Goal: Task Accomplishment & Management: Use online tool/utility

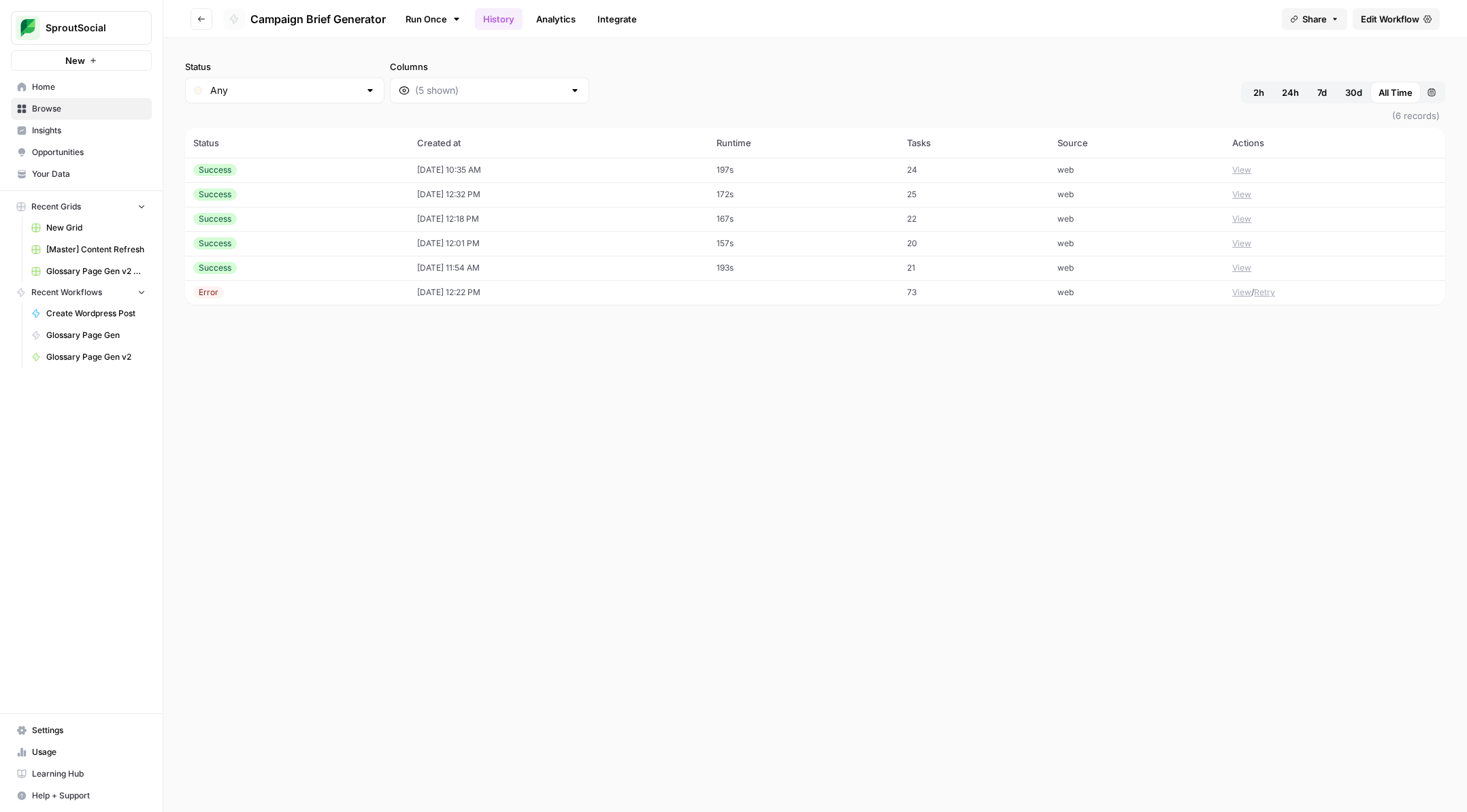
click at [210, 23] on button "Go back" at bounding box center [201, 19] width 22 height 22
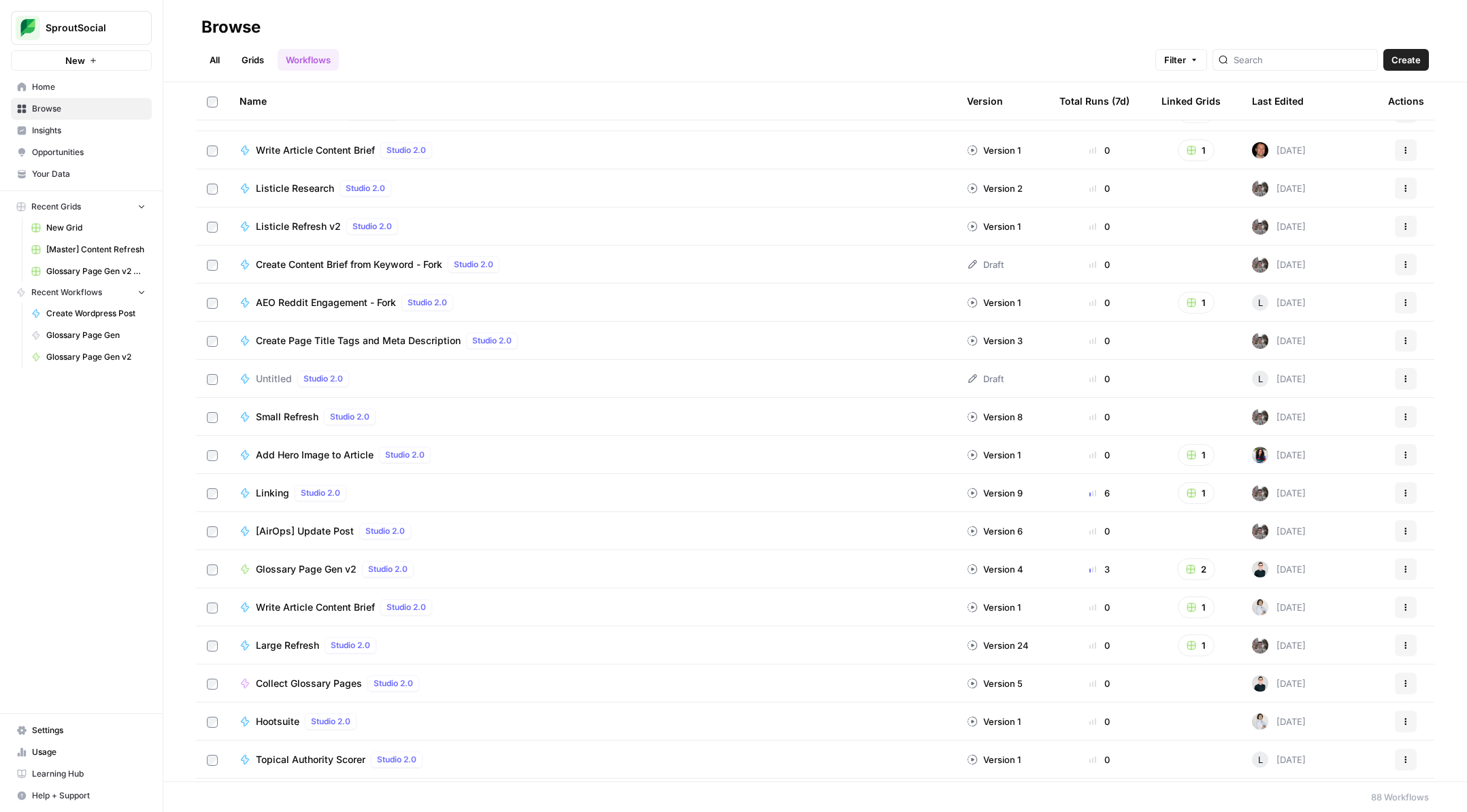
scroll to position [539, 0]
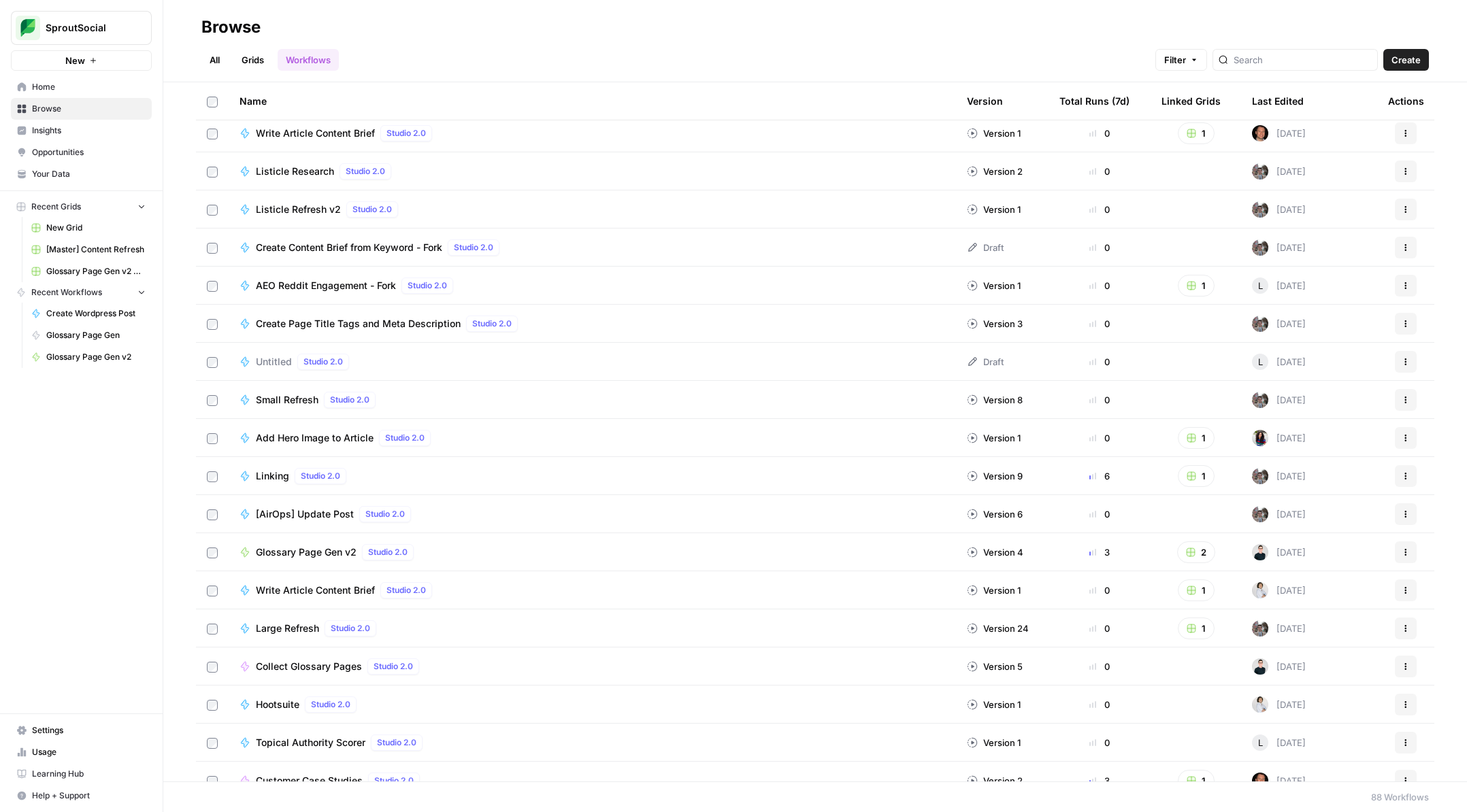
click at [334, 550] on span "Glossary Page Gen v2" at bounding box center [306, 552] width 100 height 14
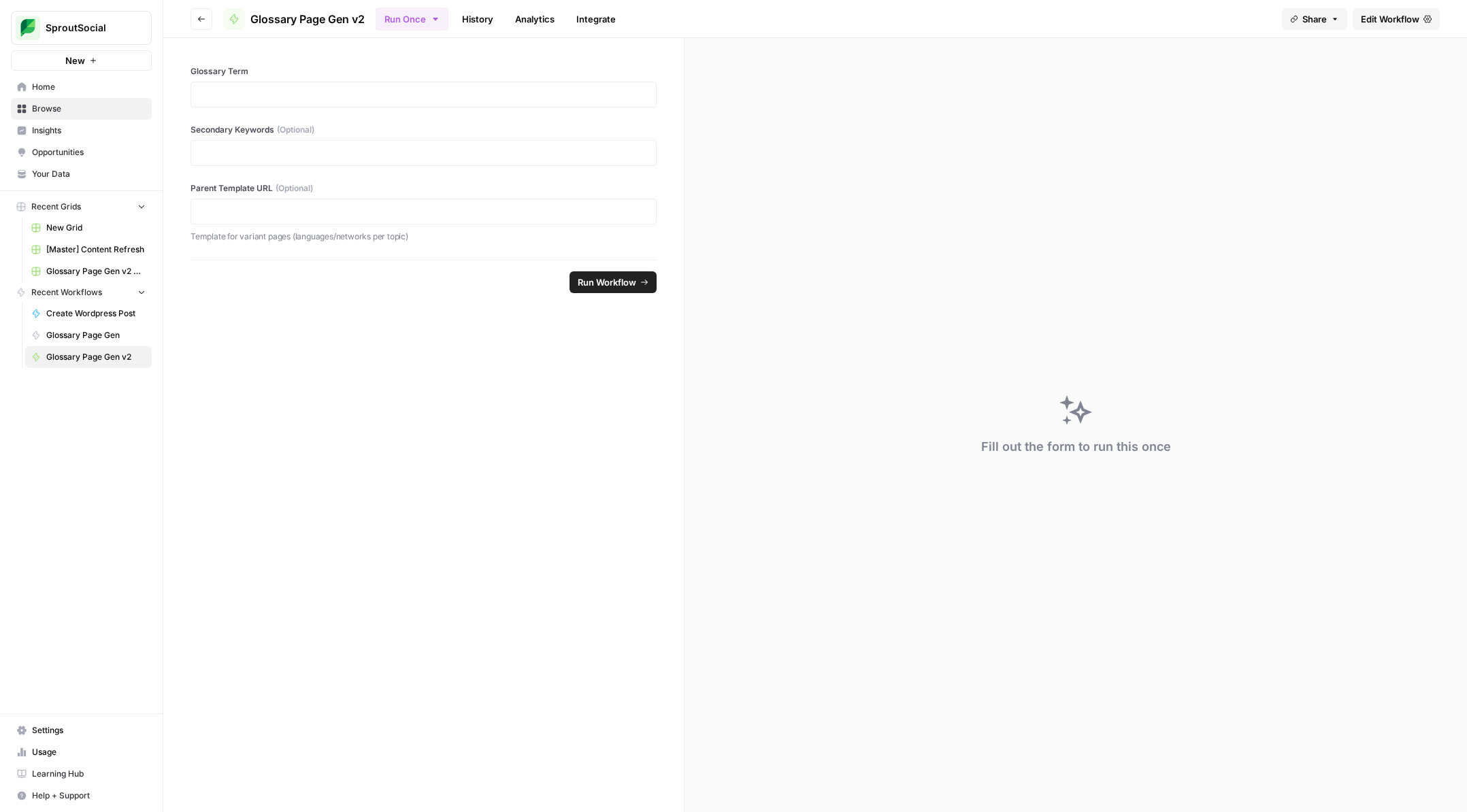
click at [206, 15] on button "Go back" at bounding box center [201, 19] width 22 height 22
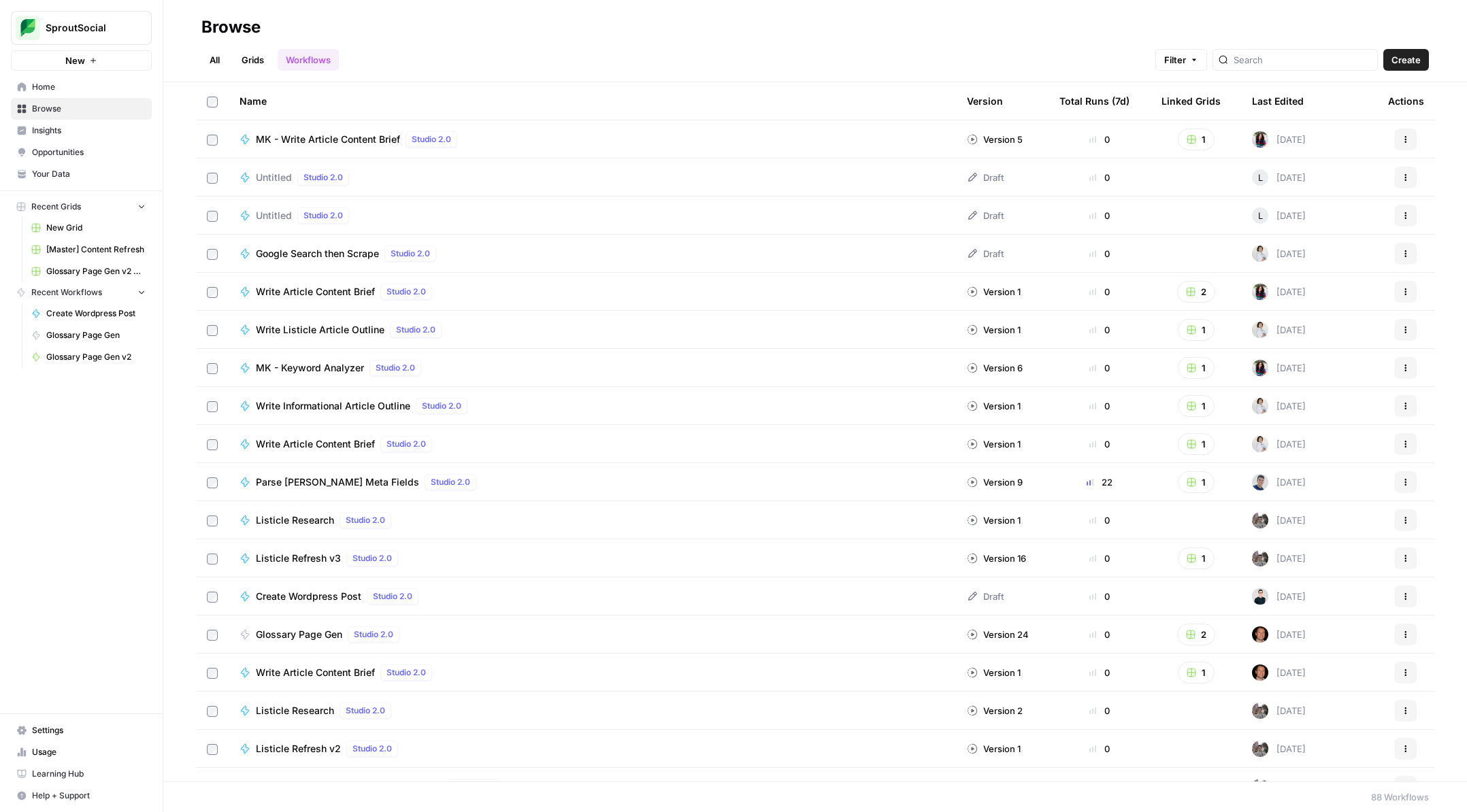
click at [254, 53] on link "Grids" at bounding box center [253, 59] width 39 height 22
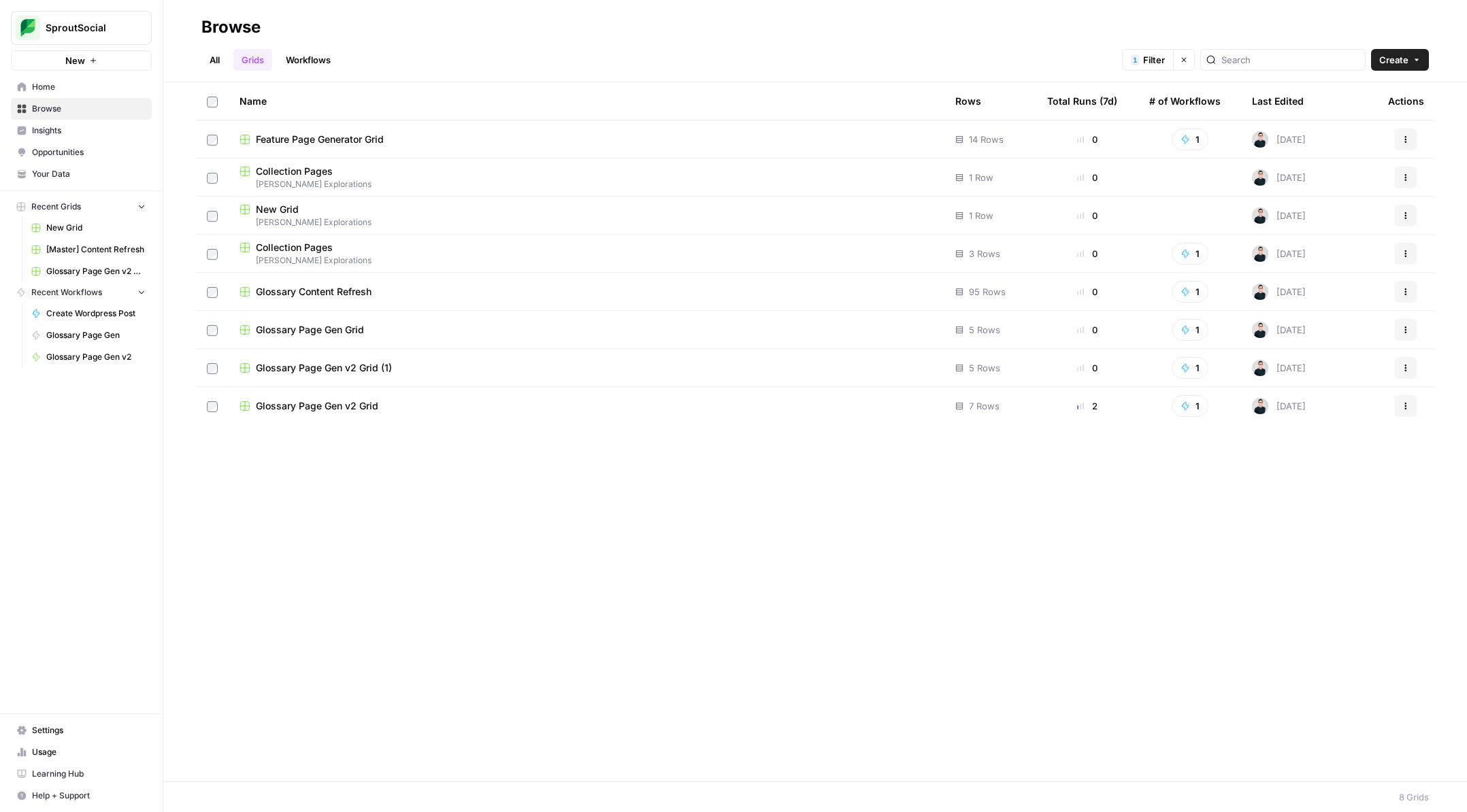
click at [1195, 58] on button "Clear filters" at bounding box center [1183, 59] width 22 height 22
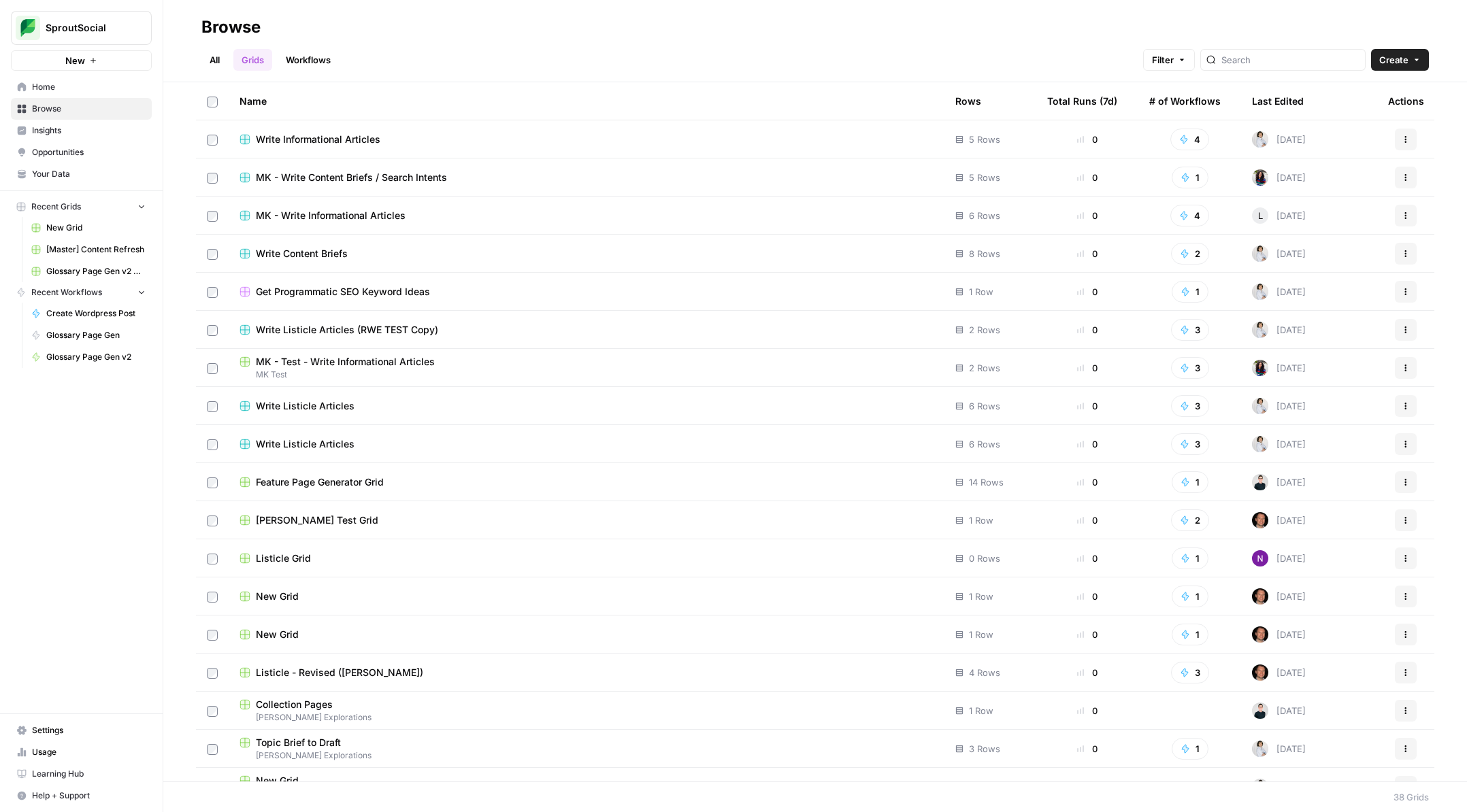
click at [318, 54] on link "Workflows" at bounding box center [309, 59] width 62 height 22
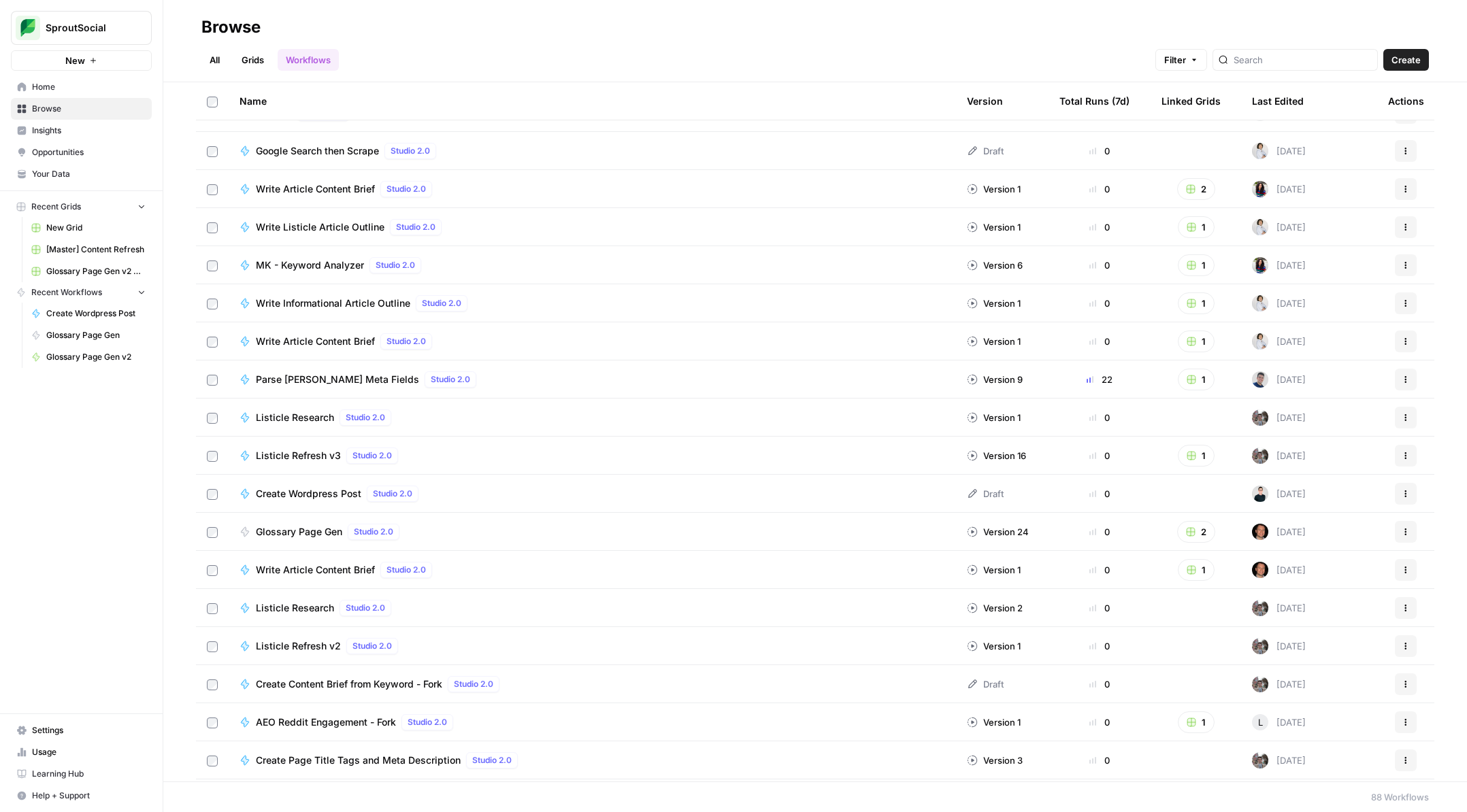
scroll to position [151, 0]
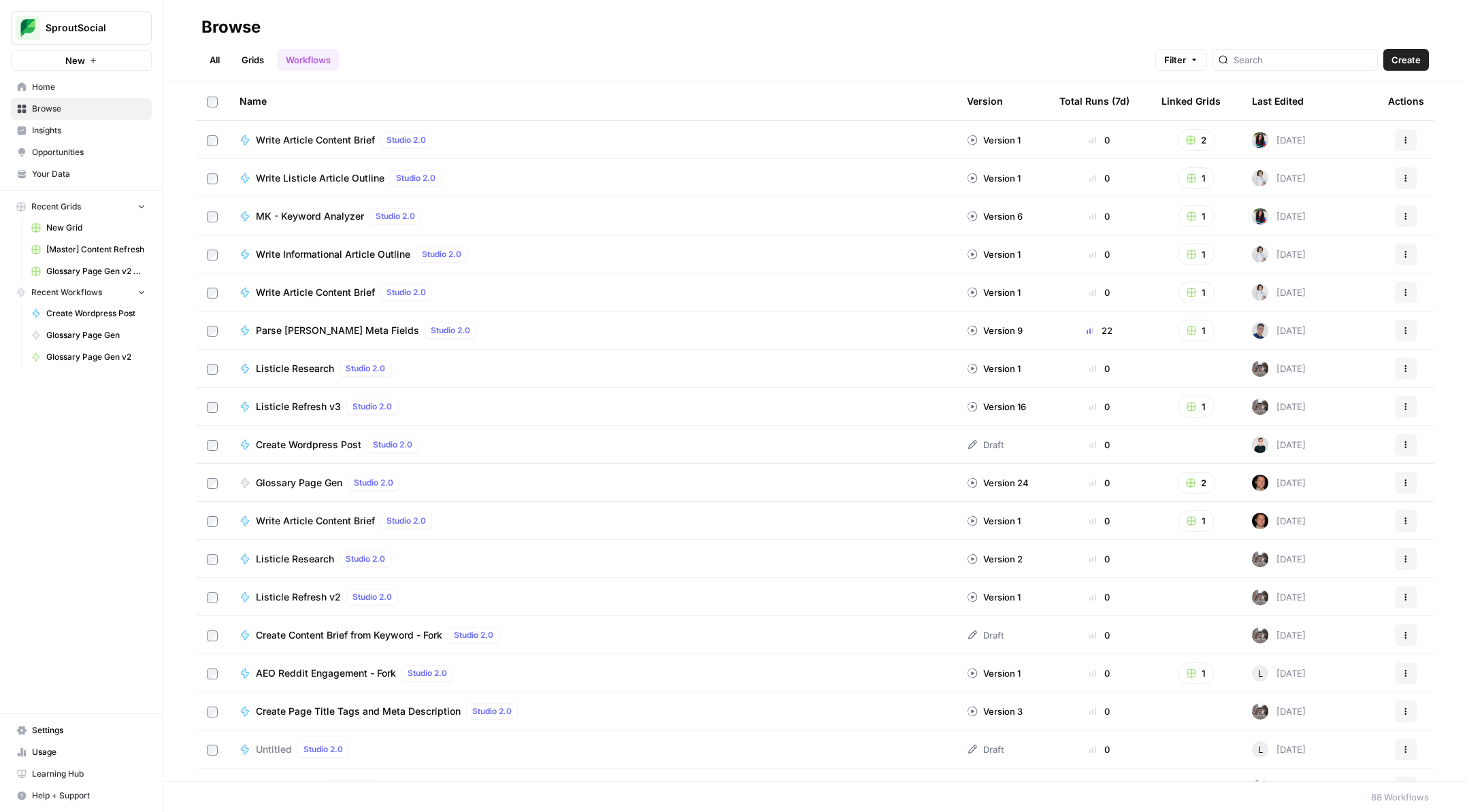
click at [321, 453] on td "Create Wordpress Post Studio 2.0" at bounding box center [592, 444] width 727 height 37
click at [319, 443] on span "Create Wordpress Post" at bounding box center [309, 444] width 105 height 14
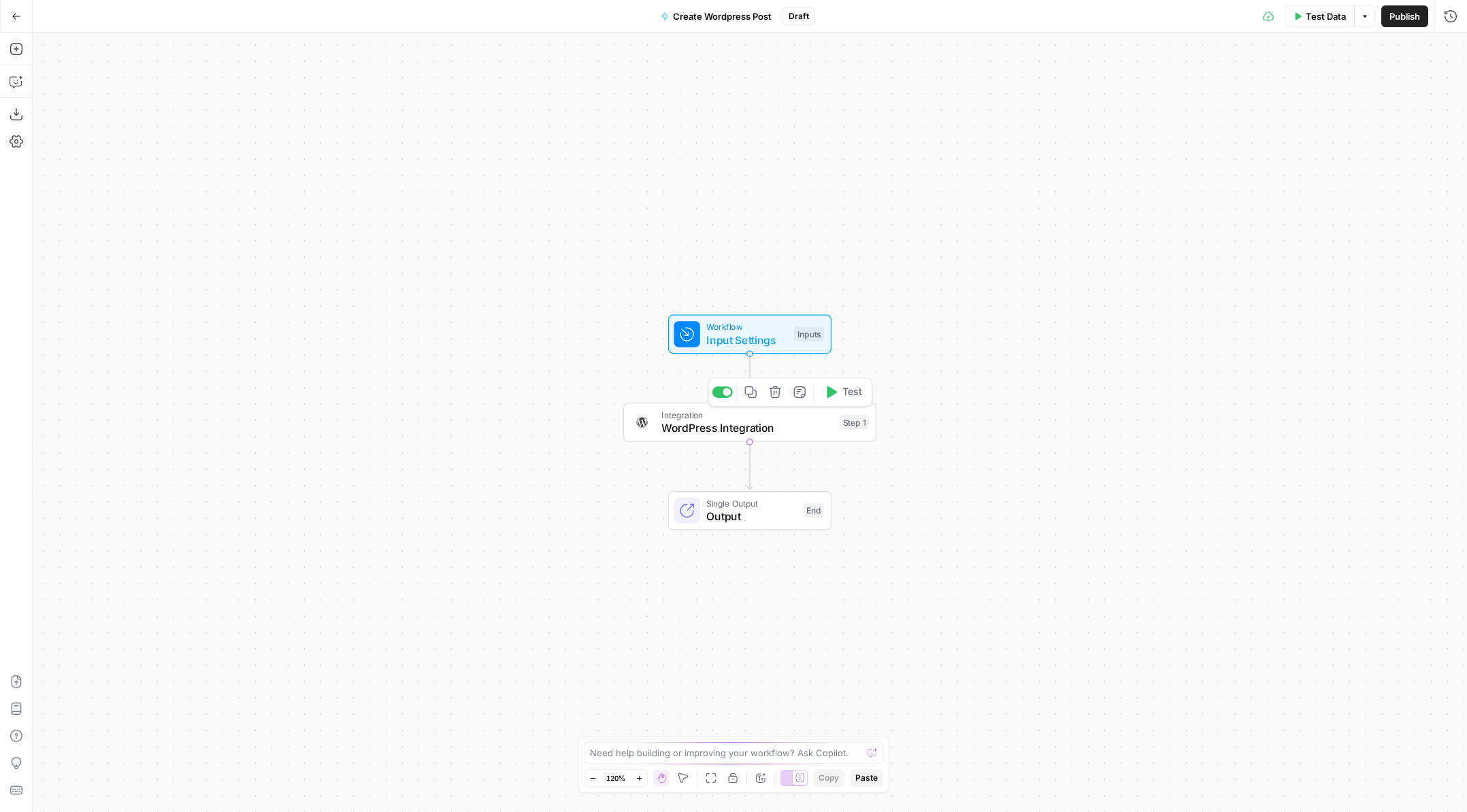
click at [790, 431] on span "WordPress Integration" at bounding box center [747, 427] width 172 height 16
type input "WordPress 1"
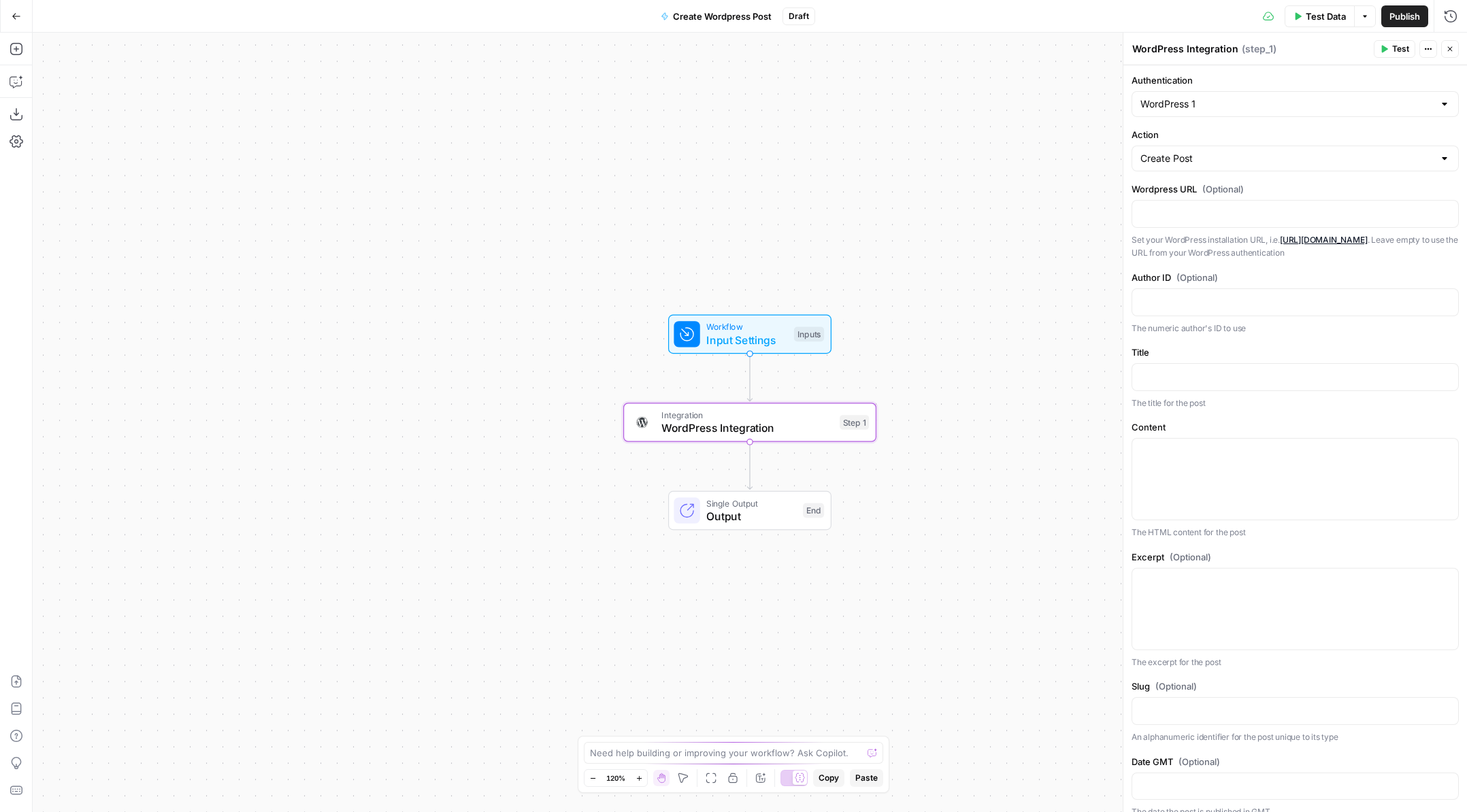
click at [22, 15] on button "Go Back" at bounding box center [16, 16] width 24 height 24
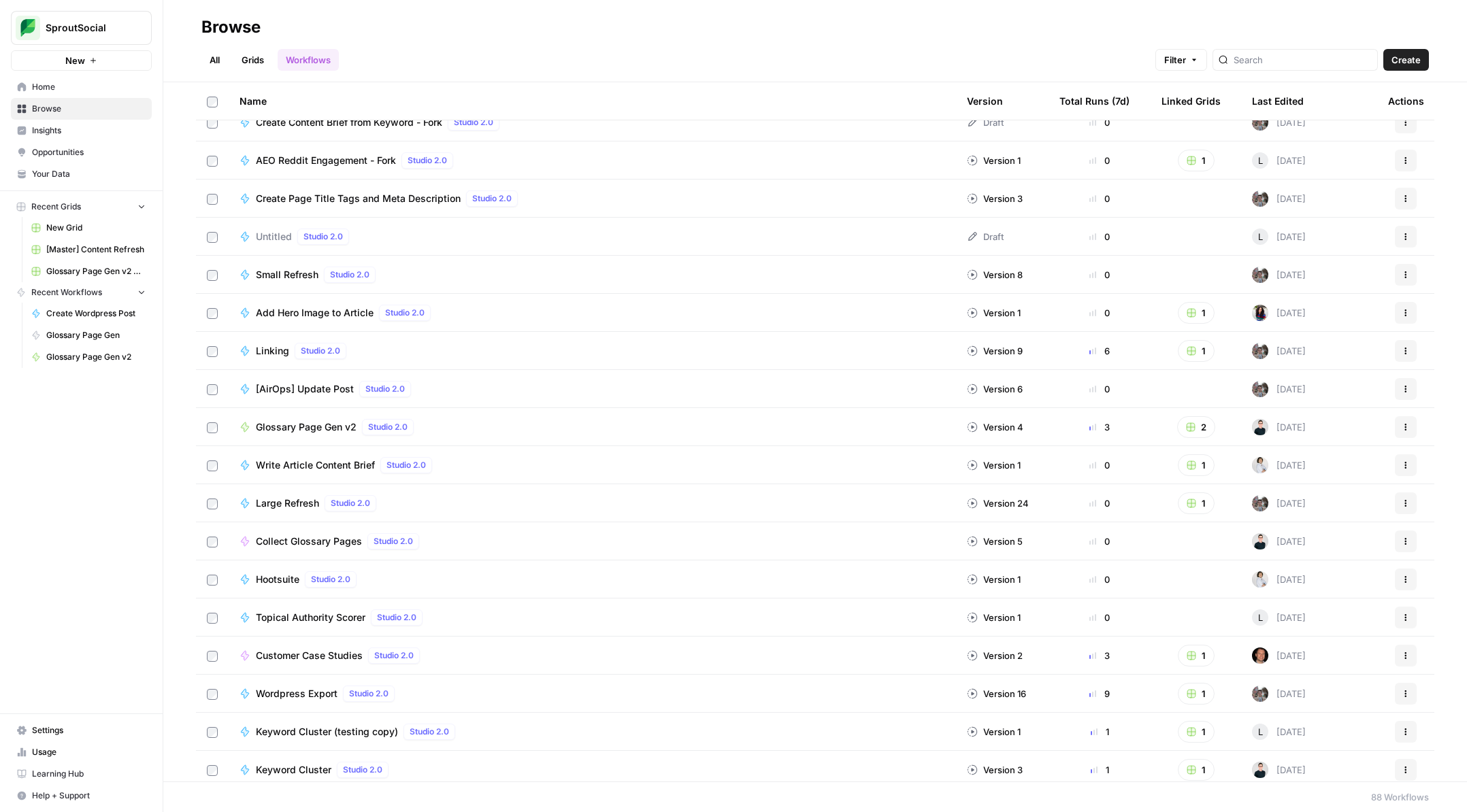
scroll to position [662, 0]
click at [335, 387] on span "[AirOps] Update Post" at bounding box center [305, 391] width 98 height 14
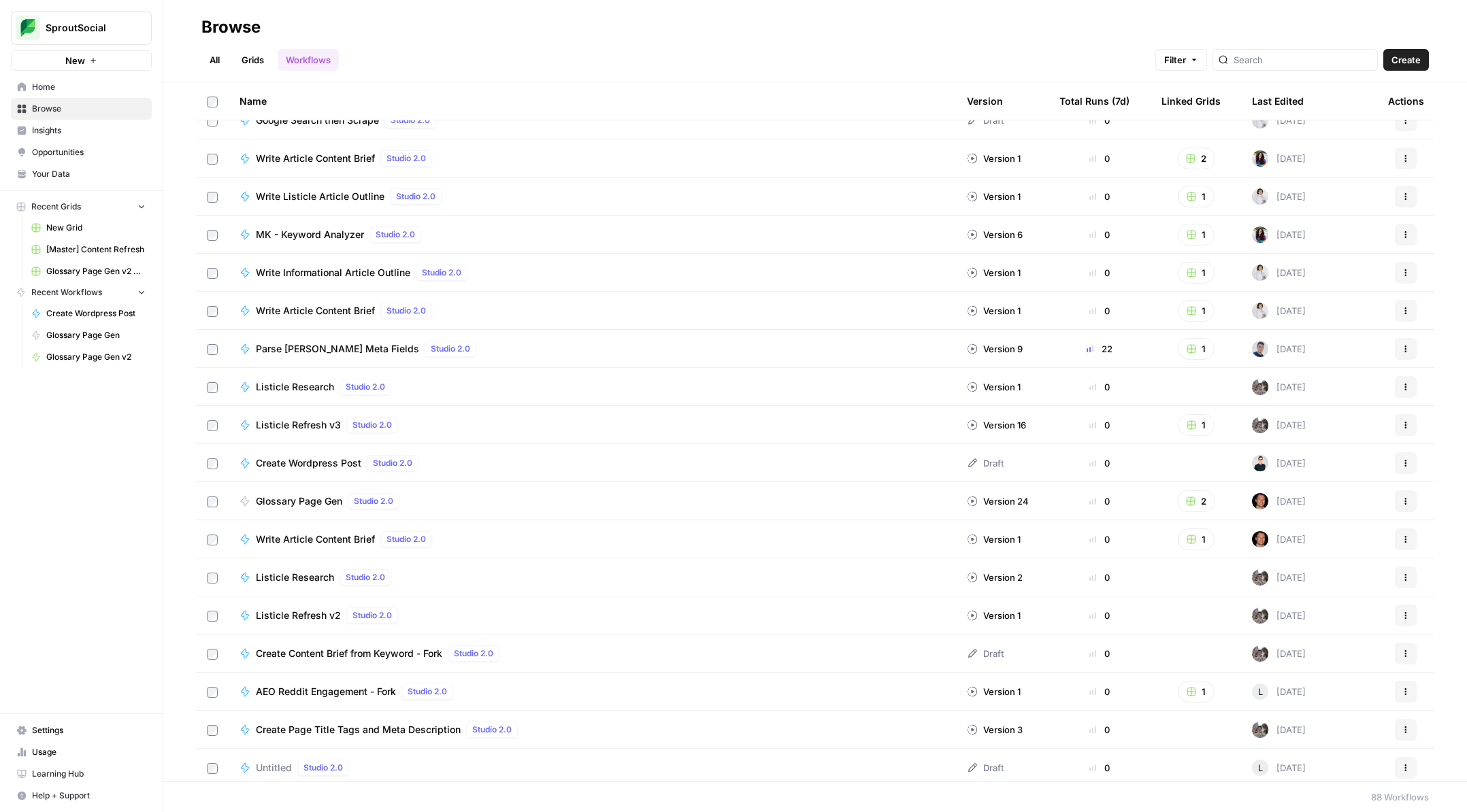
scroll to position [141, 0]
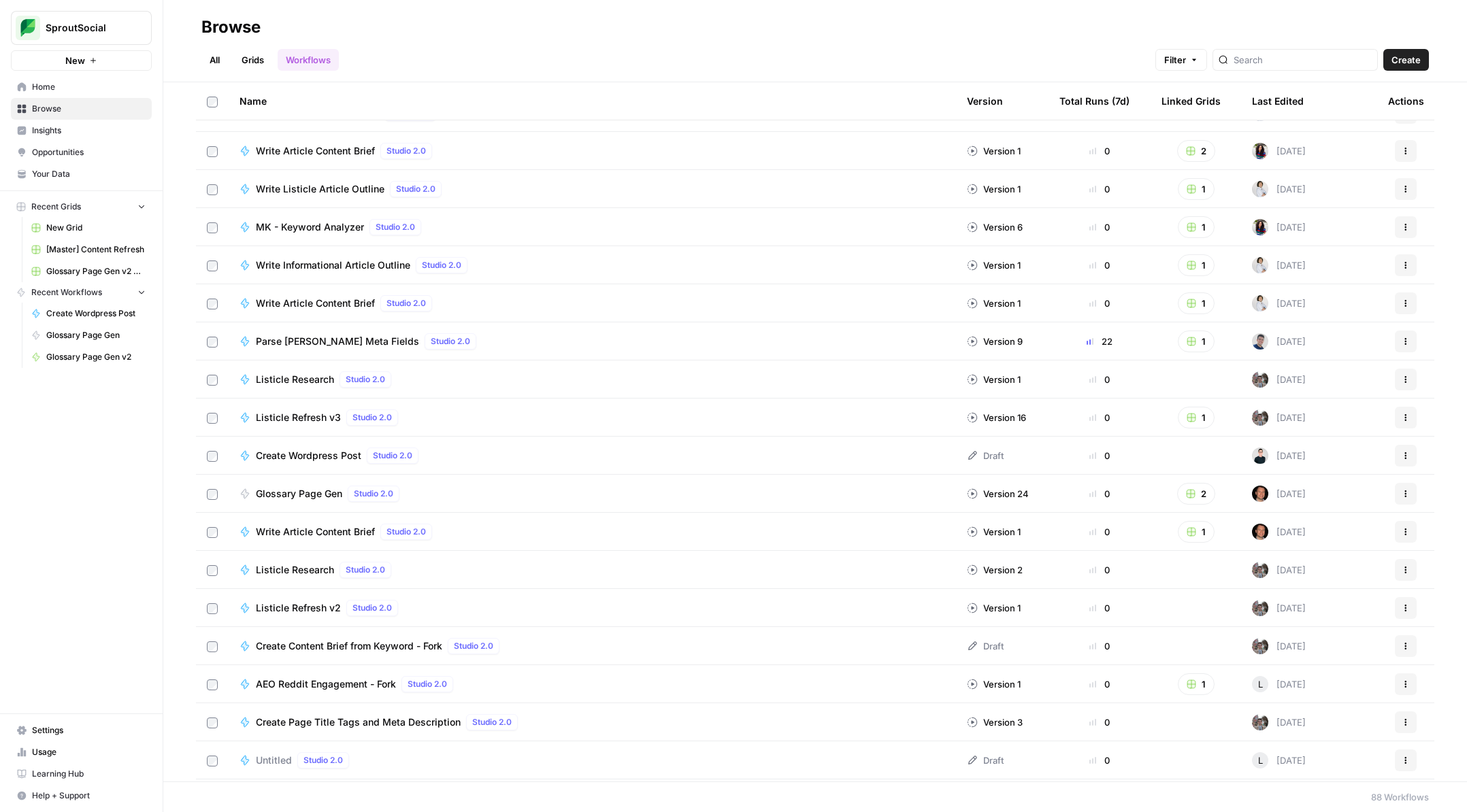
click at [336, 451] on span "Create Wordpress Post" at bounding box center [309, 455] width 105 height 14
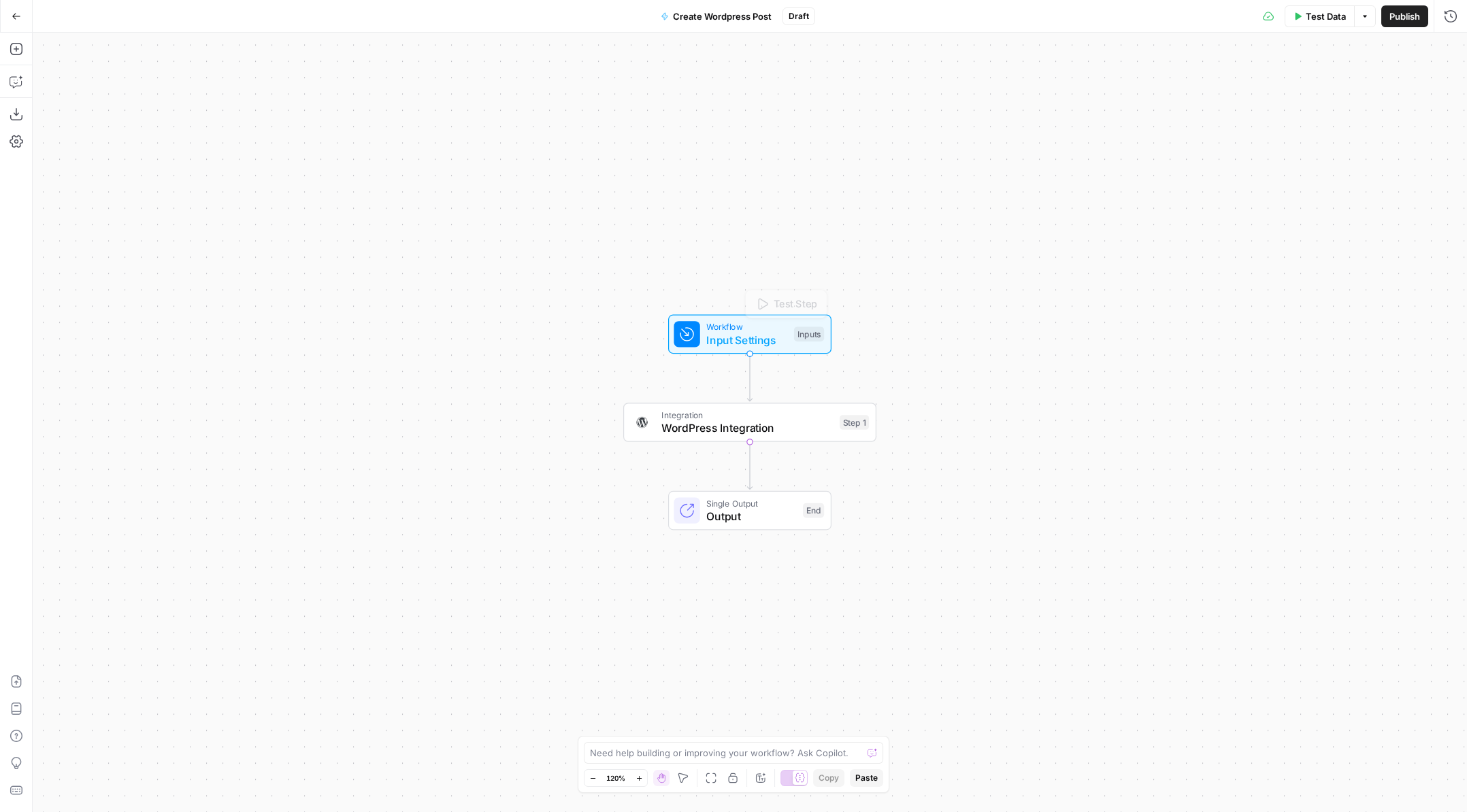
click at [720, 419] on span "WordPress Integration" at bounding box center [747, 427] width 172 height 16
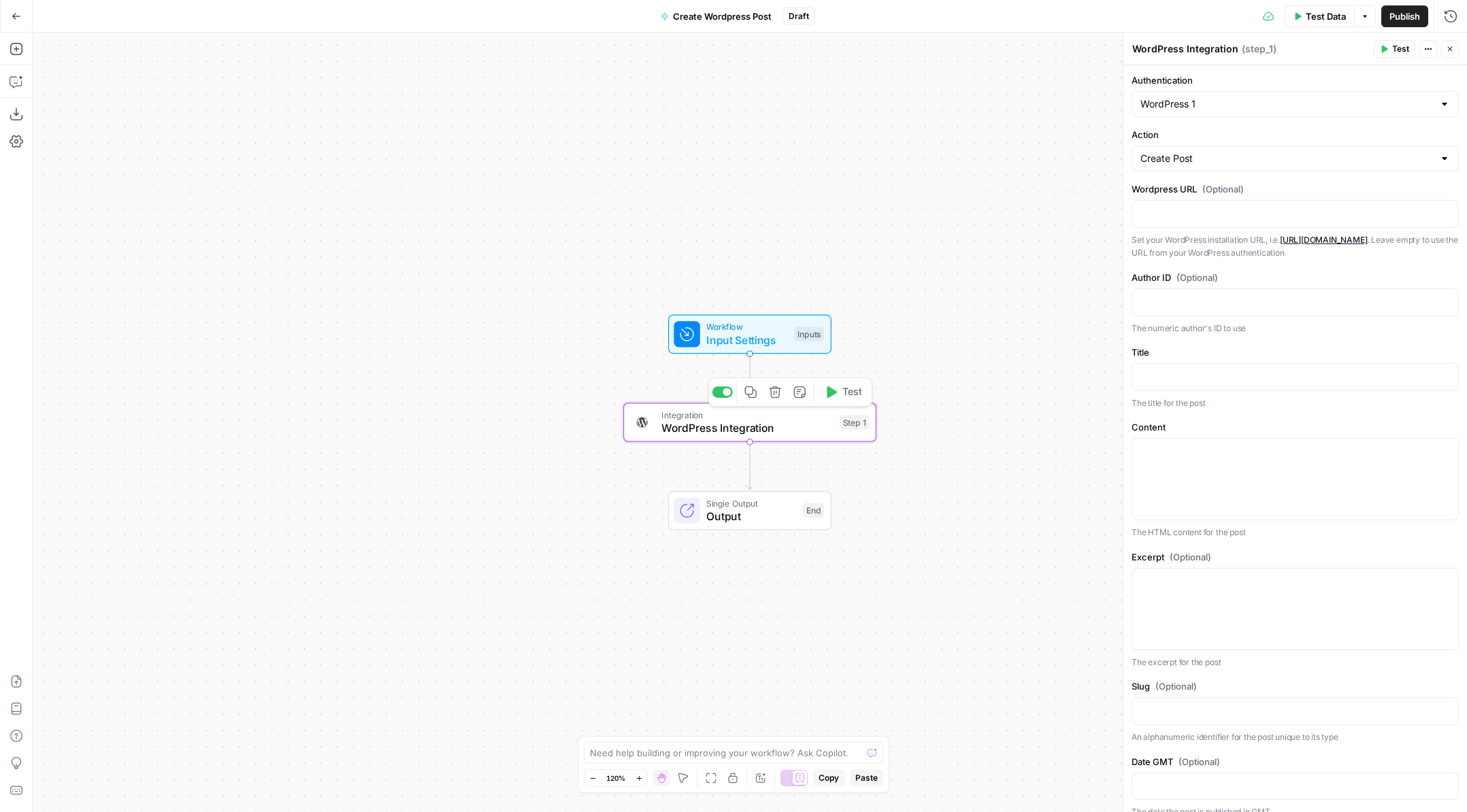
click at [790, 428] on span "WordPress Integration" at bounding box center [747, 427] width 172 height 16
click at [1256, 155] on input "Action" at bounding box center [1287, 158] width 293 height 14
type input "Create Post"
click at [1235, 131] on label "Action" at bounding box center [1295, 134] width 327 height 14
click at [1235, 151] on input "Create Post" at bounding box center [1287, 158] width 293 height 14
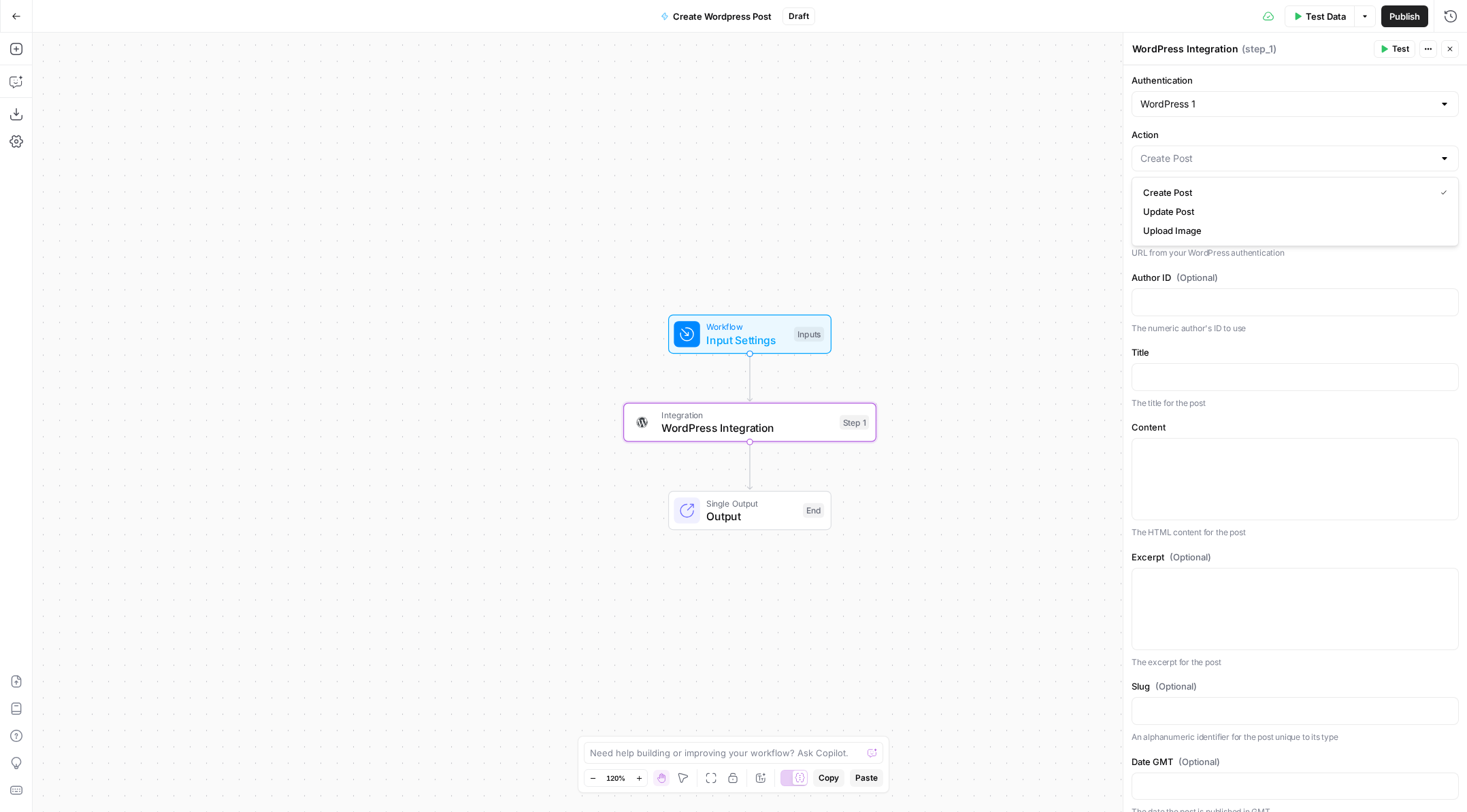
type input "Create Post"
click at [1264, 121] on div "Authentication WordPress 1 Action Create Post Wordpress URL (Optional) Set your…" at bounding box center [1295, 792] width 343 height 1452
click at [1293, 163] on input "Action" at bounding box center [1287, 158] width 293 height 14
type input "Create Post"
click at [1268, 133] on label "Action" at bounding box center [1295, 134] width 327 height 14
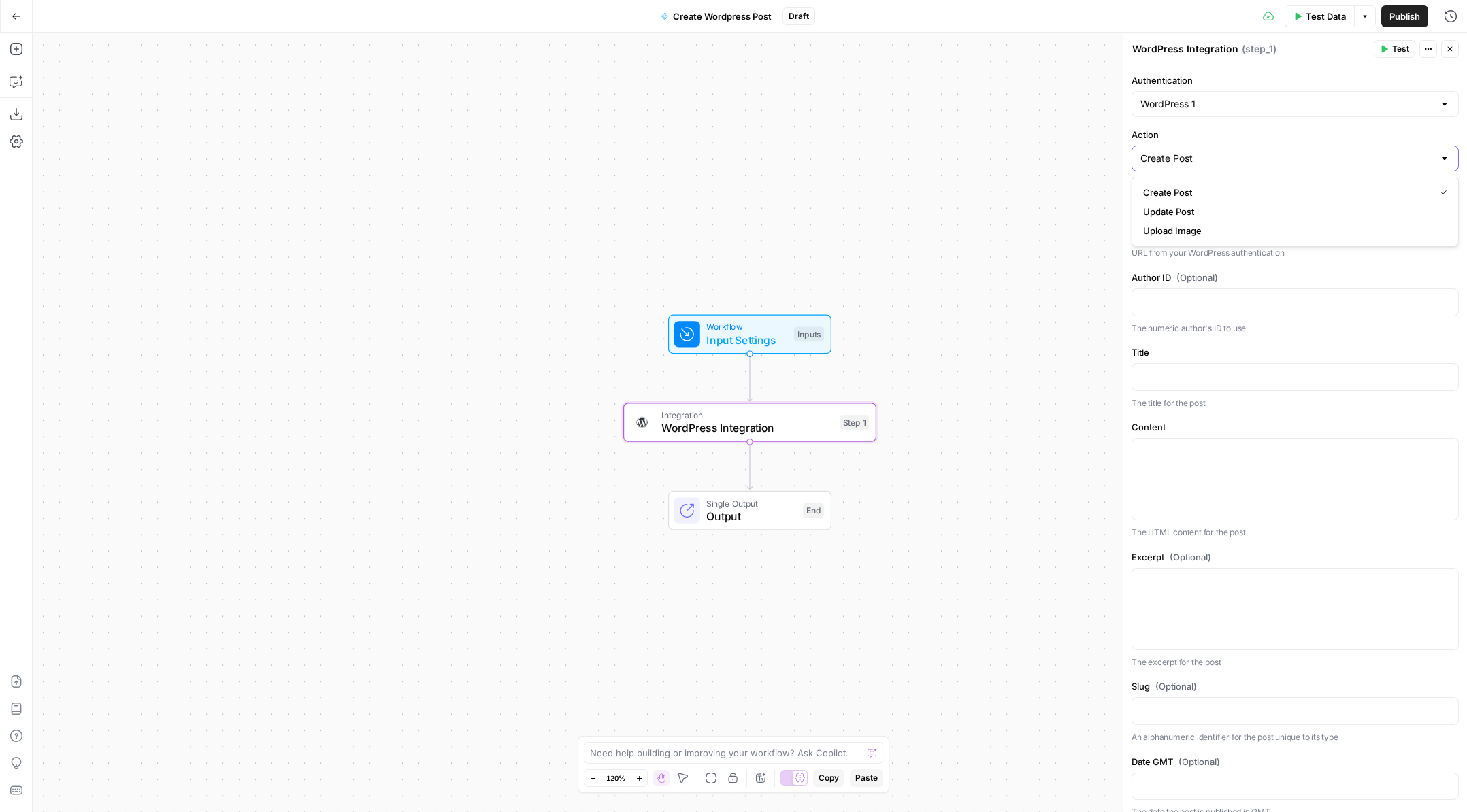
click at [1268, 151] on input "Create Post" at bounding box center [1287, 158] width 293 height 14
type input "Create Post"
click at [1238, 124] on div "Authentication WordPress 1 Action Create Post Wordpress URL (Optional) Set your…" at bounding box center [1295, 792] width 343 height 1452
click at [25, 42] on button "Add Steps" at bounding box center [16, 49] width 22 height 22
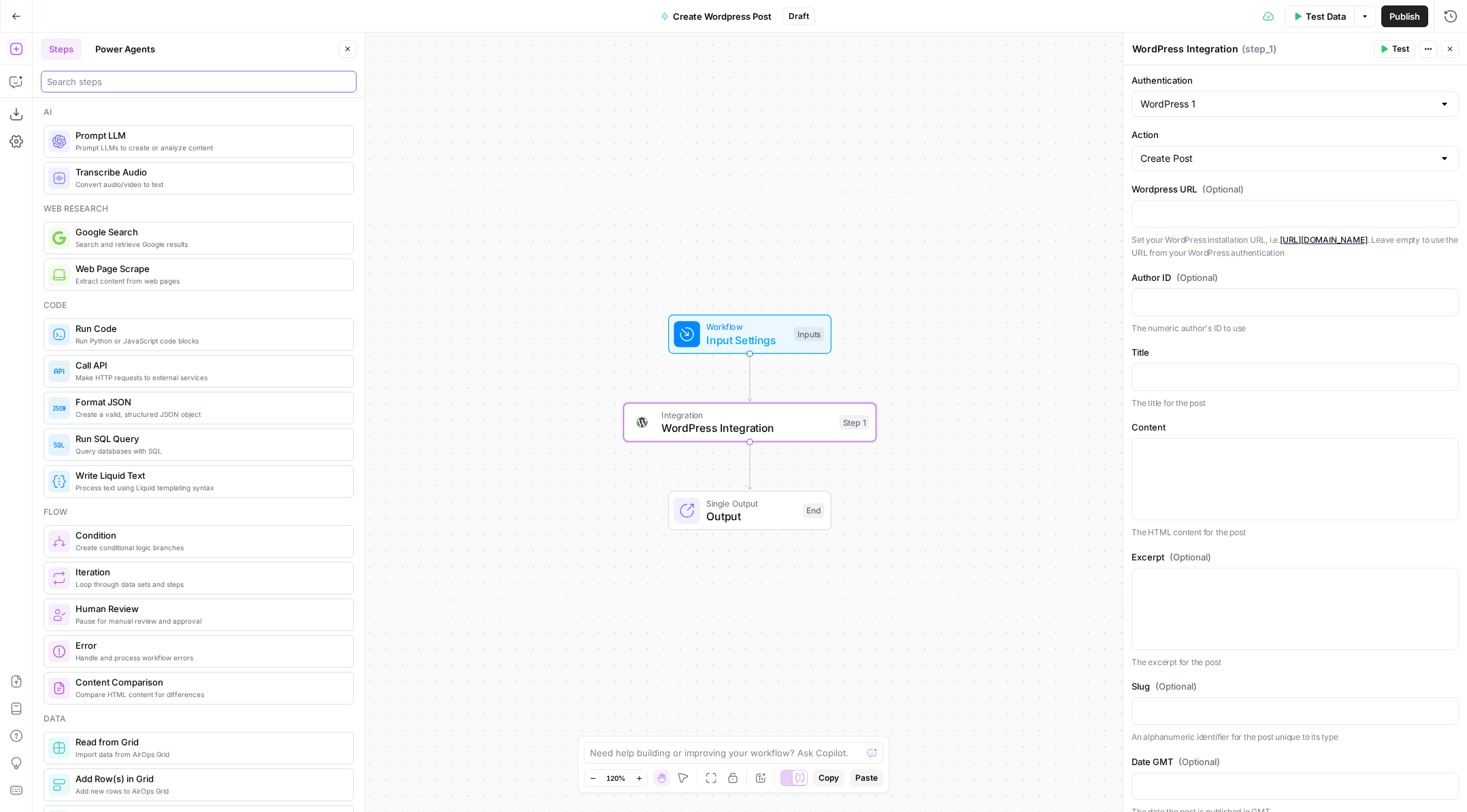
click at [130, 79] on input "search" at bounding box center [198, 81] width 304 height 14
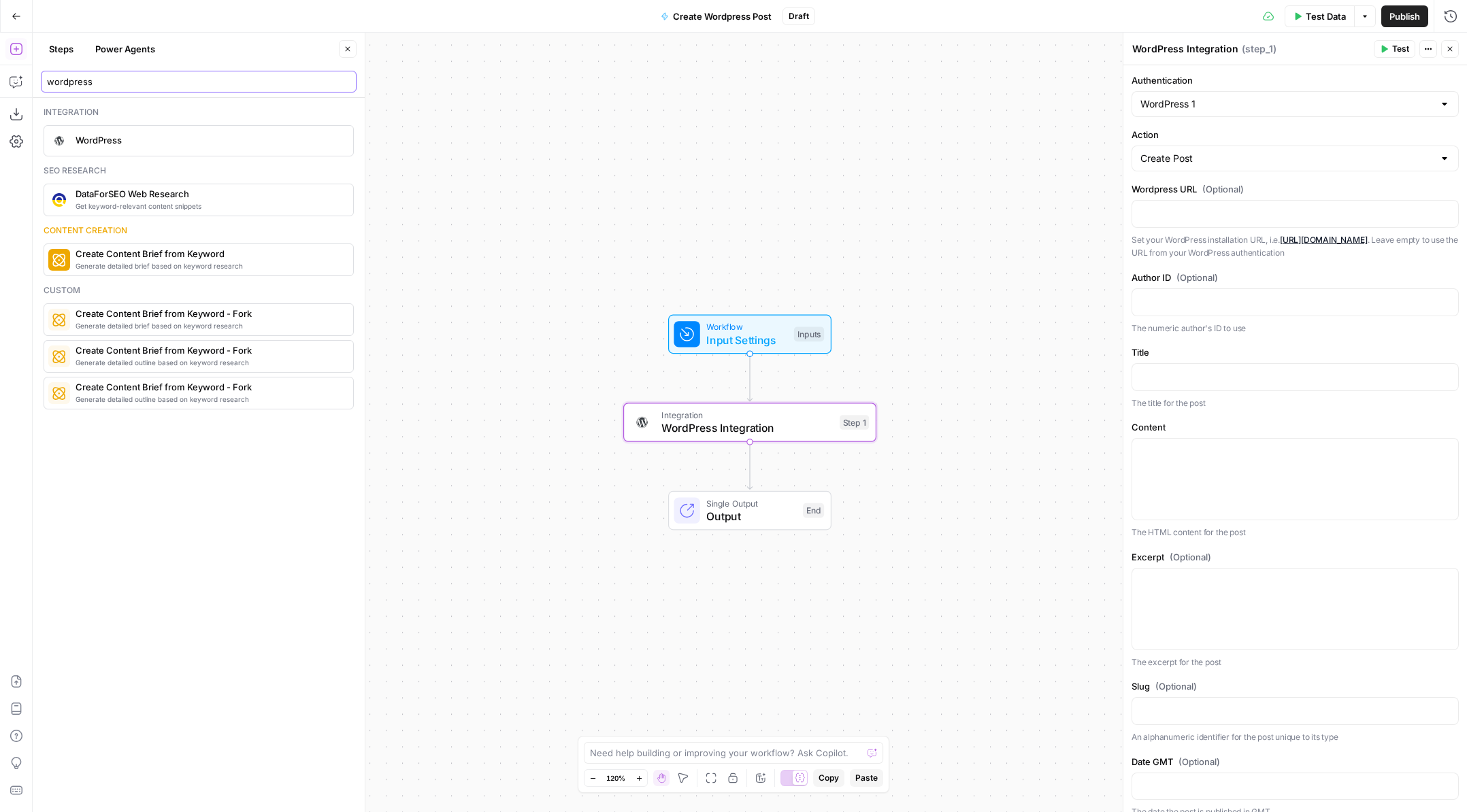
type input "wordpress"
click at [118, 147] on div "WordPress" at bounding box center [198, 140] width 300 height 22
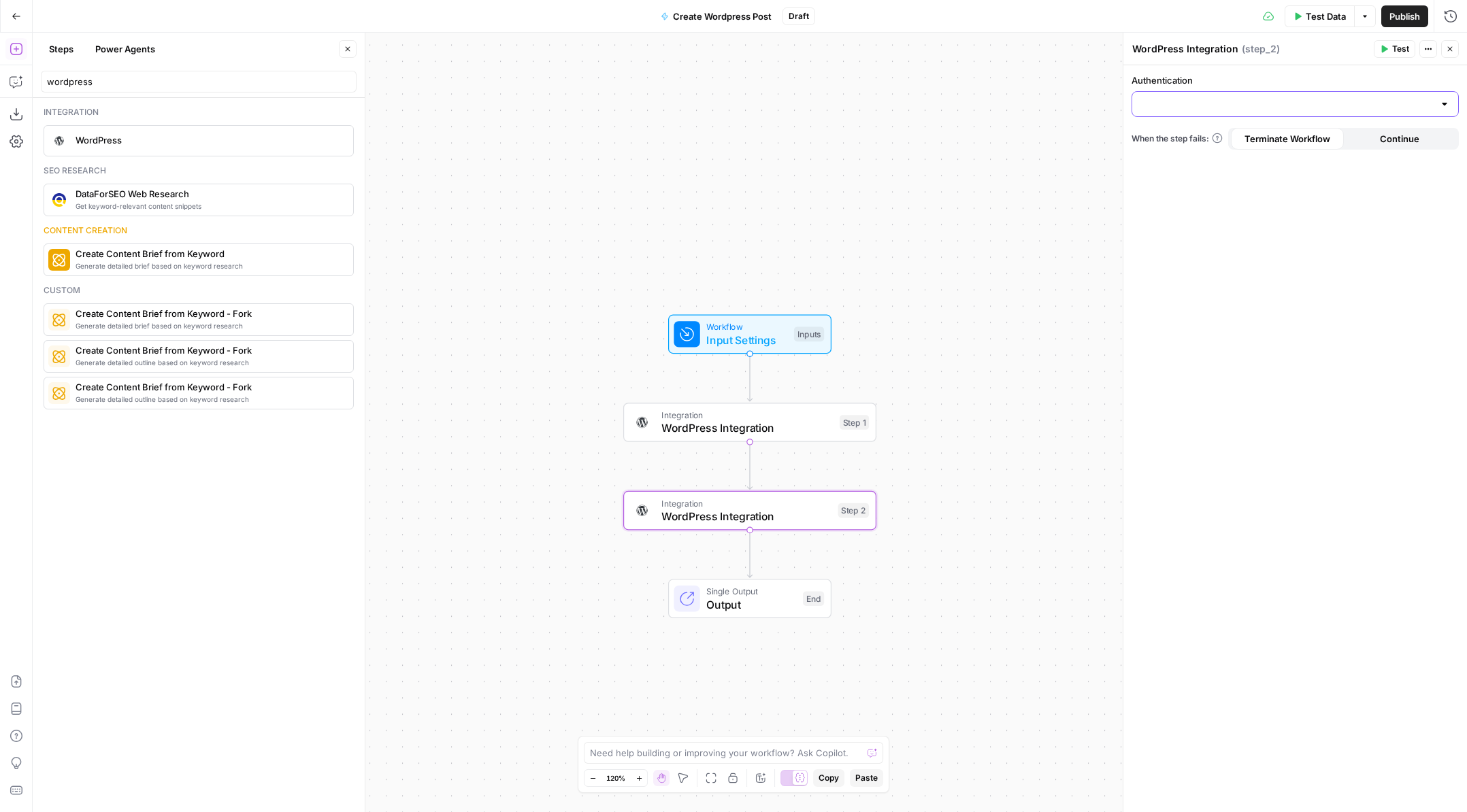
click at [1270, 101] on input "Authentication" at bounding box center [1287, 104] width 293 height 14
click at [1262, 135] on span "WordPress 1" at bounding box center [1292, 138] width 299 height 14
type input "WordPress 1"
click at [1264, 165] on div at bounding box center [1295, 159] width 327 height 26
click at [1256, 284] on div "Authentication WordPress 1 Action When the step fails: Terminate Workflow Conti…" at bounding box center [1295, 439] width 343 height 746
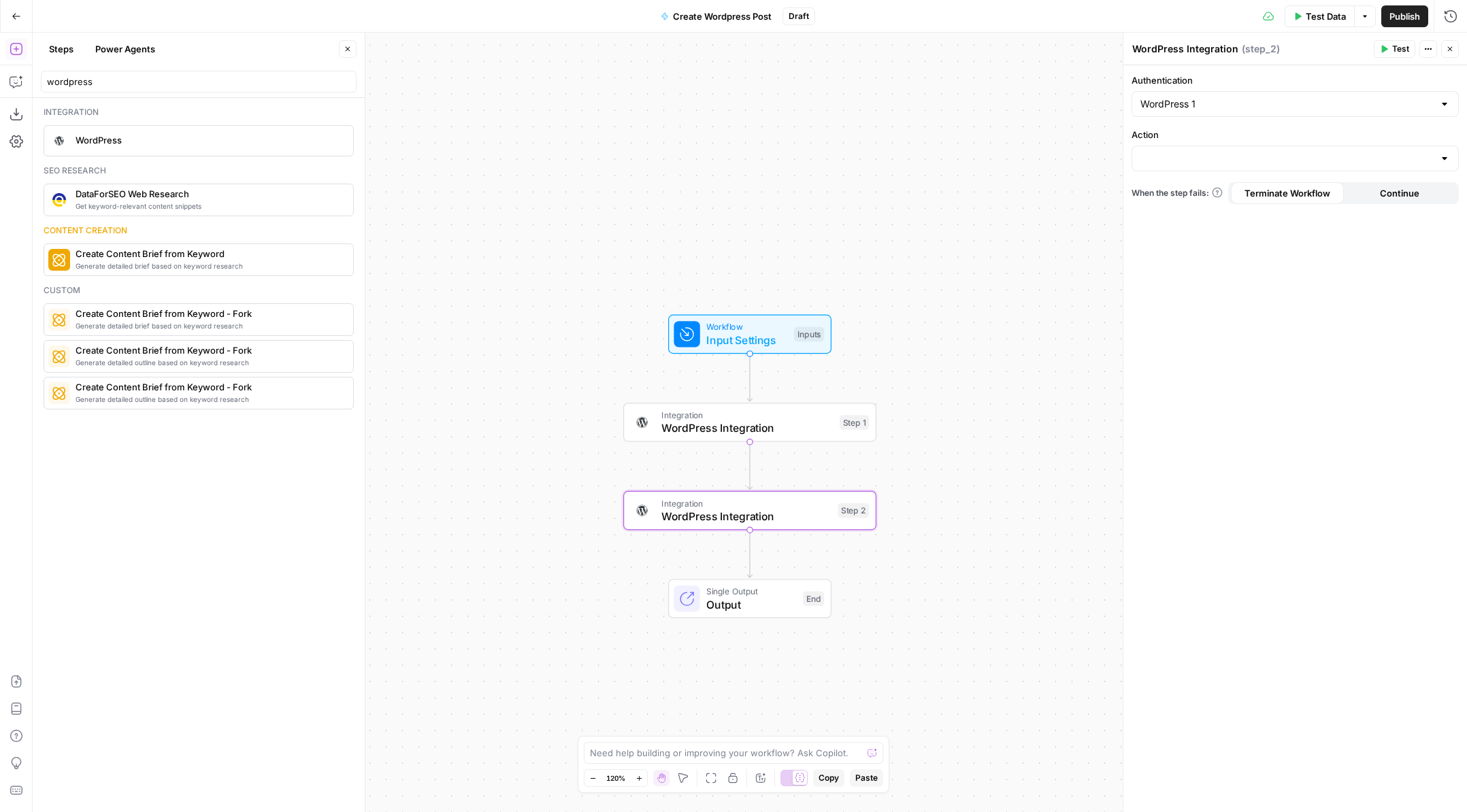
click at [1445, 54] on button "Close" at bounding box center [1450, 49] width 18 height 18
click at [847, 487] on button "Test" at bounding box center [843, 480] width 50 height 21
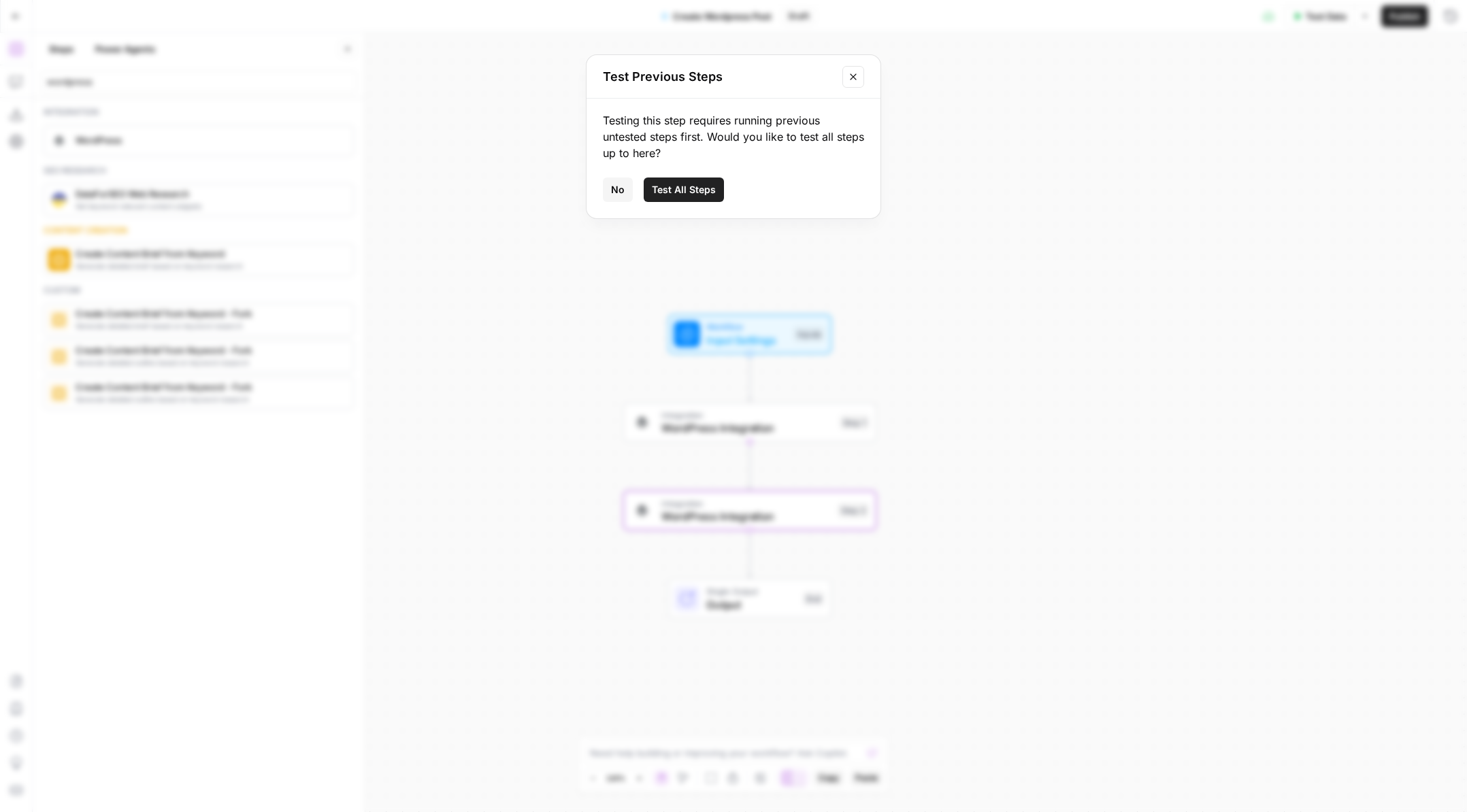
click at [618, 196] on span "No" at bounding box center [617, 189] width 14 height 14
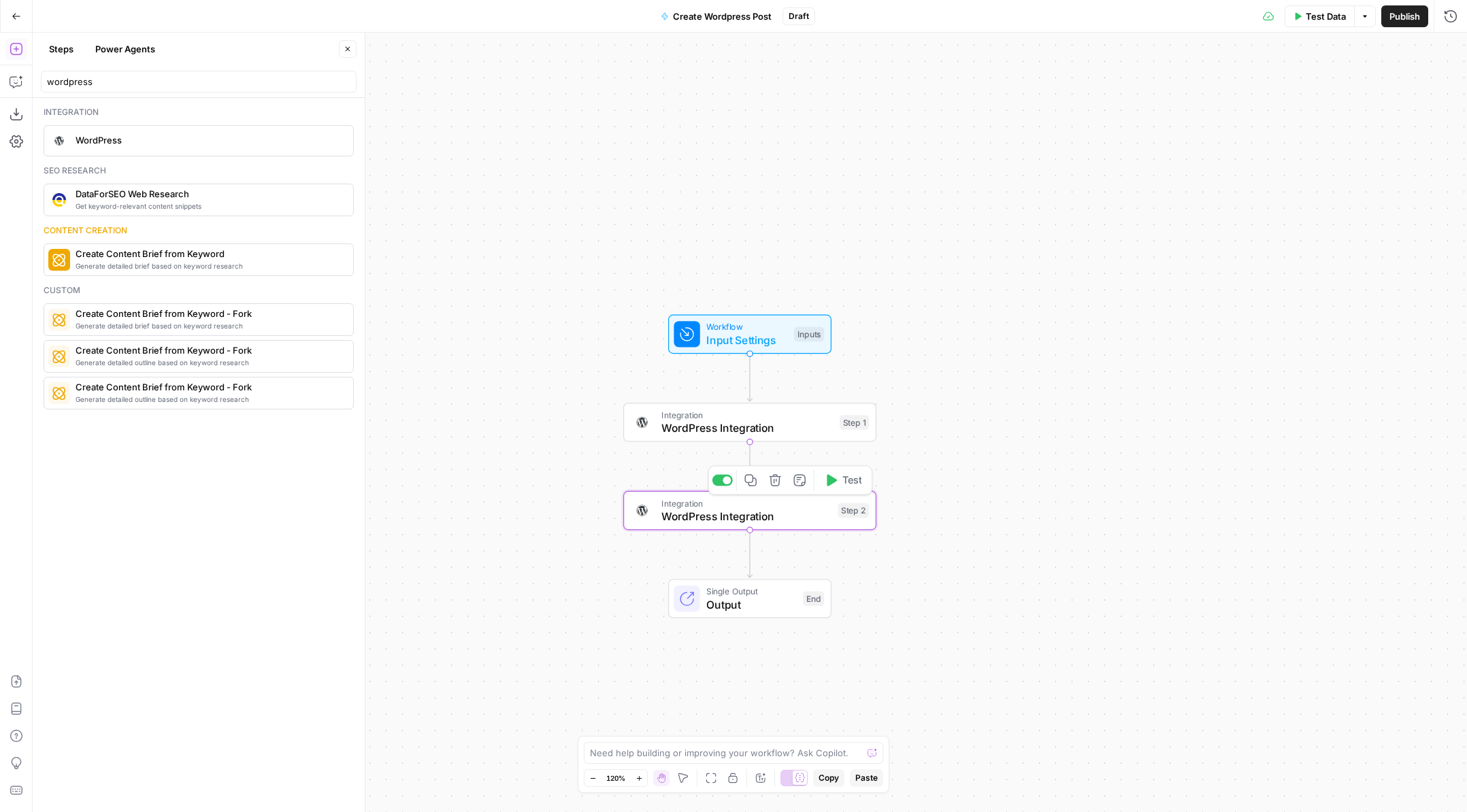
click at [783, 480] on button "Delete step" at bounding box center [775, 480] width 21 height 21
click at [716, 176] on span "Delete Step" at bounding box center [697, 173] width 53 height 14
click at [778, 420] on span "WordPress Integration" at bounding box center [747, 427] width 172 height 16
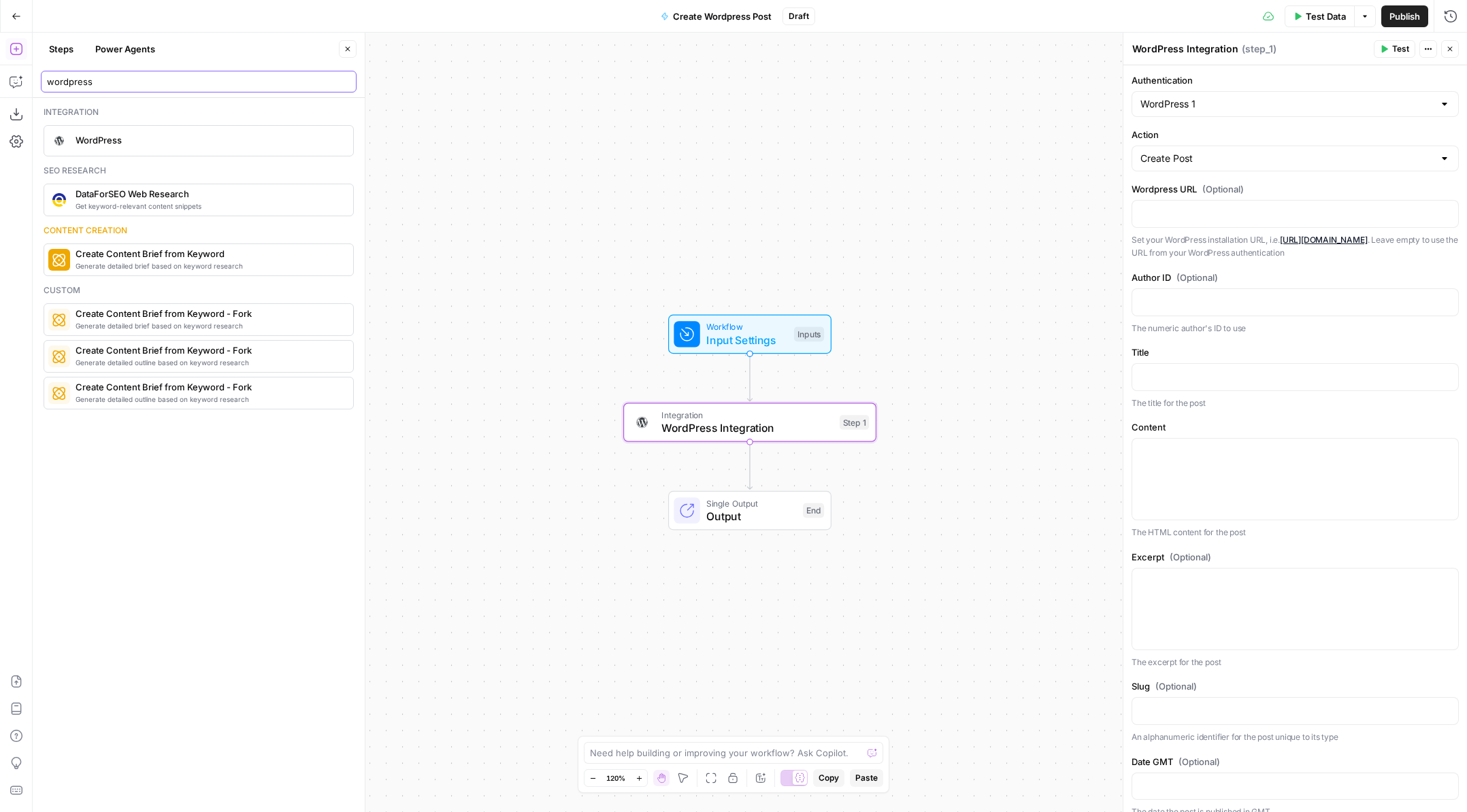
click at [143, 82] on input "wordpress" at bounding box center [198, 81] width 304 height 14
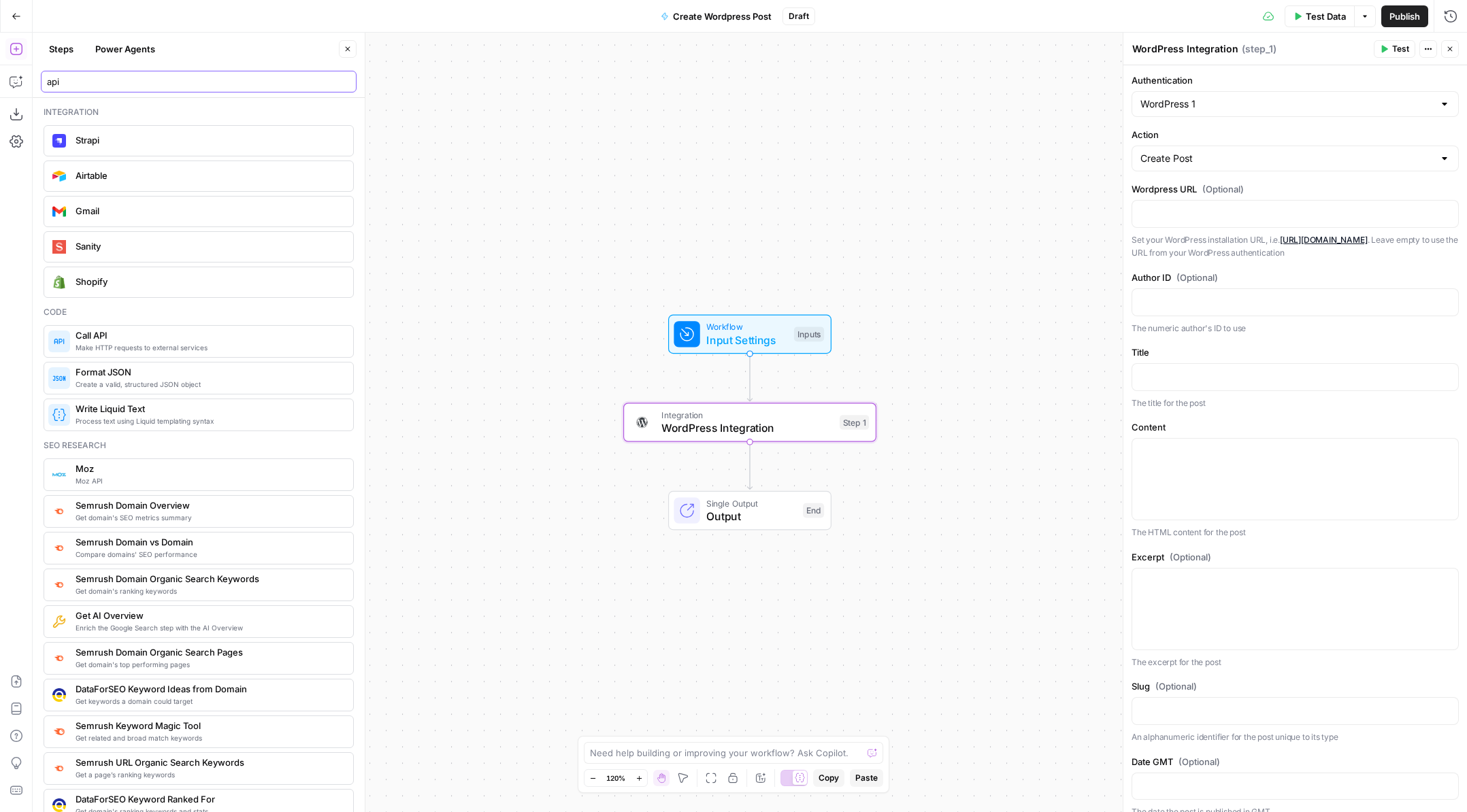
type input "api"
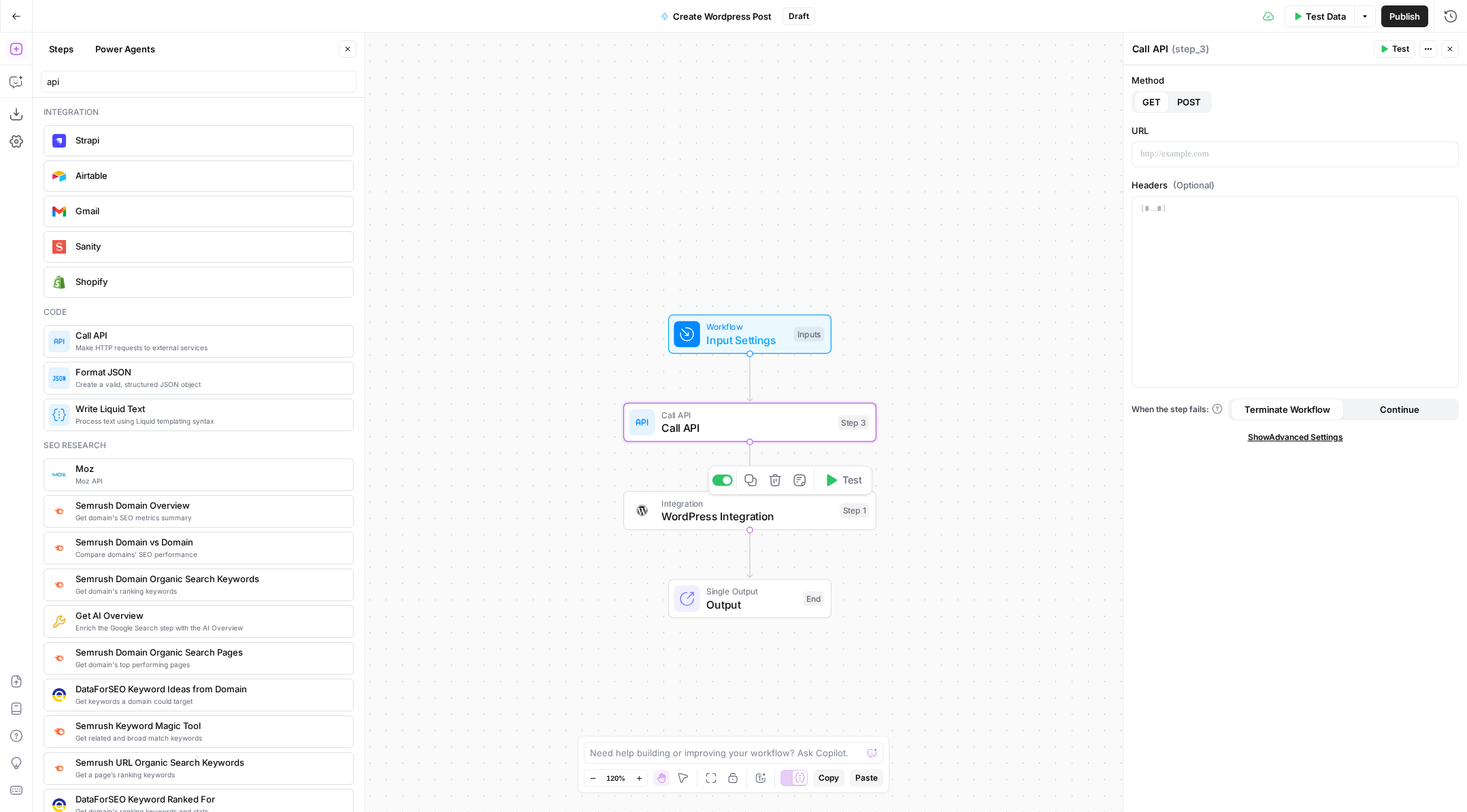
click at [721, 486] on div at bounding box center [722, 480] width 20 height 11
click at [783, 430] on span "Call API" at bounding box center [746, 427] width 170 height 16
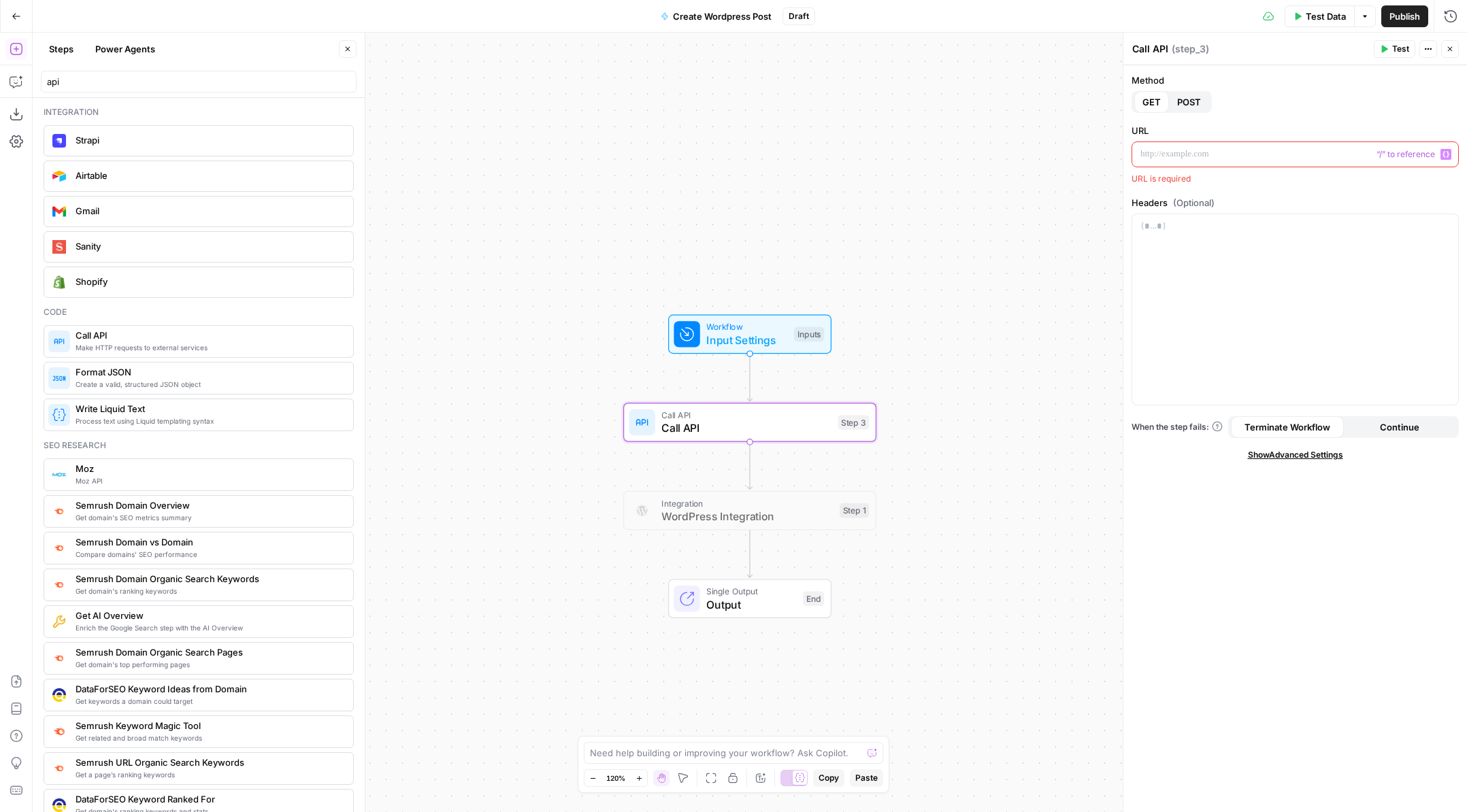
click at [1181, 153] on p at bounding box center [1295, 154] width 309 height 14
drag, startPoint x: 1194, startPoint y: 152, endPoint x: 1156, endPoint y: 116, distance: 52.3
click at [1156, 116] on div "**********" at bounding box center [1295, 439] width 343 height 746
drag, startPoint x: 1369, startPoint y: 157, endPoint x: 1365, endPoint y: 229, distance: 72.1
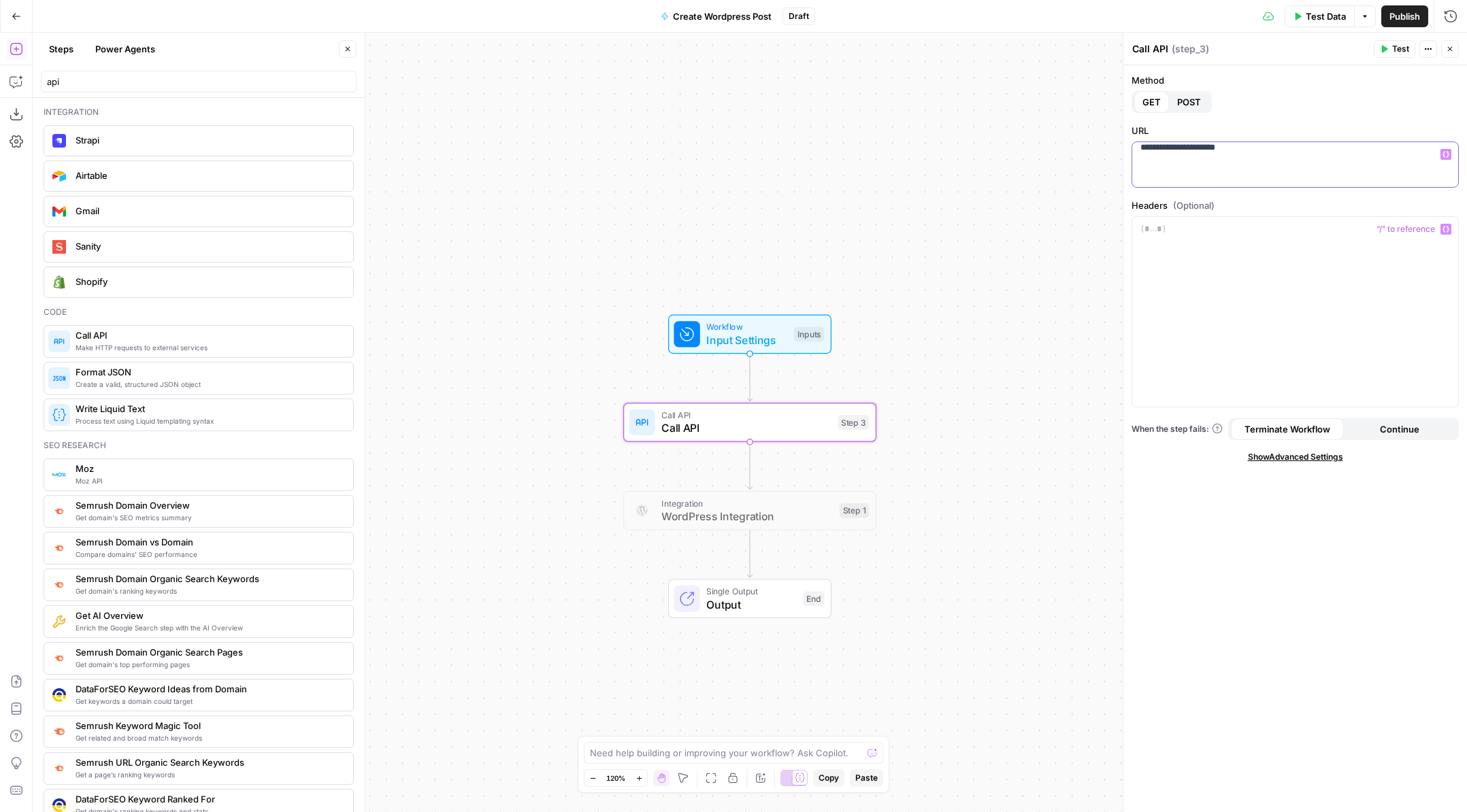
click at [0, 0] on form "**********" at bounding box center [0, 0] width 0 height 0
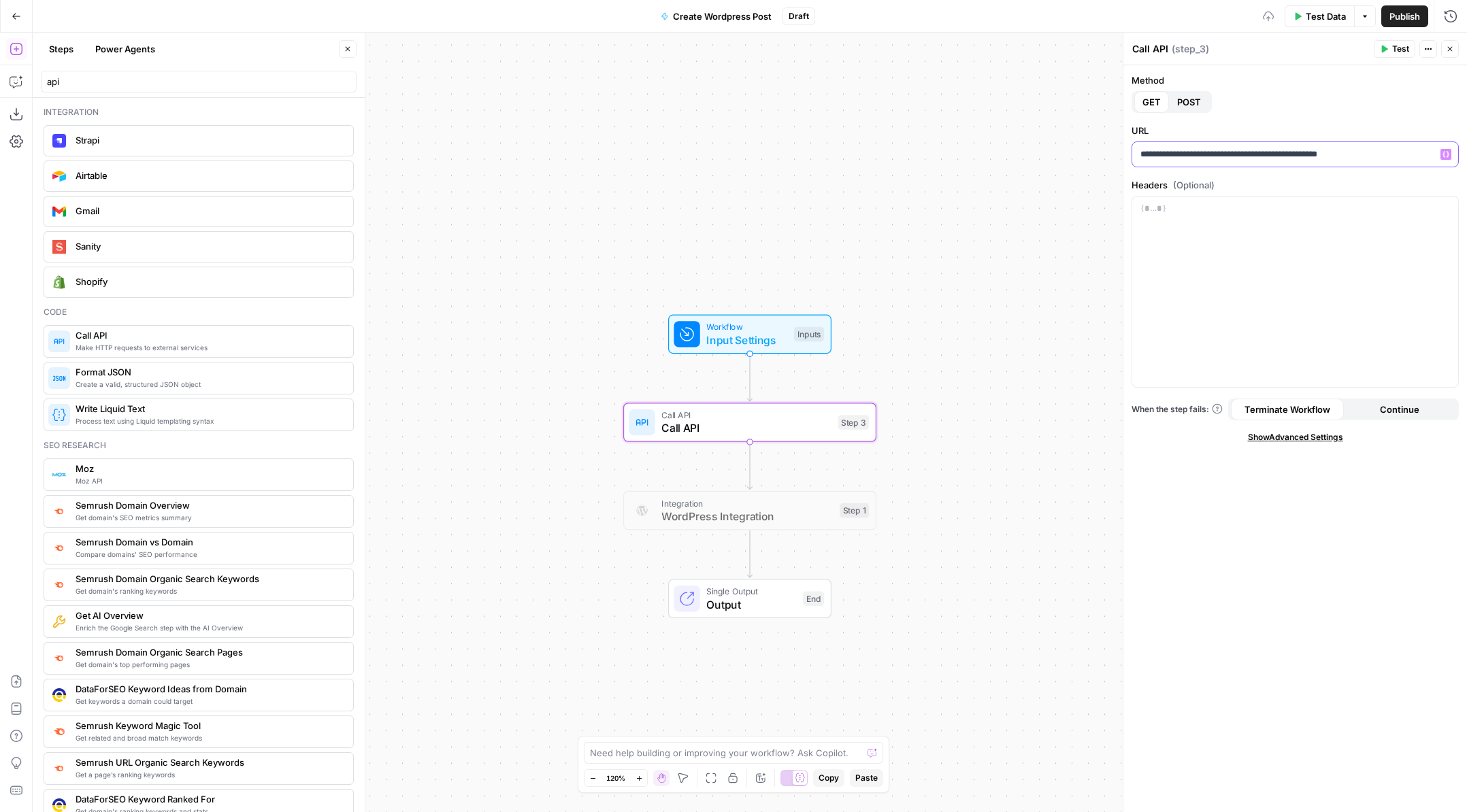
click at [1352, 155] on p "**********" at bounding box center [1295, 154] width 309 height 14
click at [1230, 222] on div at bounding box center [1295, 291] width 326 height 190
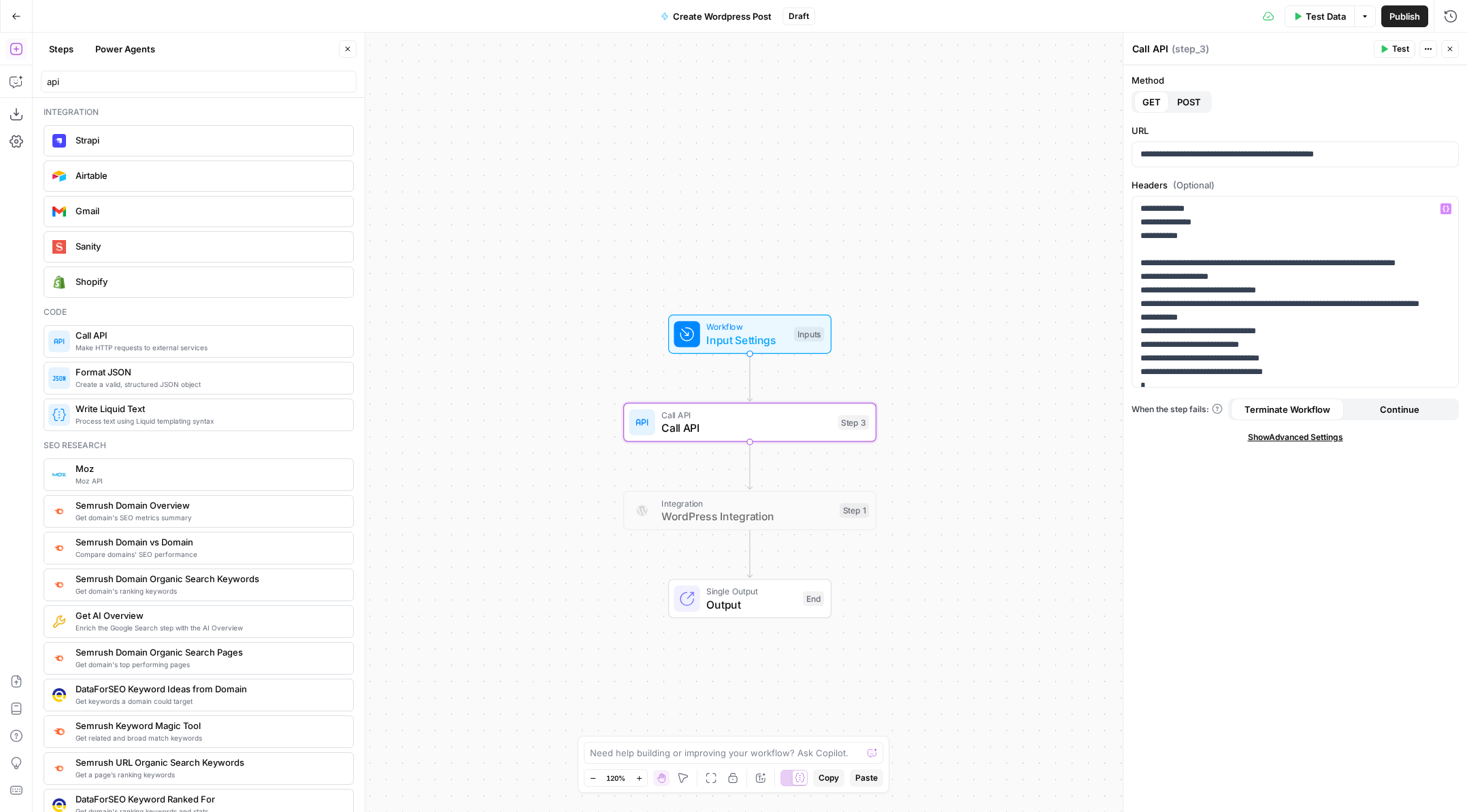
click at [1443, 49] on button "Close" at bounding box center [1450, 49] width 18 height 18
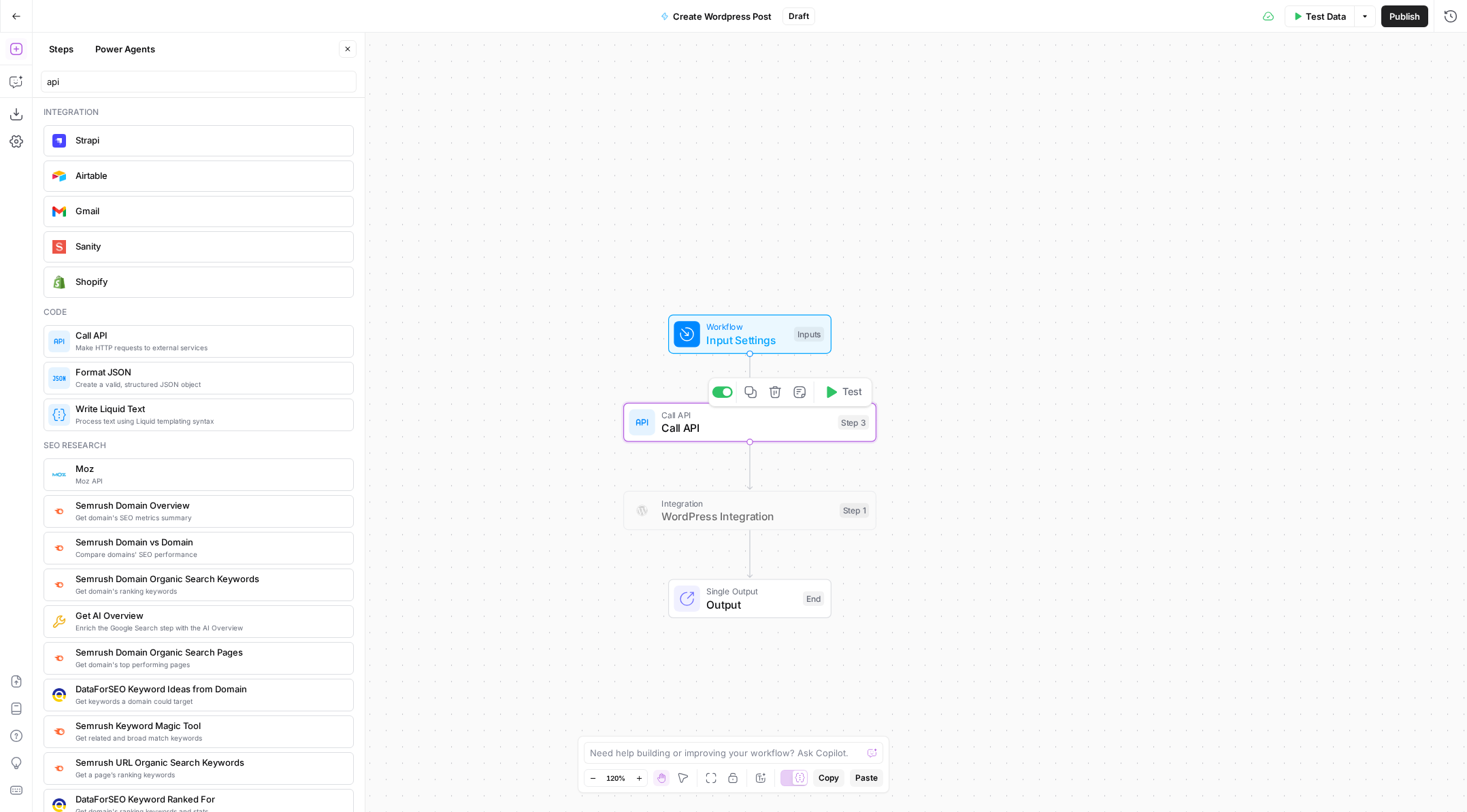
click at [727, 393] on div at bounding box center [727, 393] width 8 height 8
click at [87, 80] on input "api" at bounding box center [198, 81] width 304 height 14
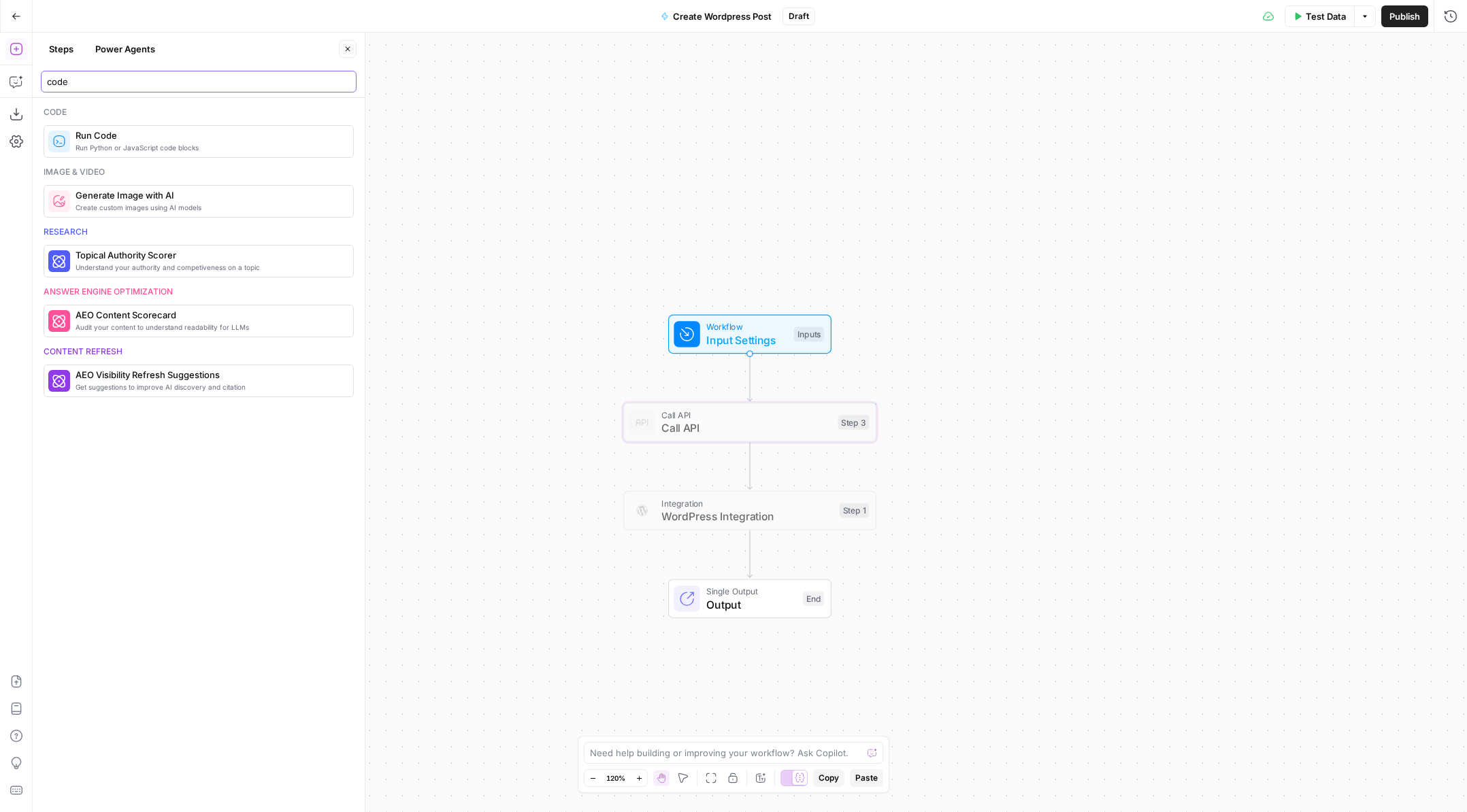
type input "code"
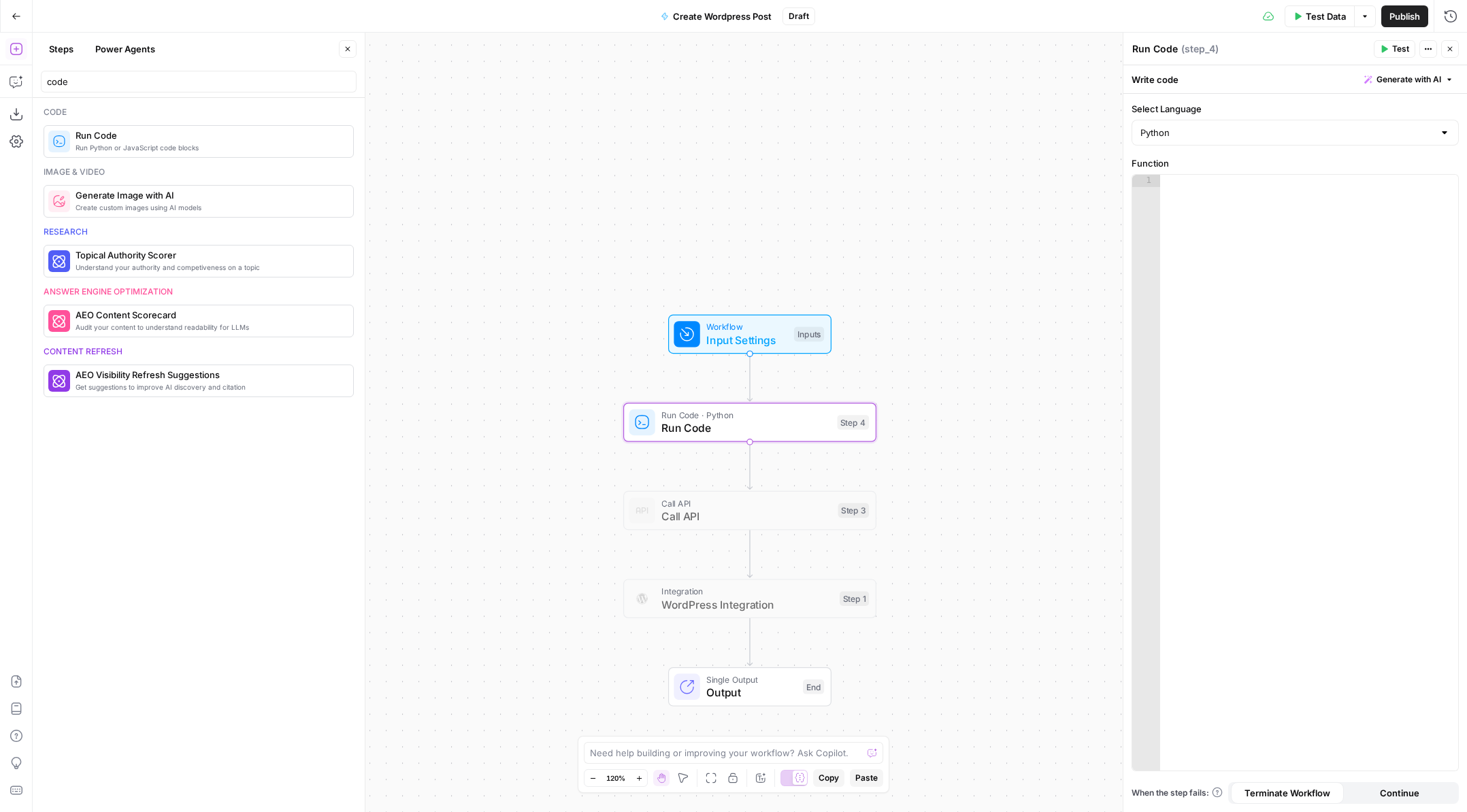
click at [1384, 317] on div at bounding box center [1309, 485] width 298 height 620
paste textarea "**********"
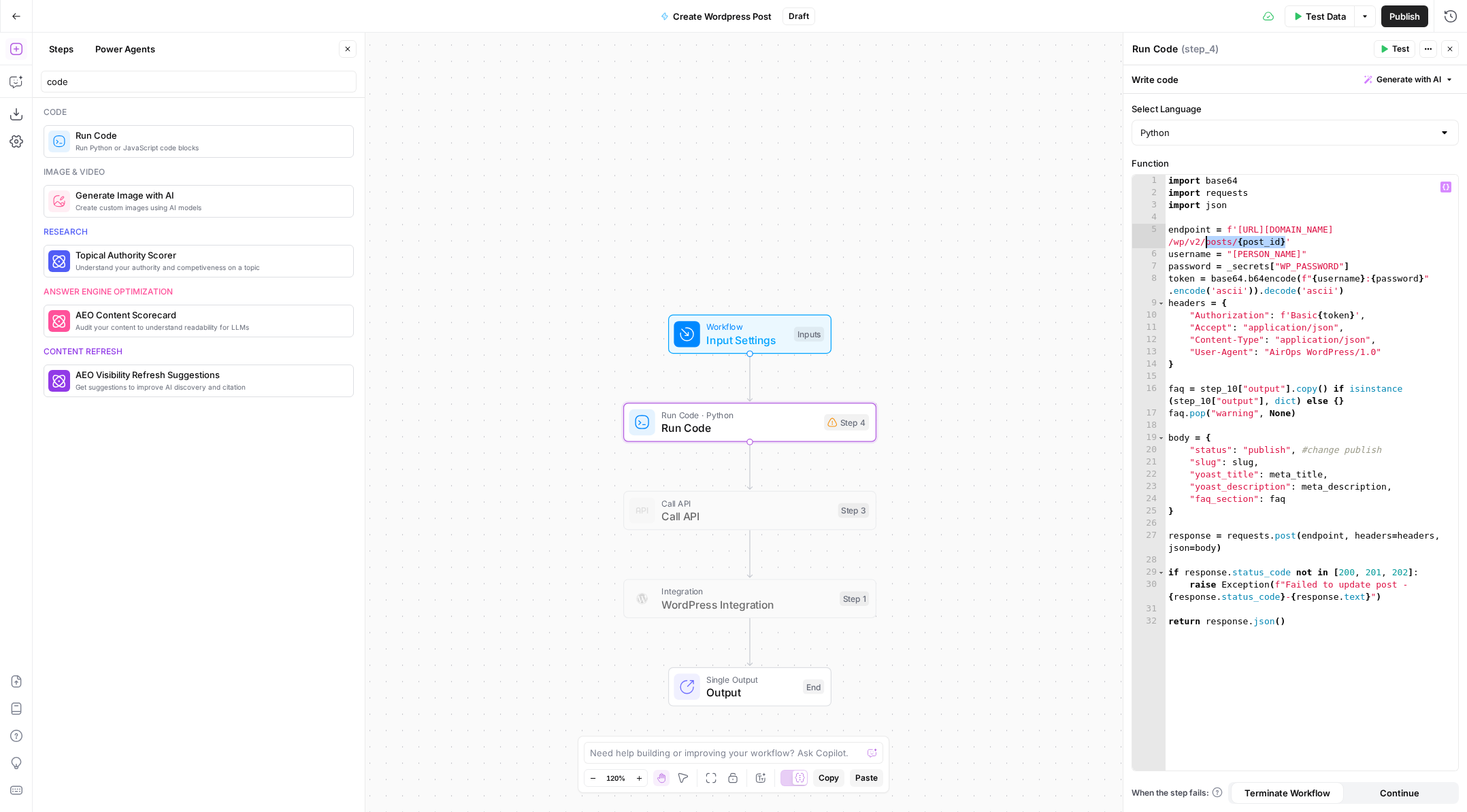
drag, startPoint x: 1285, startPoint y: 244, endPoint x: 1205, endPoint y: 245, distance: 80.0
click at [1205, 245] on div "import base64 import requests import json endpoint = f'https://pagely.sproutsoc…" at bounding box center [1311, 485] width 292 height 620
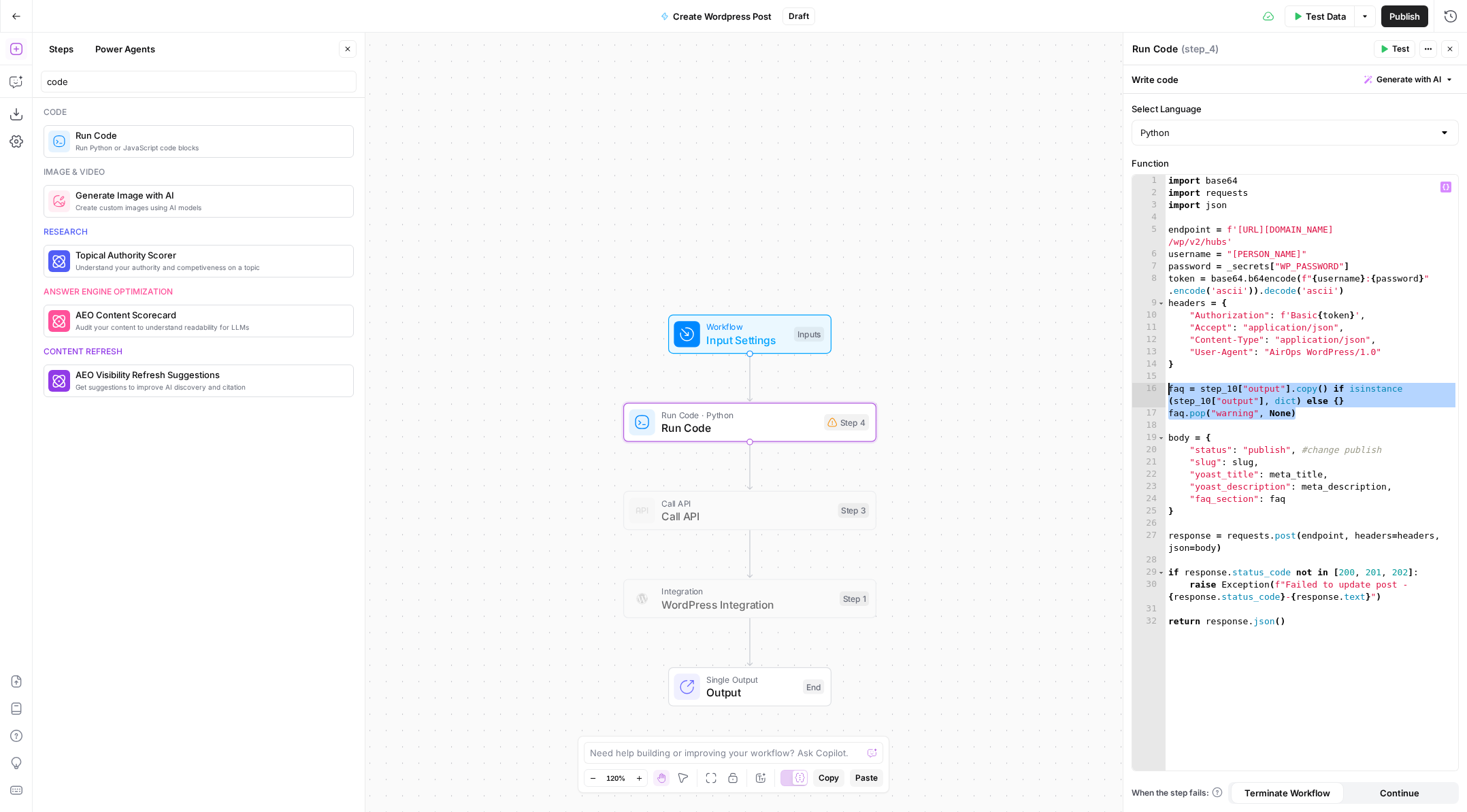
drag, startPoint x: 1319, startPoint y: 418, endPoint x: 1163, endPoint y: 385, distance: 159.5
click at [1163, 385] on div "**********" at bounding box center [1295, 473] width 326 height 596
type textarea "**********"
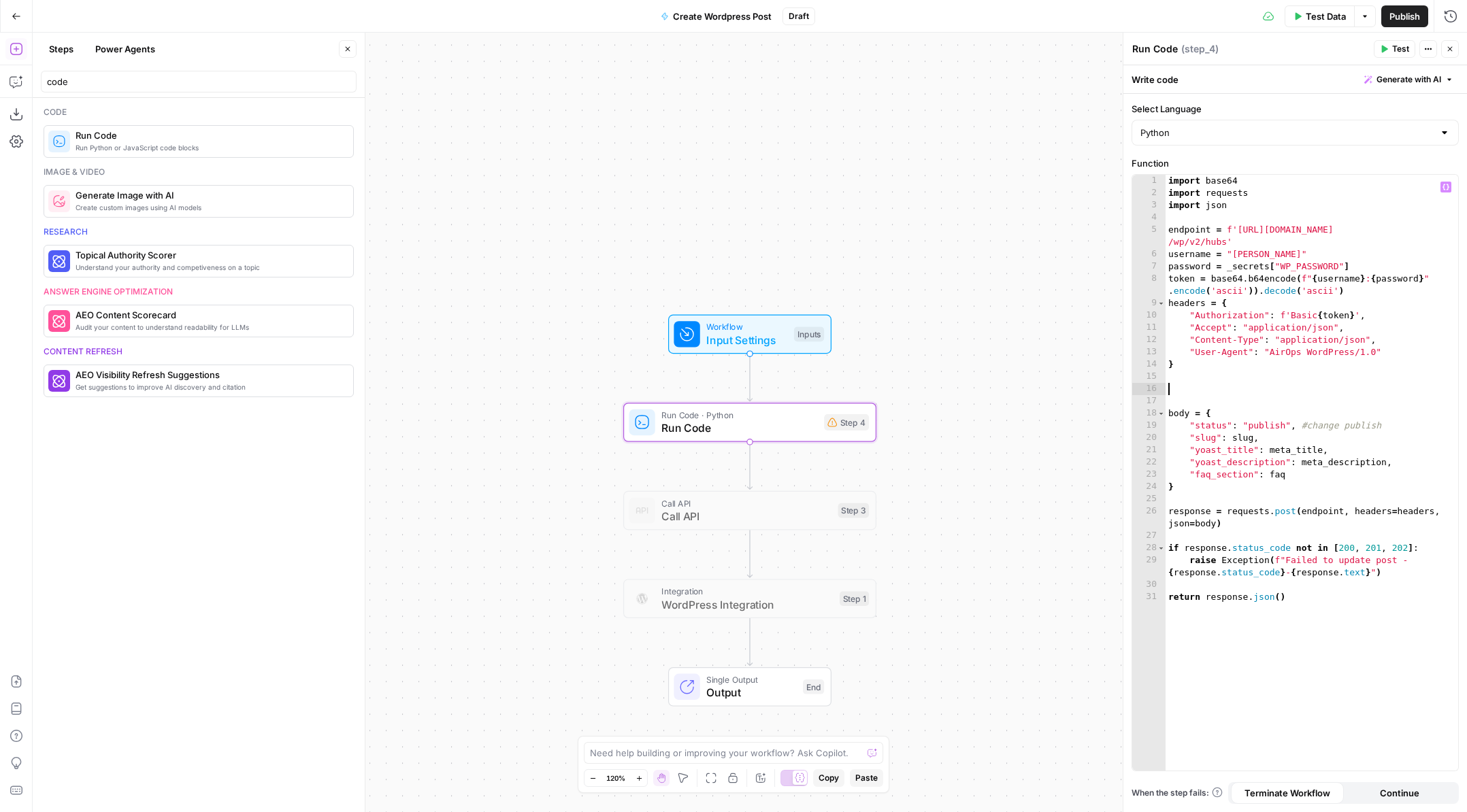
scroll to position [0, 0]
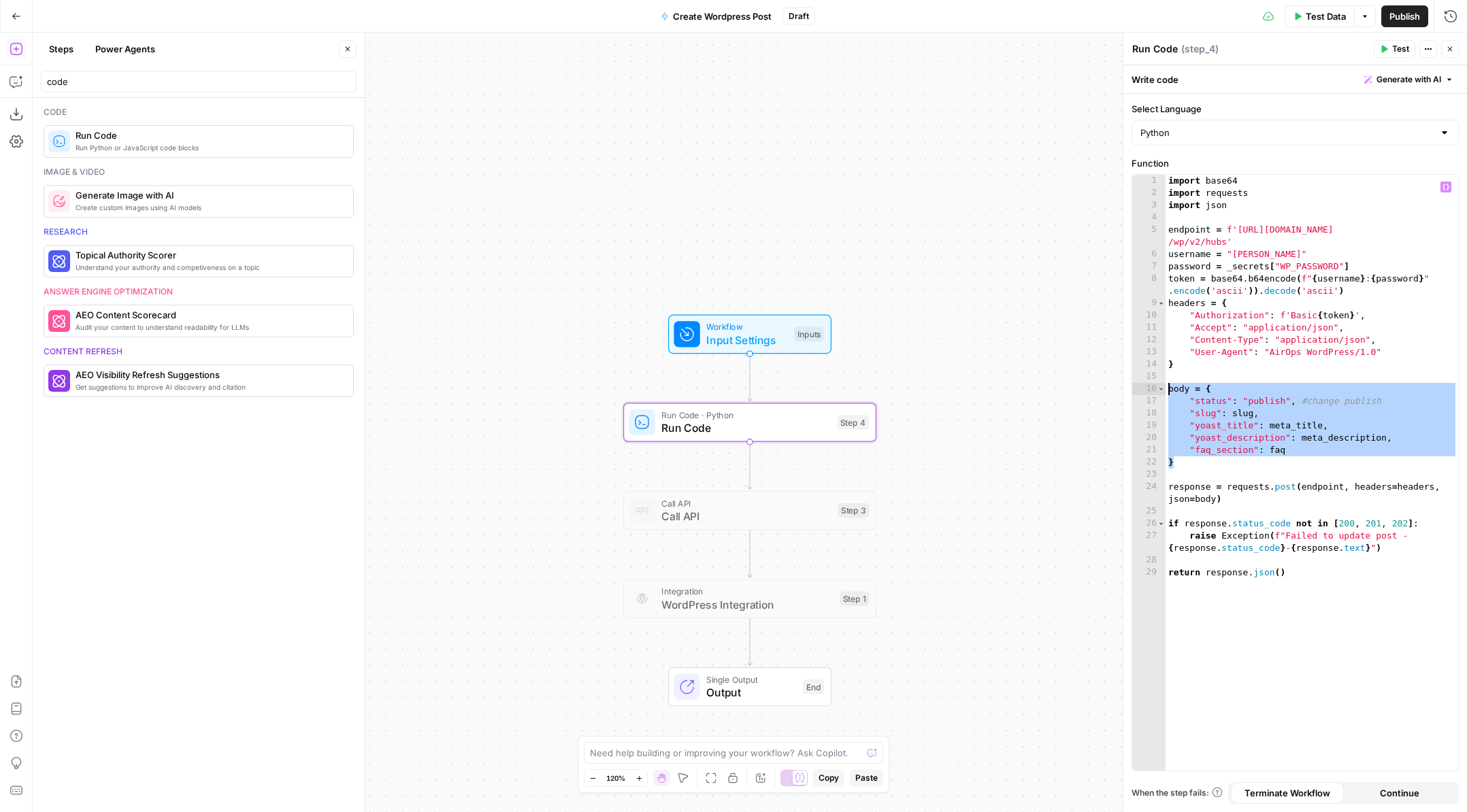
drag, startPoint x: 1219, startPoint y: 466, endPoint x: 1152, endPoint y: 381, distance: 108.2
click at [1152, 381] on div "* 1 2 3 4 5 6 7 8 9 10 11 12 13 14 15 16 17 18 19 20 21 22 23 24 25 26 27 28 29…" at bounding box center [1295, 473] width 326 height 596
type textarea "**********"
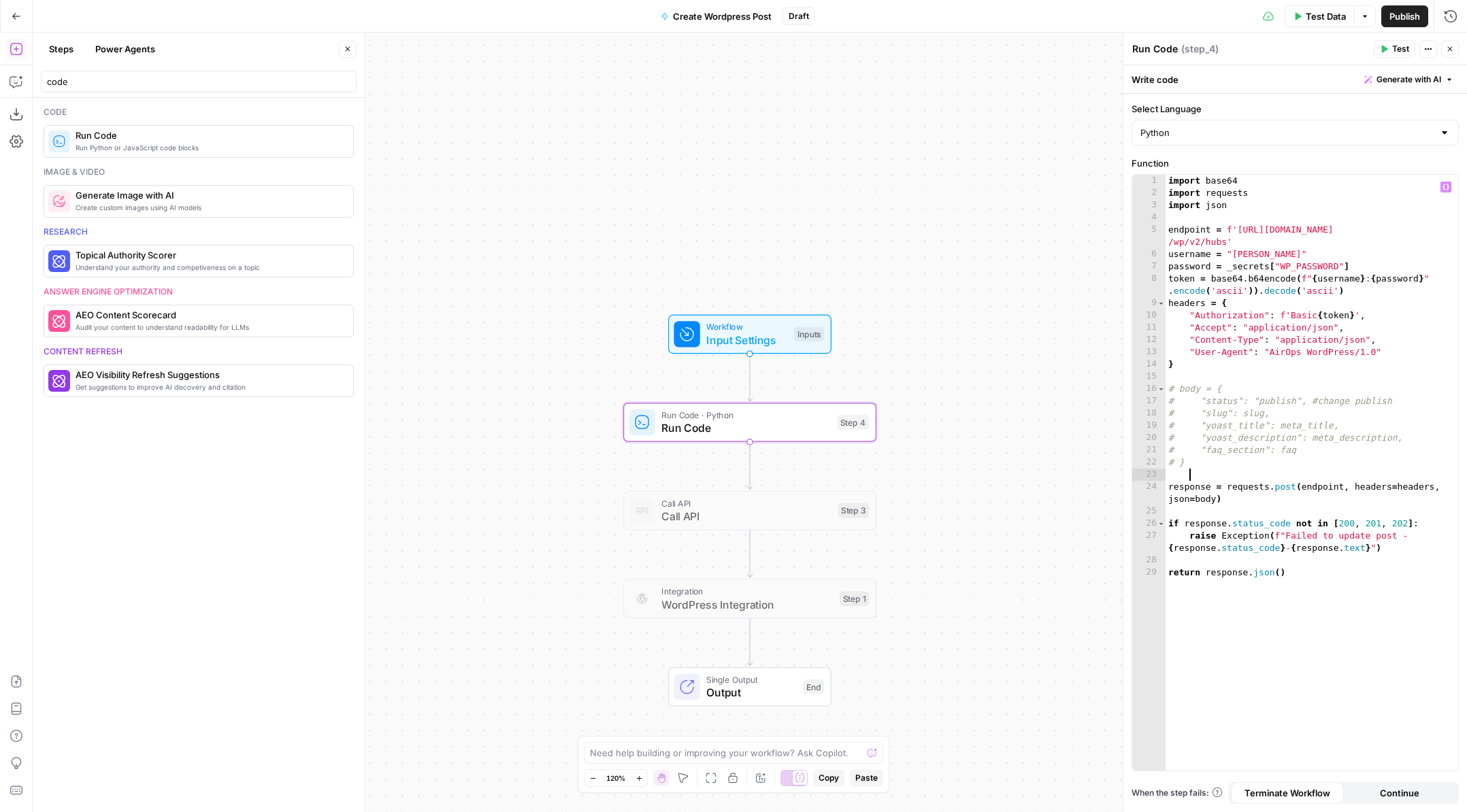
click at [1248, 472] on div "import base64 import requests import json endpoint = f'https://pagely.sproutsoc…" at bounding box center [1311, 485] width 292 height 620
click at [1286, 486] on div "import base64 import requests import json endpoint = f'https://pagely.sproutsoc…" at bounding box center [1311, 485] width 292 height 620
type textarea "**********"
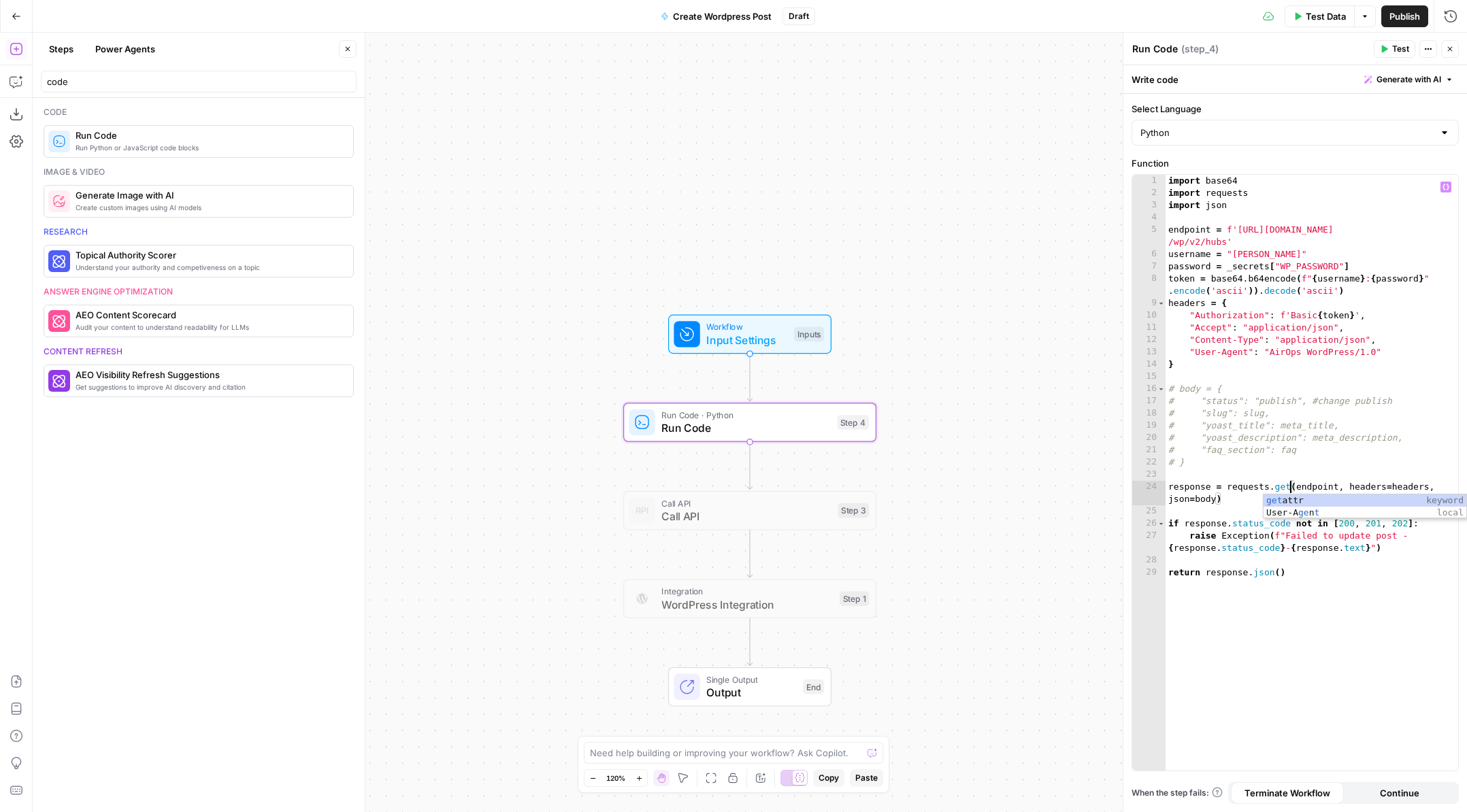
click at [1234, 506] on div "import base64 import requests import json endpoint = f'https://pagely.sproutsoc…" at bounding box center [1311, 485] width 292 height 620
drag, startPoint x: 1214, startPoint y: 499, endPoint x: 1172, endPoint y: 499, distance: 42.0
click at [1172, 499] on div "import base64 import requests import json endpoint = f'https://pagely.sproutsoc…" at bounding box center [1311, 485] width 292 height 620
type textarea "**********"
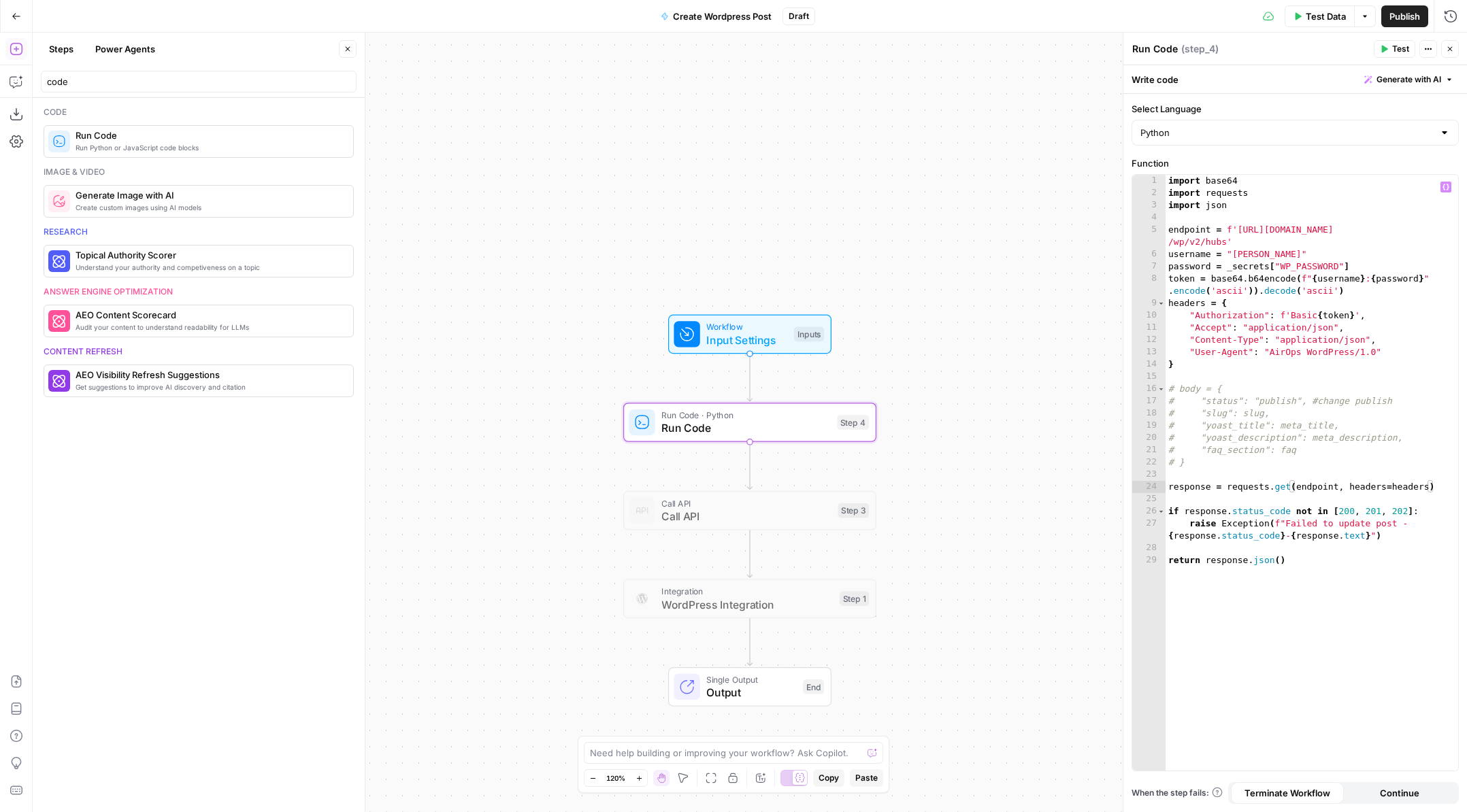
click at [1399, 46] on span "Test" at bounding box center [1400, 49] width 17 height 12
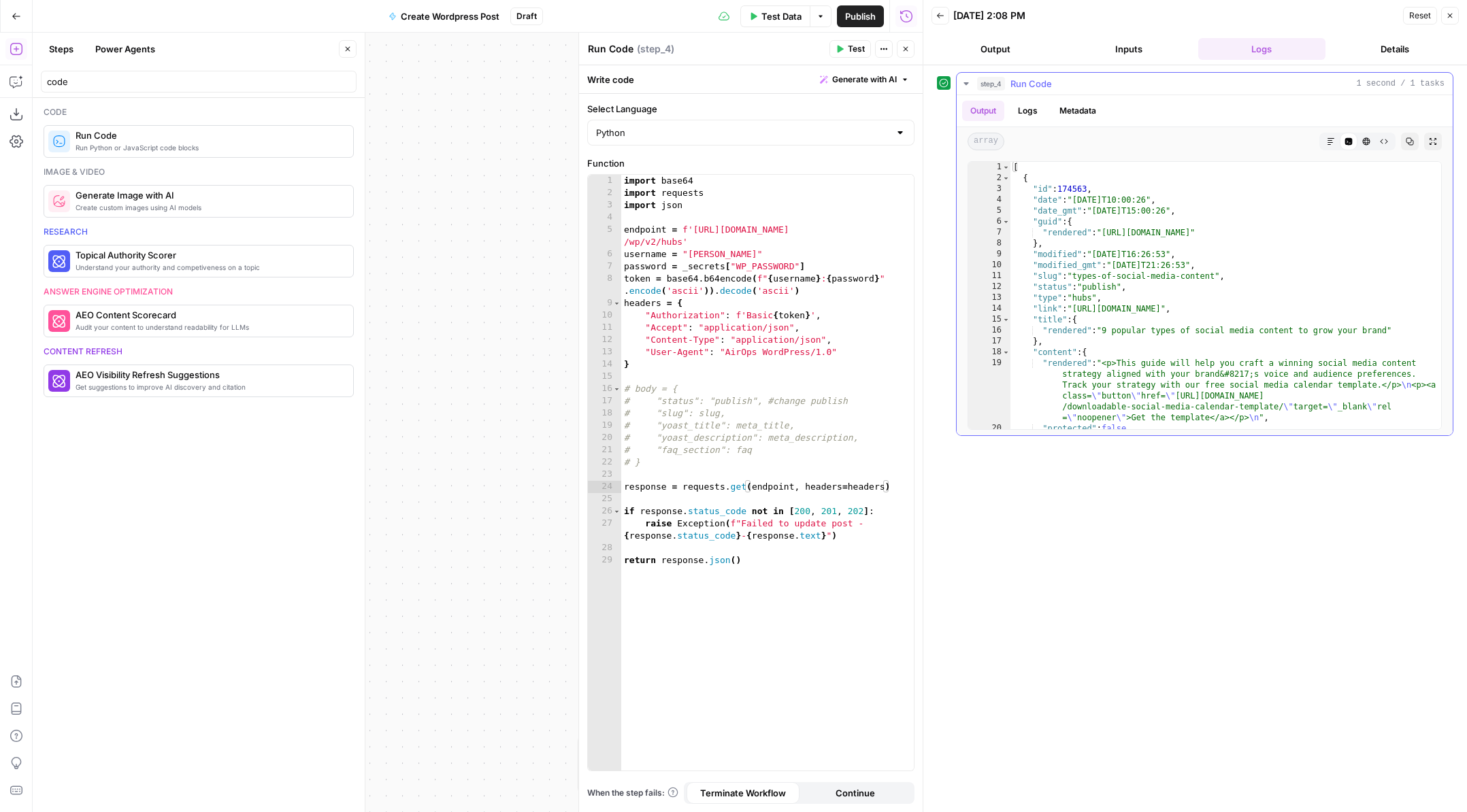
click at [1434, 138] on icon "button" at bounding box center [1433, 141] width 6 height 6
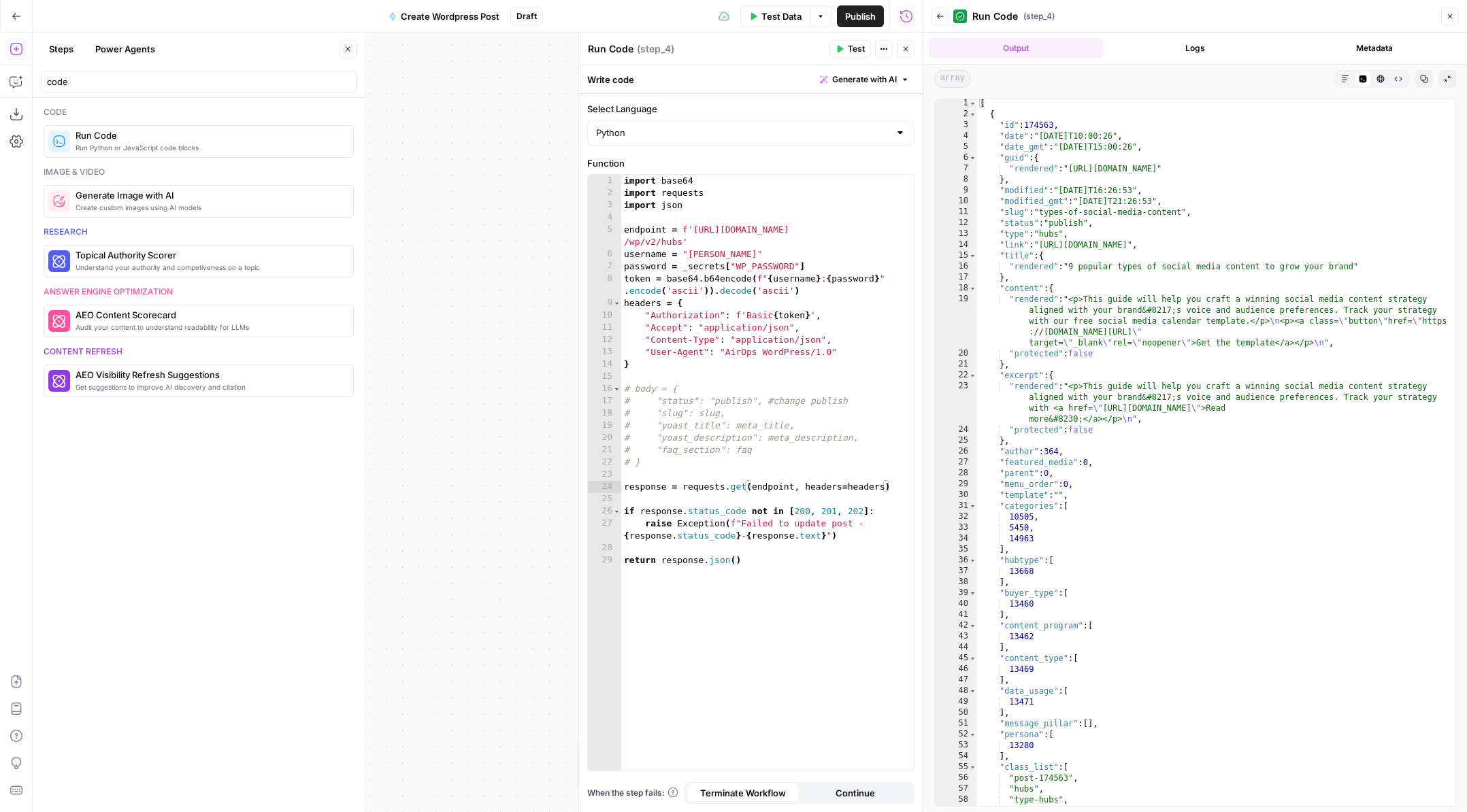
scroll to position [1, 0]
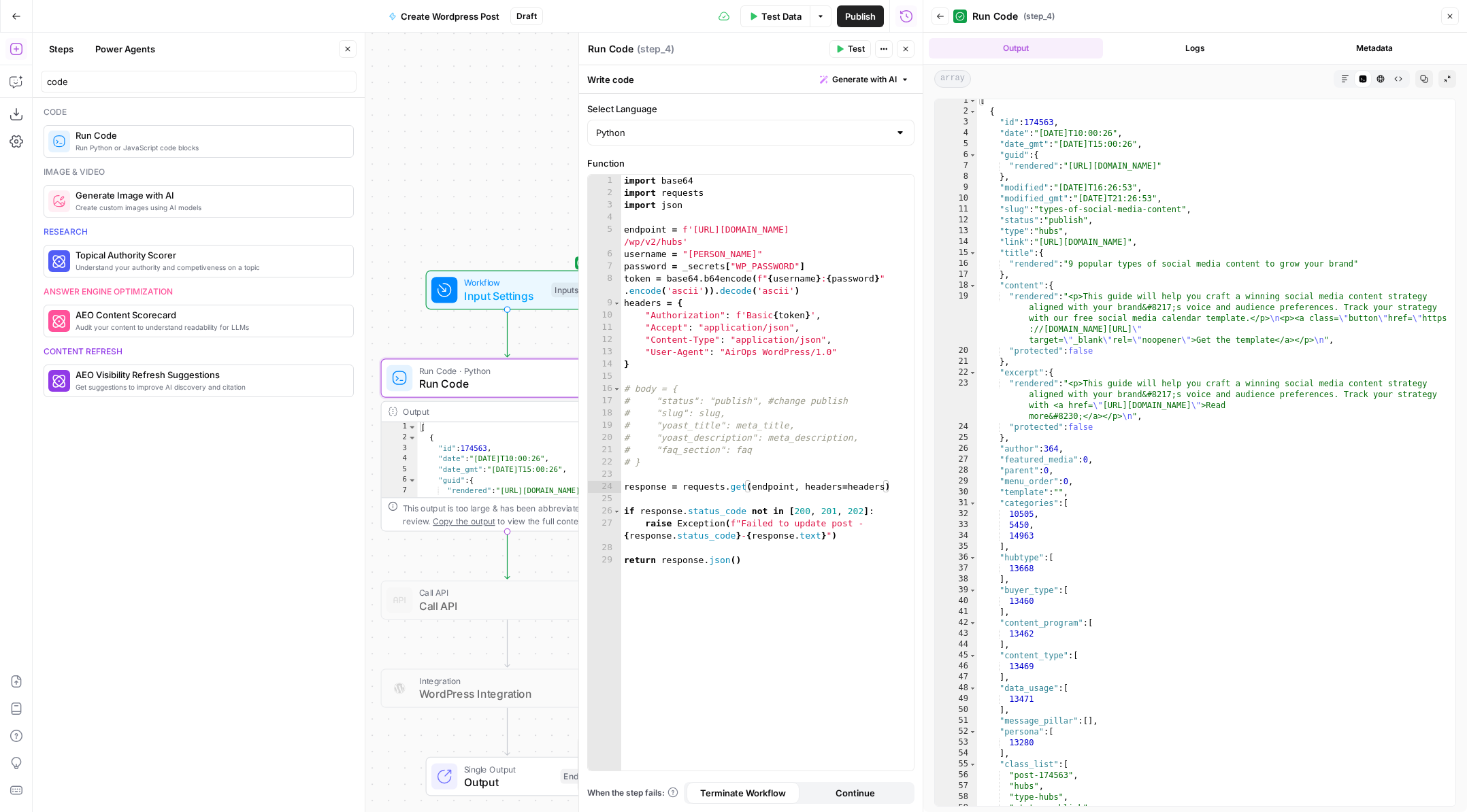
click at [430, 652] on div "Workflow Input Settings Inputs Run Code · Python Run Code Step 4 Output Expand …" at bounding box center [477, 422] width 890 height 779
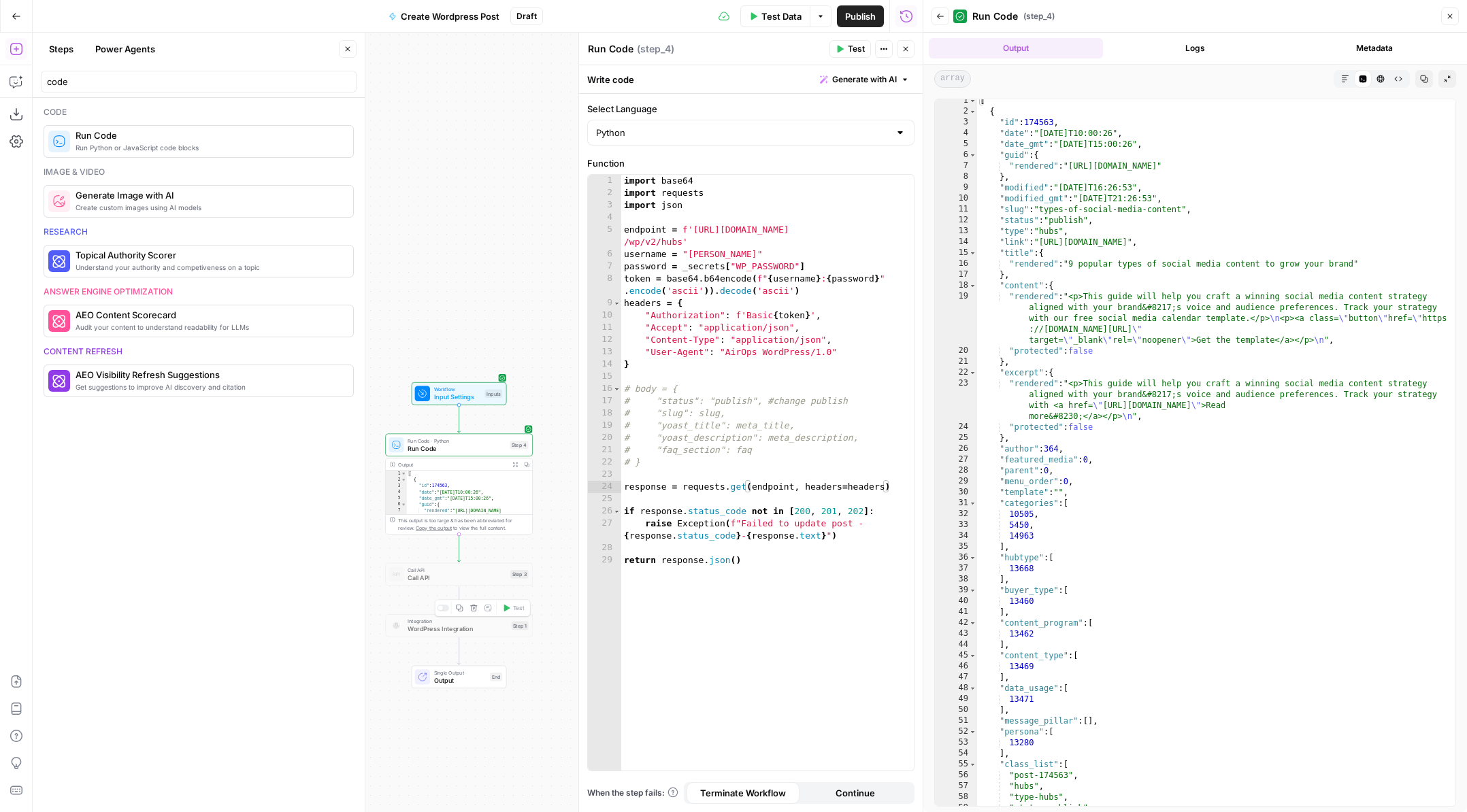
click at [461, 628] on span "WordPress Integration" at bounding box center [457, 629] width 100 height 10
click at [443, 607] on div at bounding box center [442, 608] width 12 height 6
click at [468, 629] on span "WordPress Integration" at bounding box center [457, 629] width 100 height 10
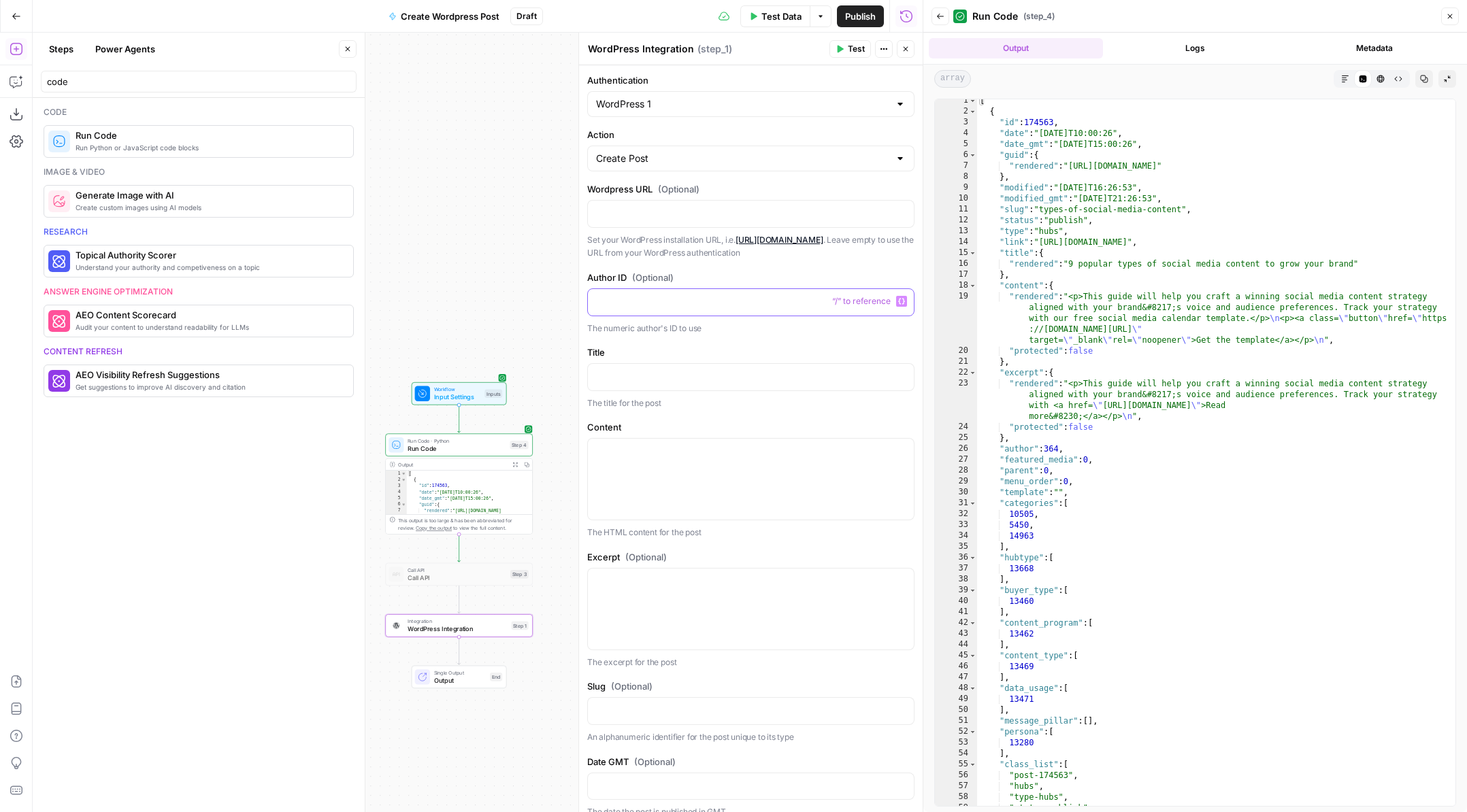
click at [665, 311] on div at bounding box center [751, 302] width 326 height 27
click at [679, 384] on div at bounding box center [751, 376] width 326 height 27
click at [710, 476] on div at bounding box center [751, 479] width 326 height 81
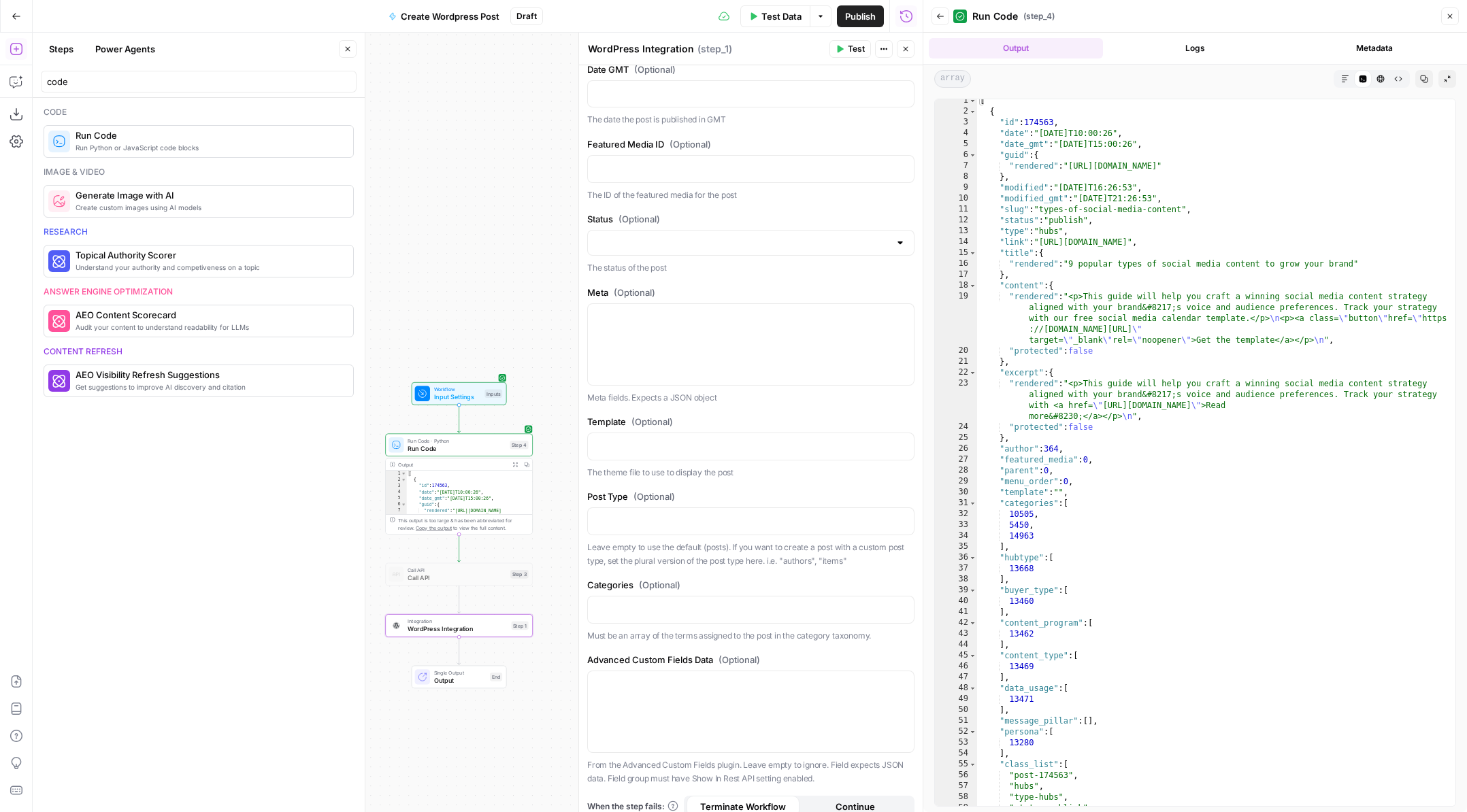
scroll to position [699, 0]
click at [751, 520] on p at bounding box center [751, 514] width 309 height 14
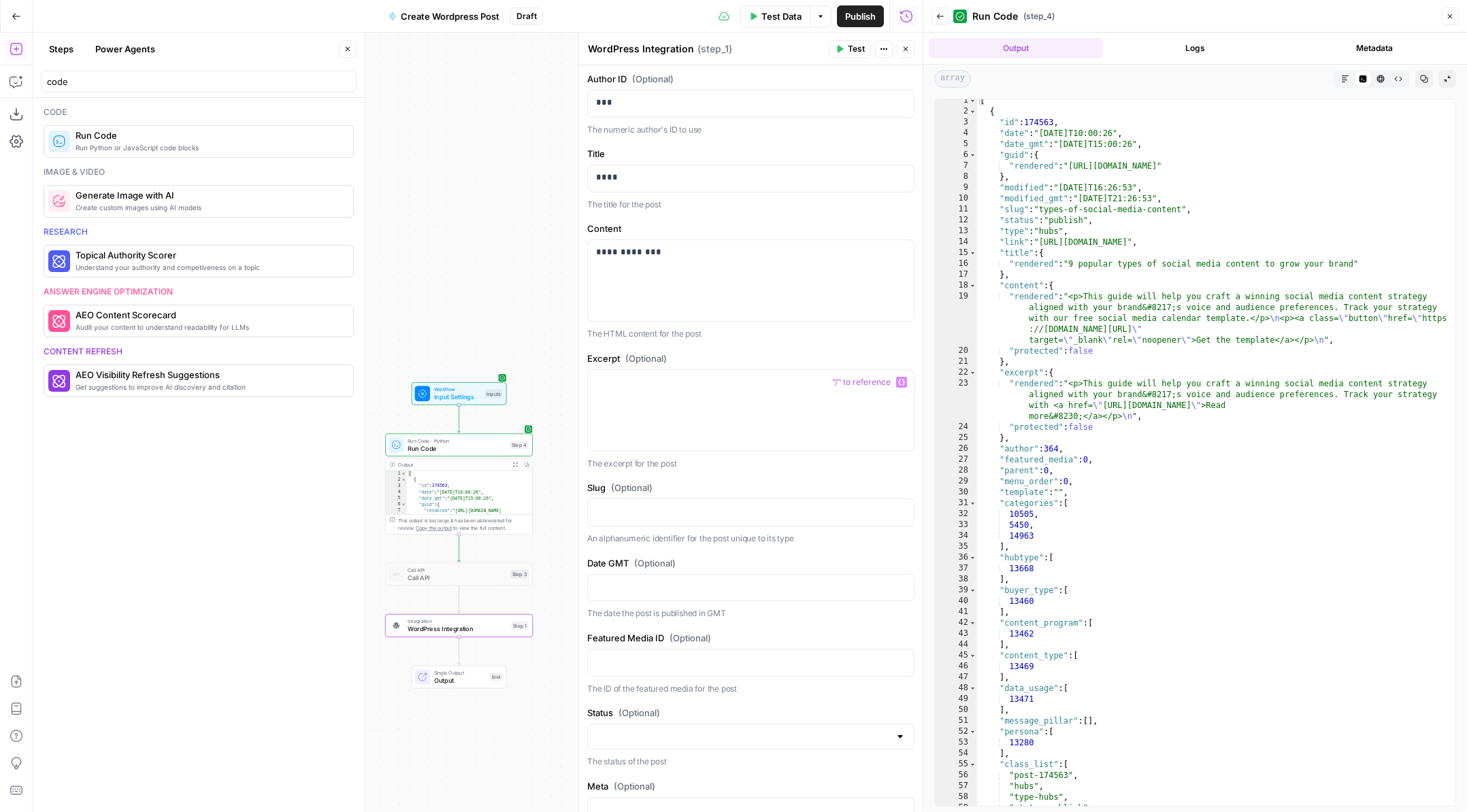
scroll to position [199, 0]
click at [735, 265] on div "**********" at bounding box center [751, 280] width 326 height 81
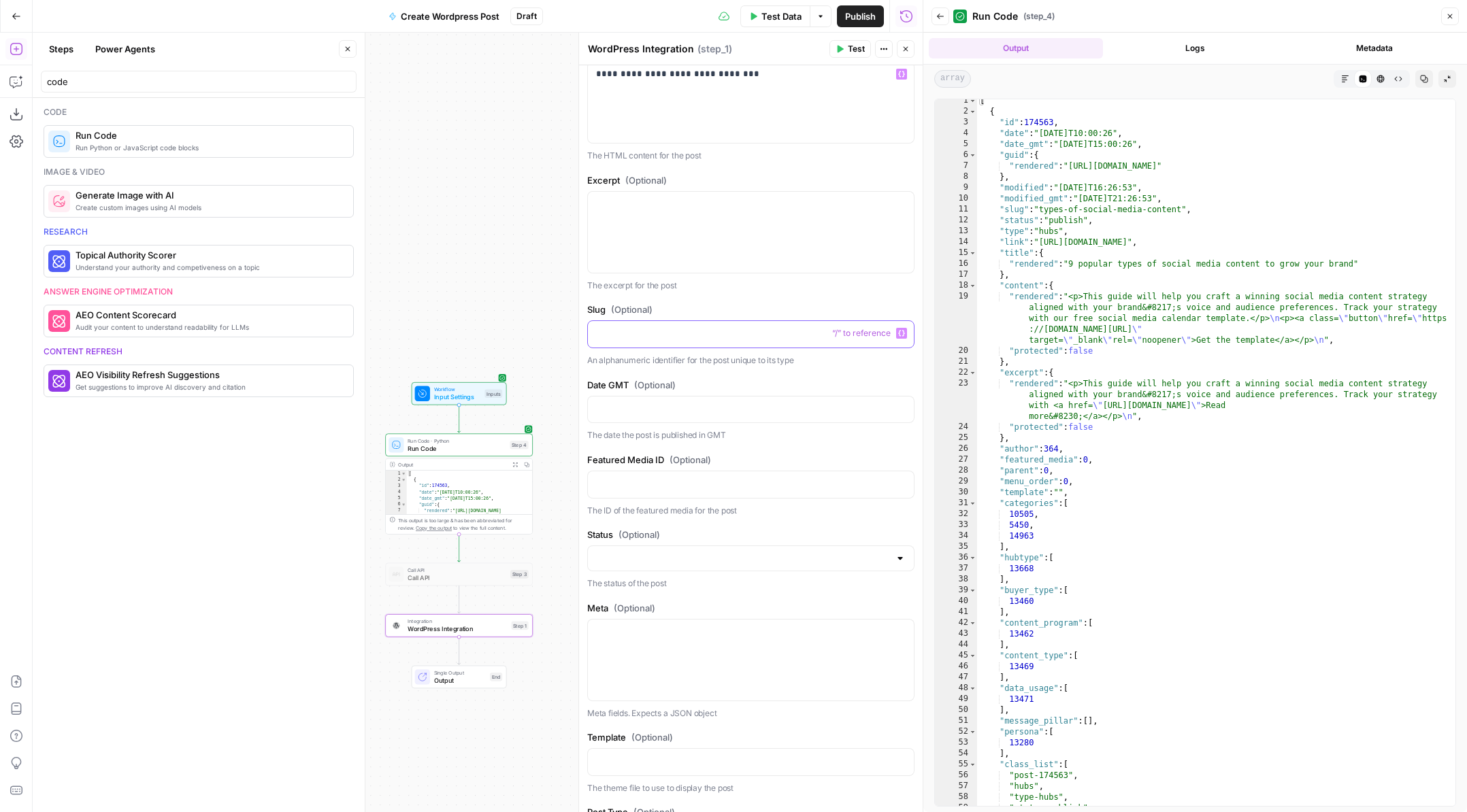
click at [705, 339] on p at bounding box center [751, 333] width 309 height 14
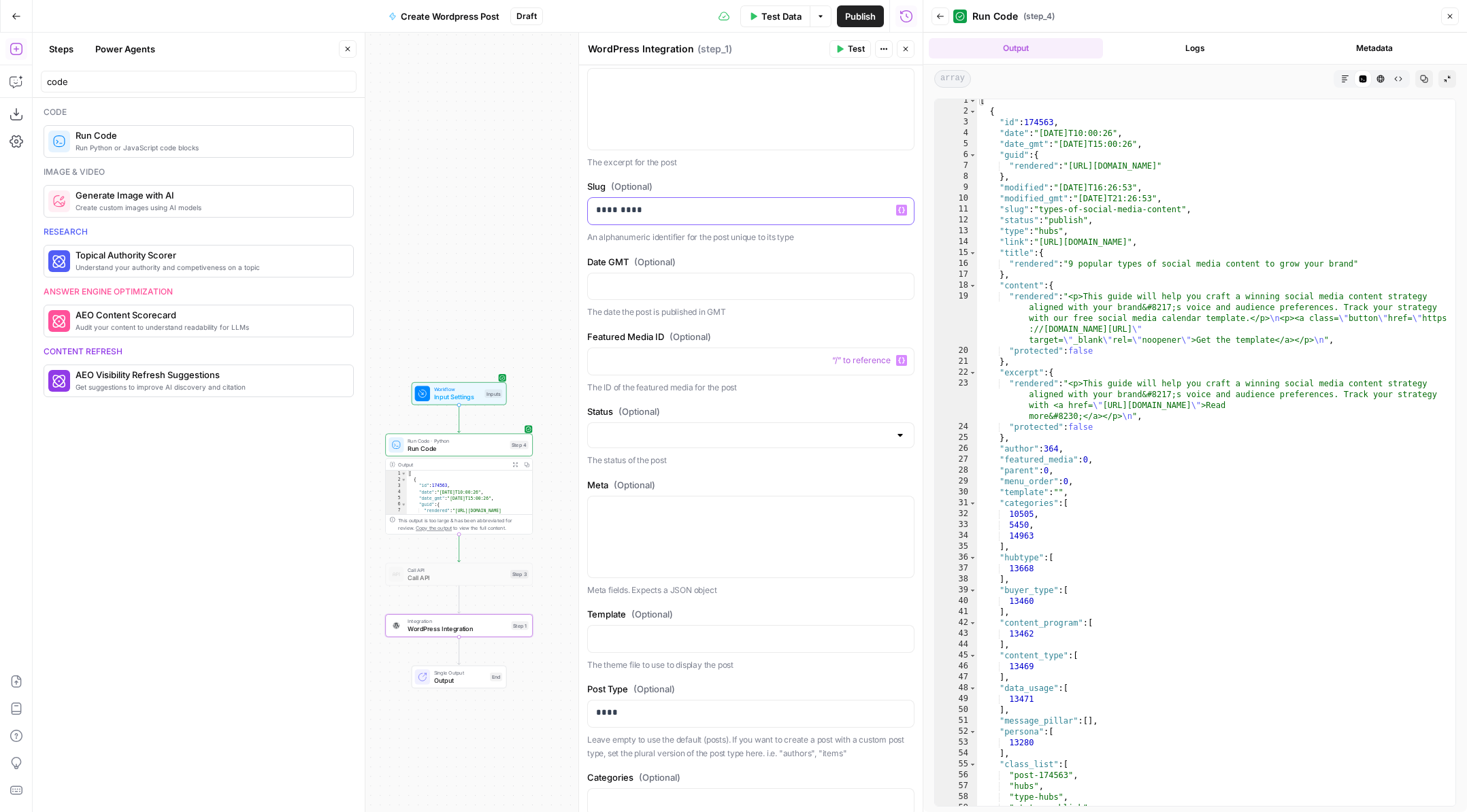
scroll to position [498, 0]
click at [682, 539] on div at bounding box center [751, 539] width 326 height 81
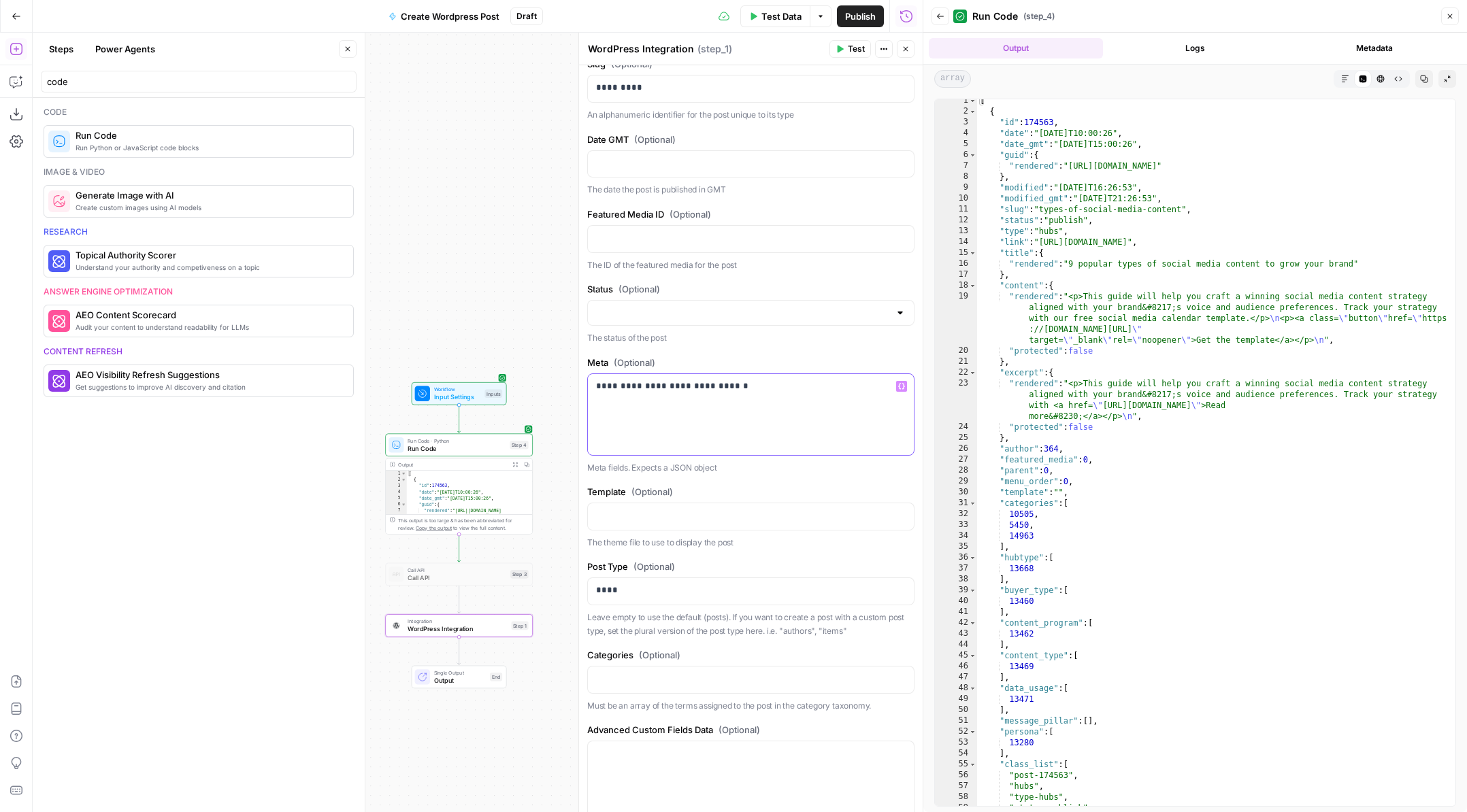
scroll to position [706, 0]
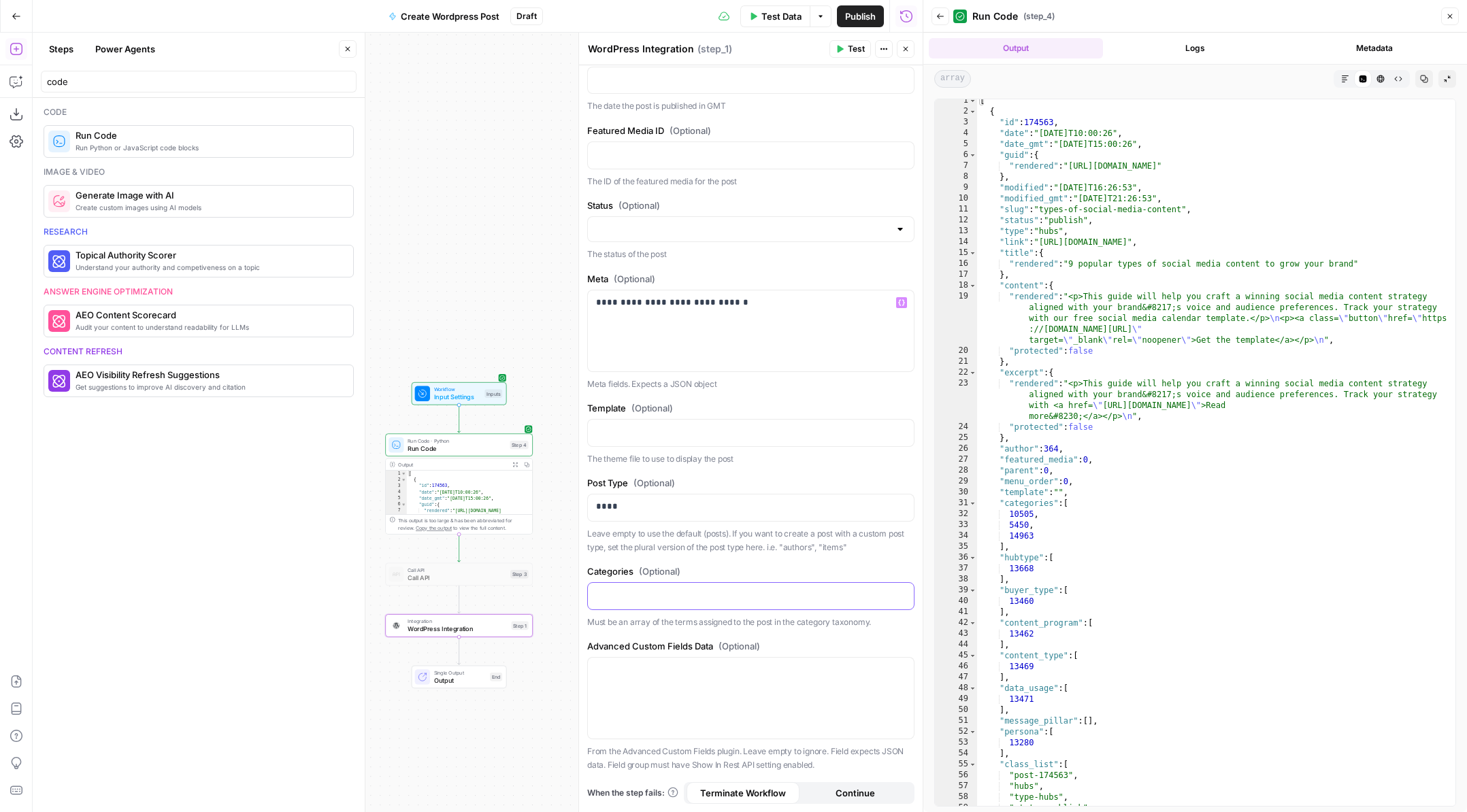
click at [673, 603] on div at bounding box center [751, 596] width 326 height 27
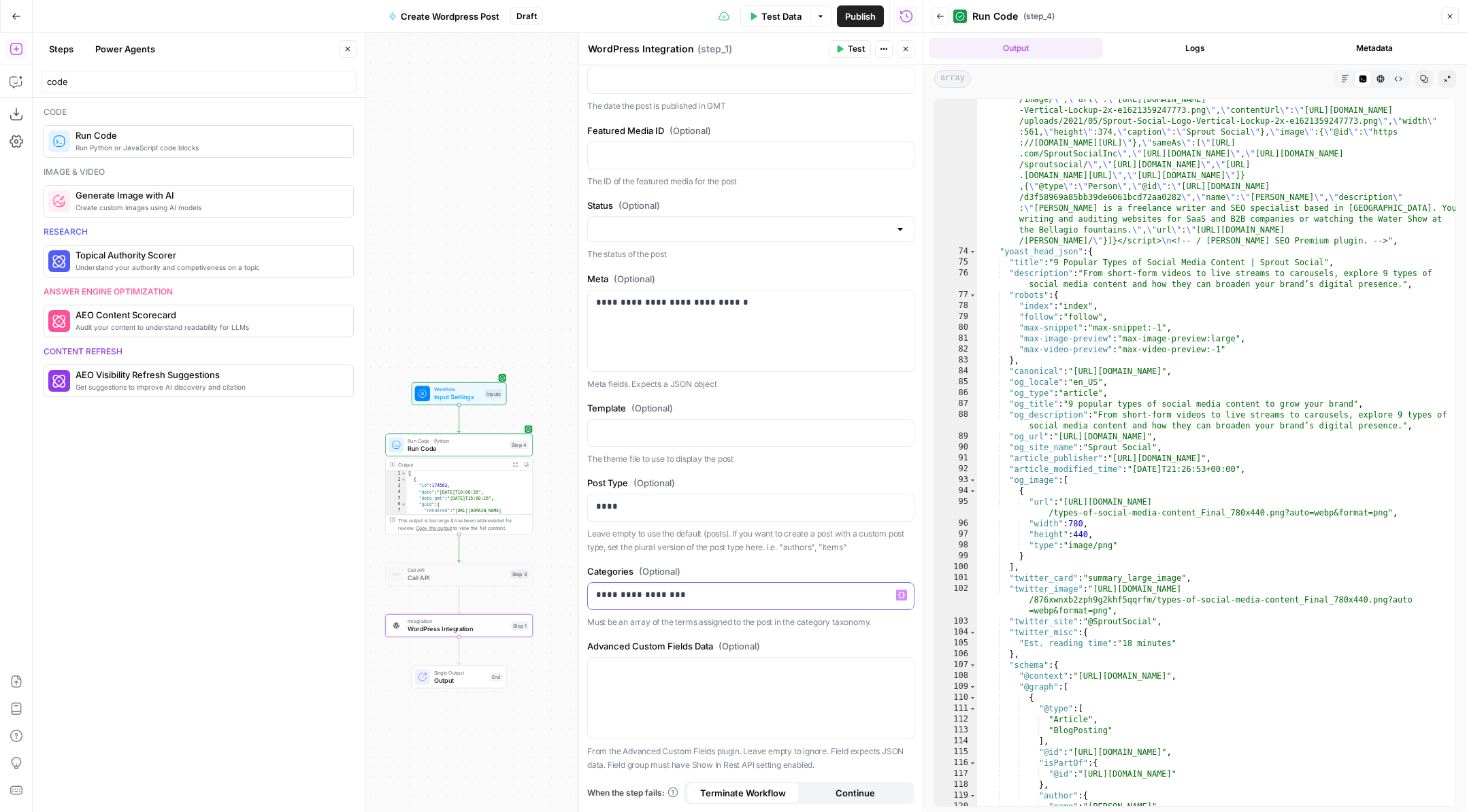
scroll to position [266, 0]
click at [848, 50] on span "Test" at bounding box center [855, 49] width 17 height 12
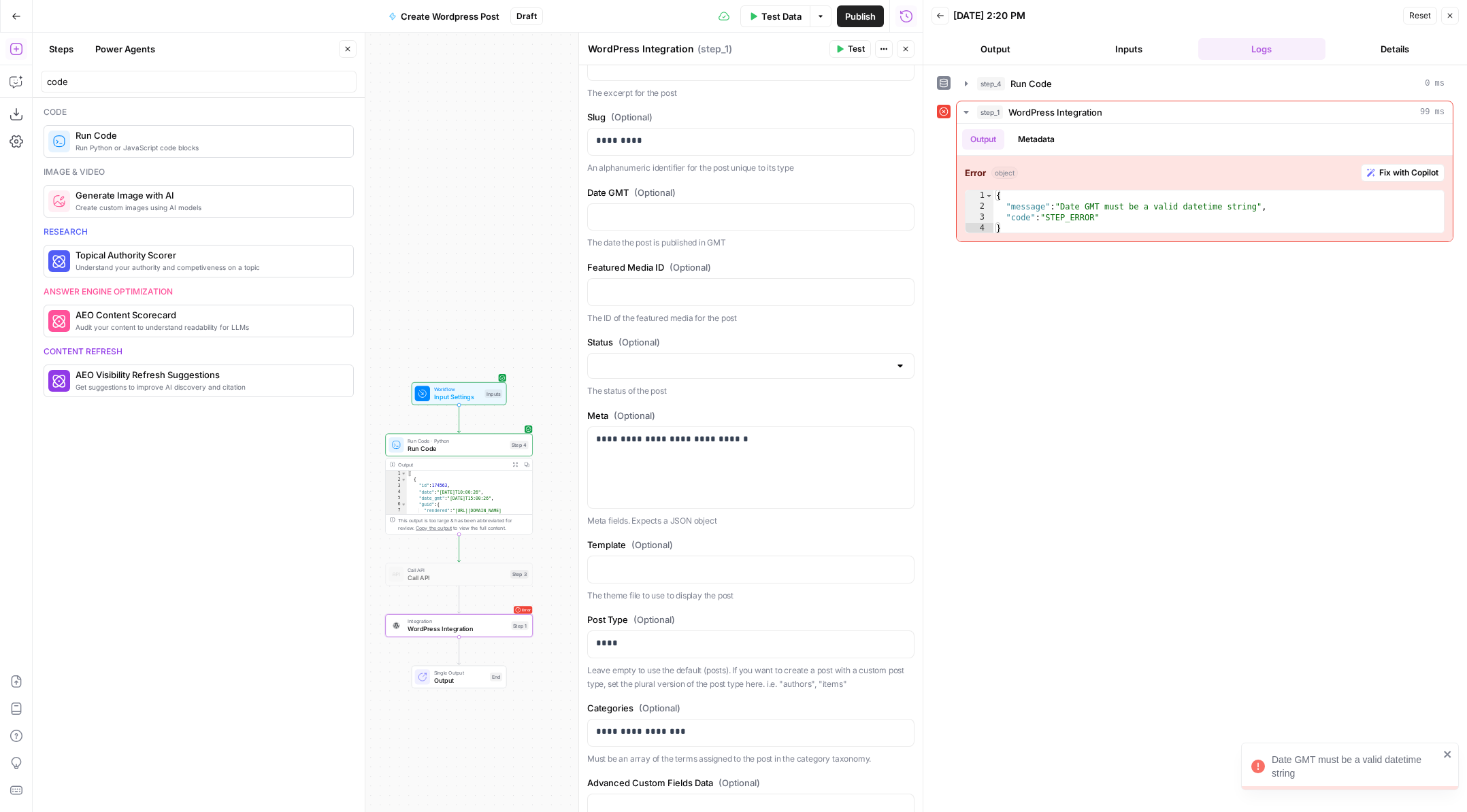
scroll to position [568, 0]
click at [662, 219] on p at bounding box center [751, 217] width 309 height 14
click at [966, 83] on icon "button" at bounding box center [966, 83] width 2 height 5
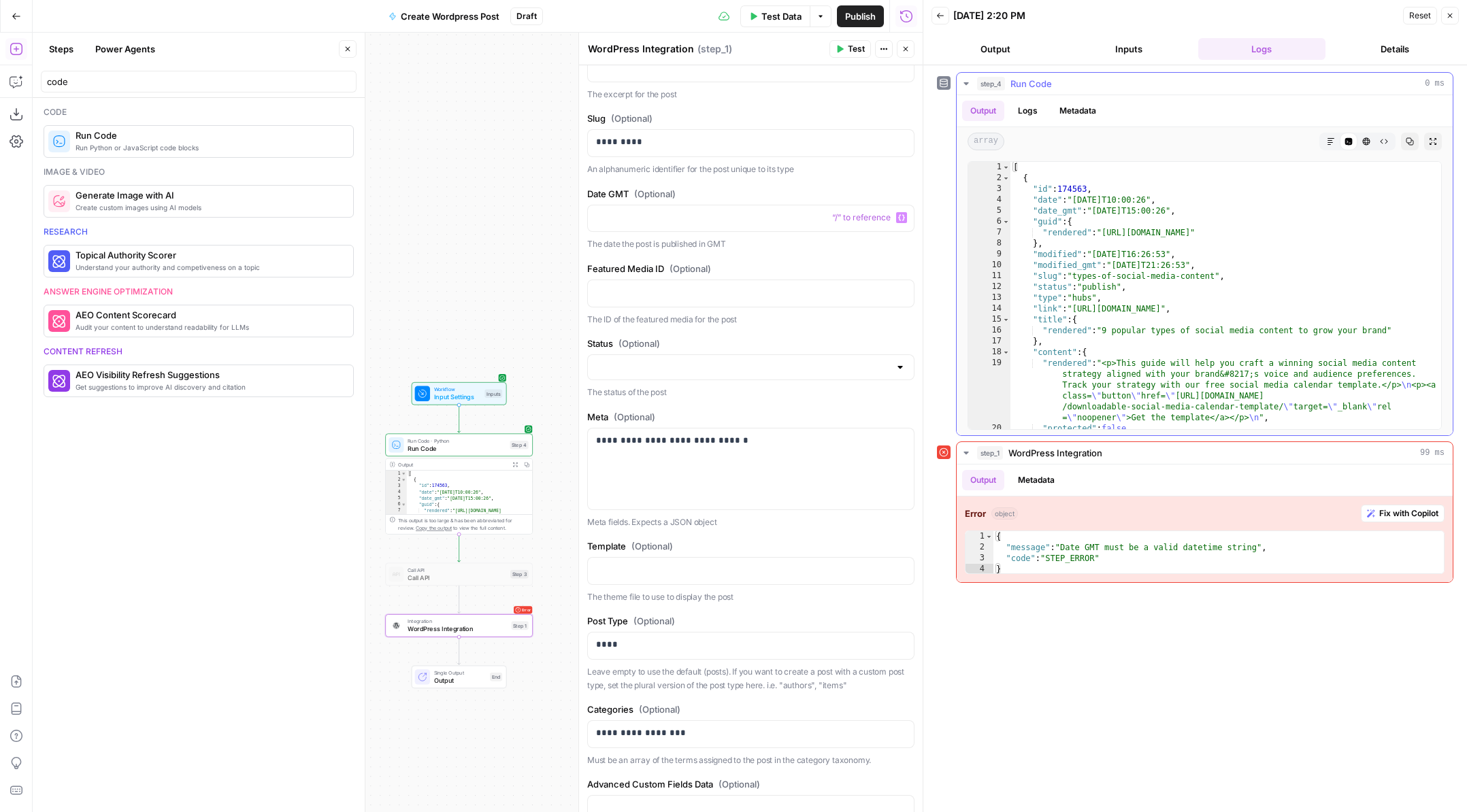
type textarea "**********"
drag, startPoint x: 1096, startPoint y: 210, endPoint x: 1190, endPoint y: 210, distance: 94.0
click at [1190, 210] on div "[ { "id" : 174563 , "date" : "2025-09-22T10:00:26" , "date_gmt" : "2025-09-22T1…" at bounding box center [1226, 306] width 431 height 289
click at [723, 210] on p at bounding box center [751, 217] width 309 height 14
paste div
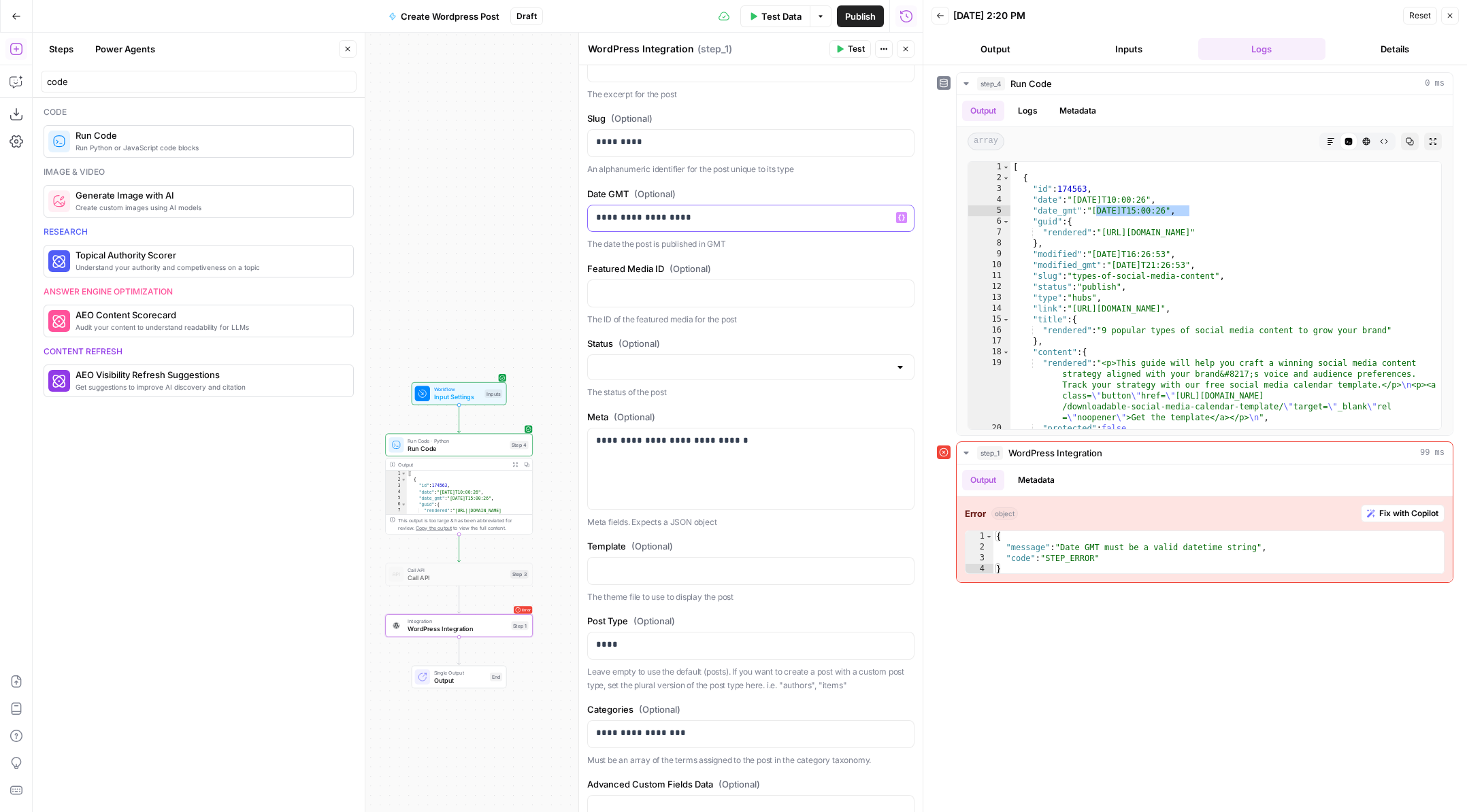
click at [632, 216] on p "**********" at bounding box center [751, 217] width 309 height 14
click at [659, 218] on p "**********" at bounding box center [751, 217] width 309 height 14
click at [709, 219] on p "**********" at bounding box center [751, 217] width 309 height 14
click at [846, 50] on button "Test" at bounding box center [850, 49] width 41 height 18
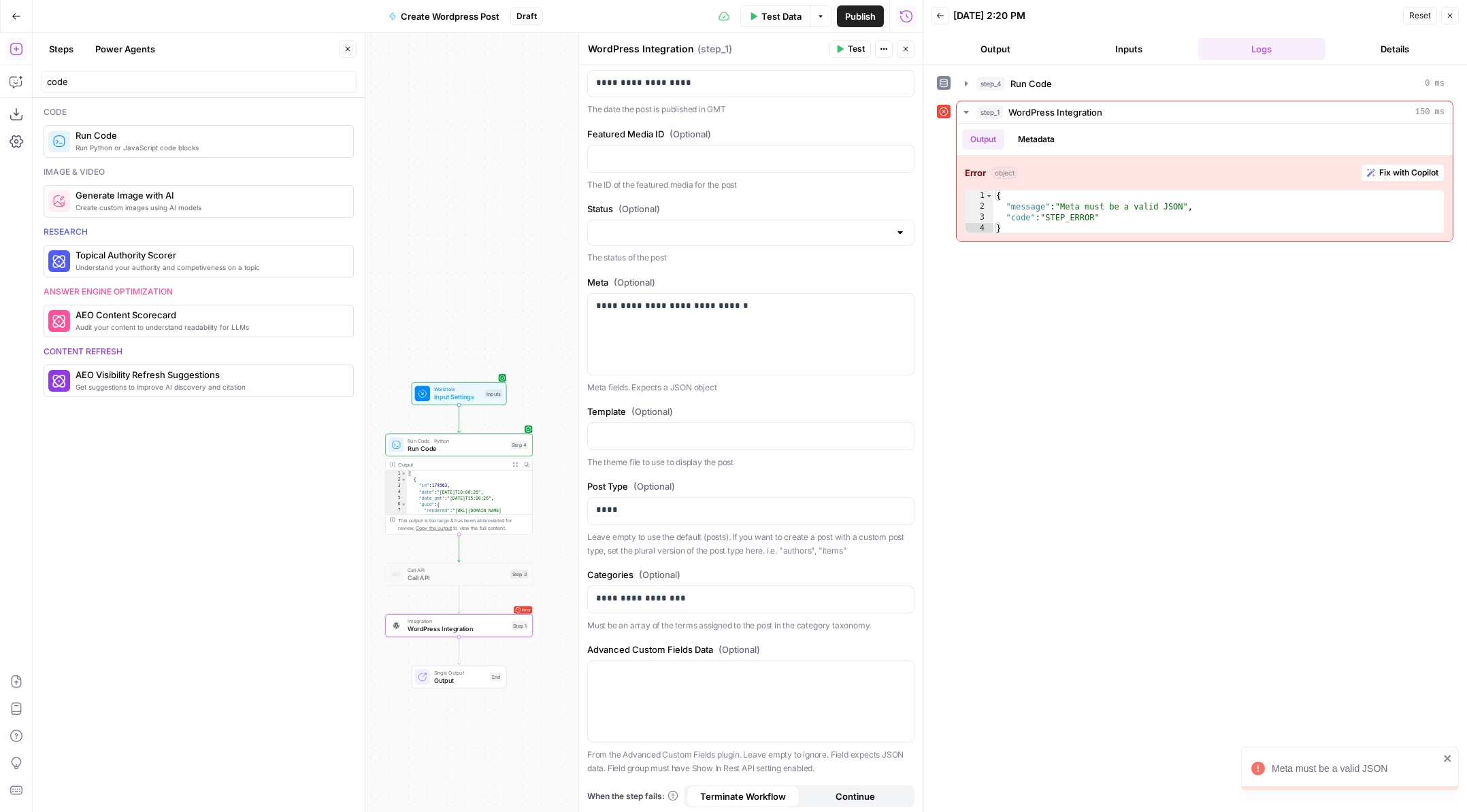
scroll to position [703, 0]
click at [772, 324] on div "**********" at bounding box center [751, 334] width 326 height 81
drag, startPoint x: 600, startPoint y: 333, endPoint x: 766, endPoint y: 334, distance: 166.0
click at [766, 334] on p "**********" at bounding box center [751, 320] width 309 height 40
click at [720, 322] on p "* ******* *" at bounding box center [751, 320] width 309 height 40
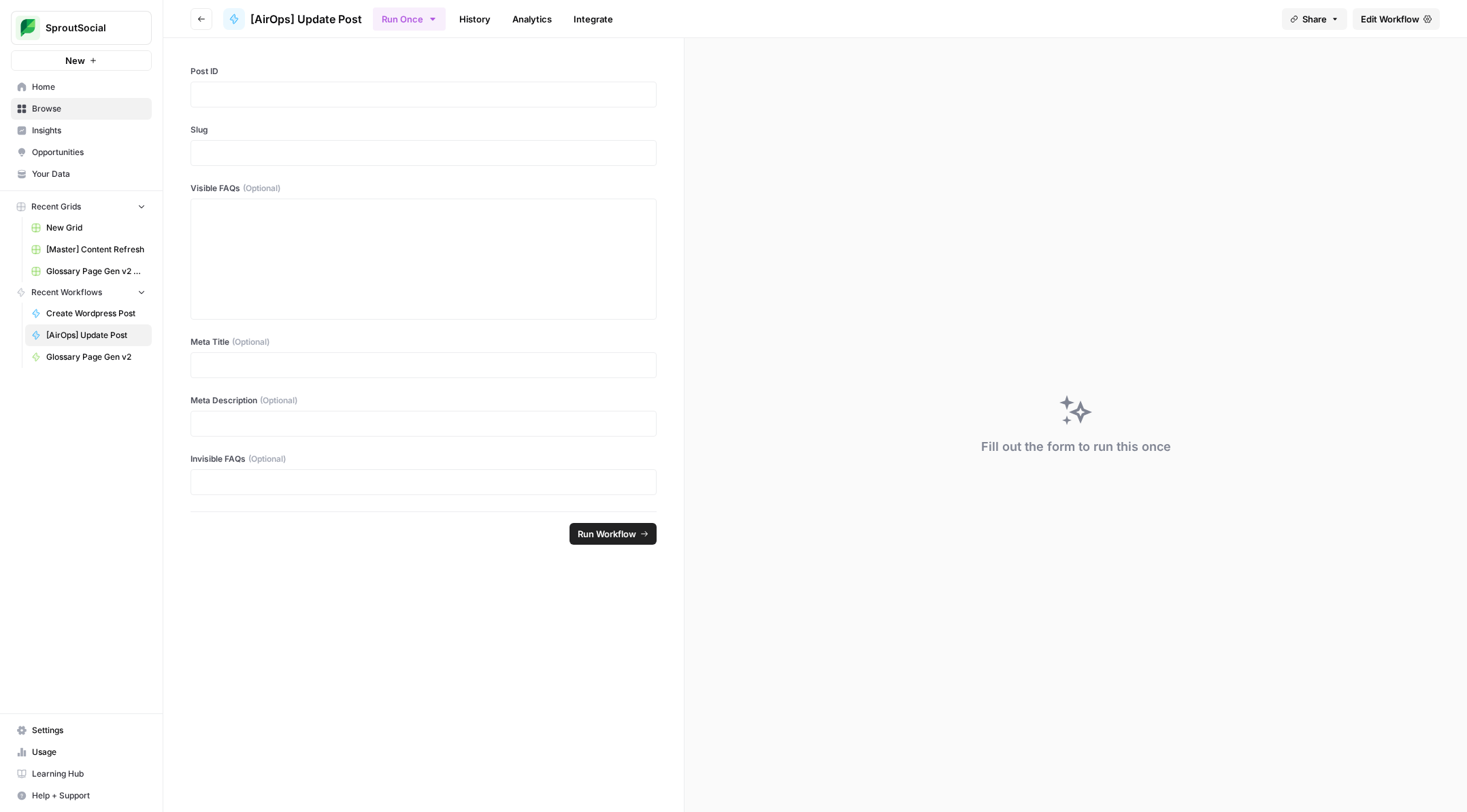
click at [1379, 18] on span "Edit Workflow" at bounding box center [1390, 19] width 58 height 14
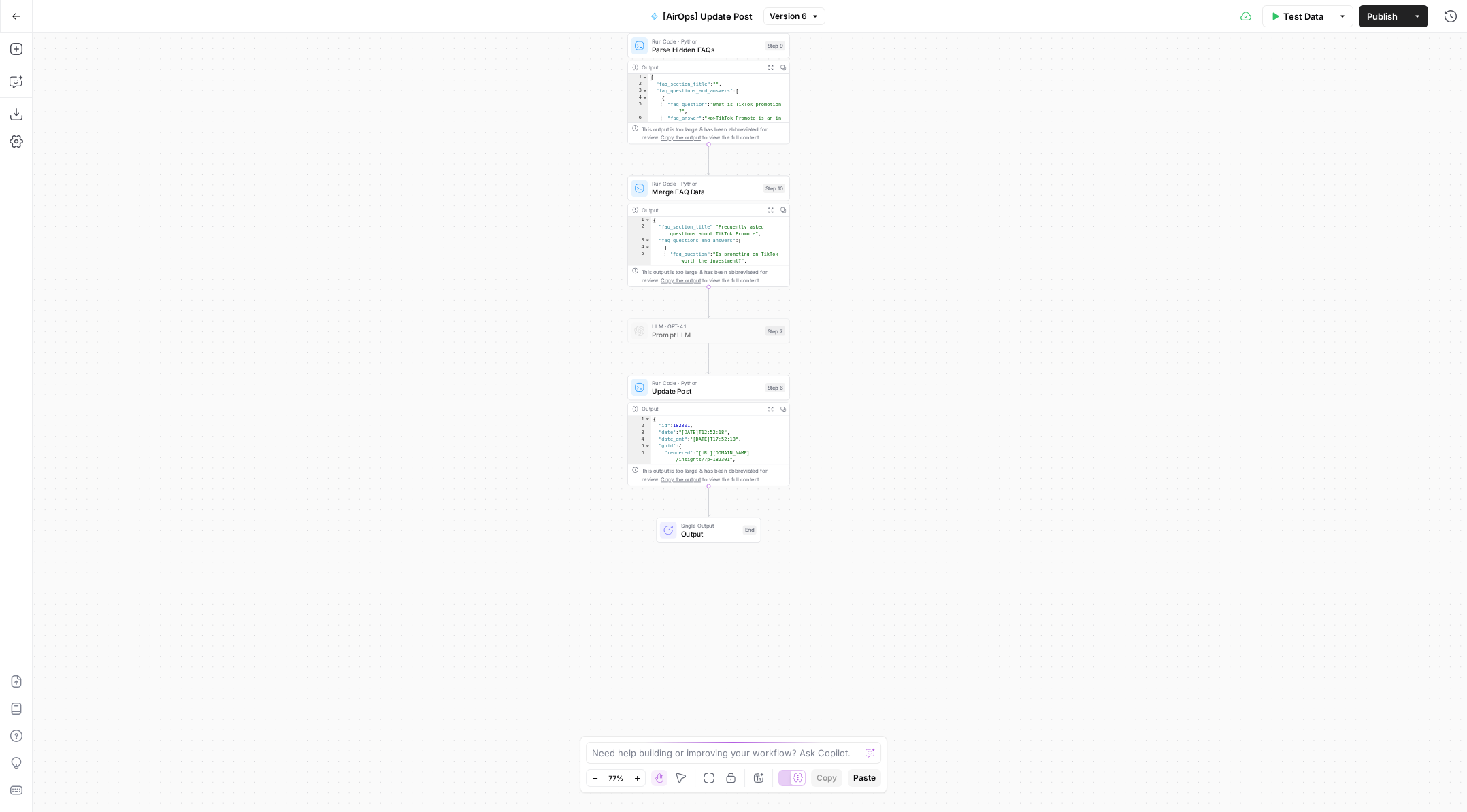
click at [750, 386] on span "Update Post" at bounding box center [706, 391] width 109 height 11
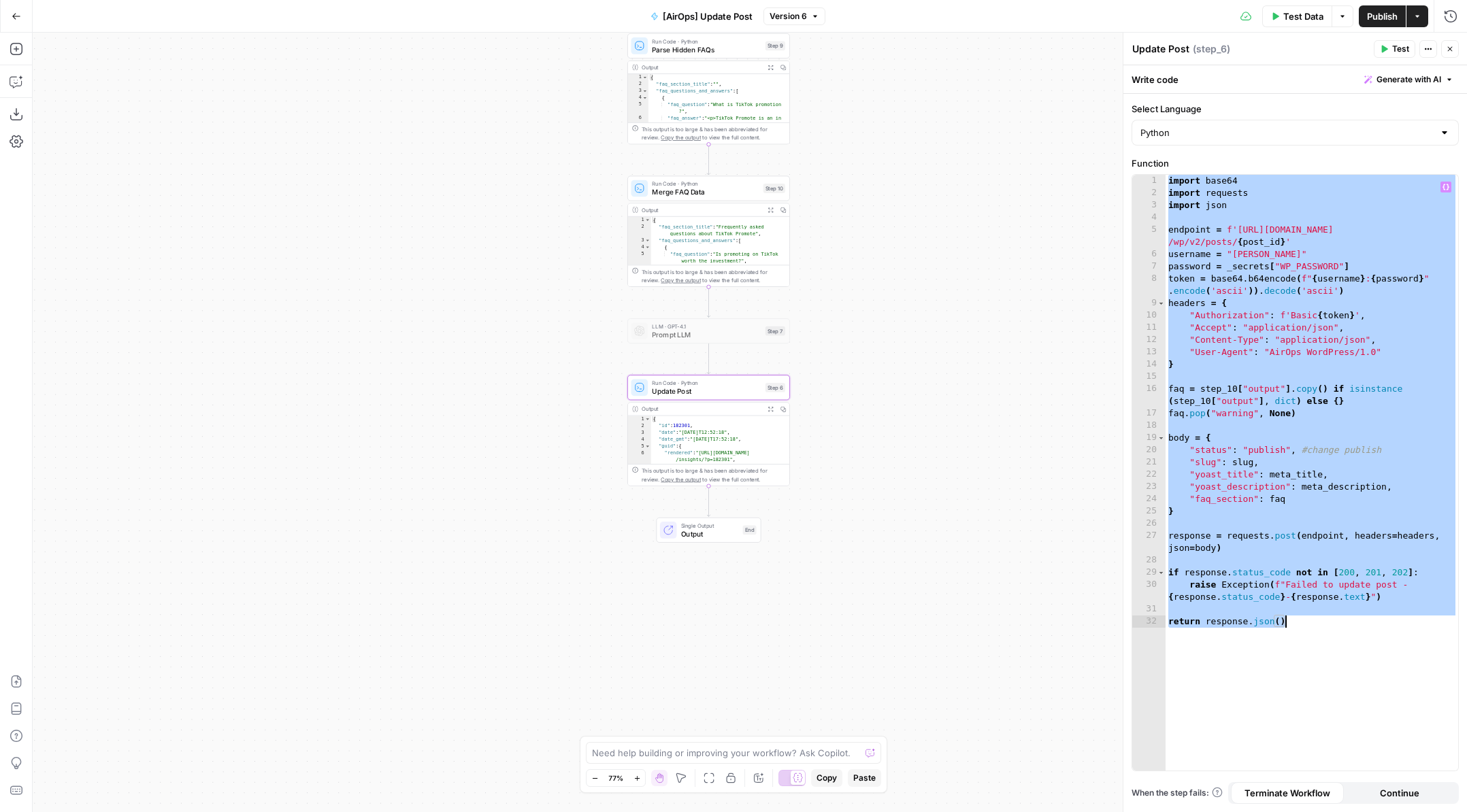
drag, startPoint x: 1168, startPoint y: 185, endPoint x: 1328, endPoint y: 636, distance: 478.5
click at [1328, 636] on div "import base64 import requests import json endpoint = f'https://pagely.sproutsoc…" at bounding box center [1311, 485] width 292 height 620
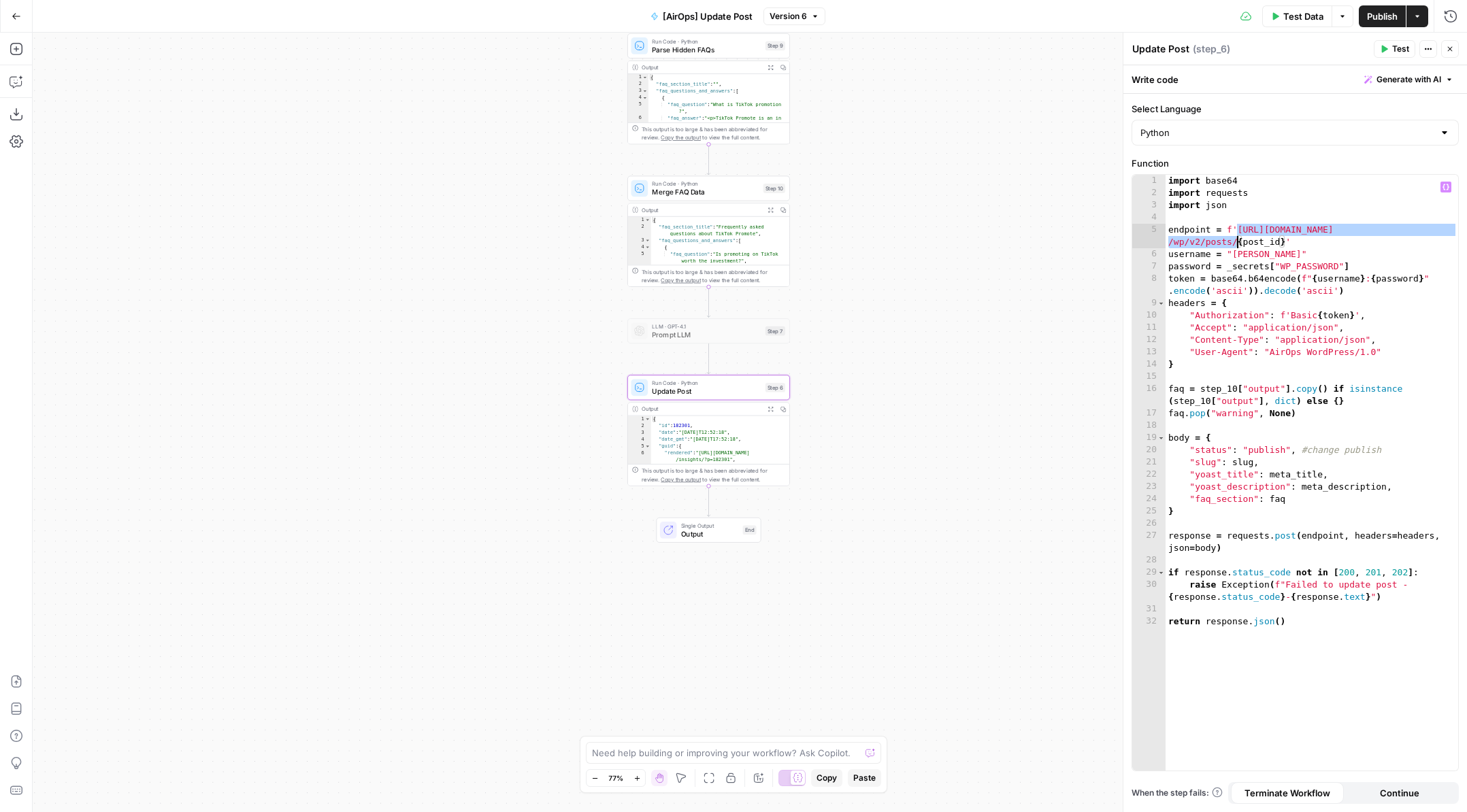
drag, startPoint x: 1239, startPoint y: 230, endPoint x: 1236, endPoint y: 242, distance: 12.4
click at [1236, 242] on div "import base64 import requests import json endpoint = f'https://pagely.sproutsoc…" at bounding box center [1311, 485] width 292 height 620
type textarea "**********"
click at [919, 158] on div "Workflow Input Settings Inputs Run Code · Python Parse Visible FAQs Step 1 Outp…" at bounding box center [749, 422] width 1434 height 779
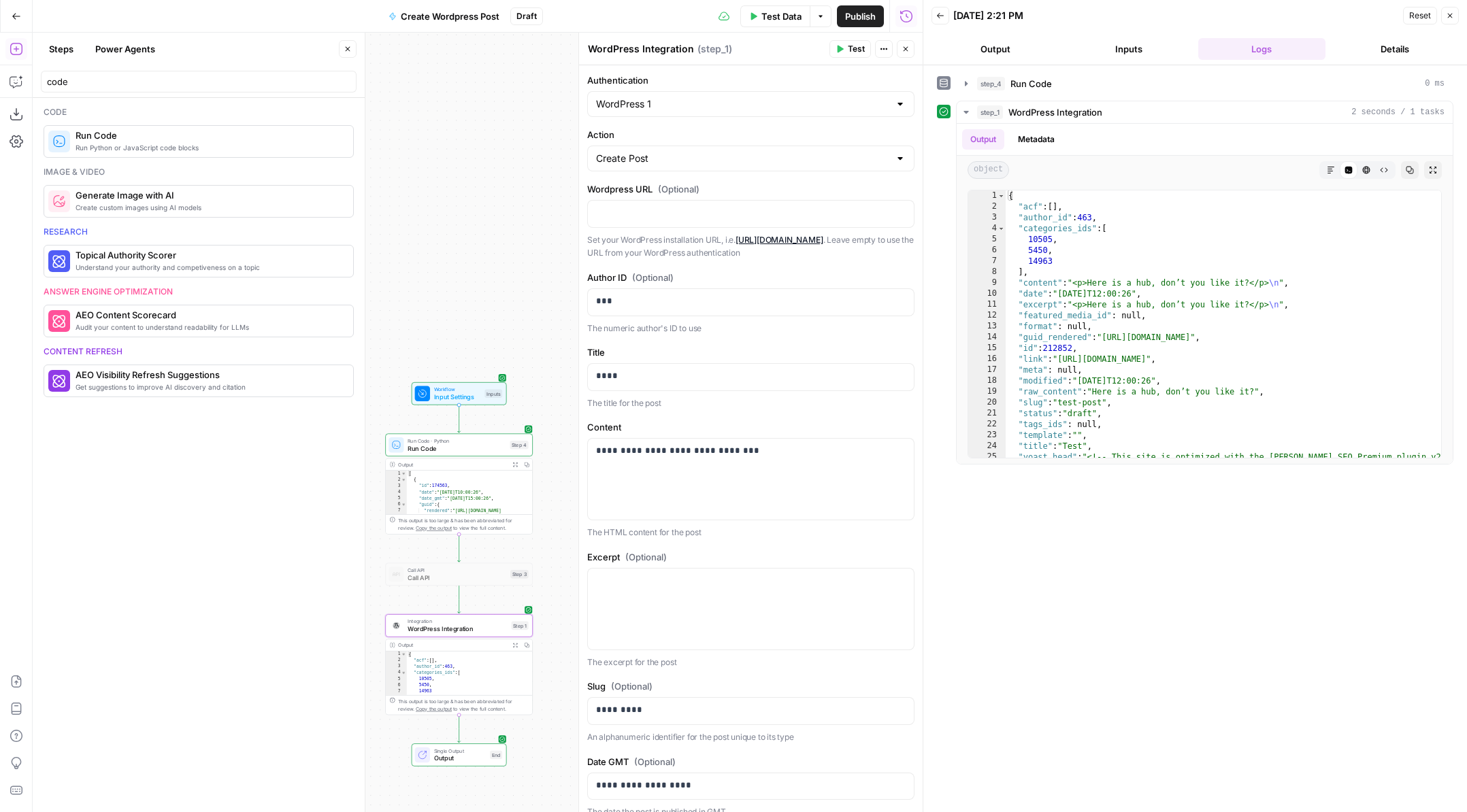
click at [849, 16] on span "Publish" at bounding box center [860, 16] width 31 height 14
drag, startPoint x: 1061, startPoint y: 360, endPoint x: 1347, endPoint y: 358, distance: 286.0
click at [1347, 358] on div "{ "acf" : [ ] , "author_id" : 463 , "categories_ids" : [ 10505 , 5450 , 14963 ]…" at bounding box center [1223, 721] width 436 height 1061
click at [1205, 433] on div "{ "acf" : [ ] , "author_id" : 463 , "categories_ids" : [ 10505 , 5450 , 14963 ]…" at bounding box center [1223, 721] width 436 height 1061
type textarea "**********"
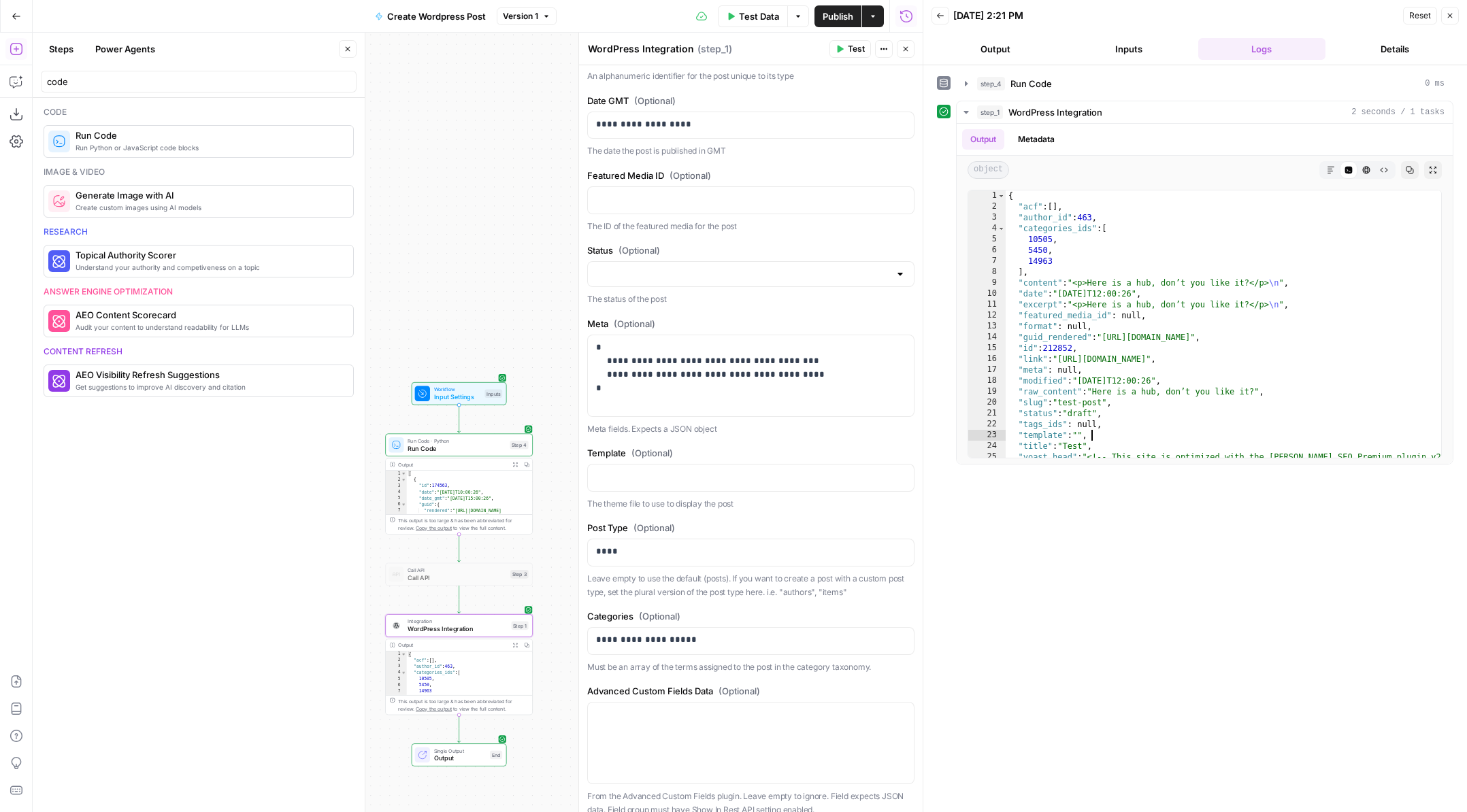
scroll to position [706, 0]
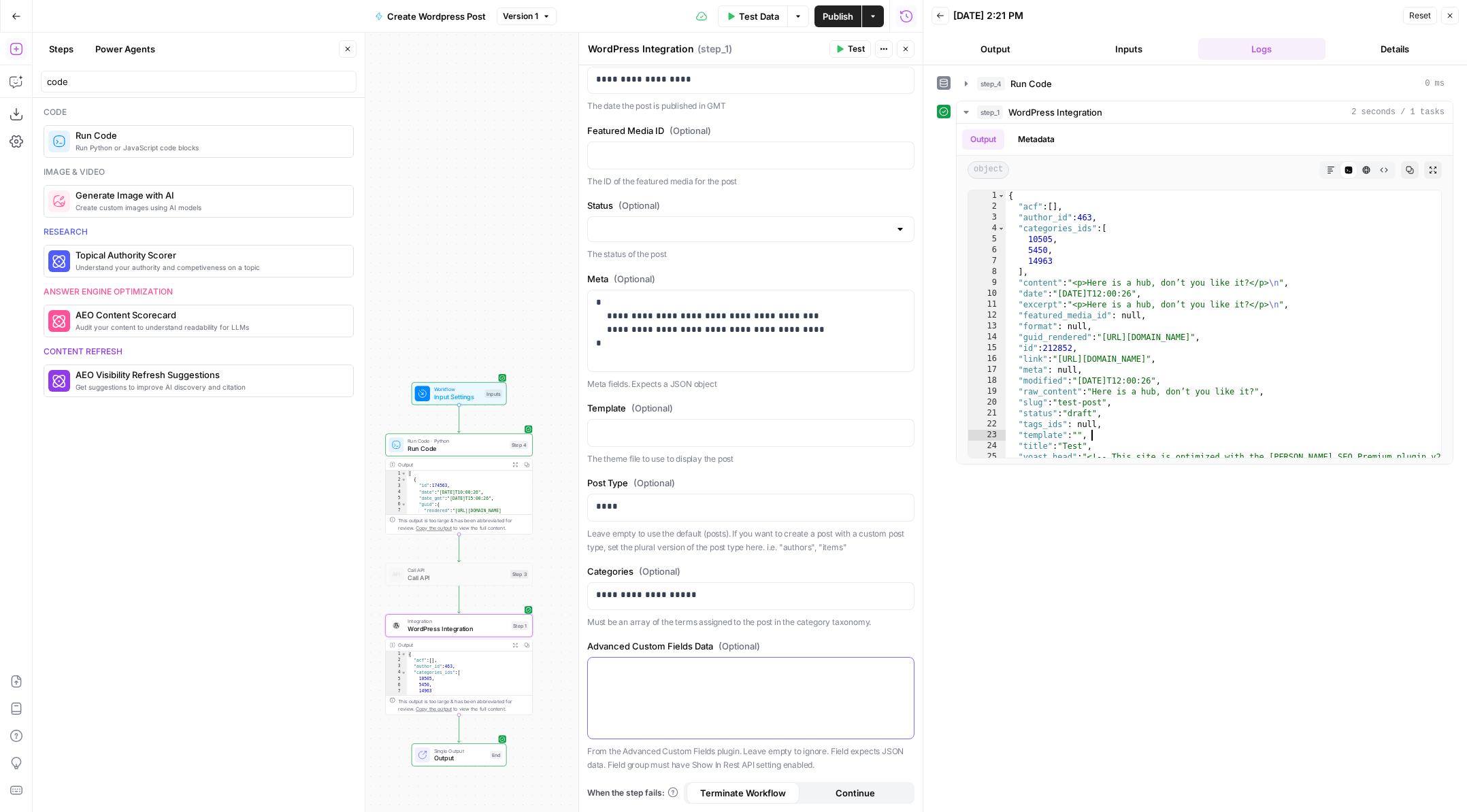
click at [749, 699] on div at bounding box center [751, 698] width 326 height 81
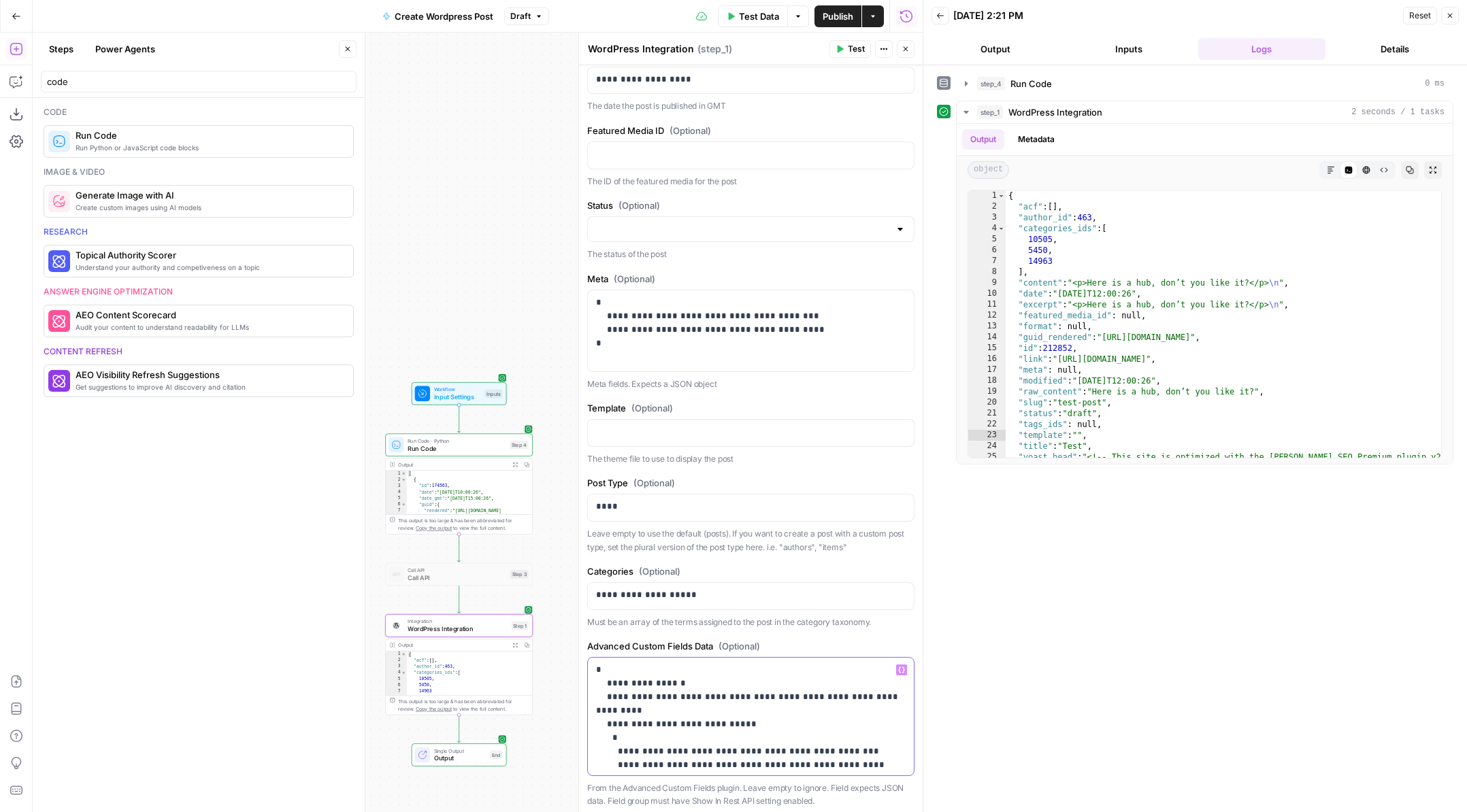
scroll to position [219, 0]
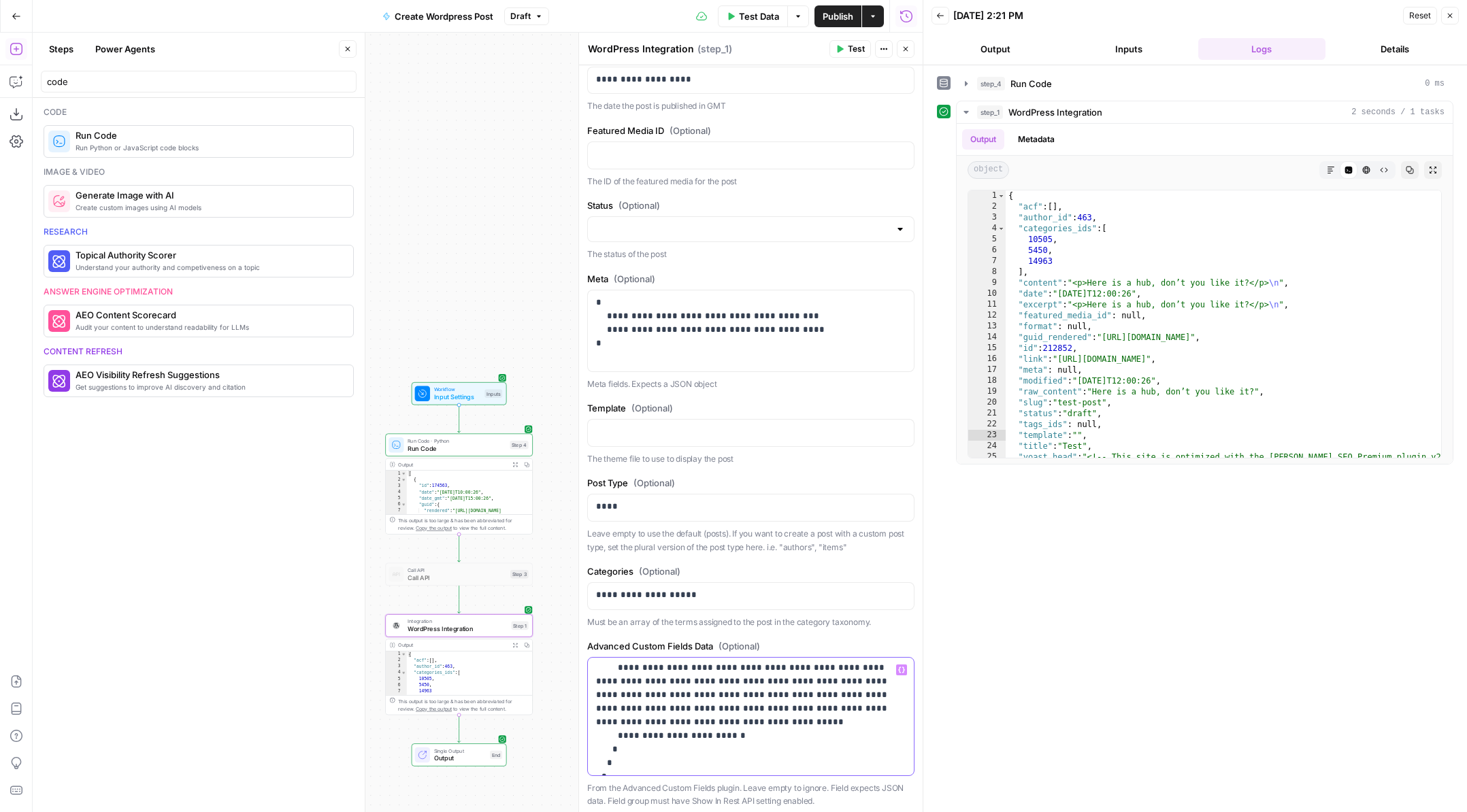
click at [599, 764] on p "**********" at bounding box center [751, 606] width 309 height 326
click at [842, 46] on icon "button" at bounding box center [839, 49] width 8 height 8
type textarea "**********"
drag, startPoint x: 1105, startPoint y: 338, endPoint x: 1390, endPoint y: 339, distance: 285.0
click at [1390, 339] on div "{ "acf" : [ ] , "author_id" : 463 , "categories_ids" : [ 10505 , 5450 , 14963 ]…" at bounding box center [1223, 721] width 436 height 1061
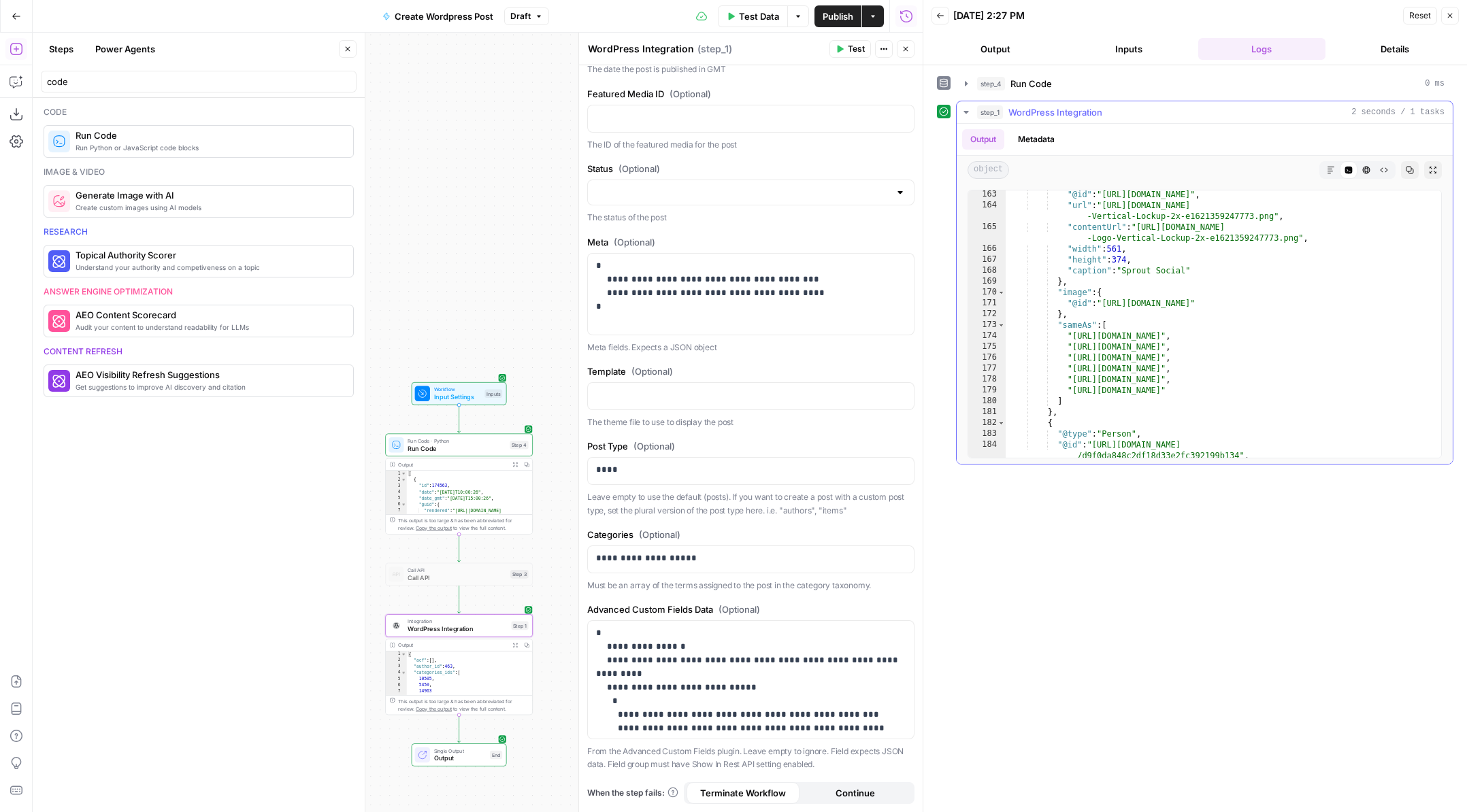
scroll to position [2714, 0]
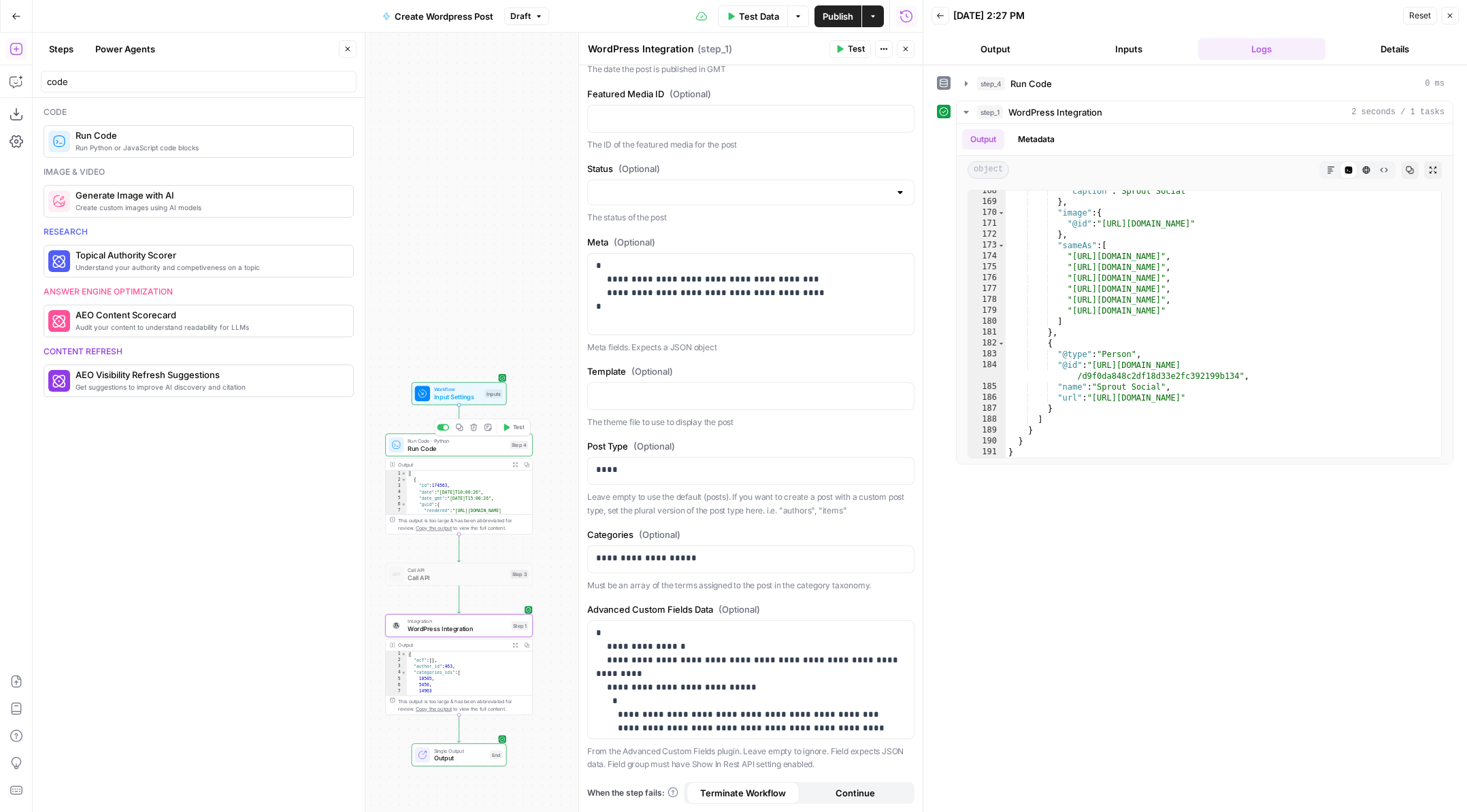
click at [489, 444] on span "Run Code" at bounding box center [457, 449] width 99 height 10
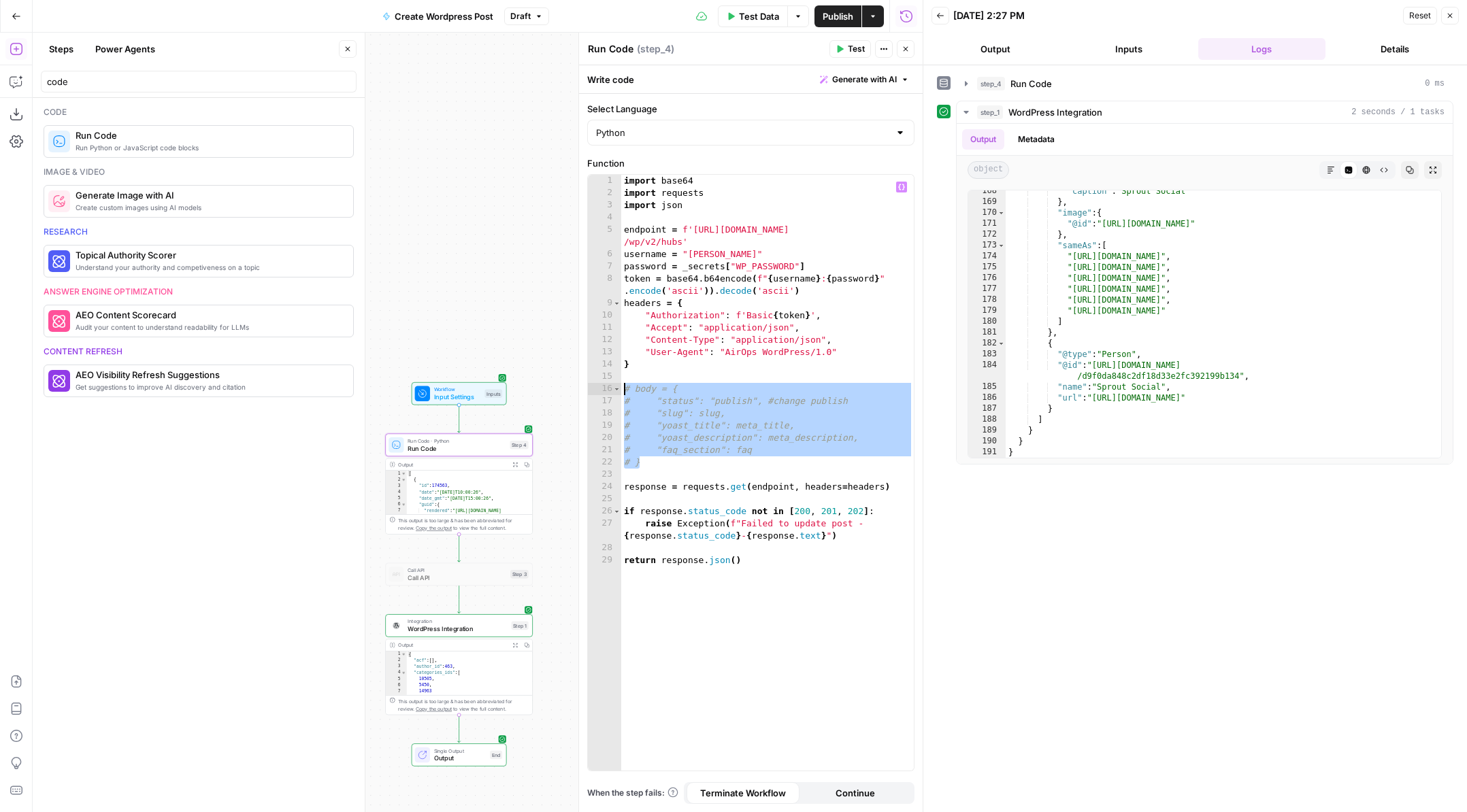
drag, startPoint x: 673, startPoint y: 459, endPoint x: 605, endPoint y: 388, distance: 98.3
click at [605, 388] on div "*** 1 2 3 4 5 6 7 8 9 10 11 12 13 14 15 16 17 18 19 20 21 22 23 24 25 26 27 28 …" at bounding box center [751, 473] width 326 height 596
click at [751, 399] on div "import base64 import requests import json endpoint = f'https://pagely.sproutsoc…" at bounding box center [767, 485] width 292 height 620
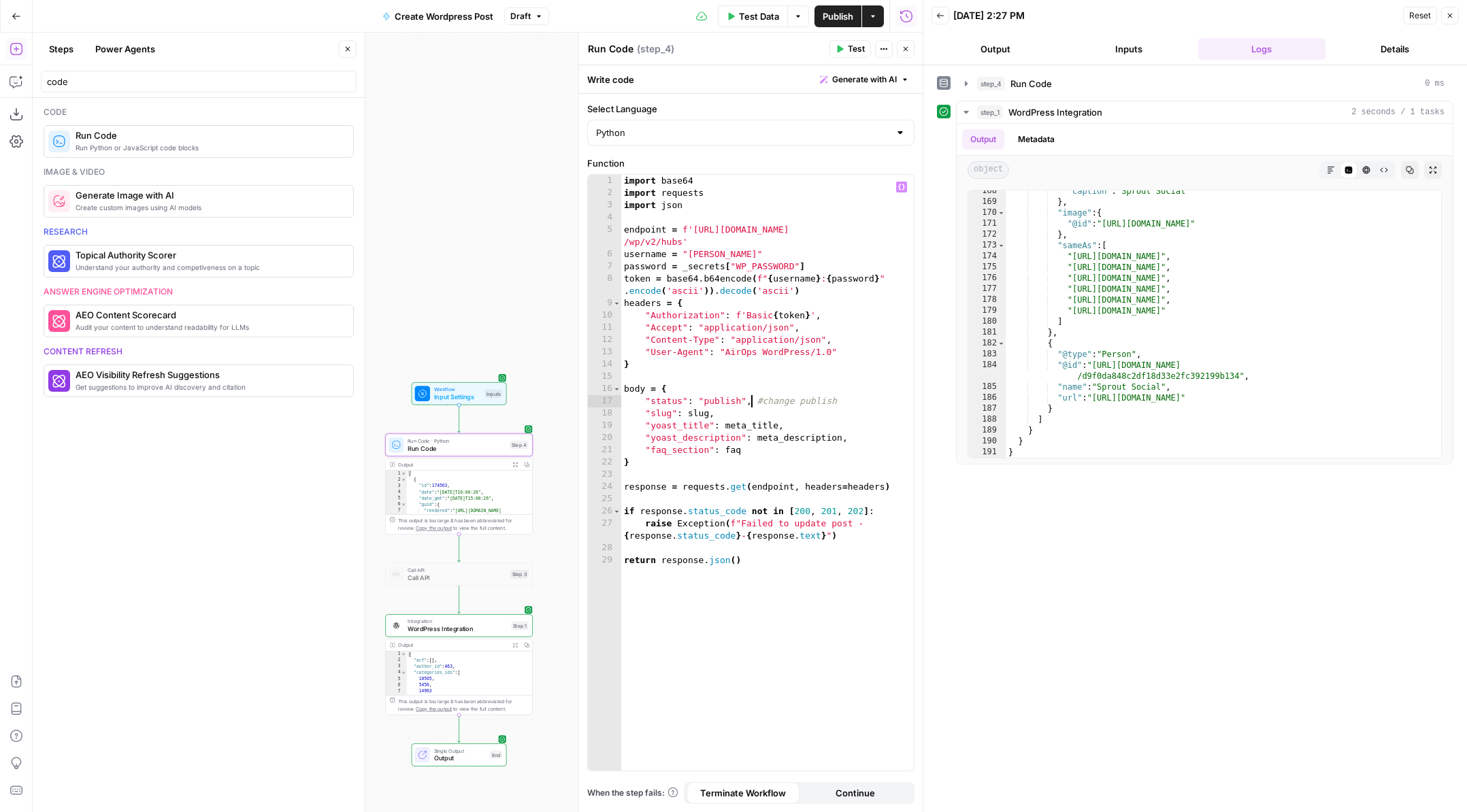
click at [730, 400] on div "import base64 import requests import json endpoint = f'https://pagely.sproutsoc…" at bounding box center [767, 485] width 292 height 620
click at [698, 418] on div "import base64 import requests import json endpoint = f'https://pagely.sproutsoc…" at bounding box center [767, 485] width 292 height 620
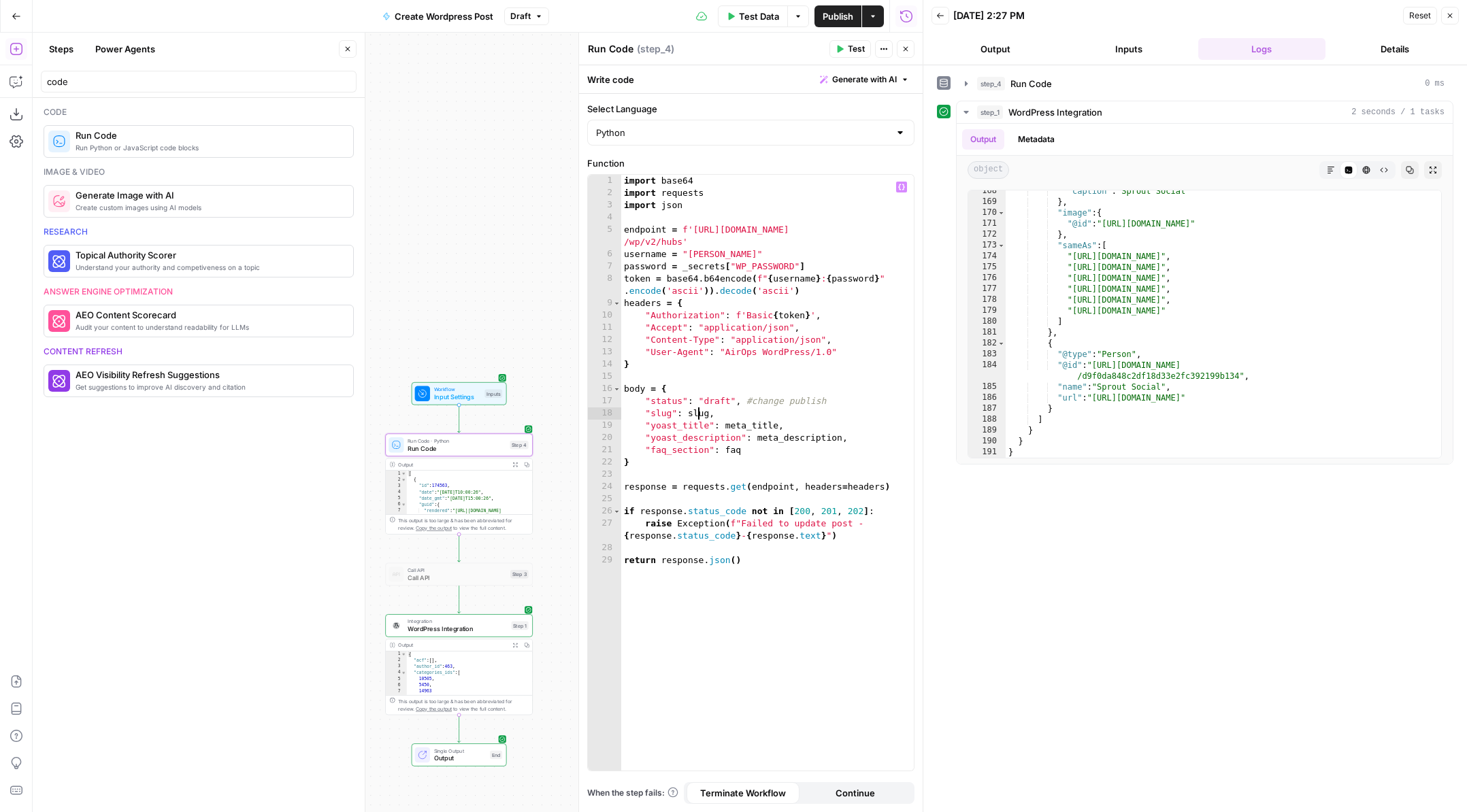
click at [698, 418] on div "import base64 import requests import json endpoint = f'https://pagely.sproutsoc…" at bounding box center [767, 485] width 292 height 620
click at [762, 427] on div "import base64 import requests import json endpoint = f'https://pagely.sproutsoc…" at bounding box center [767, 485] width 292 height 620
click at [672, 368] on div "import base64 import requests import json endpoint = f'https://pagely.sproutsoc…" at bounding box center [767, 485] width 292 height 620
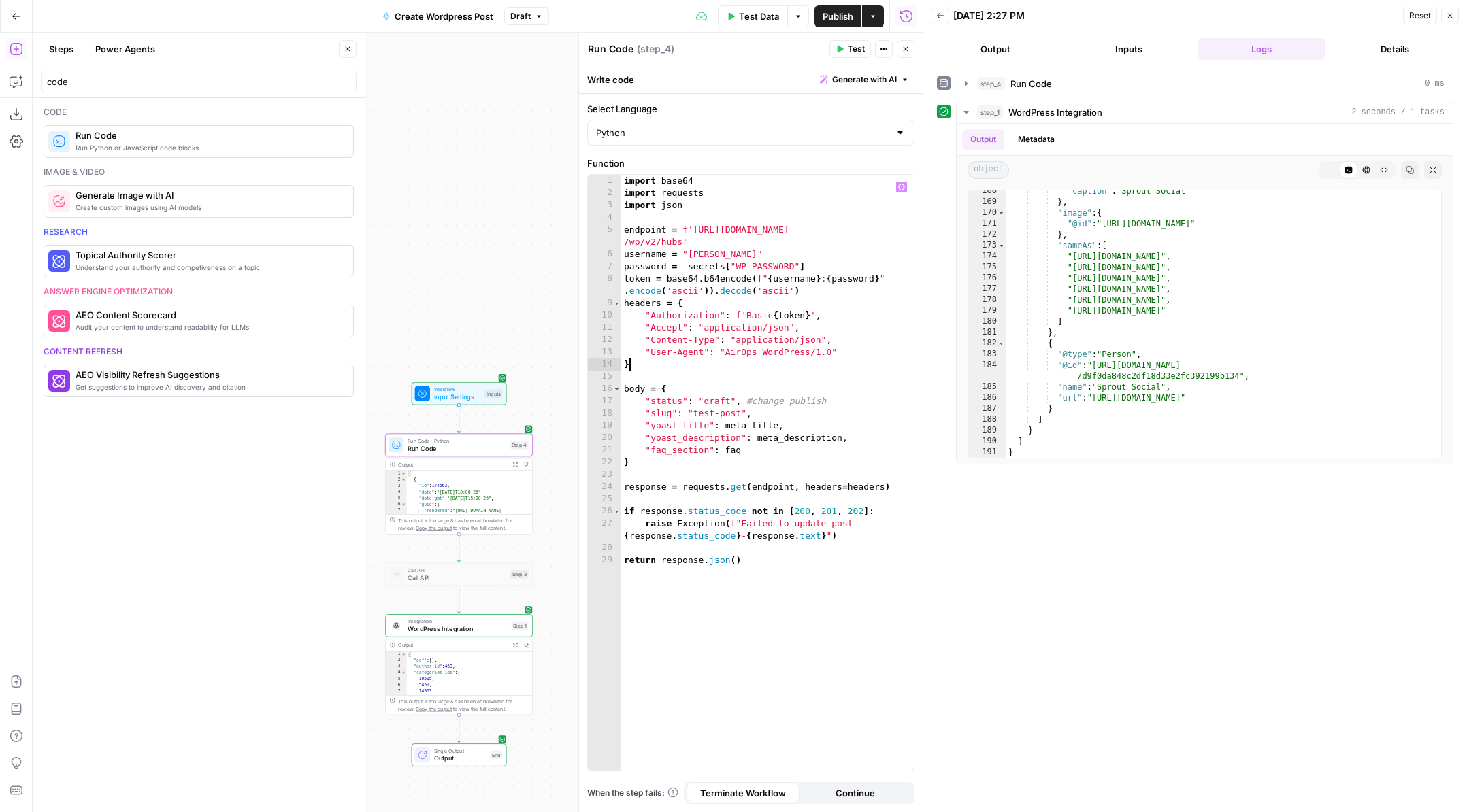
type textarea "*"
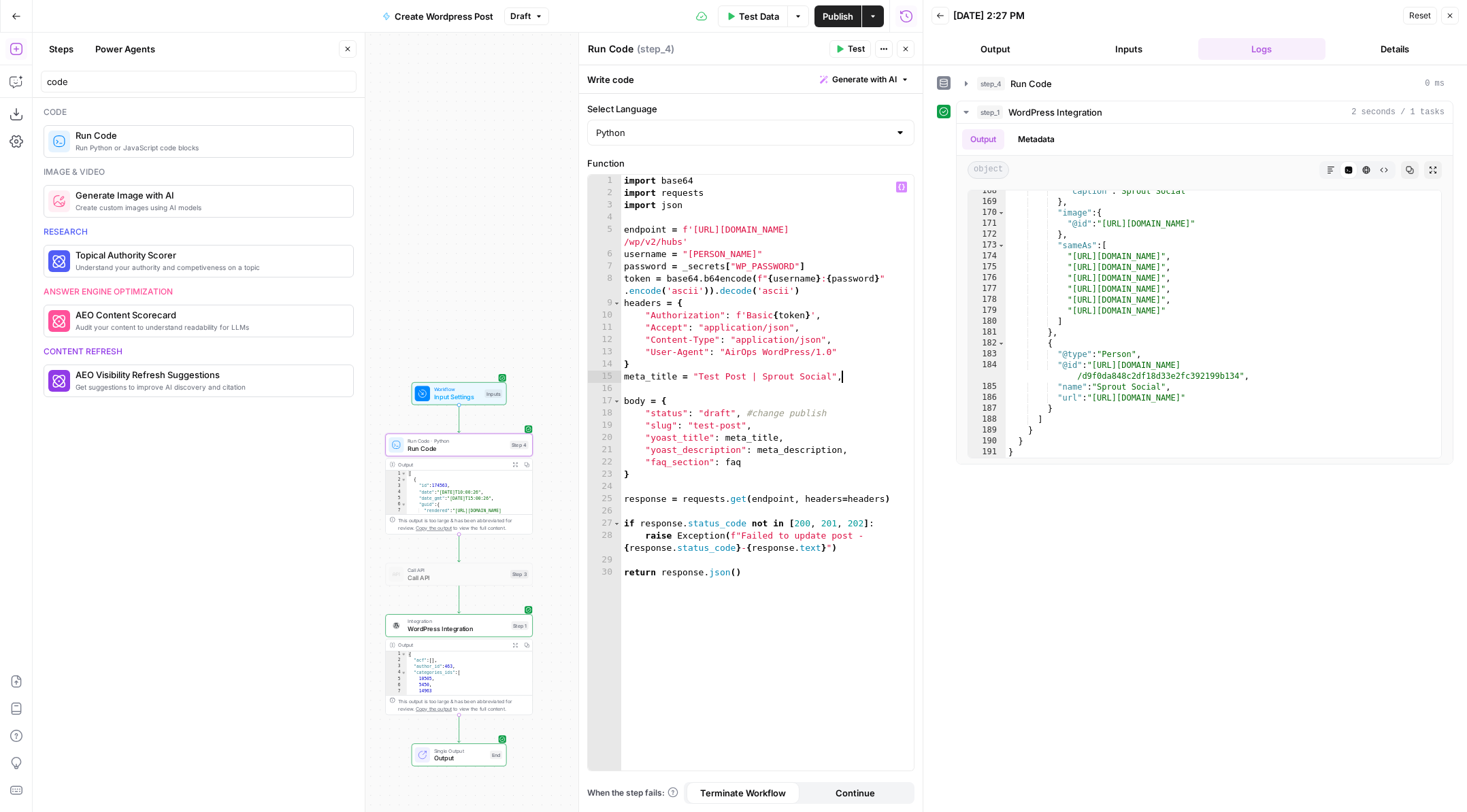
scroll to position [0, 15]
type textarea "**********"
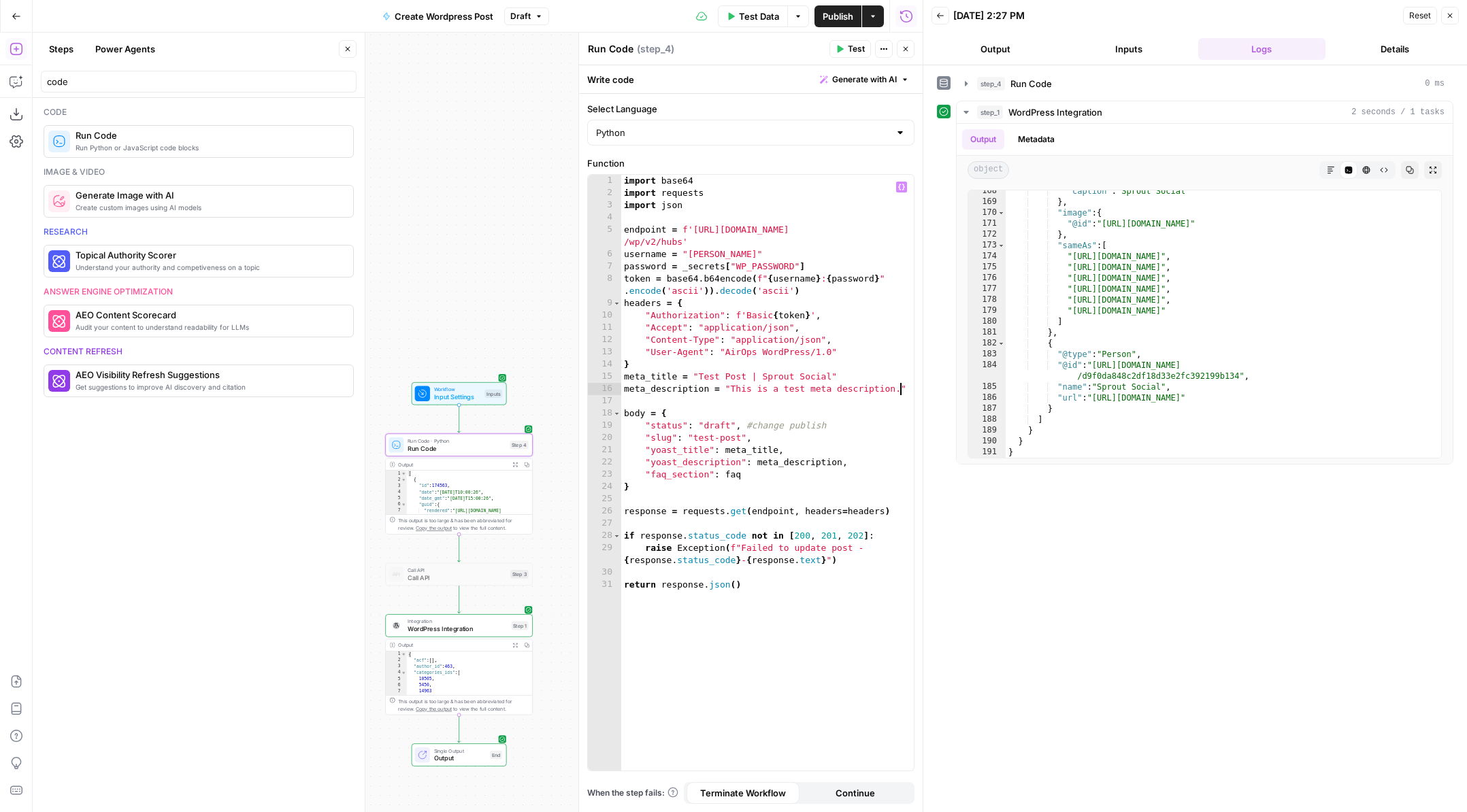
scroll to position [0, 20]
type textarea "**********"
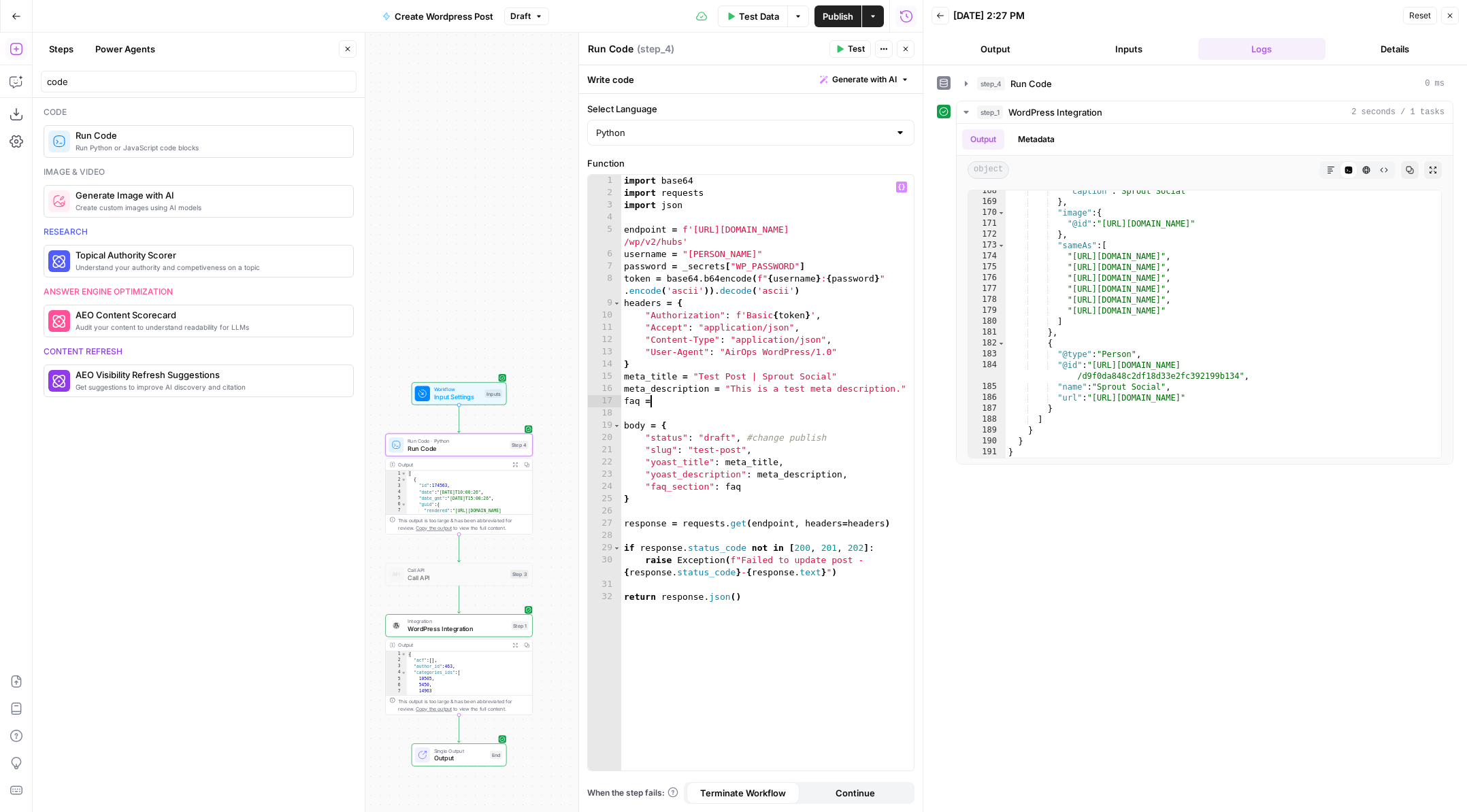
scroll to position [0, 2]
paste textarea
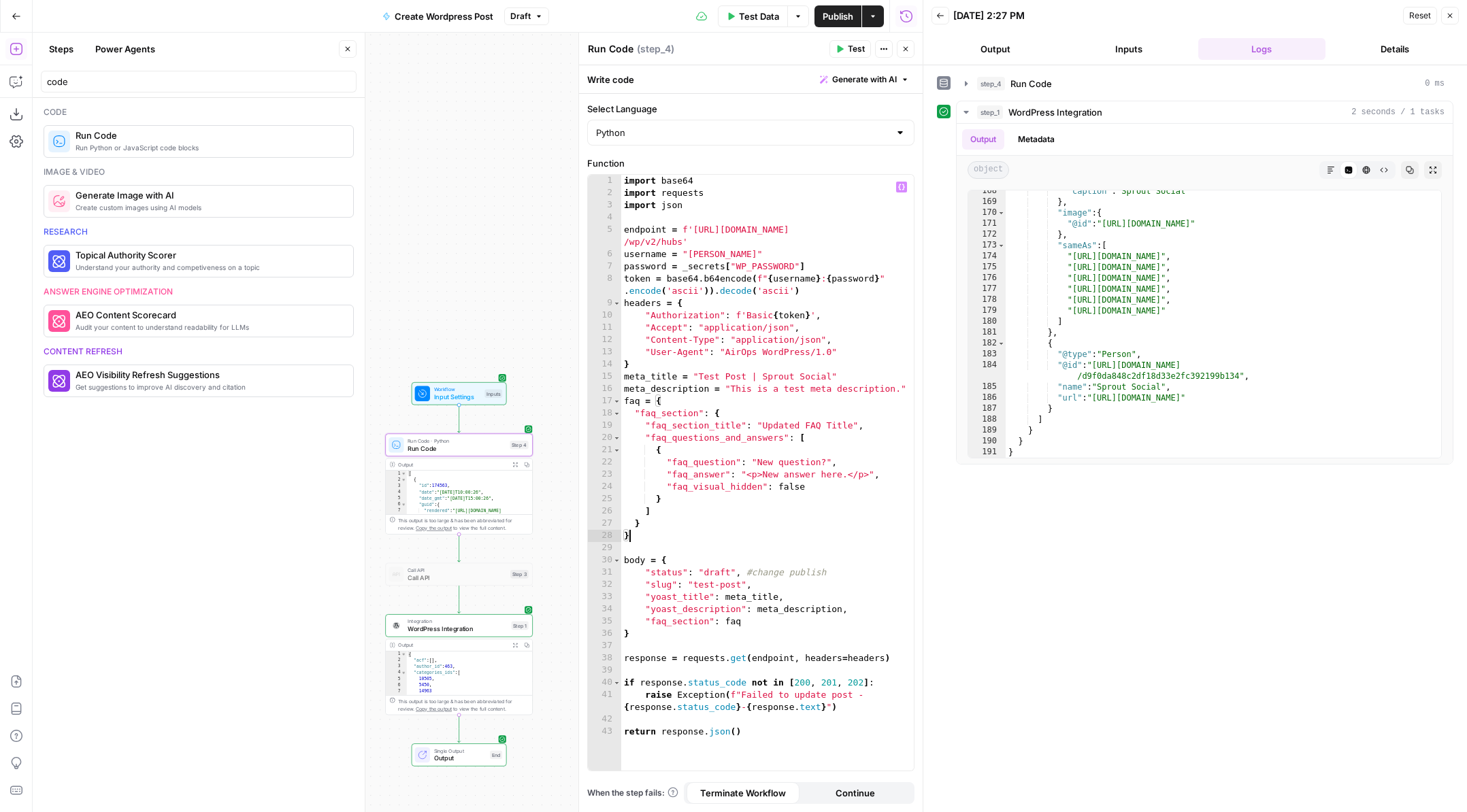
click at [739, 664] on div "import base64 import requests import json endpoint = f'https://pagely.sproutsoc…" at bounding box center [767, 485] width 292 height 620
click at [682, 240] on div "import base64 import requests import json endpoint = f'https://pagely.sproutsoc…" at bounding box center [767, 485] width 292 height 620
type textarea "**********"
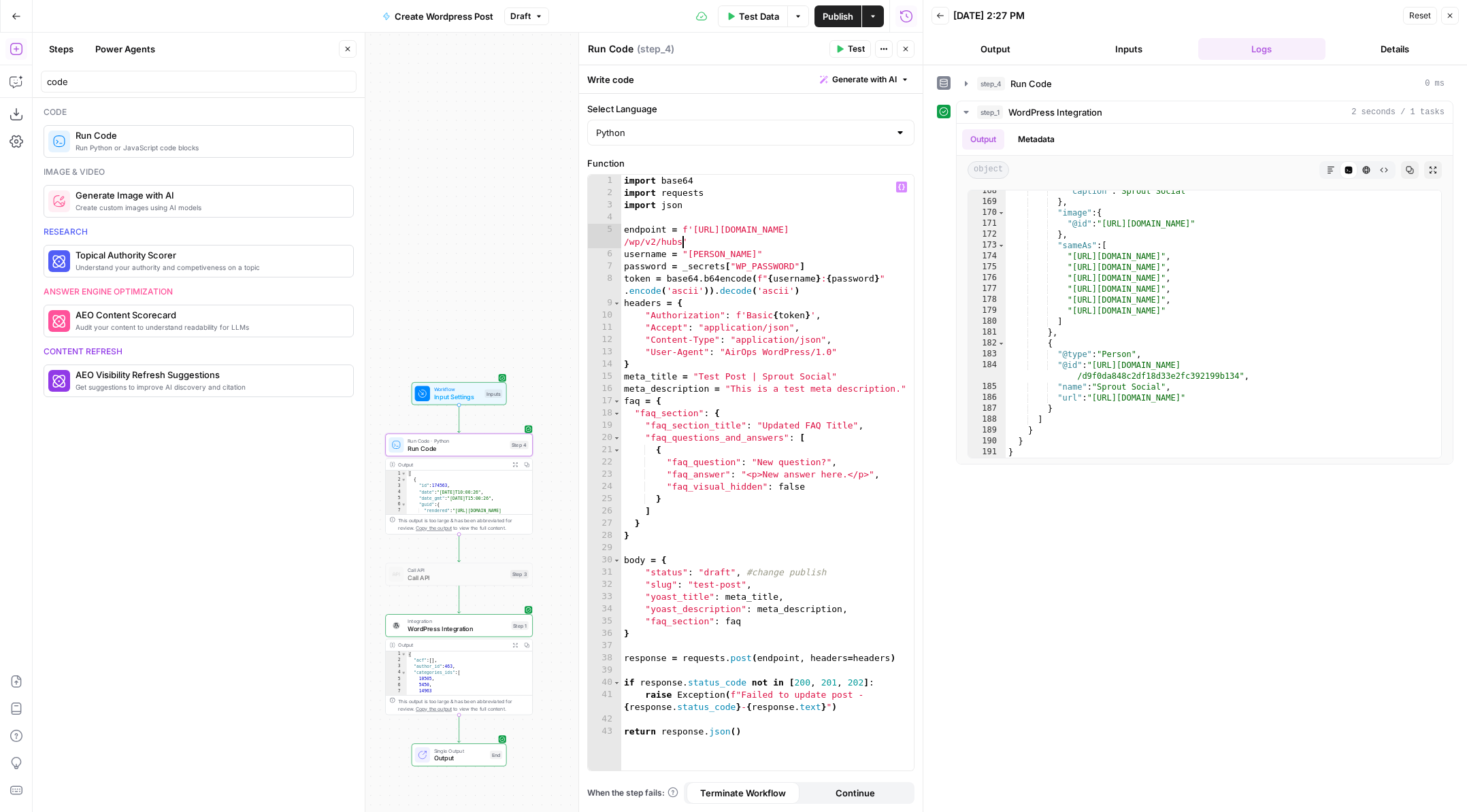
scroll to position [0, 26]
click at [556, 497] on div "Workflow Input Settings Inputs Run Code · Python Run Code Step 4 Output Expand …" at bounding box center [477, 422] width 890 height 779
click at [478, 623] on span "Integration" at bounding box center [457, 621] width 100 height 7
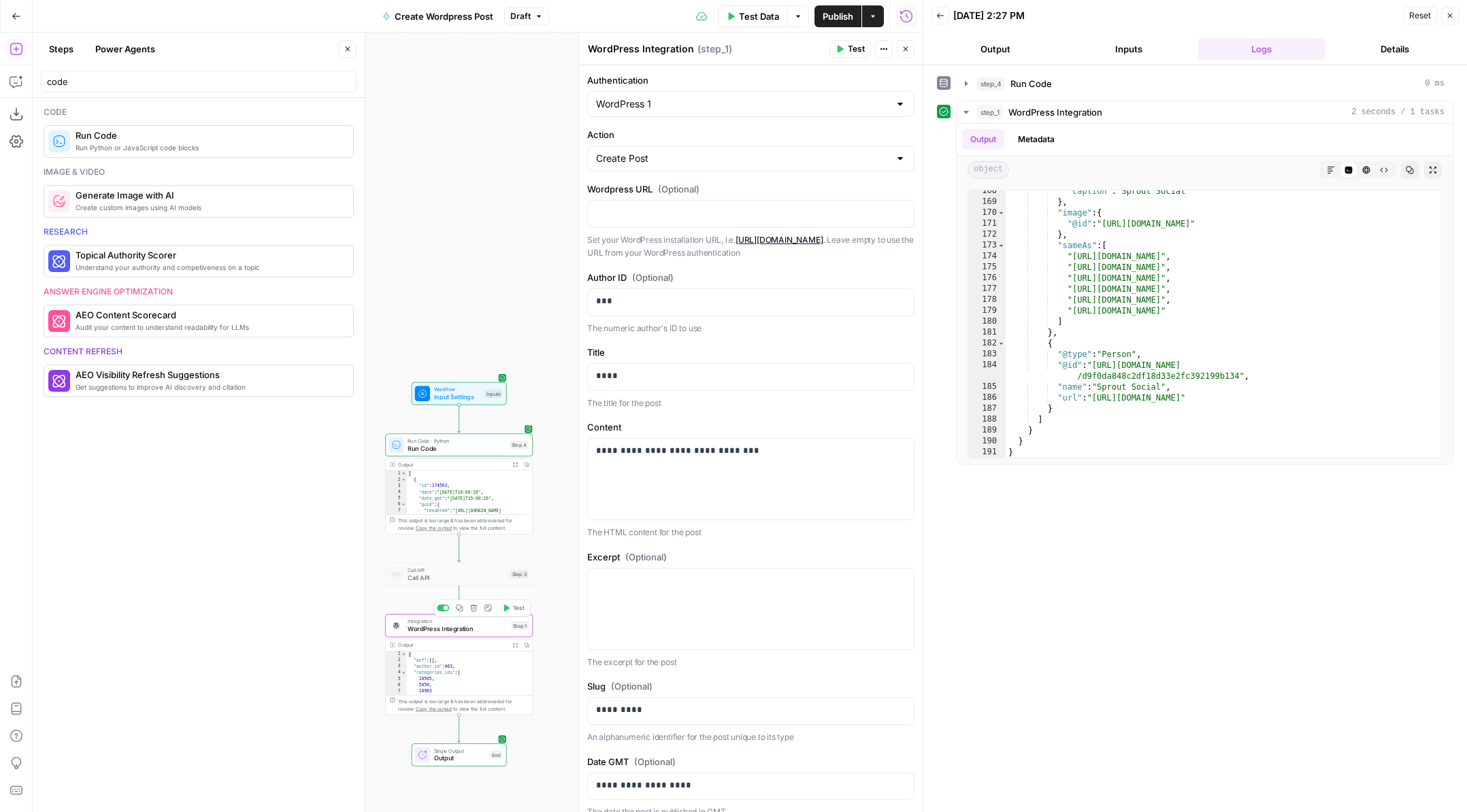
click at [510, 606] on button "Test" at bounding box center [514, 607] width 29 height 12
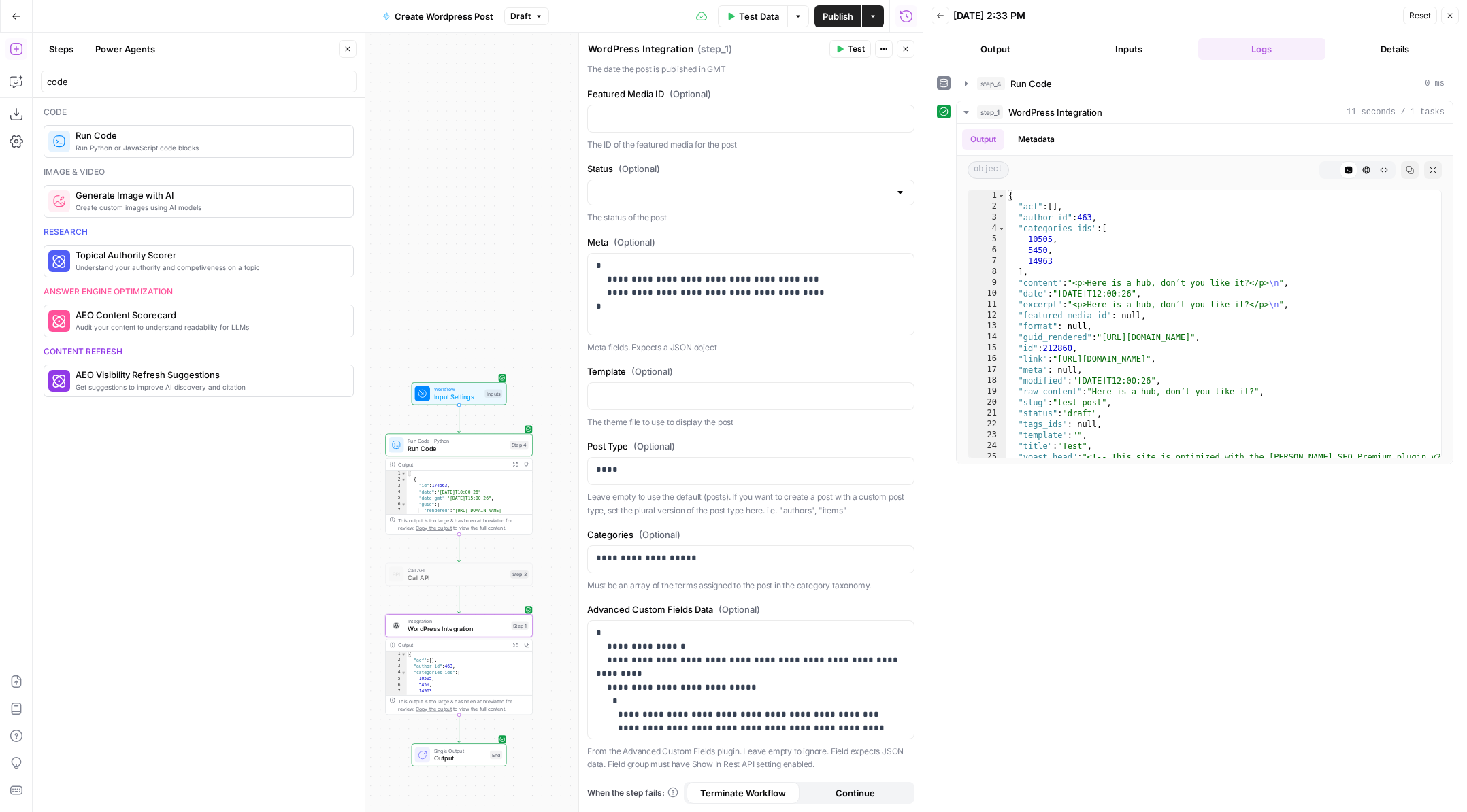
scroll to position [0, 0]
click at [1064, 346] on div "{ "acf" : [ ] , "author_id" : 463 , "categories_ids" : [ 10505 , 5450 , 14963 ]…" at bounding box center [1223, 721] width 436 height 1061
type textarea "**********"
click at [1064, 346] on div "{ "acf" : [ ] , "author_id" : 463 , "categories_ids" : [ 10505 , 5450 , 14963 ]…" at bounding box center [1223, 721] width 436 height 1061
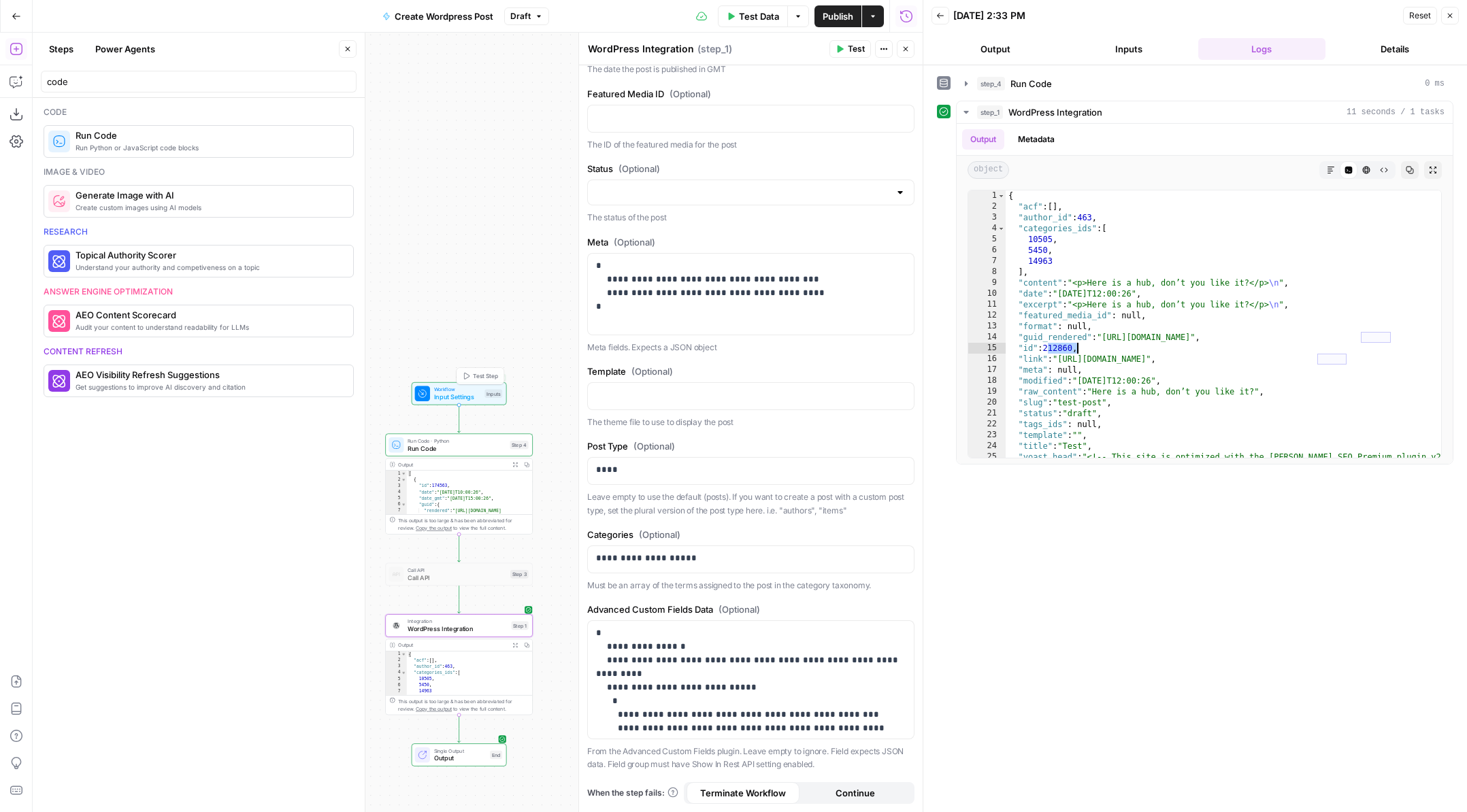
click at [444, 441] on span "Run Code · Python" at bounding box center [457, 440] width 99 height 7
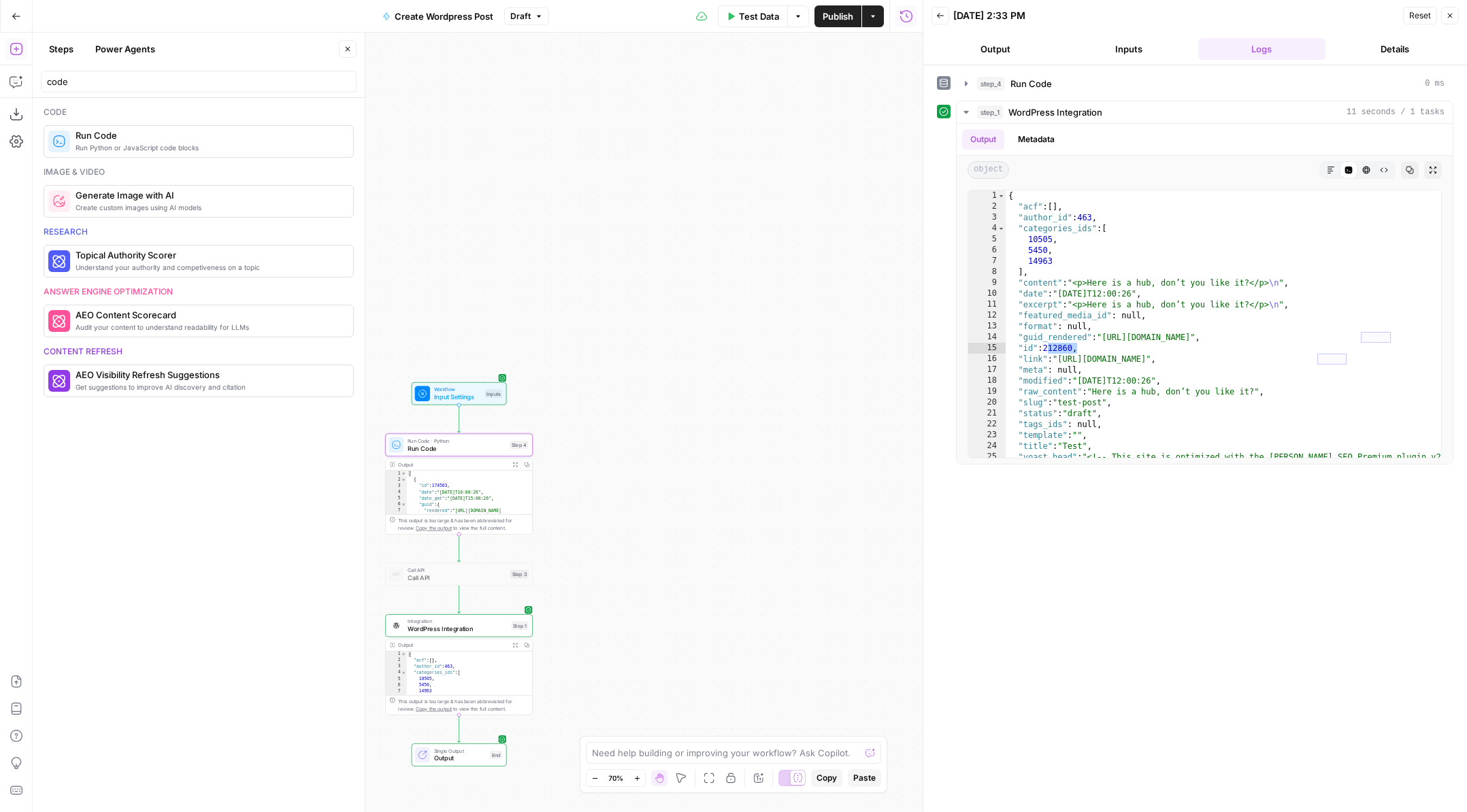
type textarea "Run Code"
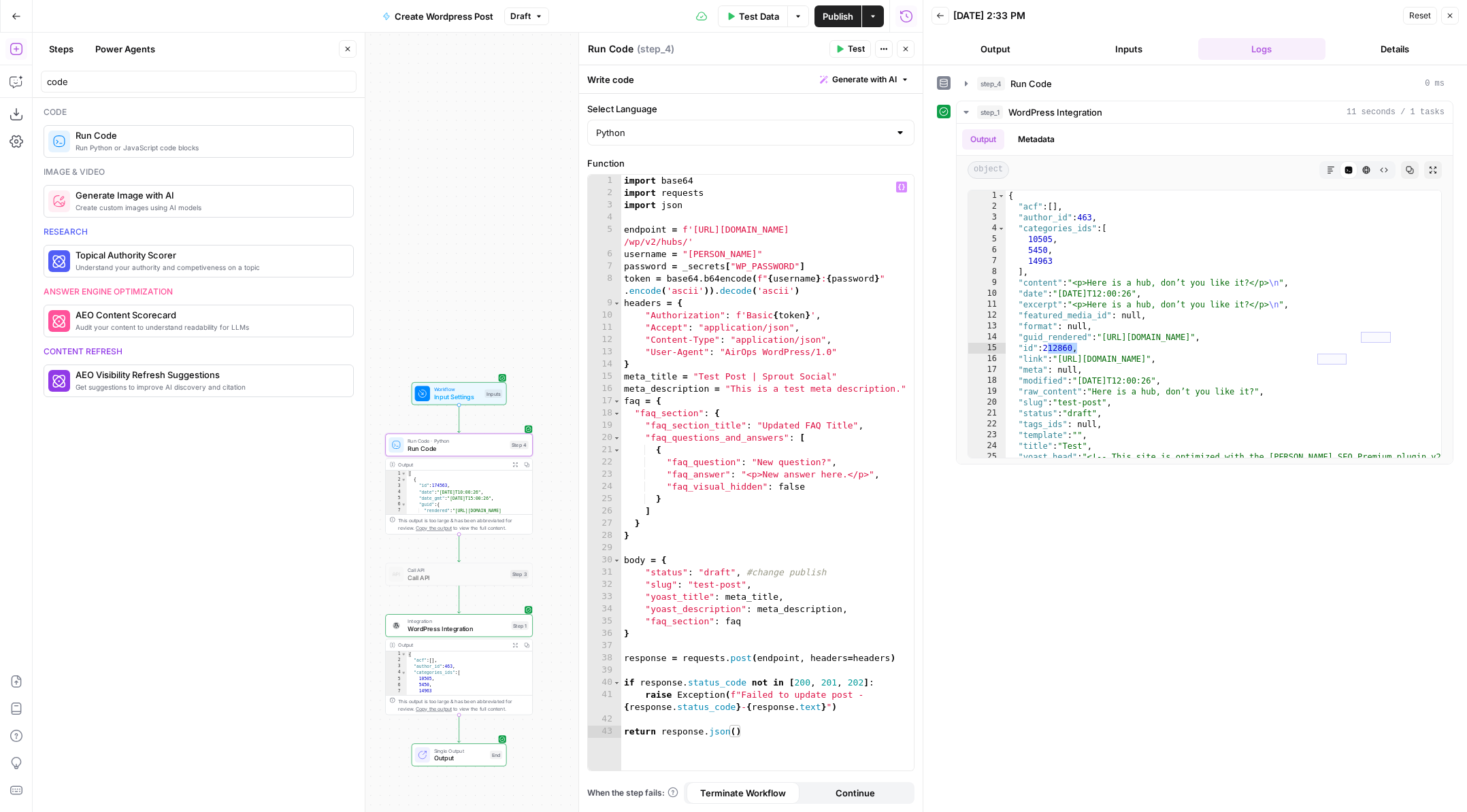
click at [689, 244] on div "import base64 import requests import json endpoint = f'https://pagely.sproutsoc…" at bounding box center [767, 485] width 292 height 620
paste textarea "******"
click at [850, 53] on span "Test" at bounding box center [855, 49] width 17 height 12
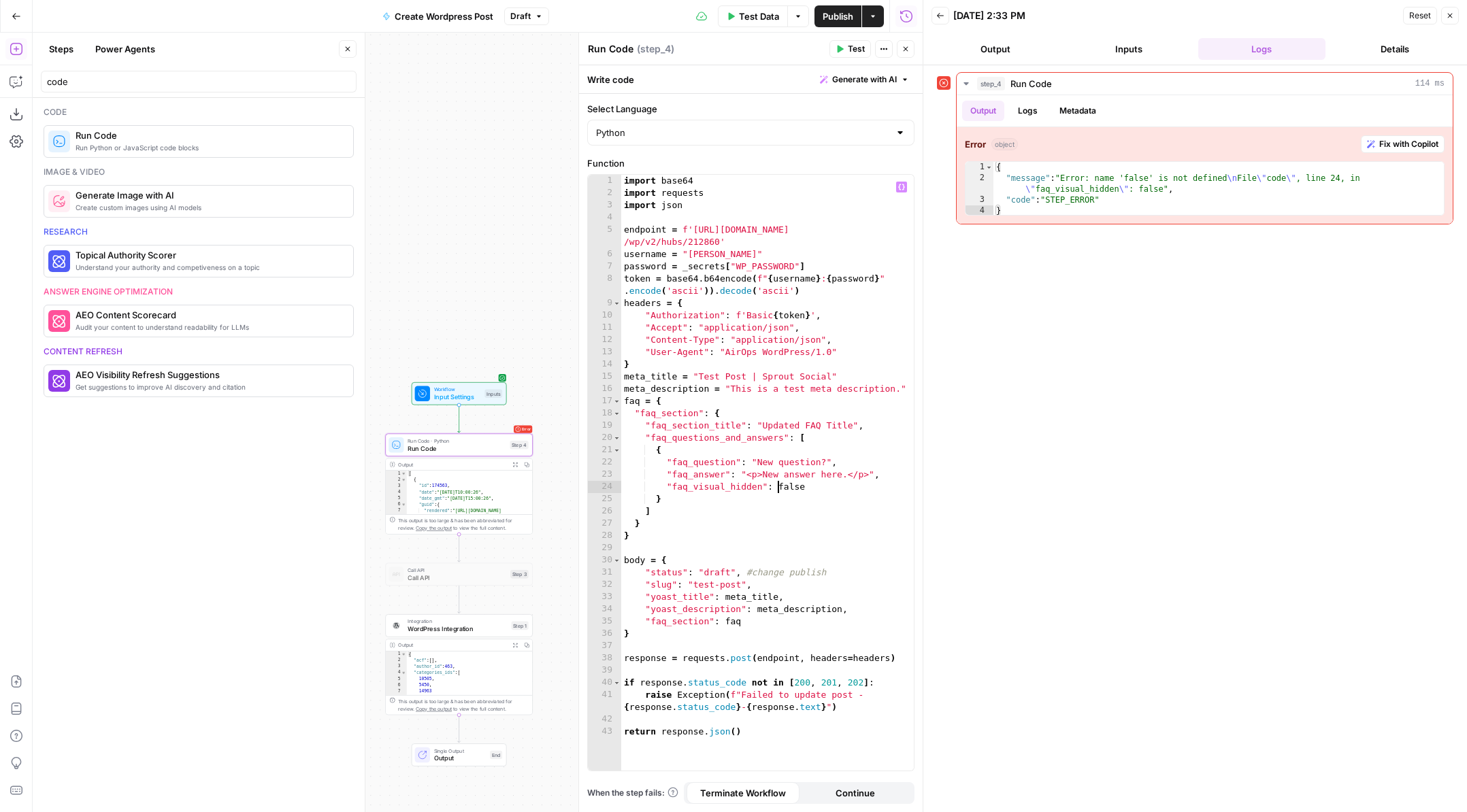
click at [778, 490] on div "import base64 import requests import json endpoint = f'https://pagely.sproutsoc…" at bounding box center [767, 485] width 292 height 620
click at [810, 491] on div "import base64 import requests import json endpoint = f'https://pagely.sproutsoc…" at bounding box center [767, 485] width 292 height 620
type textarea "**********"
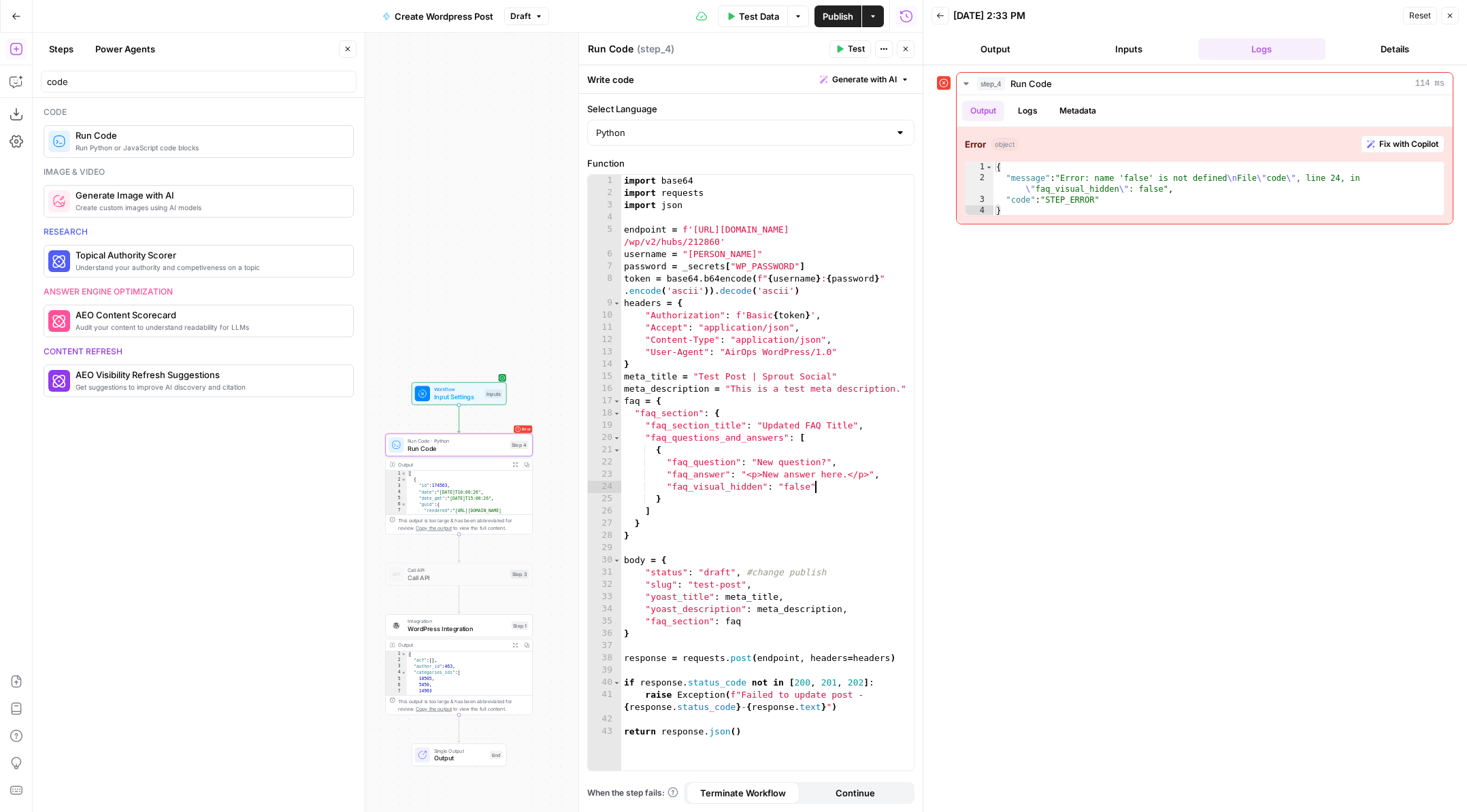
click at [856, 49] on span "Test" at bounding box center [855, 49] width 17 height 12
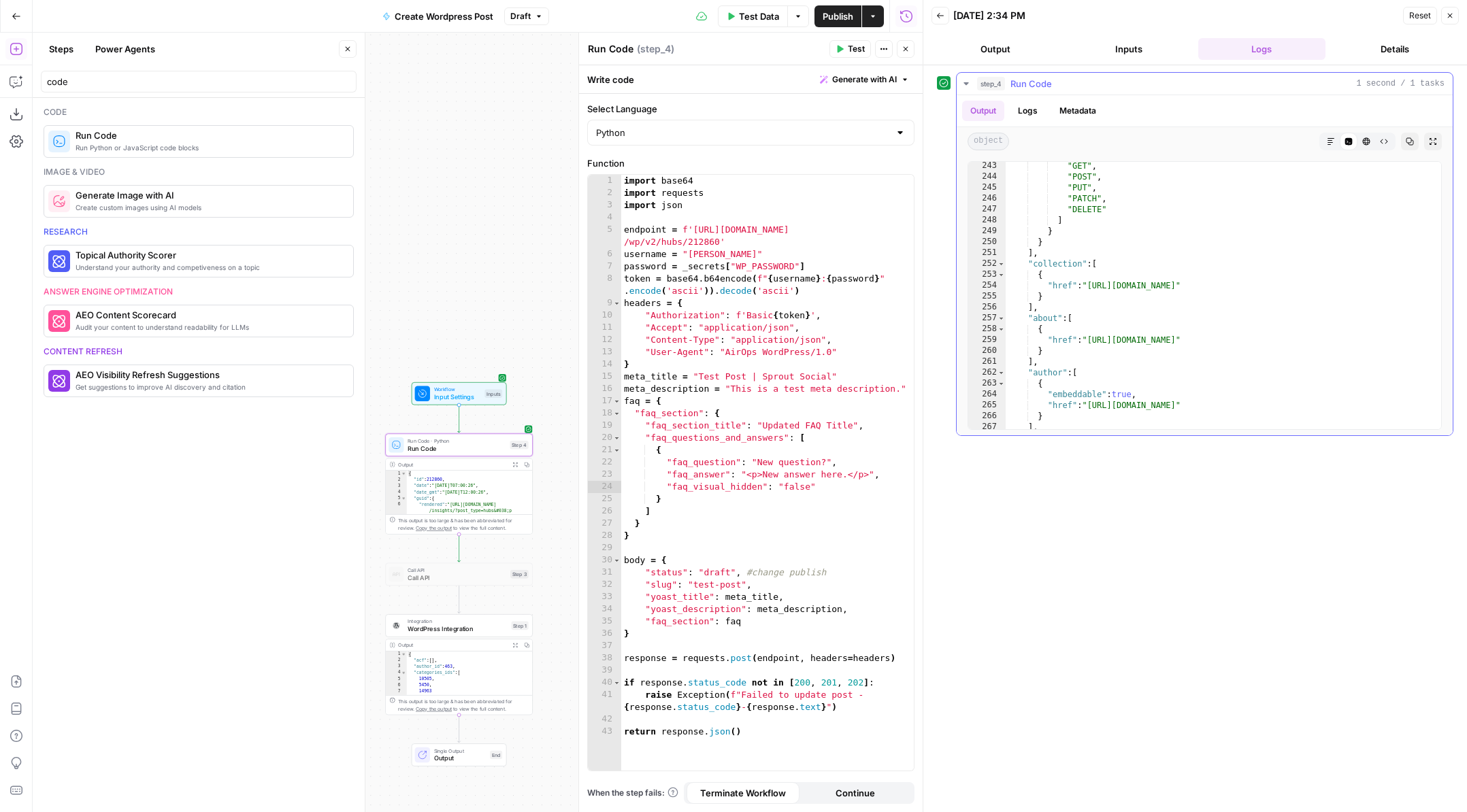
scroll to position [3631, 0]
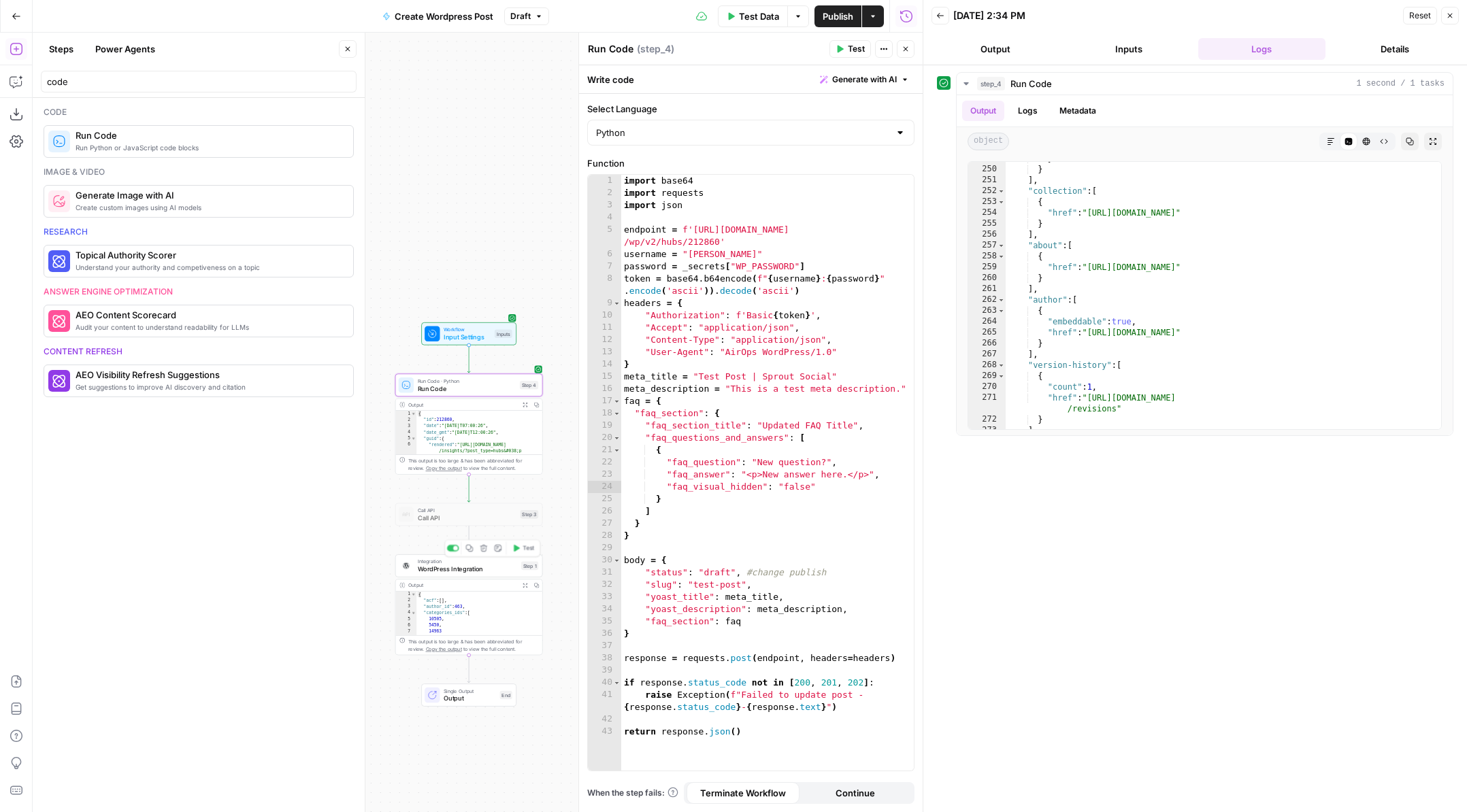
click at [484, 568] on span "WordPress Integration" at bounding box center [467, 569] width 100 height 10
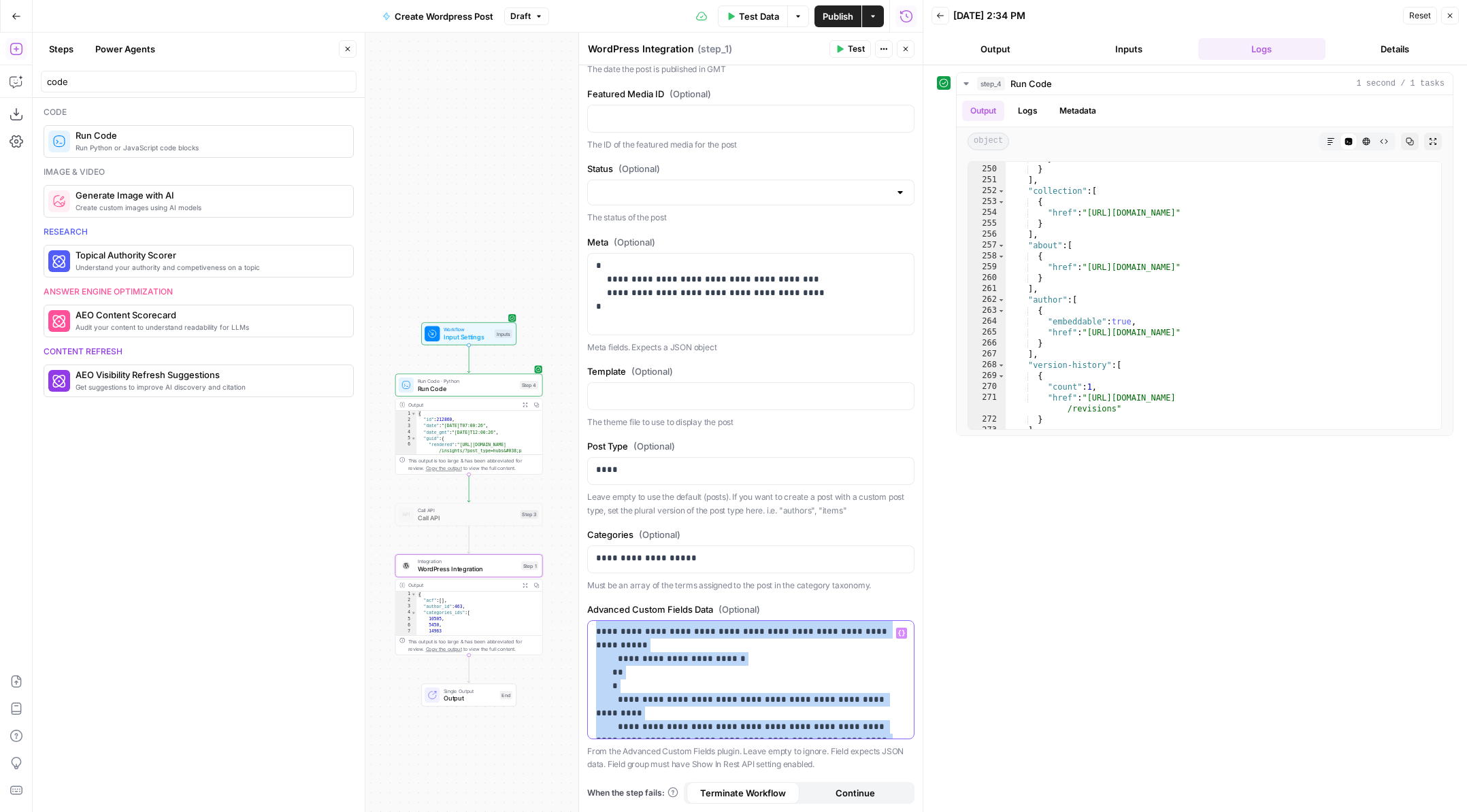
scroll to position [219, 0]
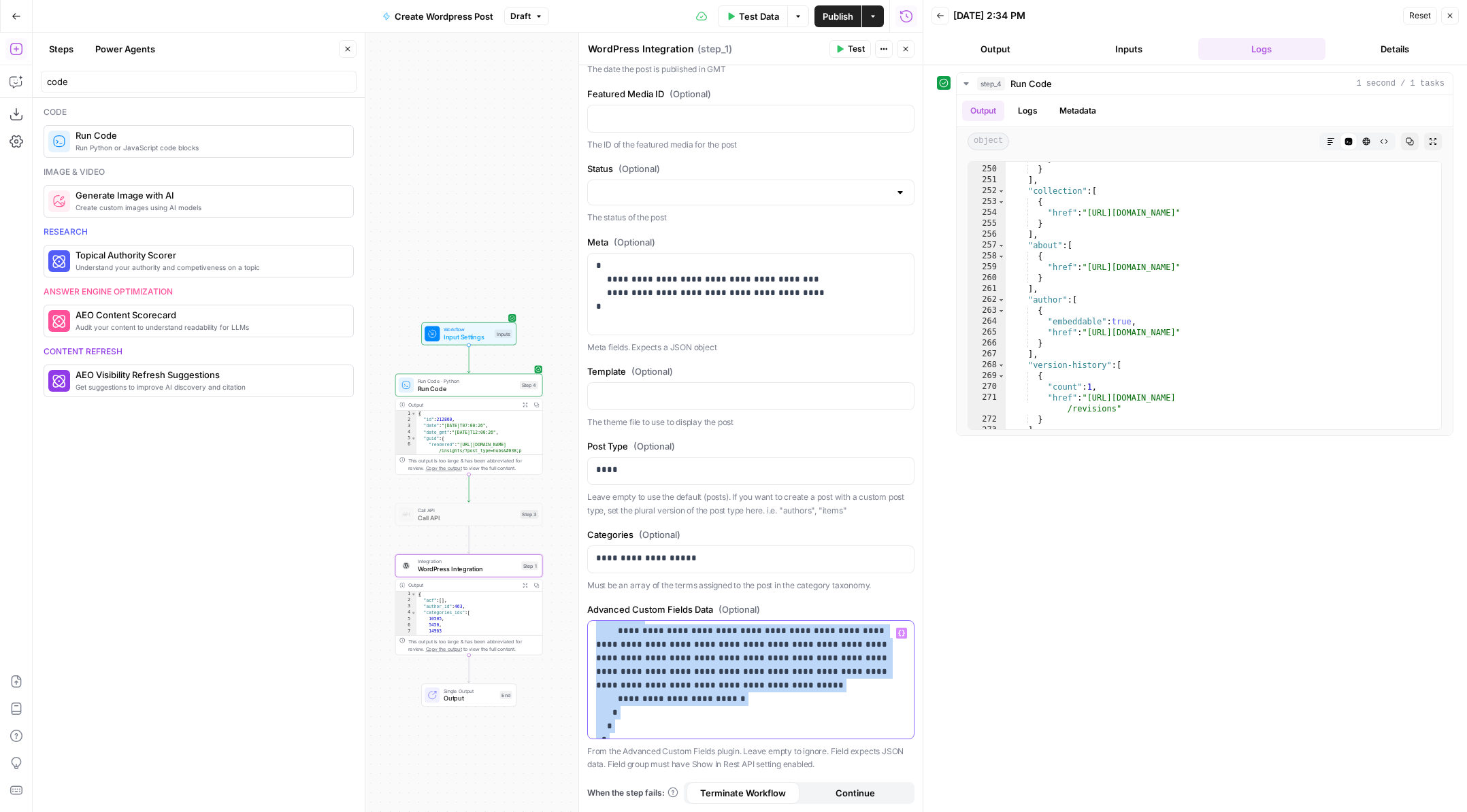
drag, startPoint x: 595, startPoint y: 635, endPoint x: 672, endPoint y: 801, distance: 183.0
click at [0, 0] on form "**********" at bounding box center [0, 0] width 0 height 0
copy p "**********"
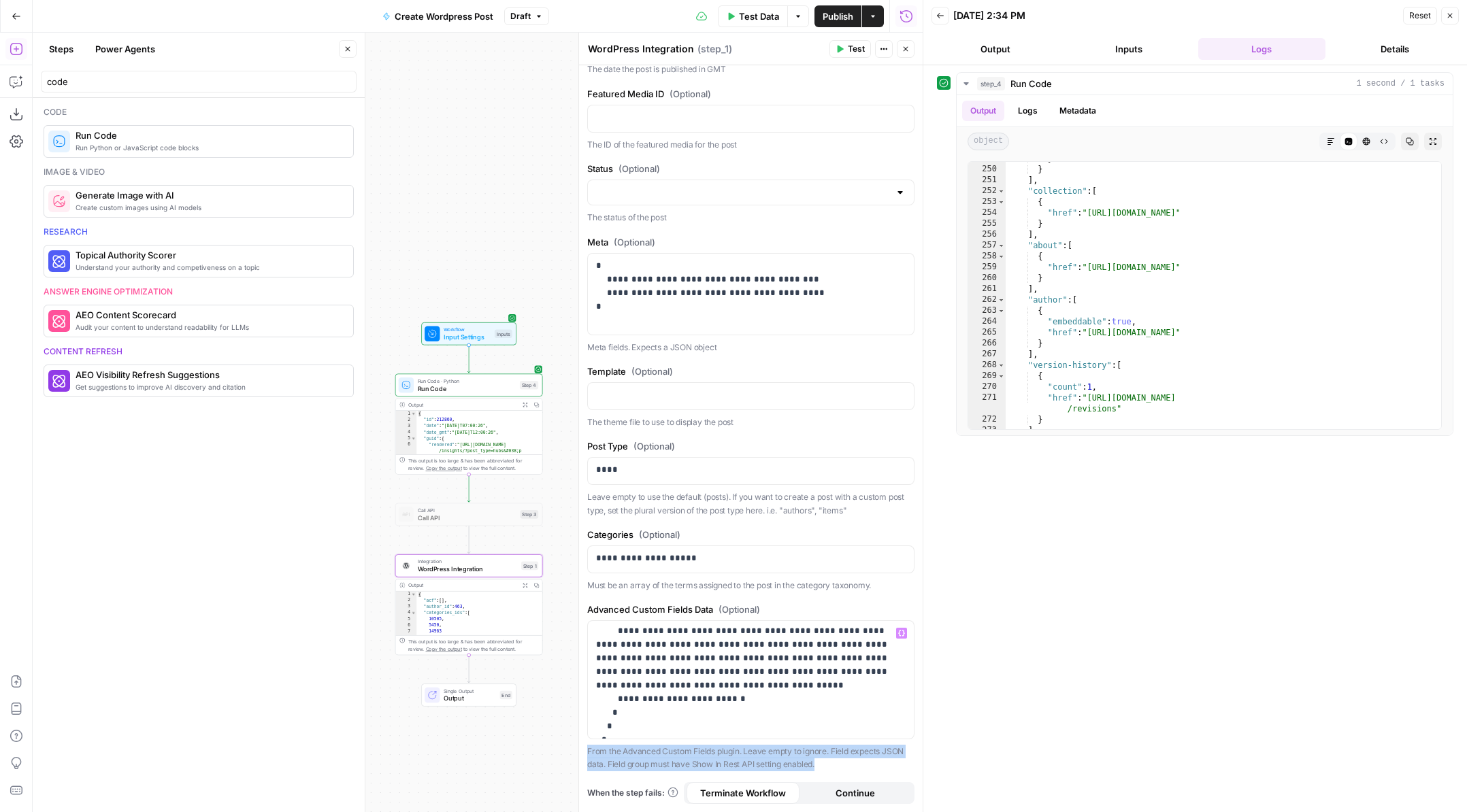
drag, startPoint x: 587, startPoint y: 751, endPoint x: 848, endPoint y: 759, distance: 261.1
click at [848, 759] on p "From the Advanced Custom Fields plugin. Leave empty to ignore. Field expects JS…" at bounding box center [751, 758] width 327 height 27
copy p "From the Advanced Custom Fields plugin. Leave empty to ignore. Field expects JS…"
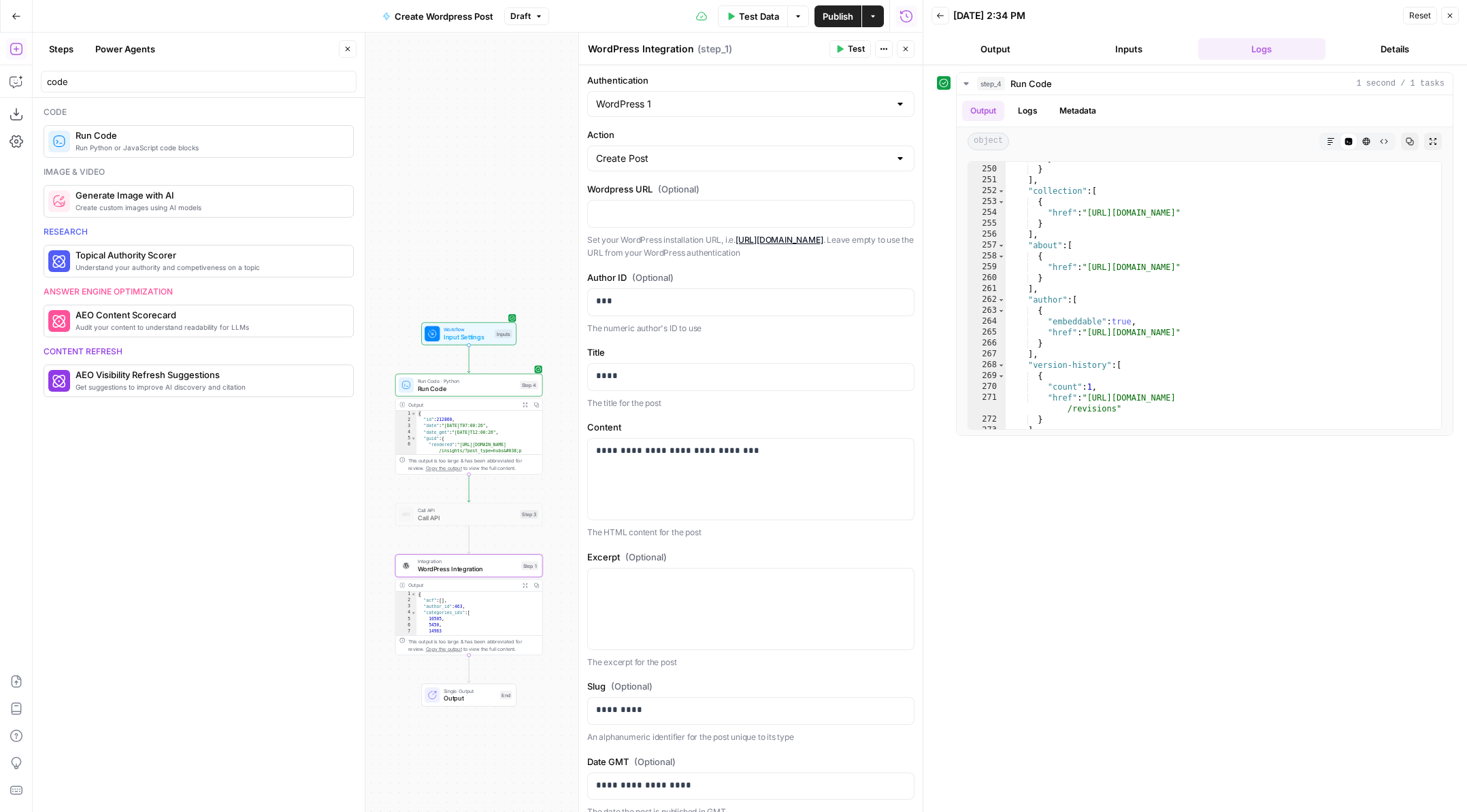
click at [499, 392] on span "Run Code" at bounding box center [467, 389] width 99 height 10
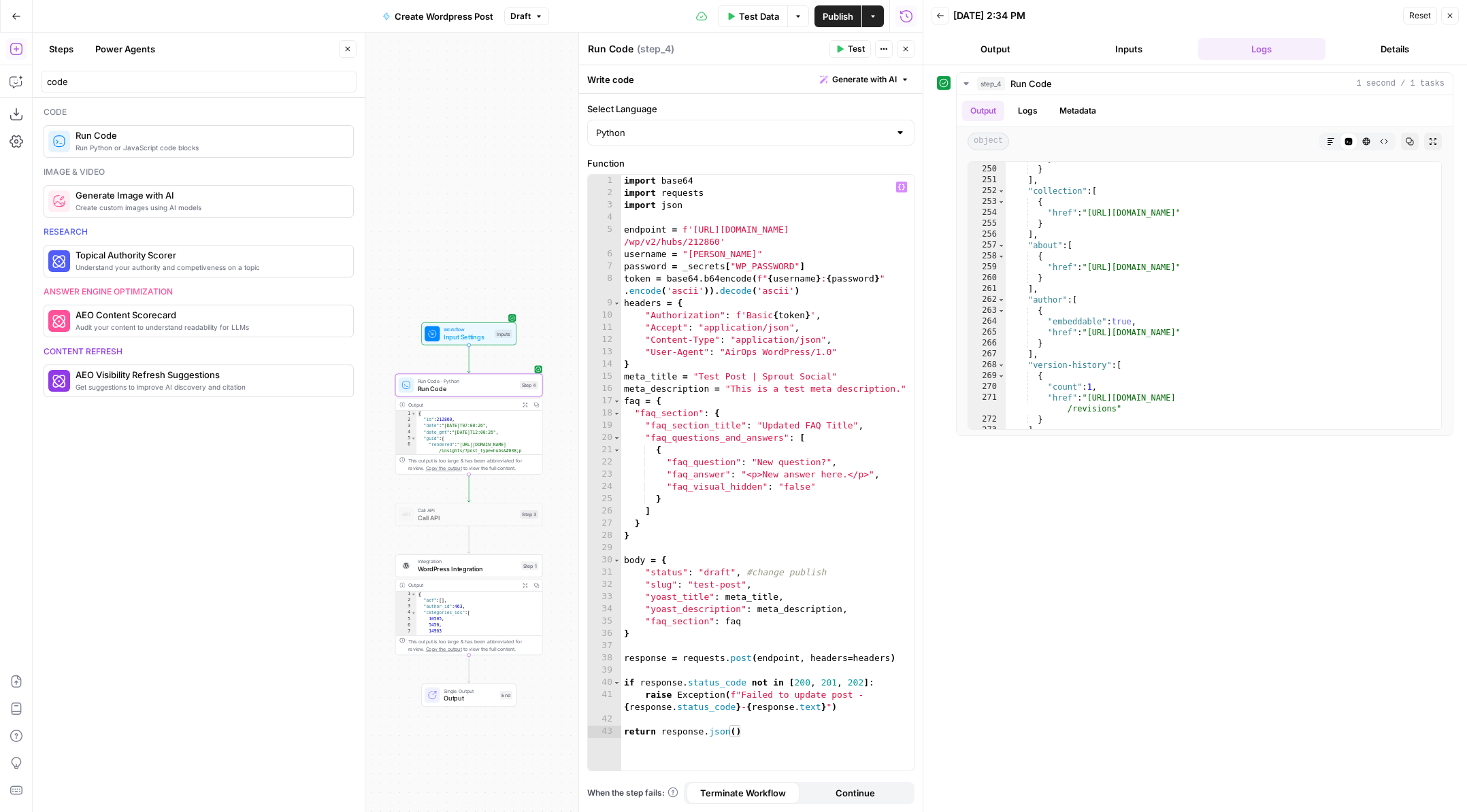
click at [776, 524] on div "import base64 import requests import json endpoint = f'https://pagely.sproutsoc…" at bounding box center [767, 485] width 292 height 620
type textarea "**********"
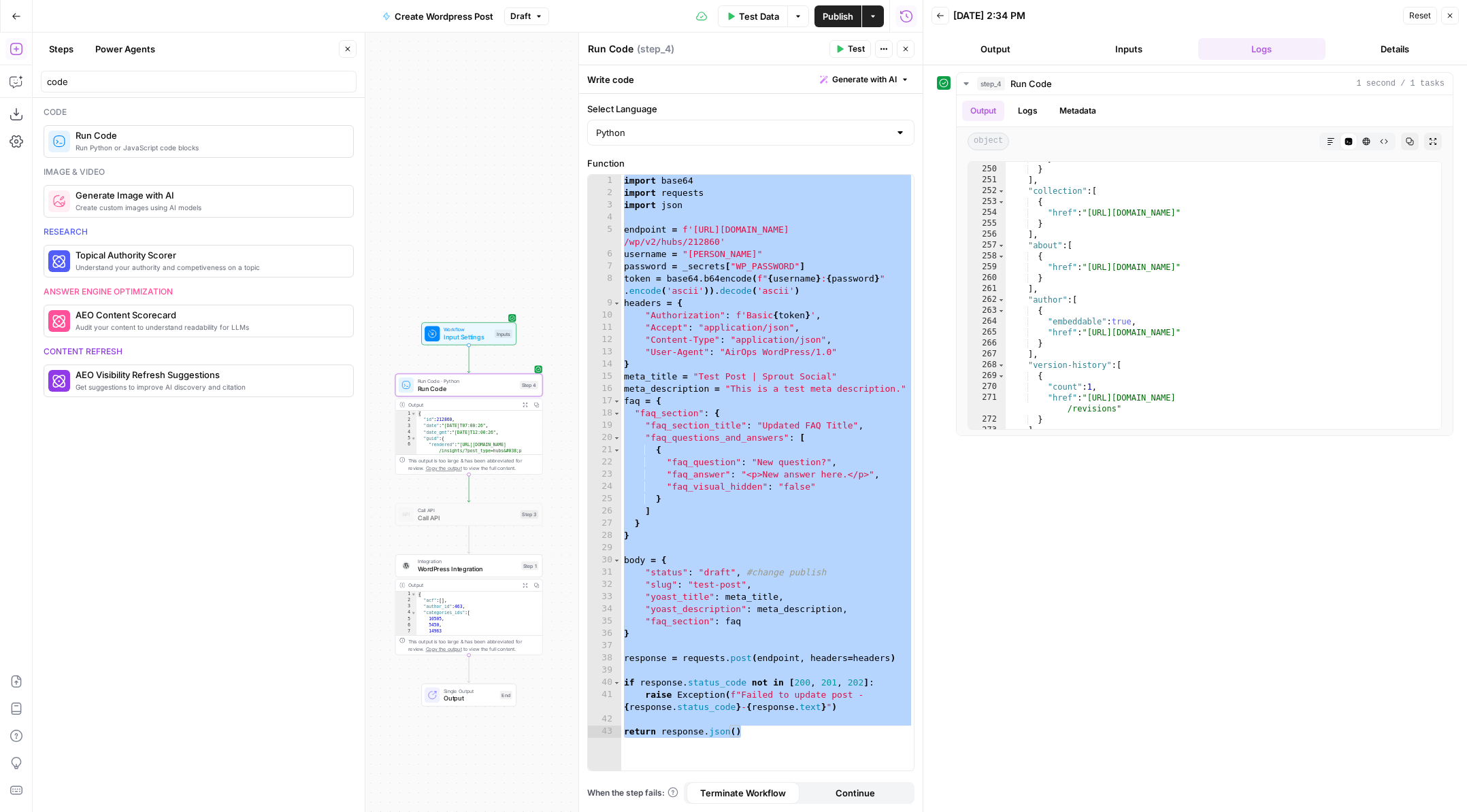
click at [554, 333] on div "Workflow Input Settings Inputs Run Code · Python Run Code Step 4 Output Expand …" at bounding box center [477, 422] width 890 height 779
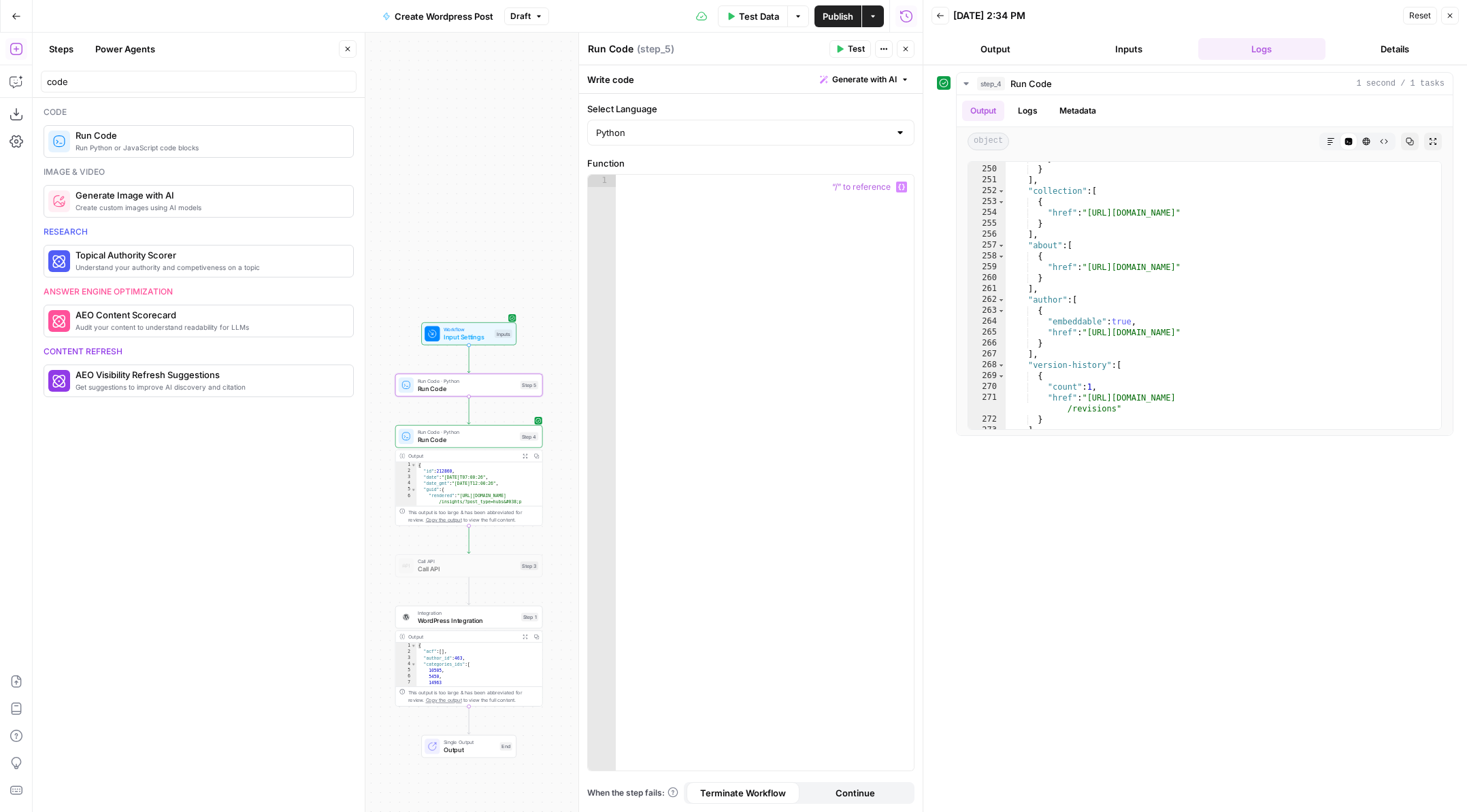
click at [740, 229] on div at bounding box center [765, 485] width 298 height 620
paste textarea "**********"
type textarea "**********"
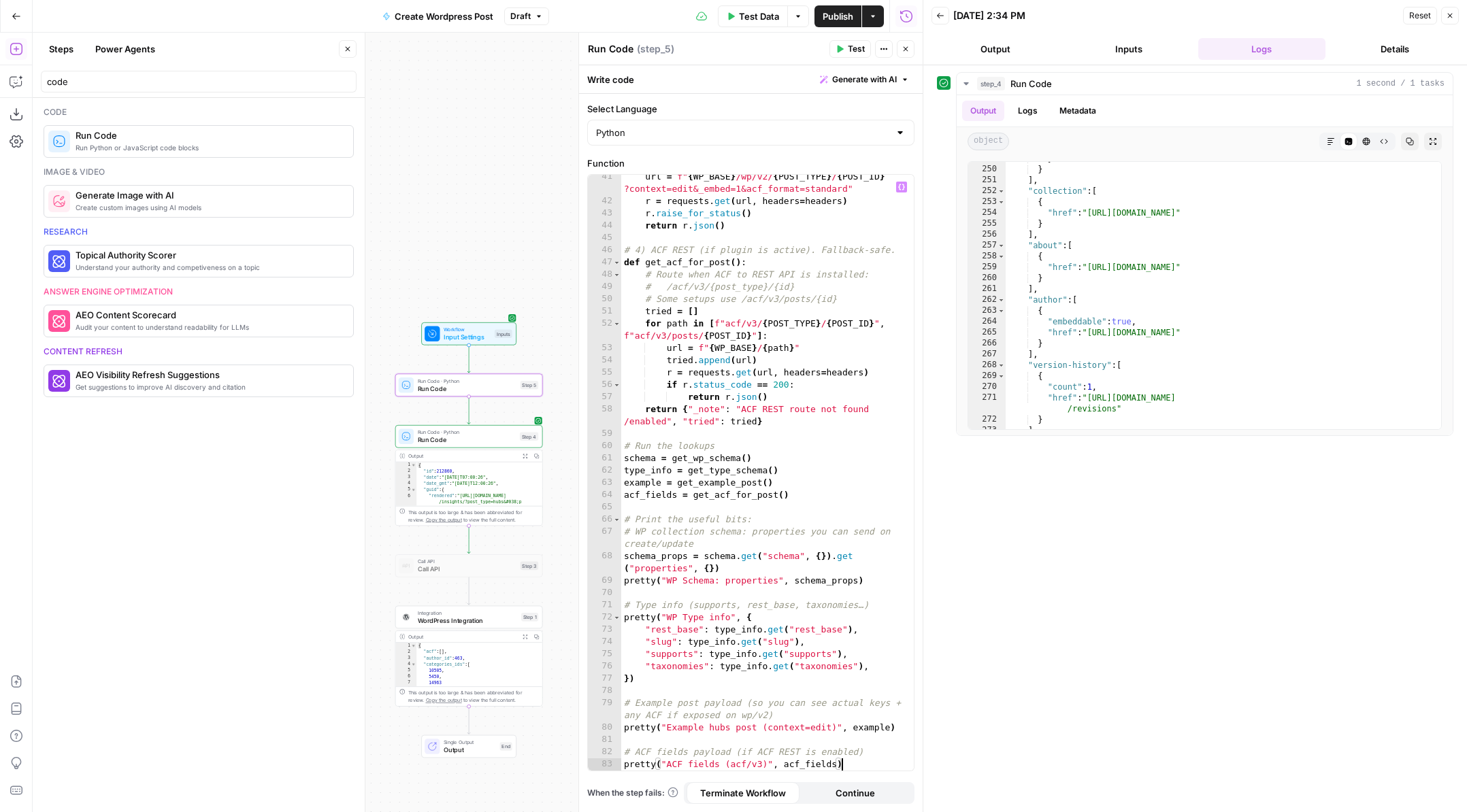
scroll to position [555, 0]
click at [837, 43] on button "Test" at bounding box center [850, 49] width 41 height 18
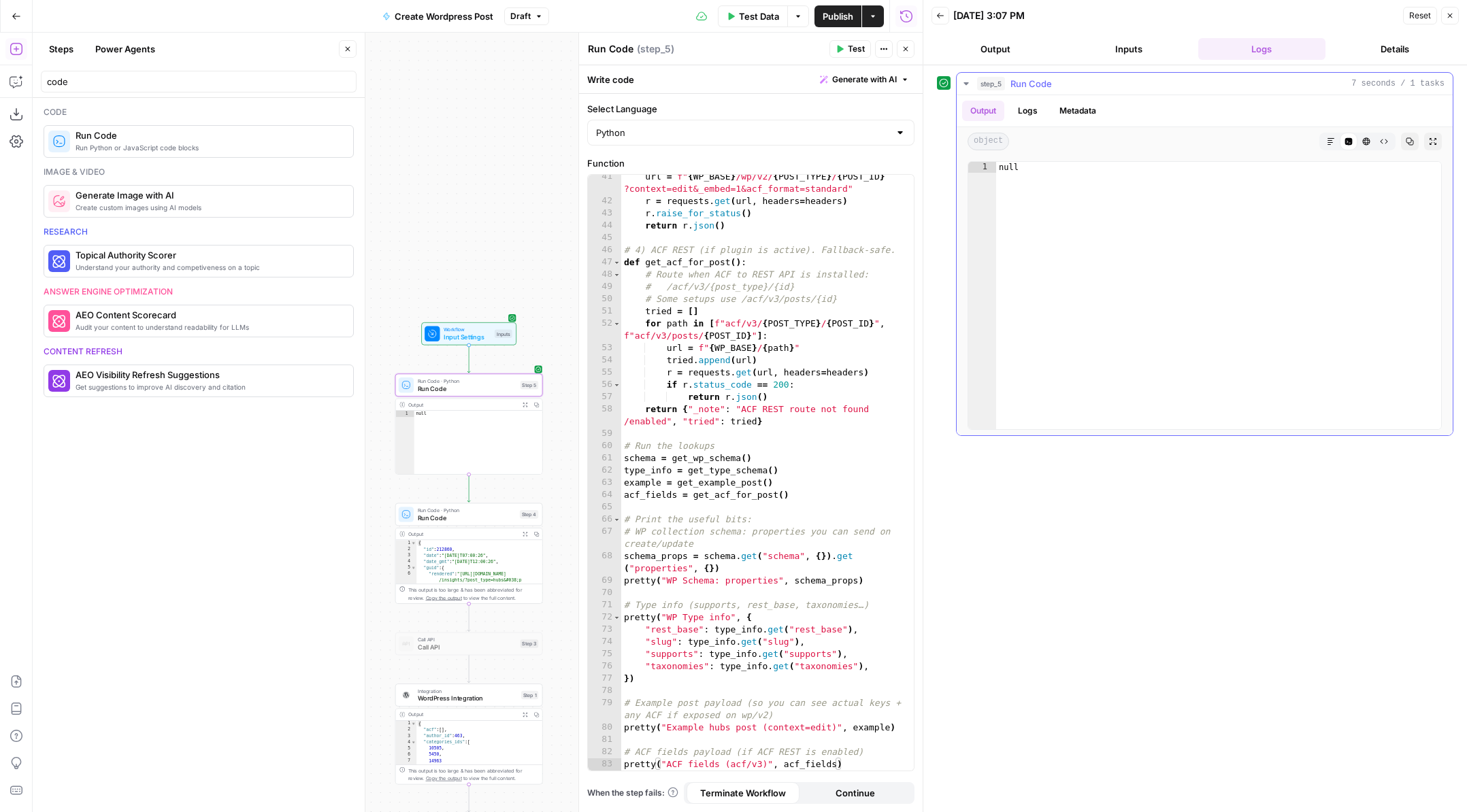
click at [1038, 113] on button "Logs" at bounding box center [1027, 110] width 36 height 20
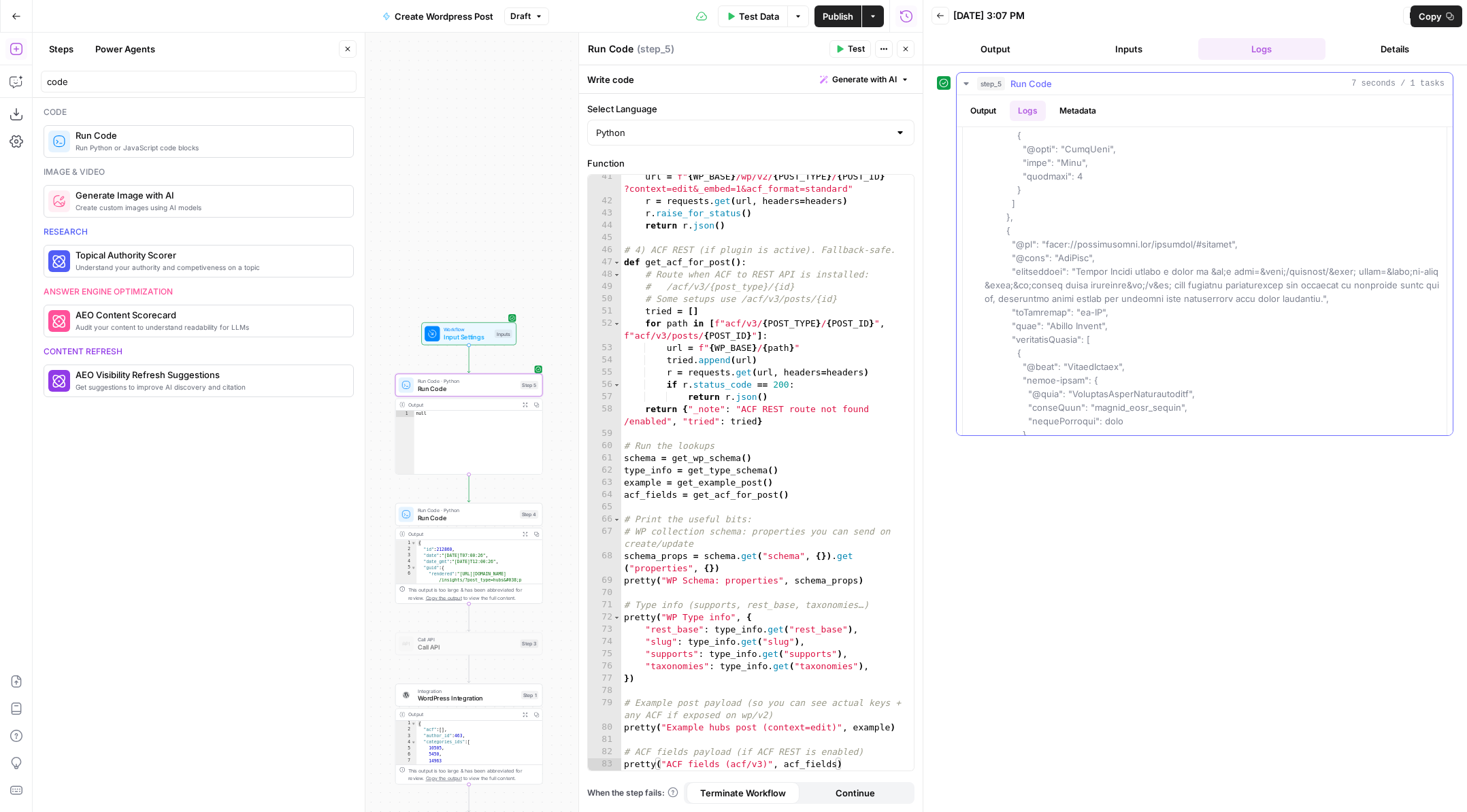
scroll to position [25493, 0]
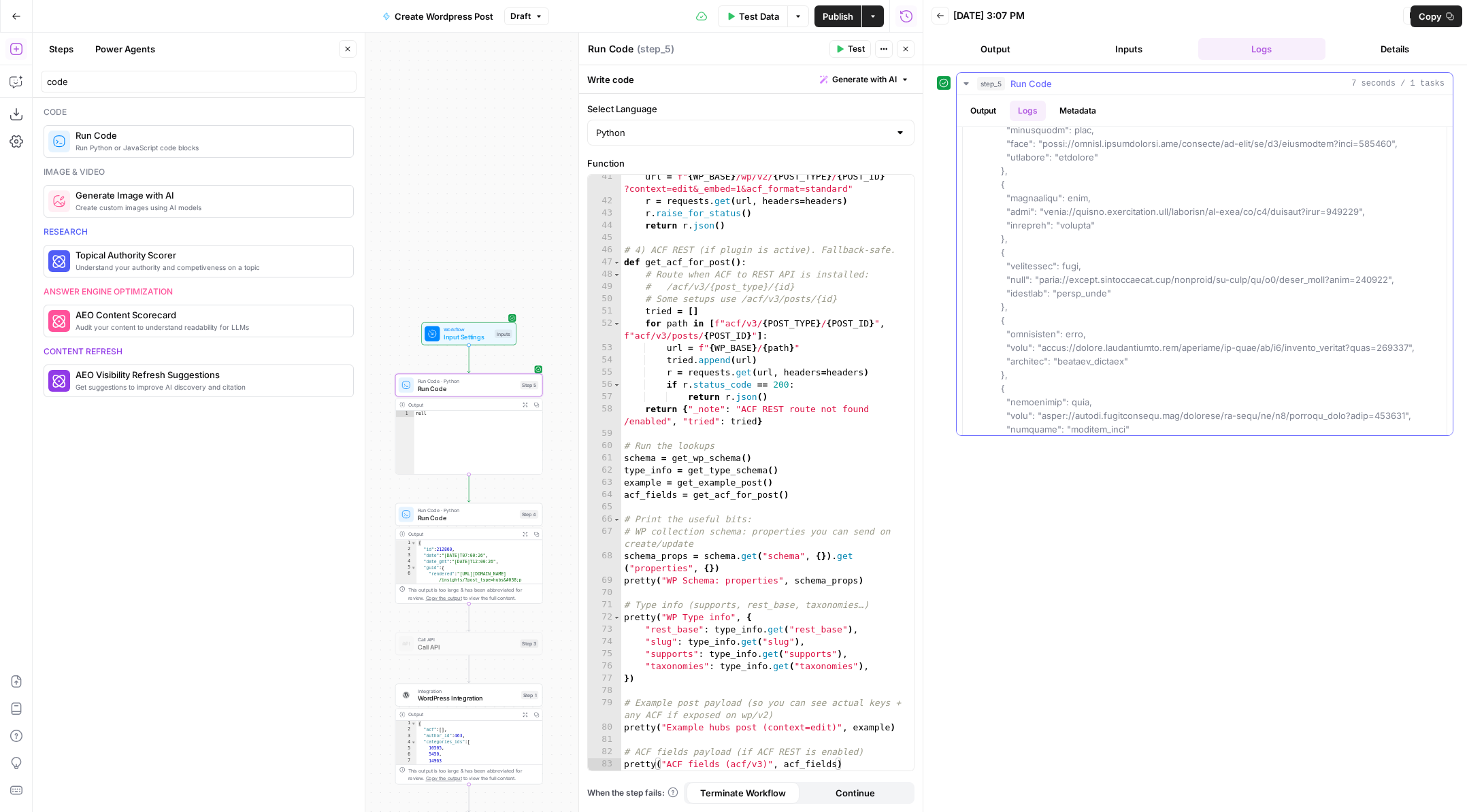
drag, startPoint x: 1017, startPoint y: 421, endPoint x: 1004, endPoint y: 303, distance: 118.7
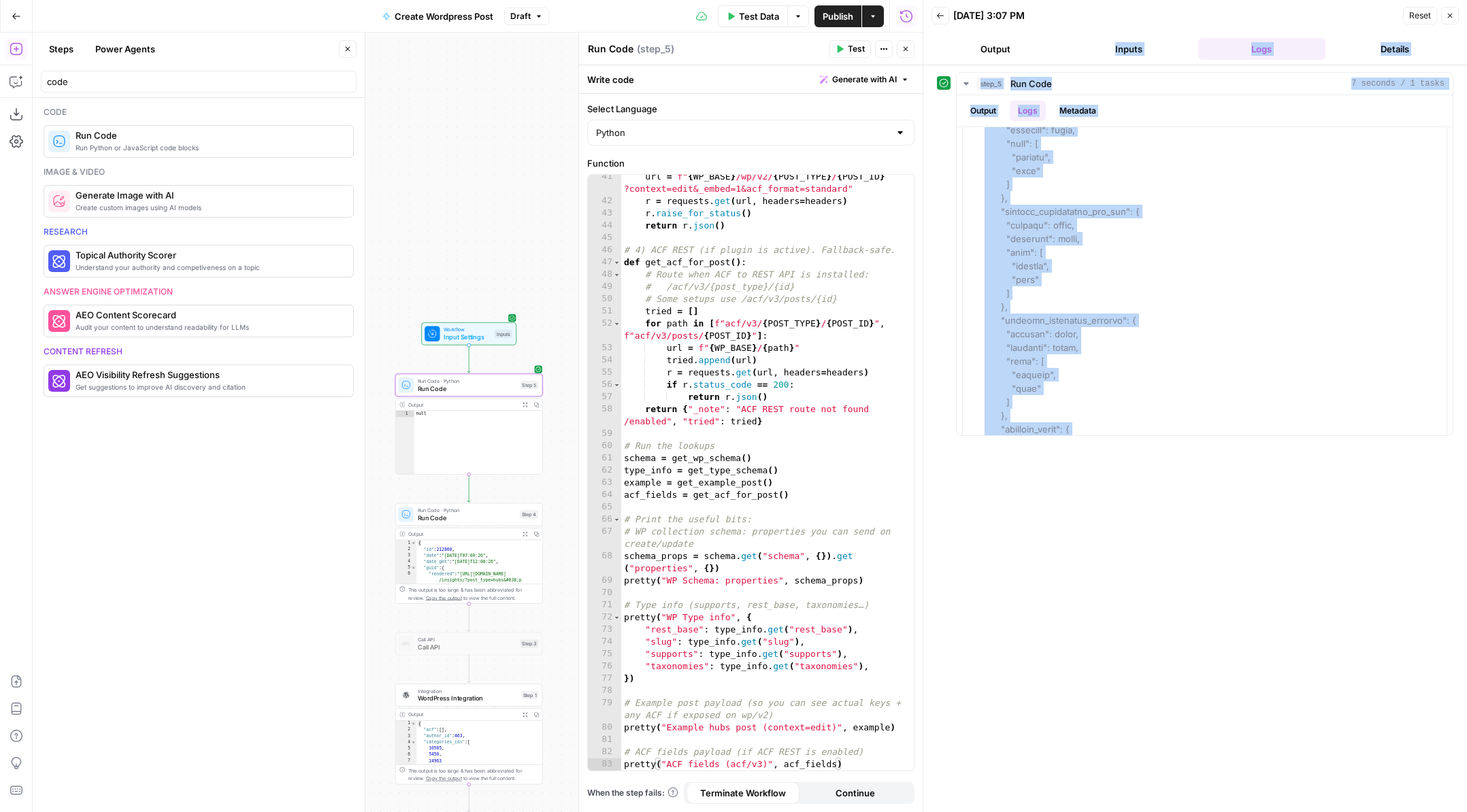
scroll to position [0, 0]
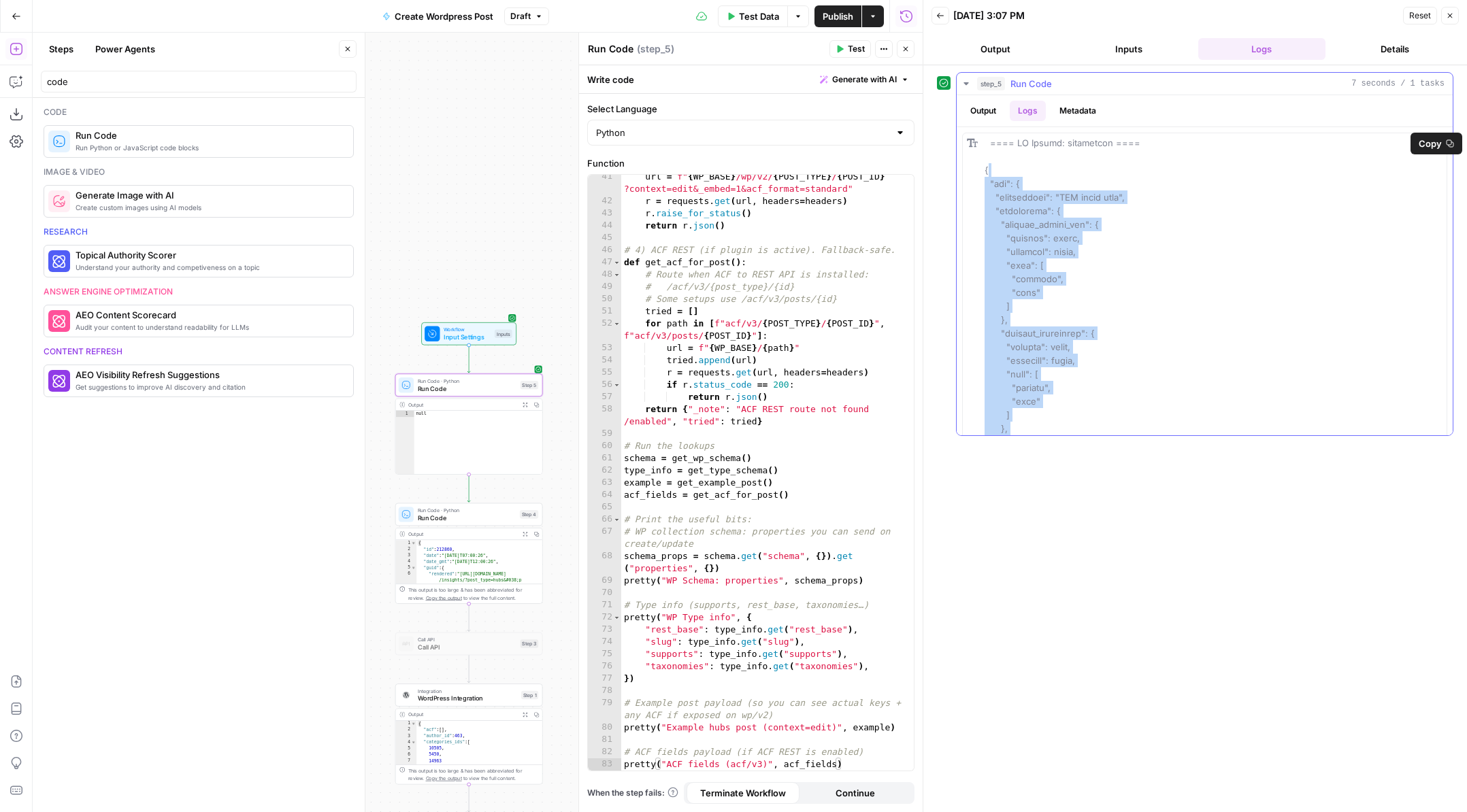
drag, startPoint x: 1028, startPoint y: 219, endPoint x: 984, endPoint y: 181, distance: 58.1
copy span "{ "acf": { "description": "ACF field data", "properties": { "disable_footer_cta…"
click at [496, 516] on span "Run Code" at bounding box center [467, 517] width 99 height 10
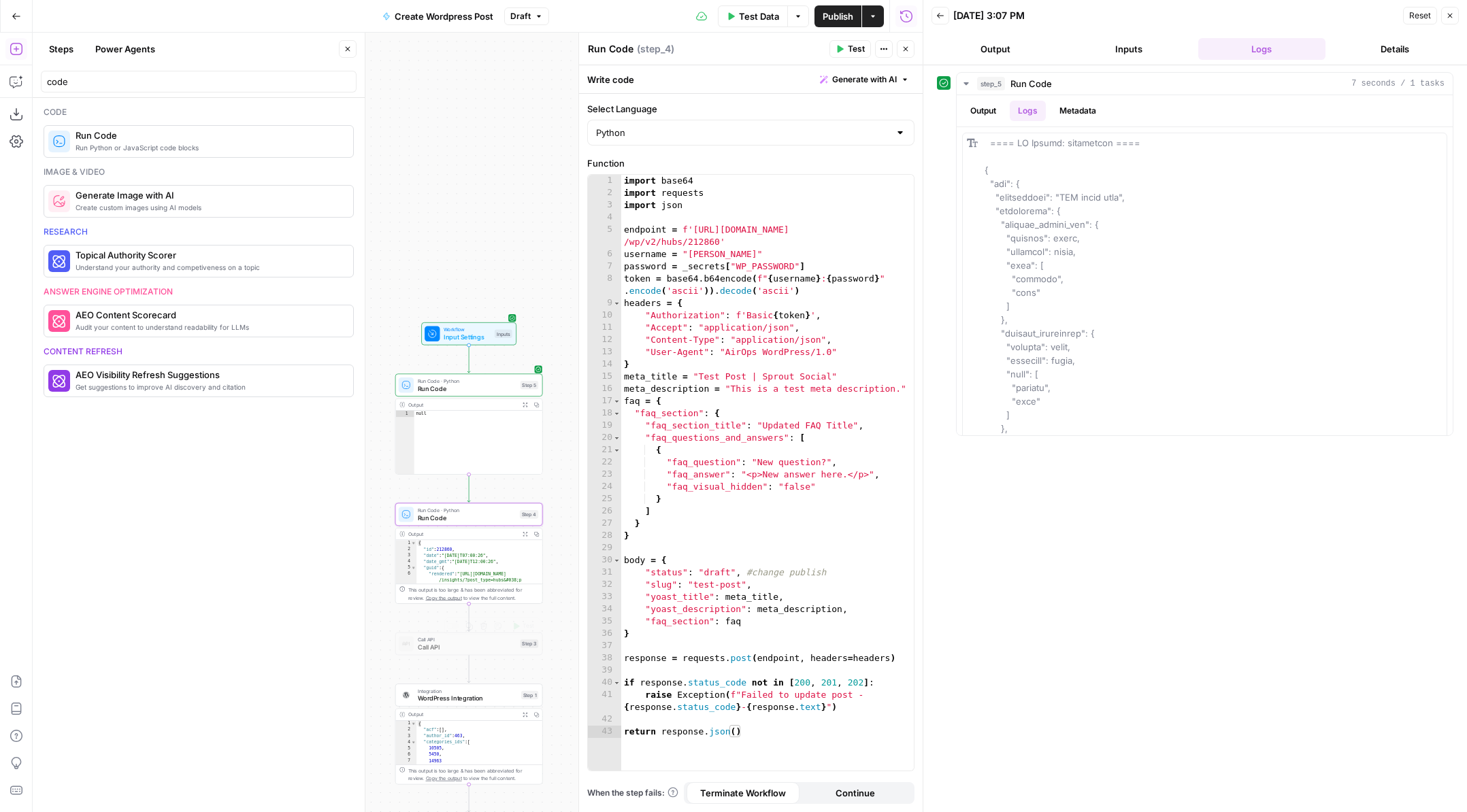
click at [503, 694] on span "WordPress Integration" at bounding box center [467, 699] width 100 height 10
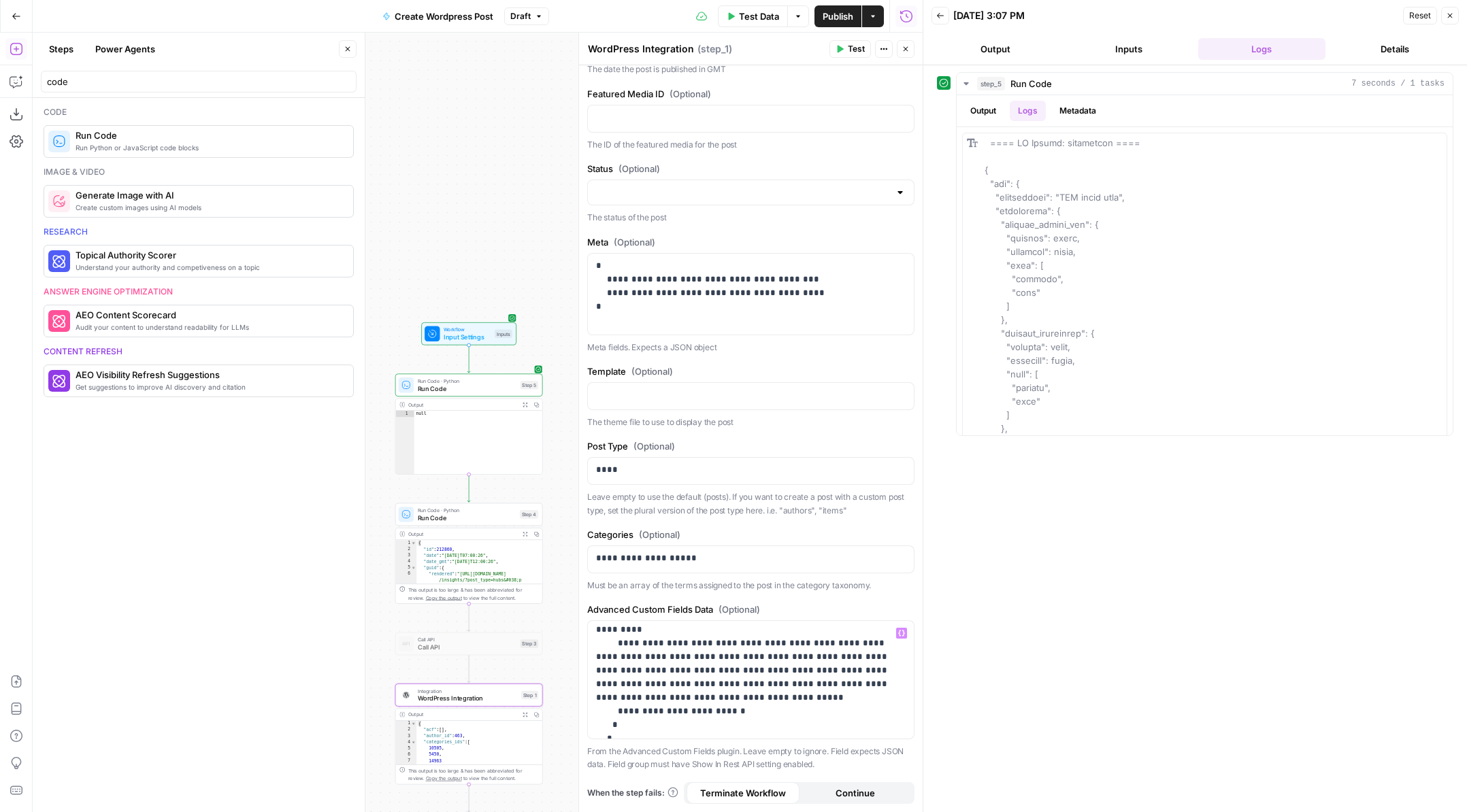
scroll to position [219, 0]
click at [938, 11] on icon "button" at bounding box center [940, 15] width 8 height 8
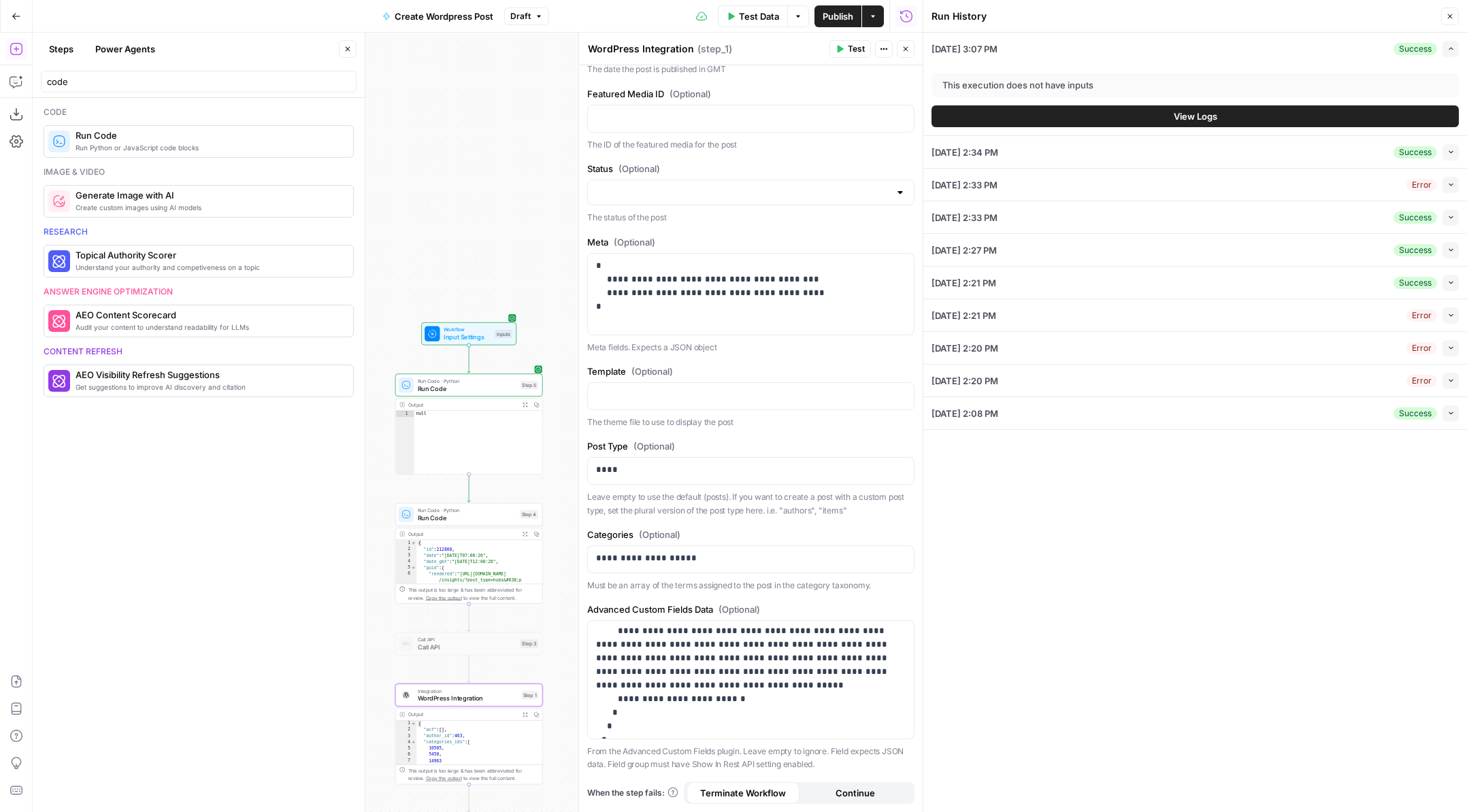
click at [1445, 149] on button "Collapse" at bounding box center [1451, 152] width 16 height 16
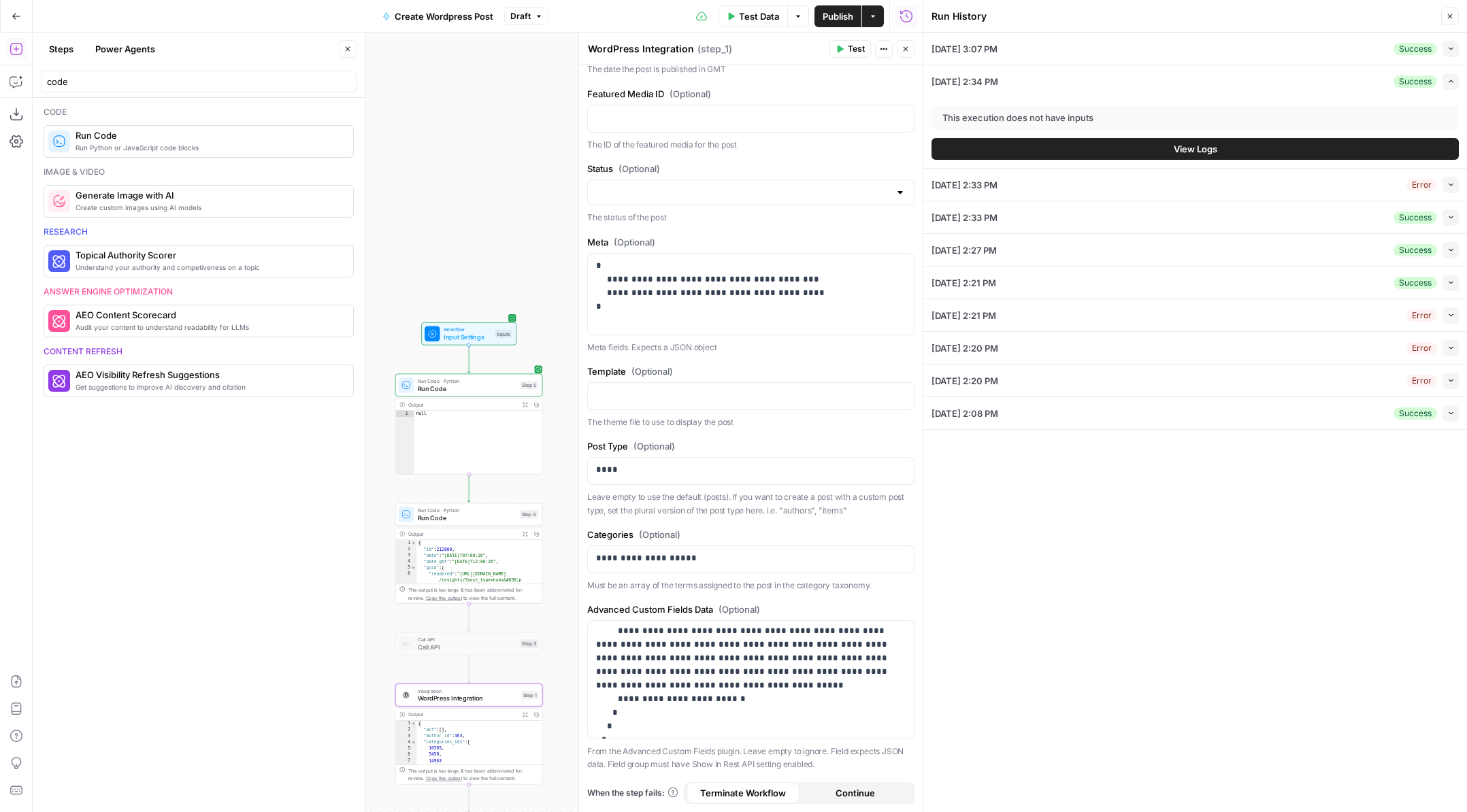
click at [1454, 219] on icon "button" at bounding box center [1450, 217] width 7 height 7
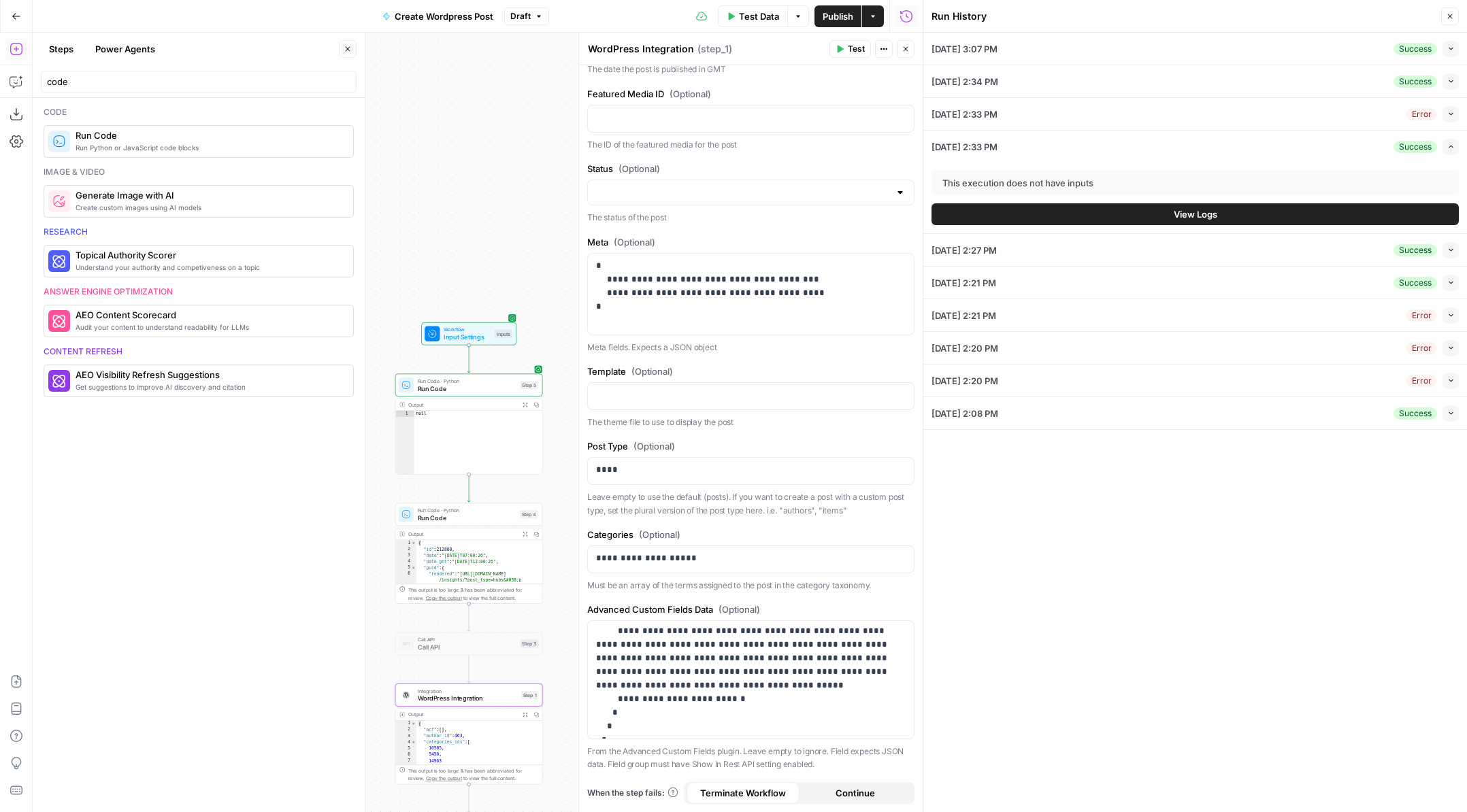
click at [1239, 223] on button "View Logs" at bounding box center [1195, 214] width 527 height 22
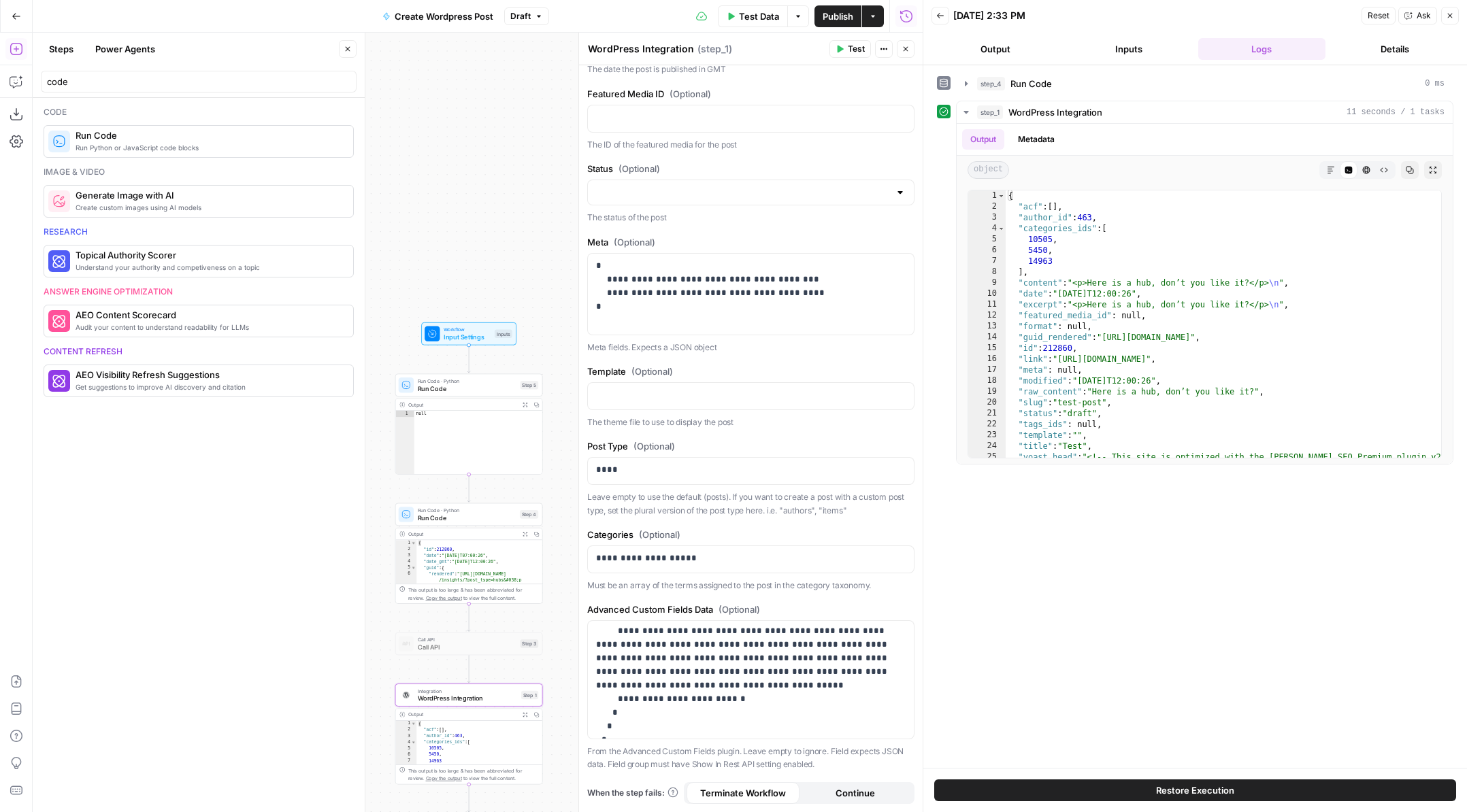
click at [1011, 45] on button "Output" at bounding box center [996, 49] width 128 height 22
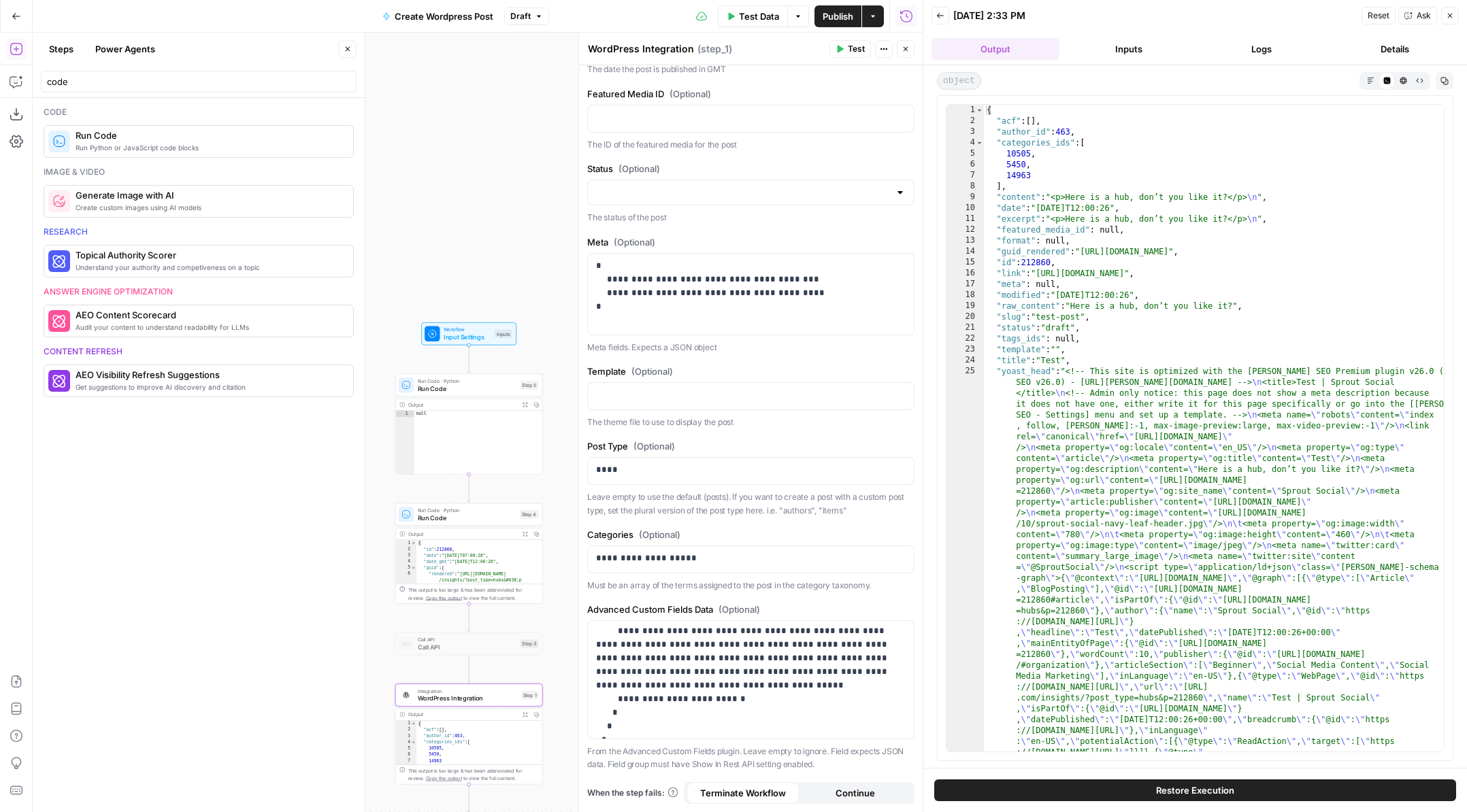
click at [937, 16] on icon "button" at bounding box center [940, 15] width 8 height 8
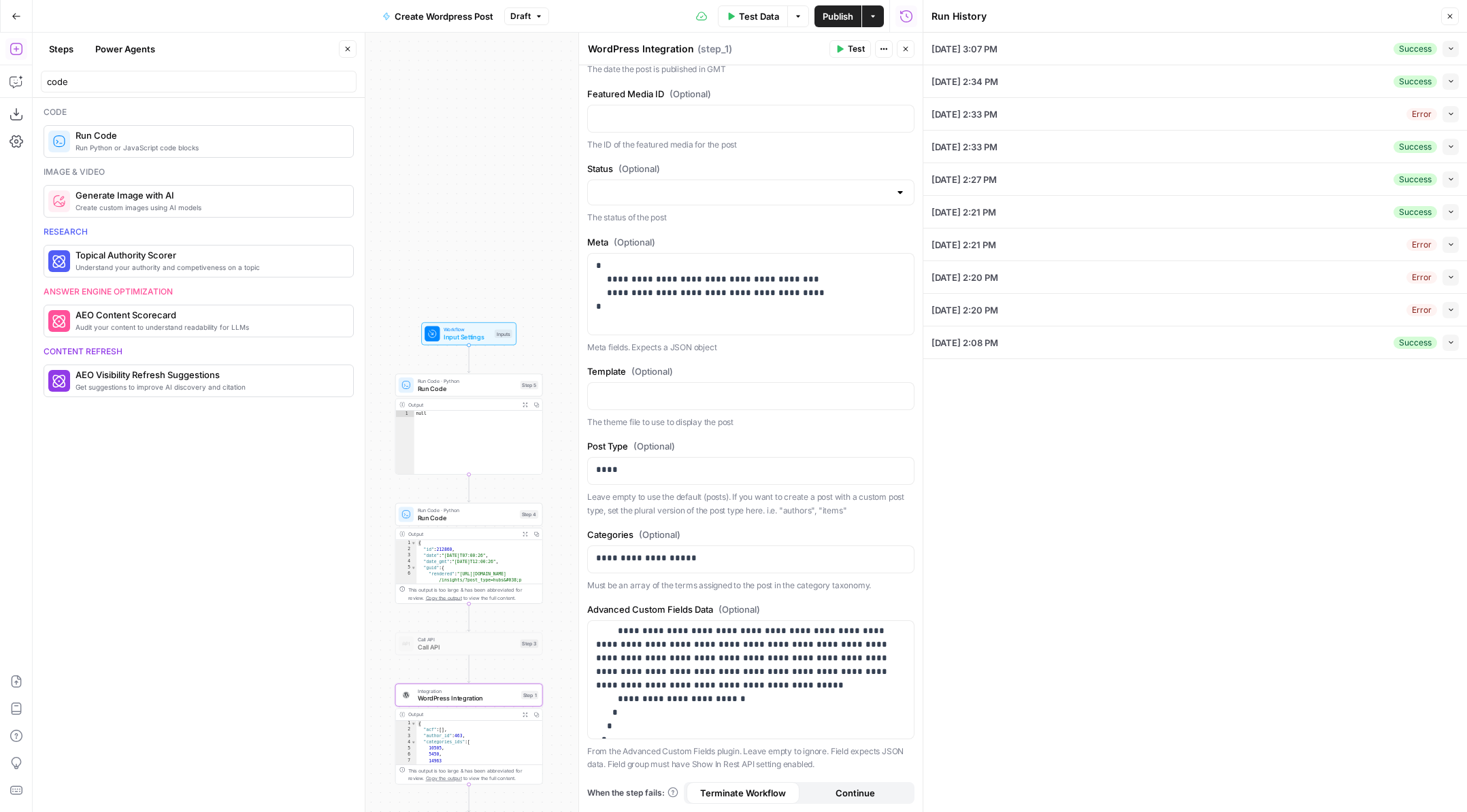
click at [1447, 52] on icon "button" at bounding box center [1450, 48] width 7 height 7
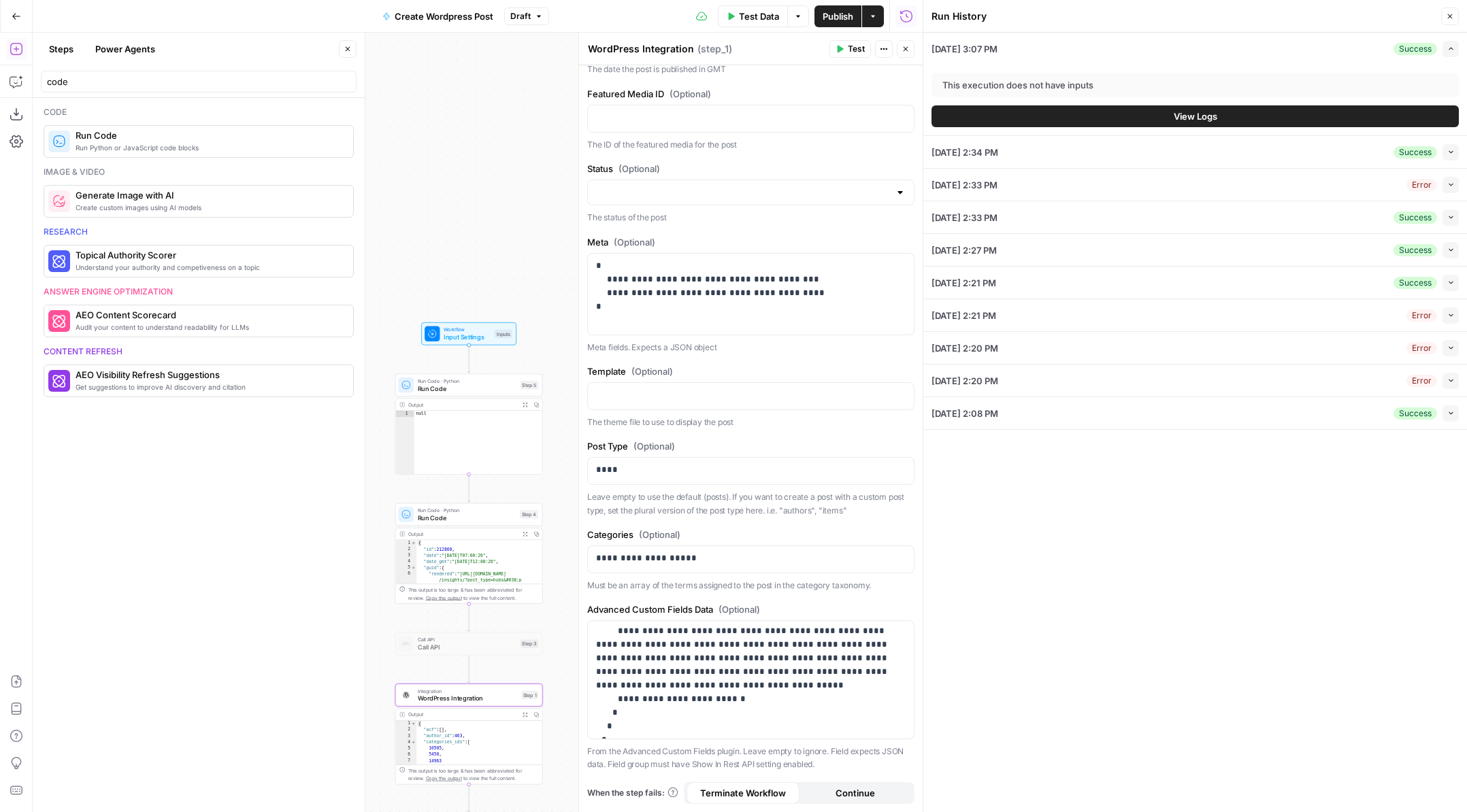
click at [1216, 119] on span "View Logs" at bounding box center [1196, 116] width 44 height 14
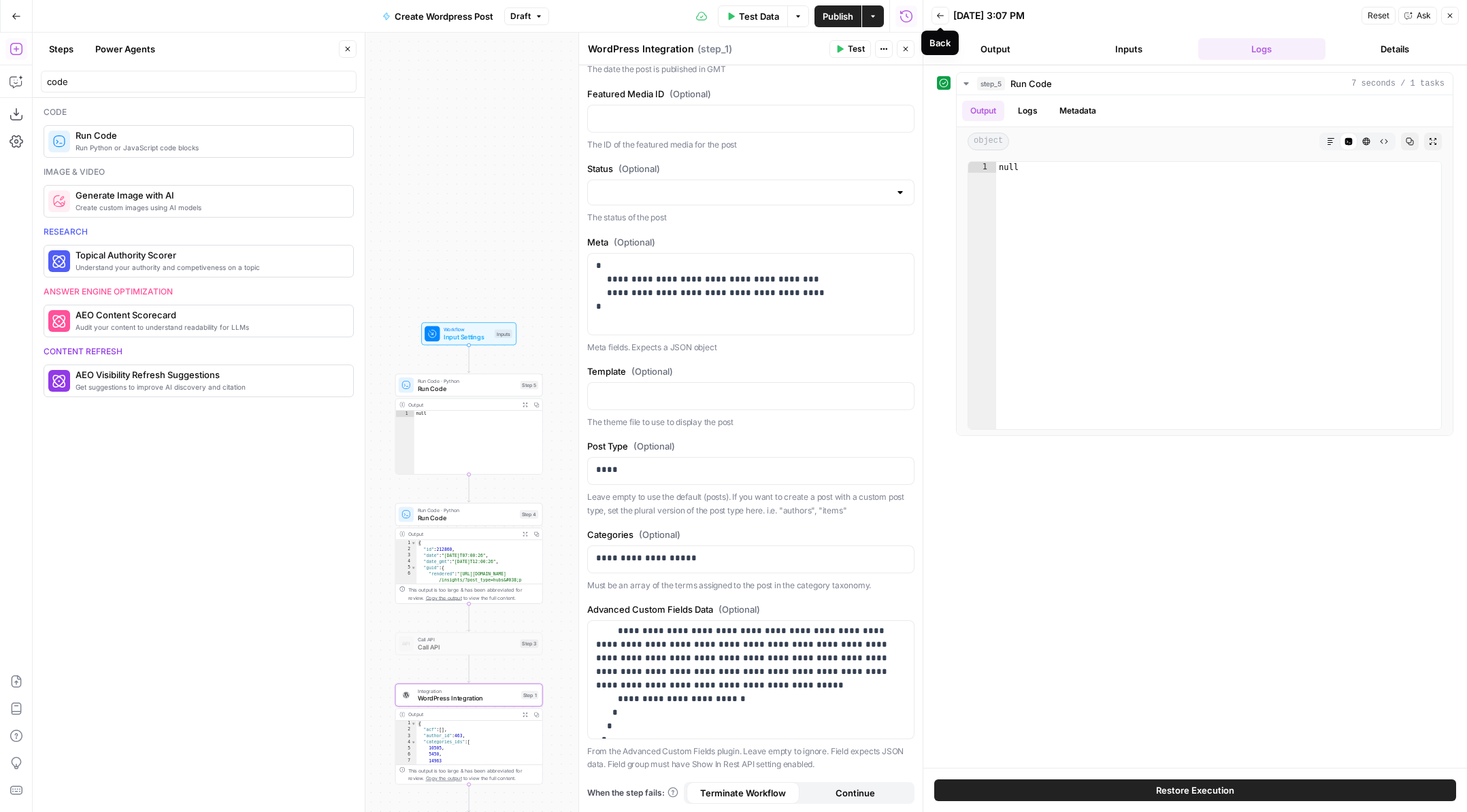
click at [937, 15] on icon "button" at bounding box center [940, 15] width 6 height 6
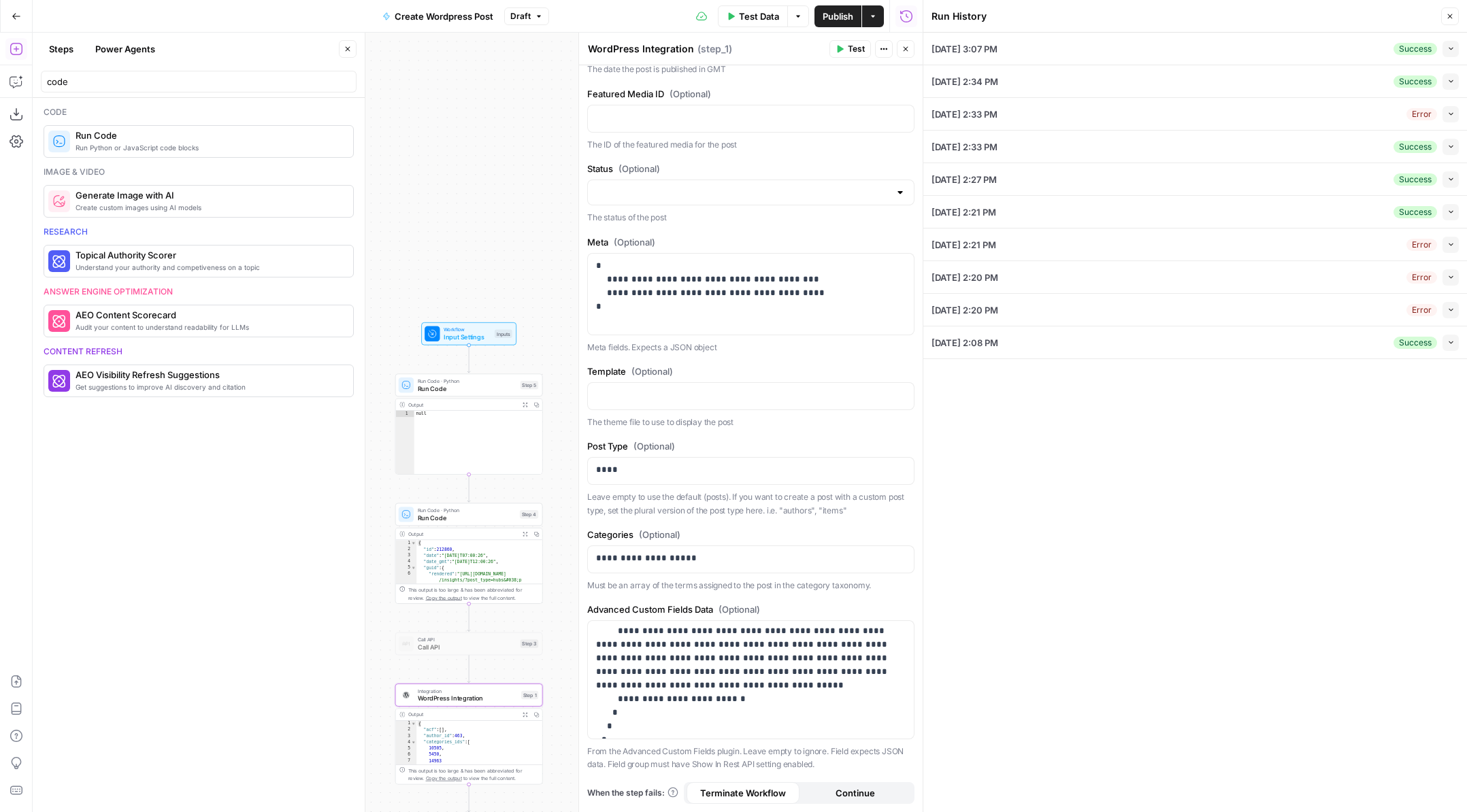
click at [1448, 55] on button "Collapse" at bounding box center [1451, 49] width 16 height 16
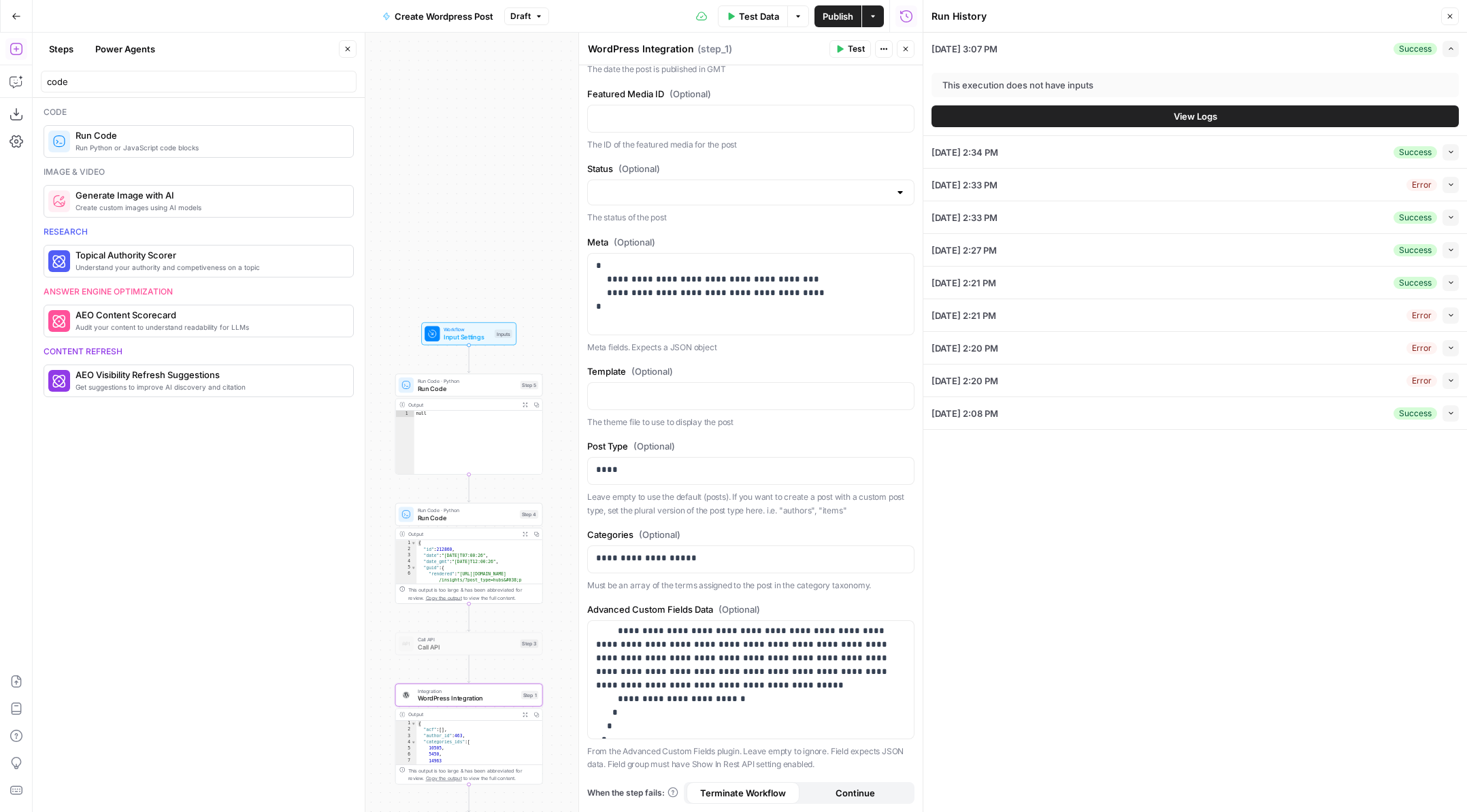
click at [1262, 117] on button "View Logs" at bounding box center [1195, 116] width 527 height 22
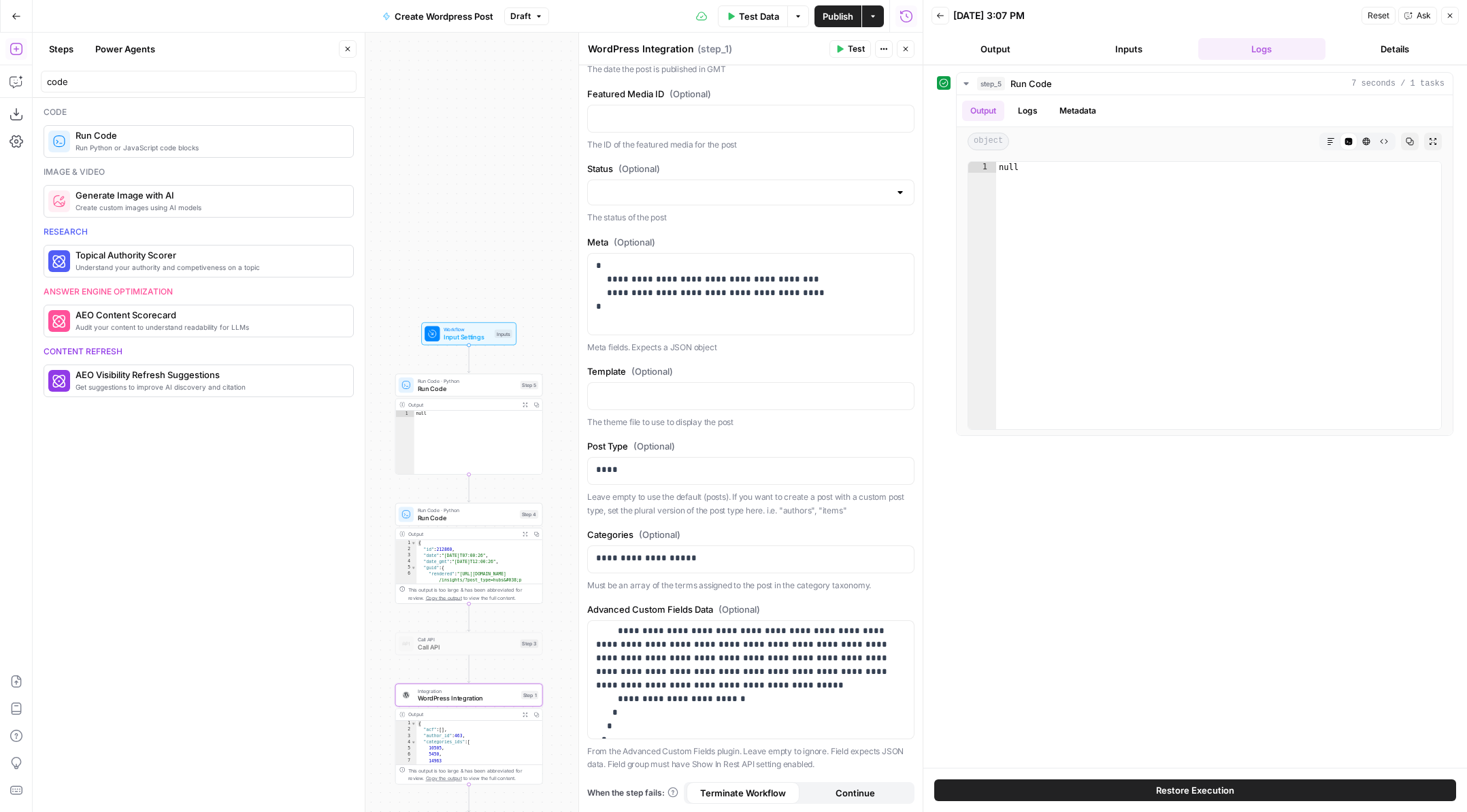
click at [1019, 55] on button "Output" at bounding box center [996, 49] width 128 height 22
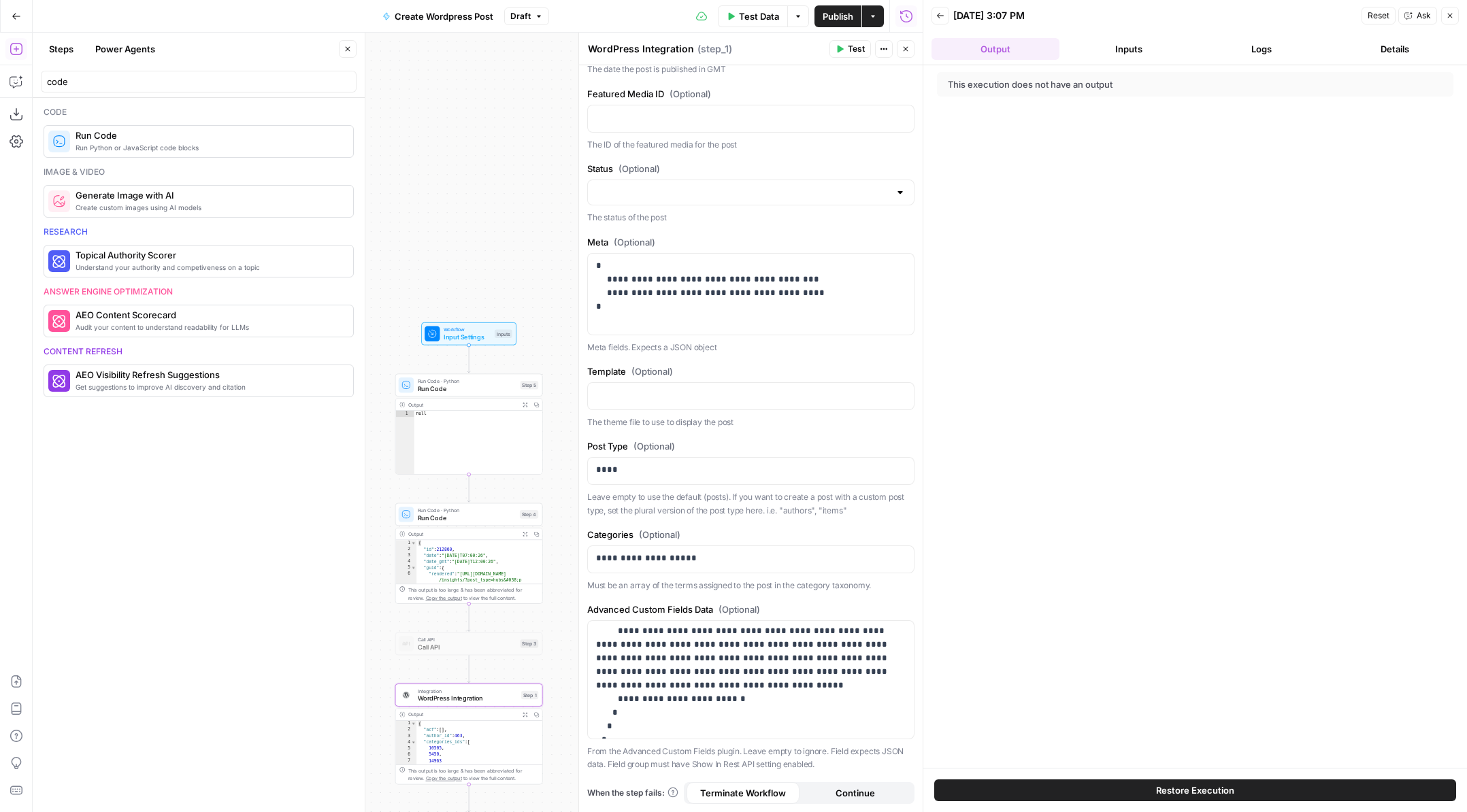
click at [944, 14] on icon "button" at bounding box center [940, 15] width 8 height 8
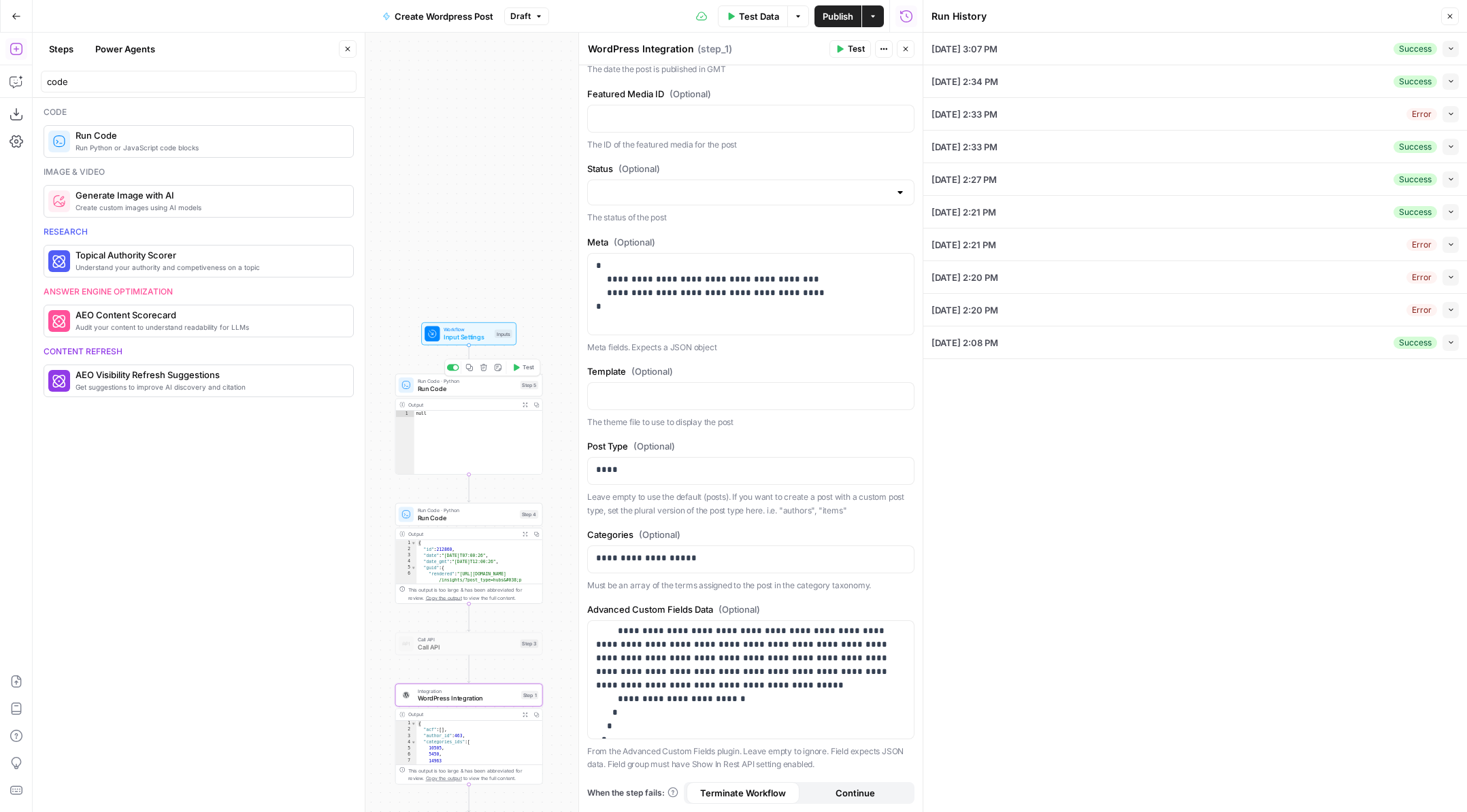
click at [484, 385] on span "Run Code" at bounding box center [467, 389] width 99 height 10
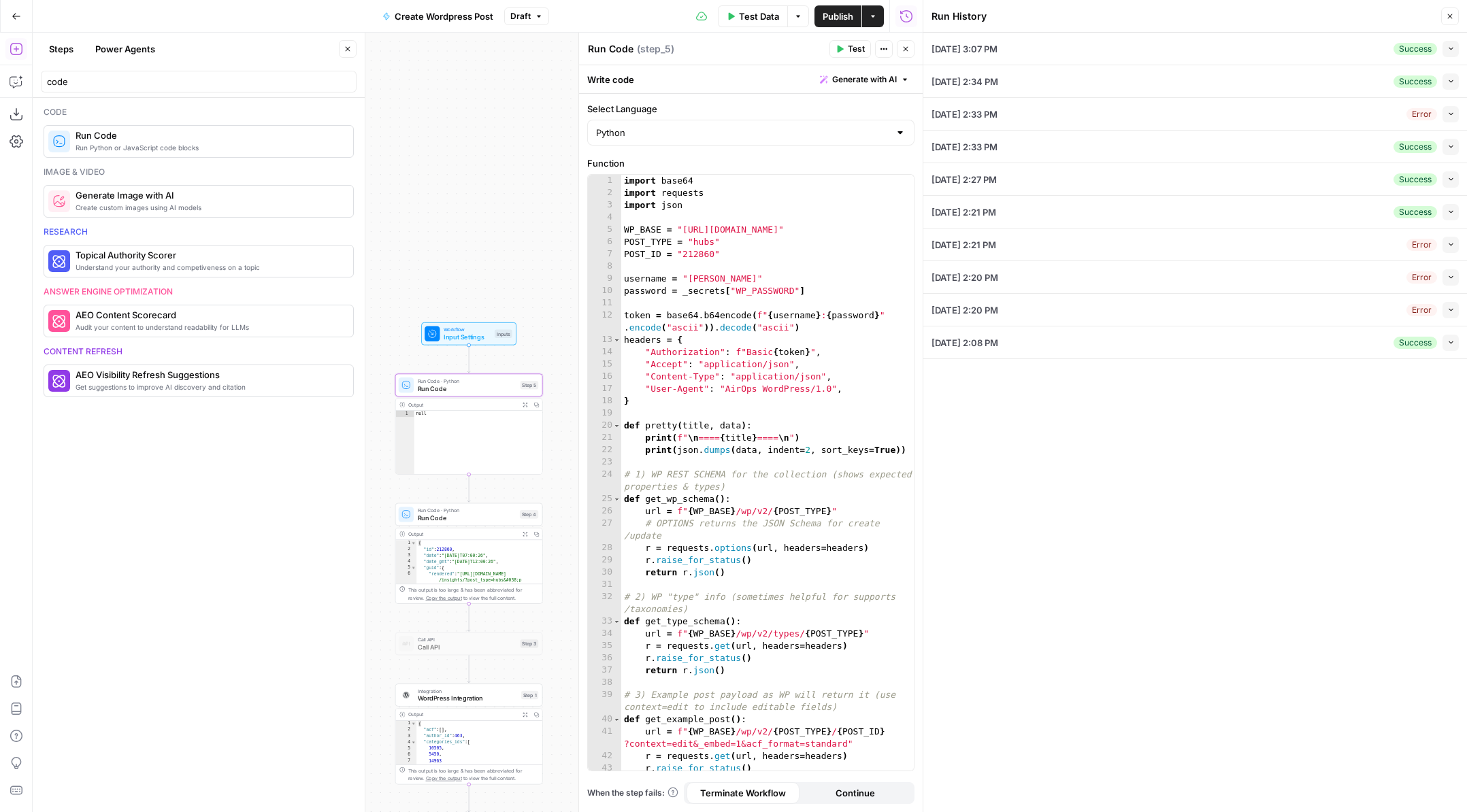
click at [825, 411] on div "import base64 import requests import json WP_BASE = "[URL][DOMAIN_NAME]" POST_T…" at bounding box center [767, 485] width 292 height 620
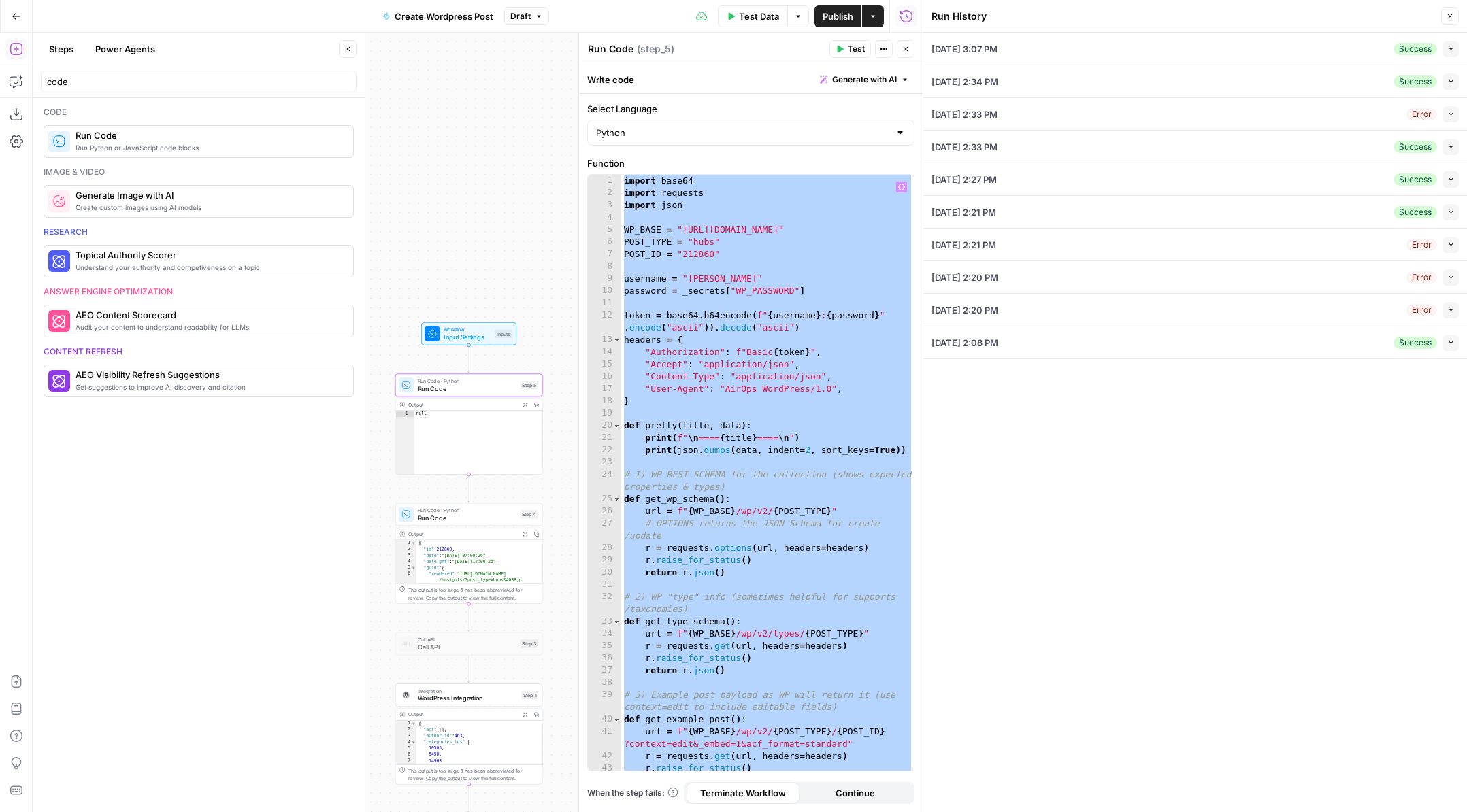
paste textarea
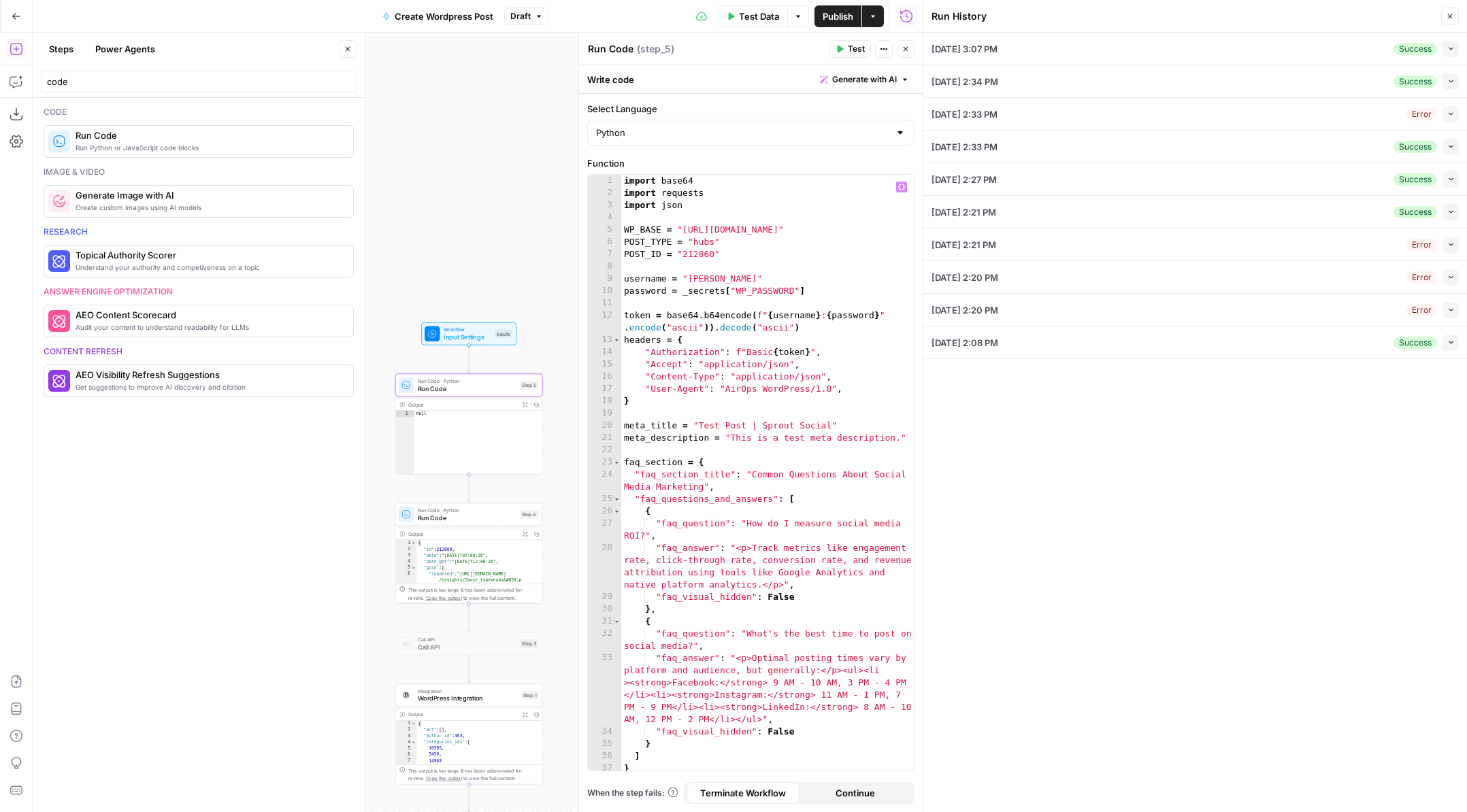
click at [851, 50] on span "Test" at bounding box center [855, 49] width 17 height 12
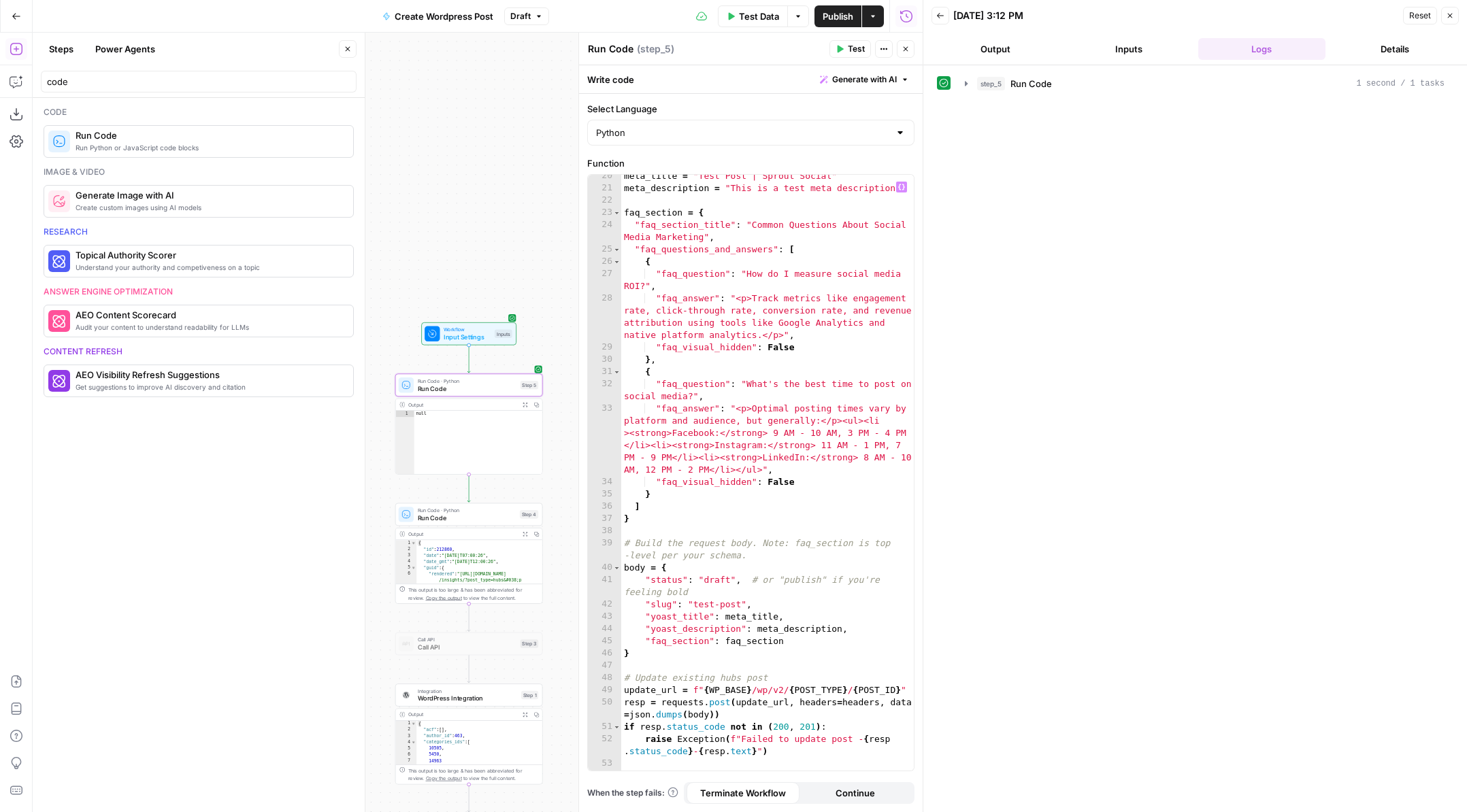
scroll to position [253, 0]
click at [967, 87] on icon "button" at bounding box center [966, 83] width 11 height 11
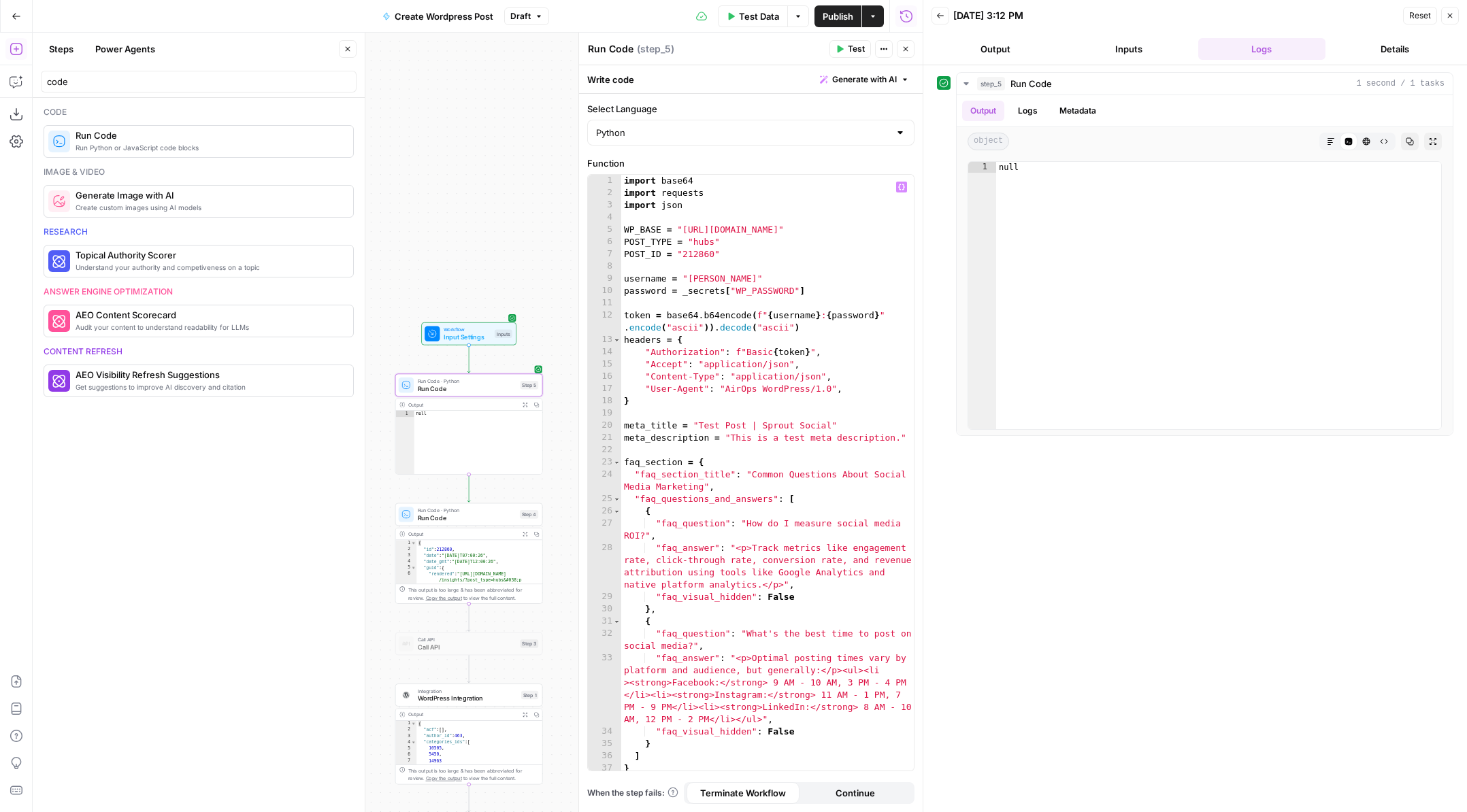
click at [699, 256] on div "import base64 import requests import json WP_BASE = "https://pagely.sproutsocia…" at bounding box center [767, 485] width 292 height 620
click at [1038, 108] on button "Logs" at bounding box center [1027, 110] width 36 height 20
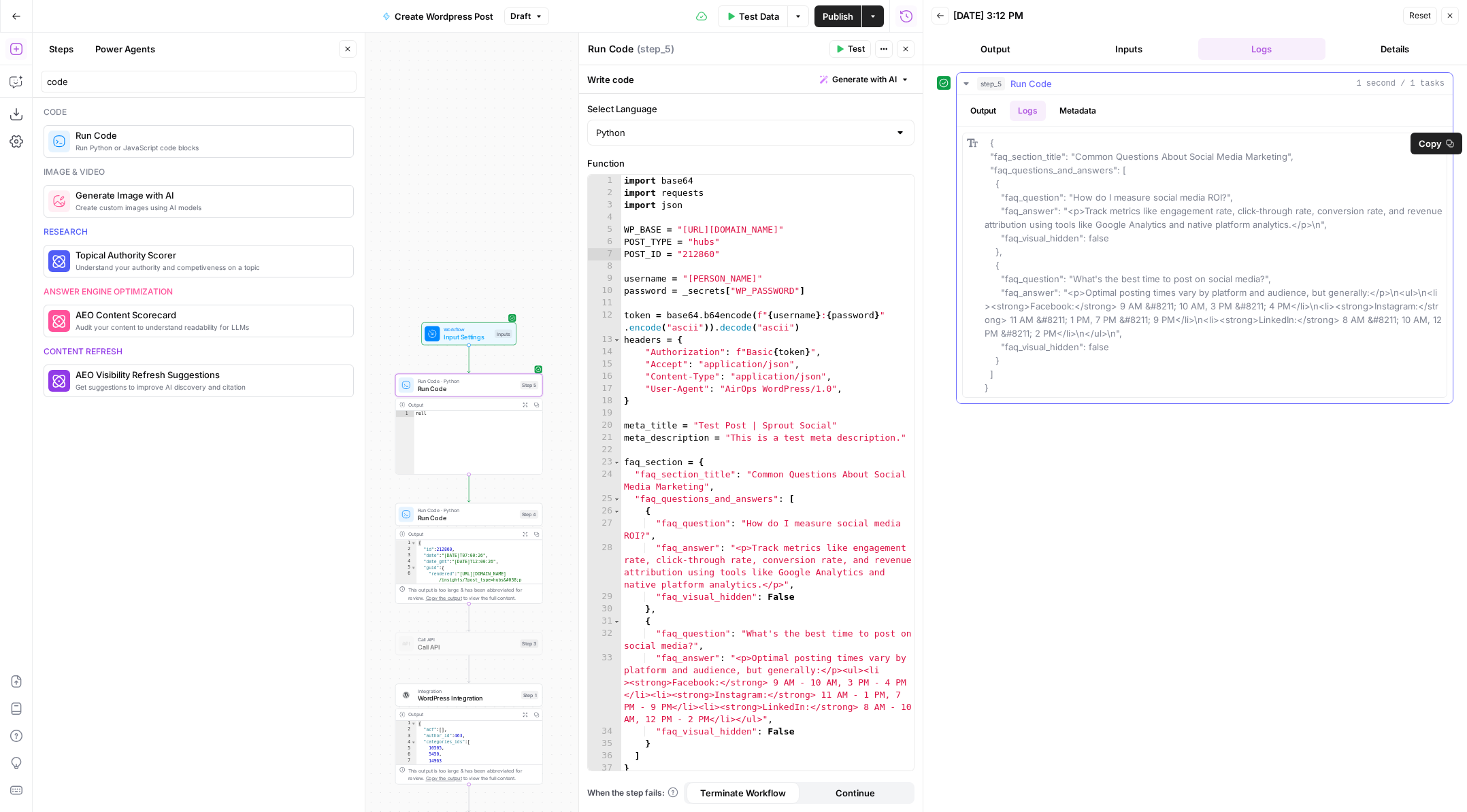
click at [1431, 142] on span "Copy" at bounding box center [1430, 143] width 23 height 14
click at [984, 112] on button "Output" at bounding box center [983, 110] width 42 height 20
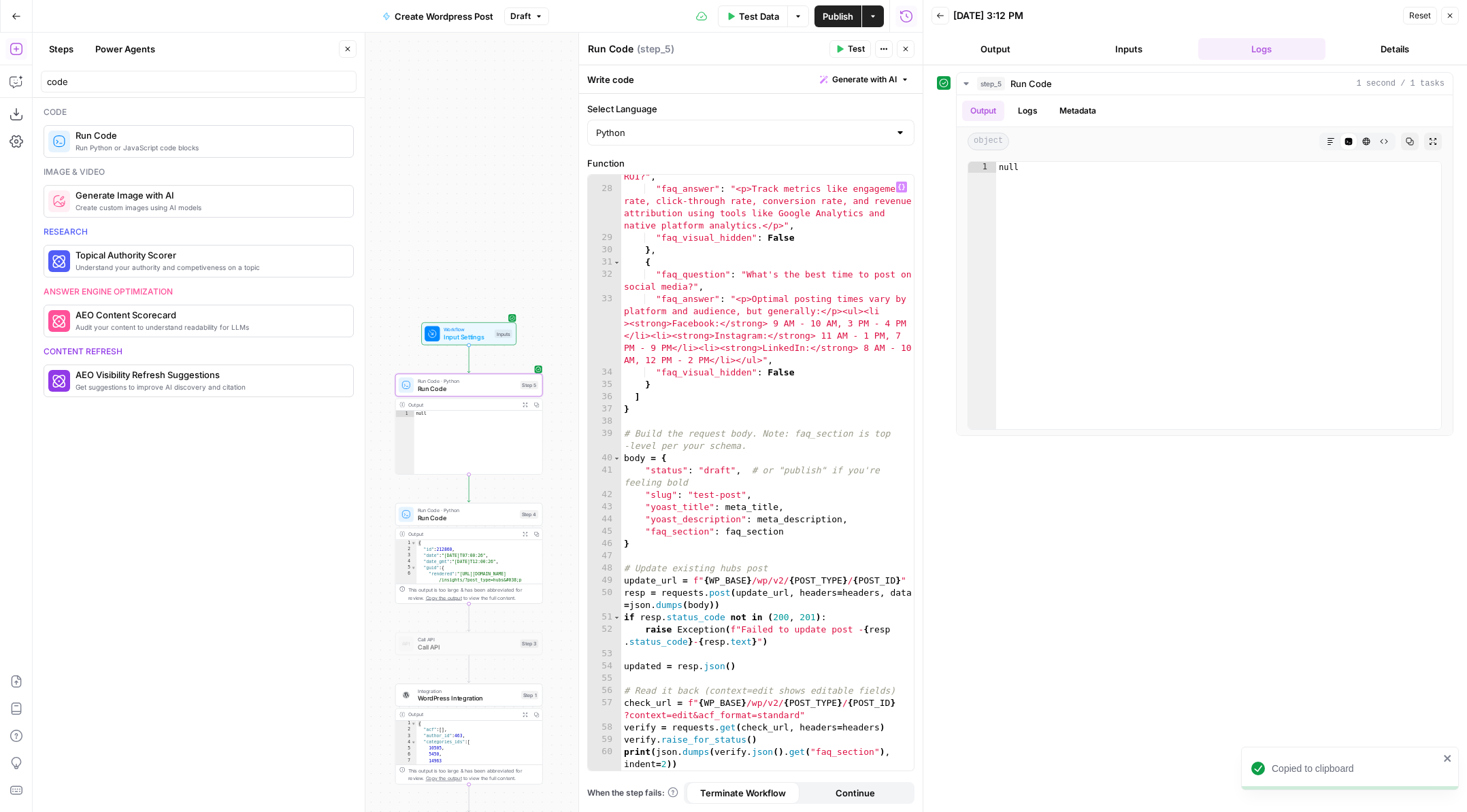
scroll to position [359, 0]
type textarea "**********"
click at [734, 767] on div ""faq_question" : "How do I measure social media ROI?" , "faq_answer" : "<p>Trac…" at bounding box center [767, 481] width 292 height 644
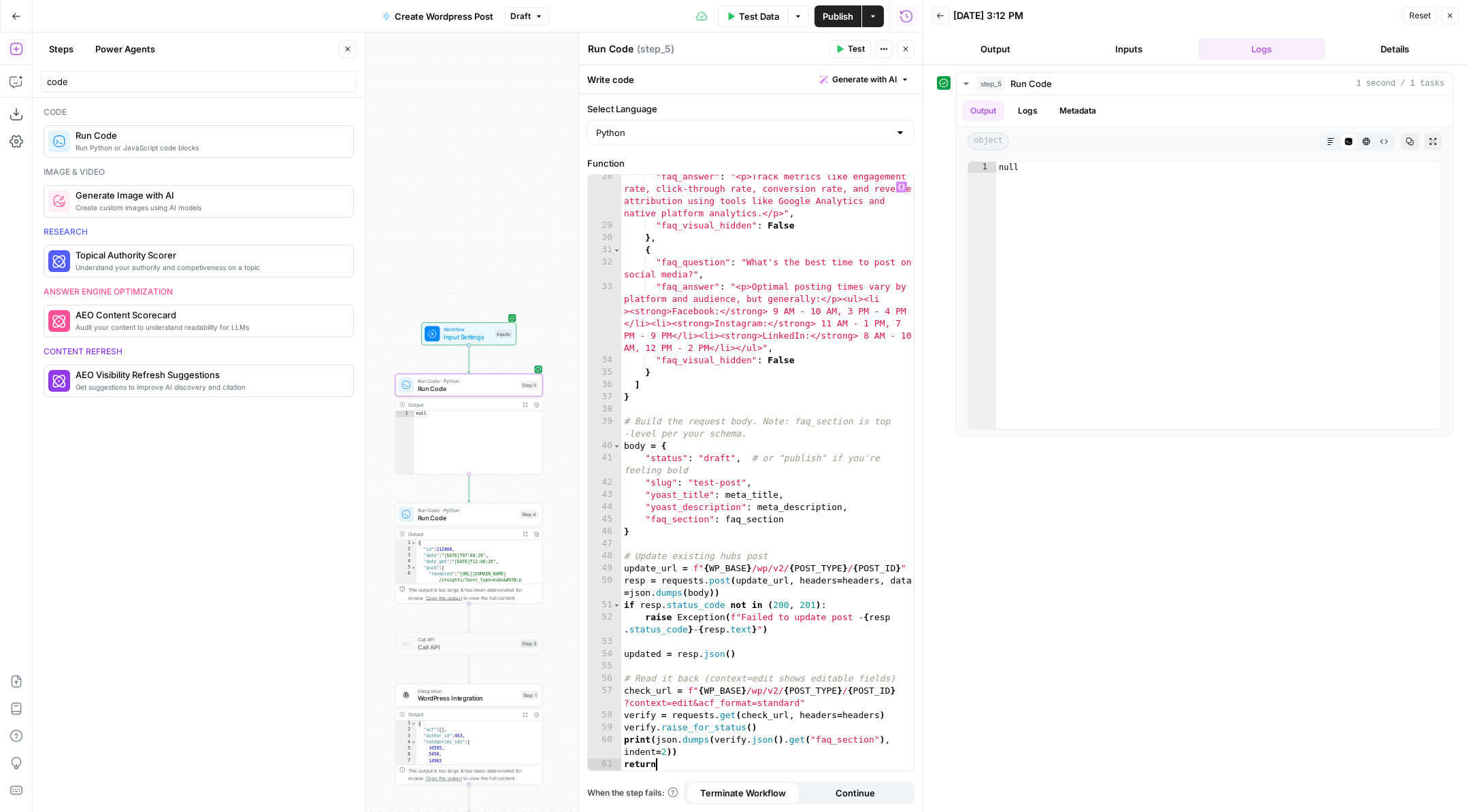
scroll to position [0, 2]
drag, startPoint x: 659, startPoint y: 735, endPoint x: 671, endPoint y: 750, distance: 19.2
click at [671, 750] on div ""faq_answer" : "<p>Track metrics like engagement rate, click-through rate, conv…" at bounding box center [767, 499] width 292 height 657
click at [661, 763] on div ""faq_answer" : "<p>Track metrics like engagement rate, click-through rate, conv…" at bounding box center [767, 499] width 292 height 657
paste textarea "**********"
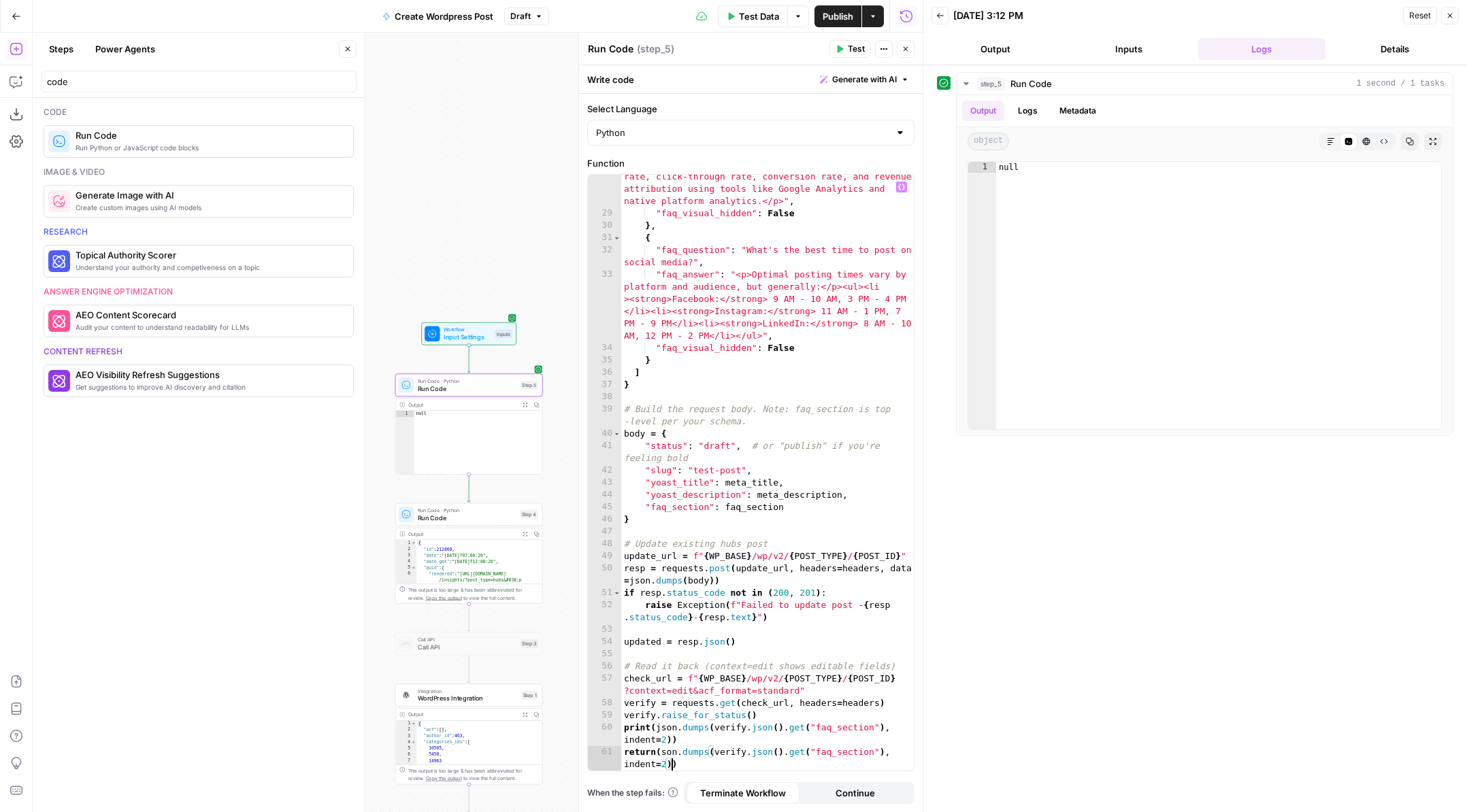
scroll to position [384, 0]
click at [849, 53] on span "Test" at bounding box center [855, 49] width 17 height 12
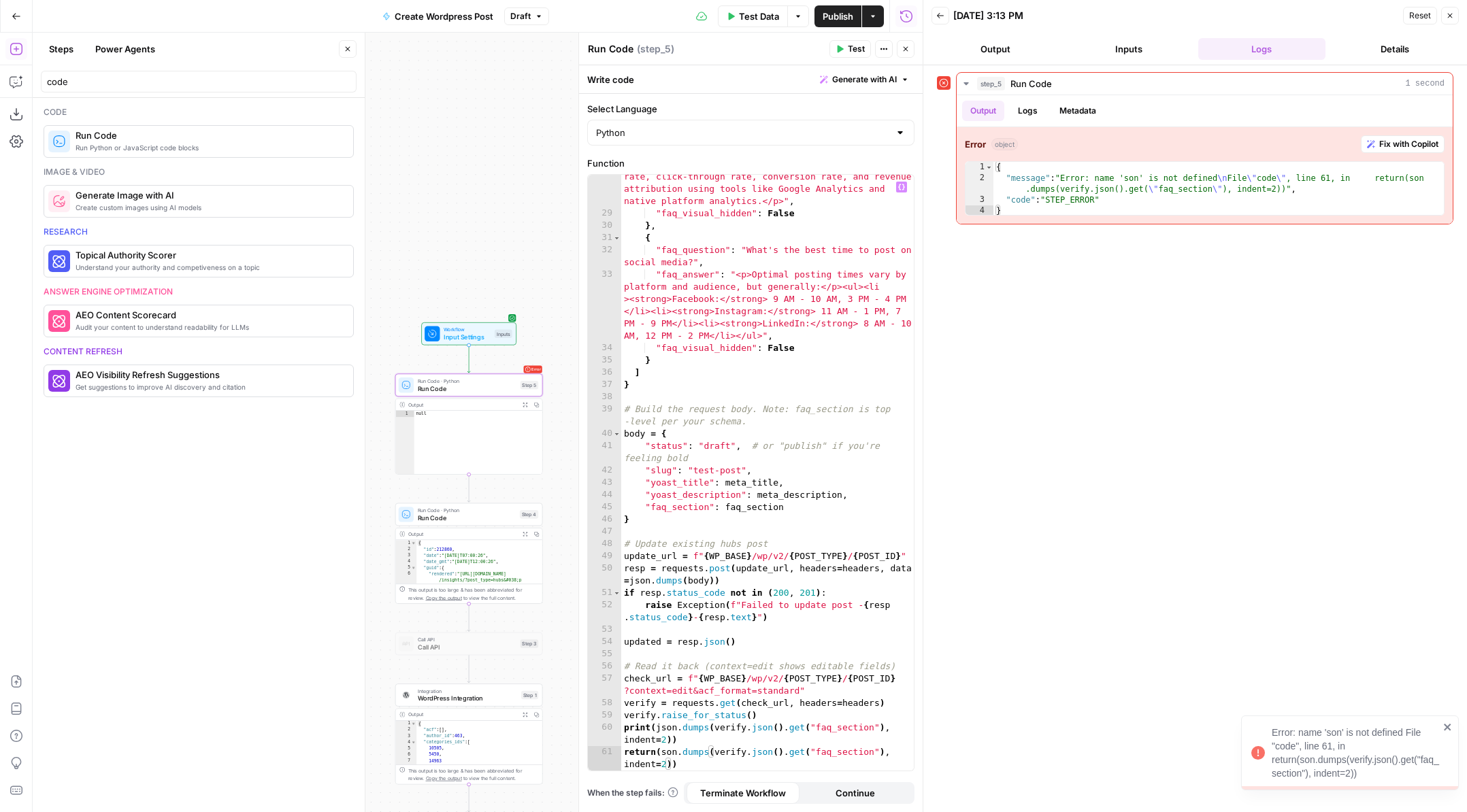
click at [663, 753] on div ""faq_answer" : "<p>Track metrics like engagement rate, click-through rate, conv…" at bounding box center [767, 493] width 292 height 669
type textarea "**********"
click at [851, 45] on span "Test" at bounding box center [855, 49] width 17 height 12
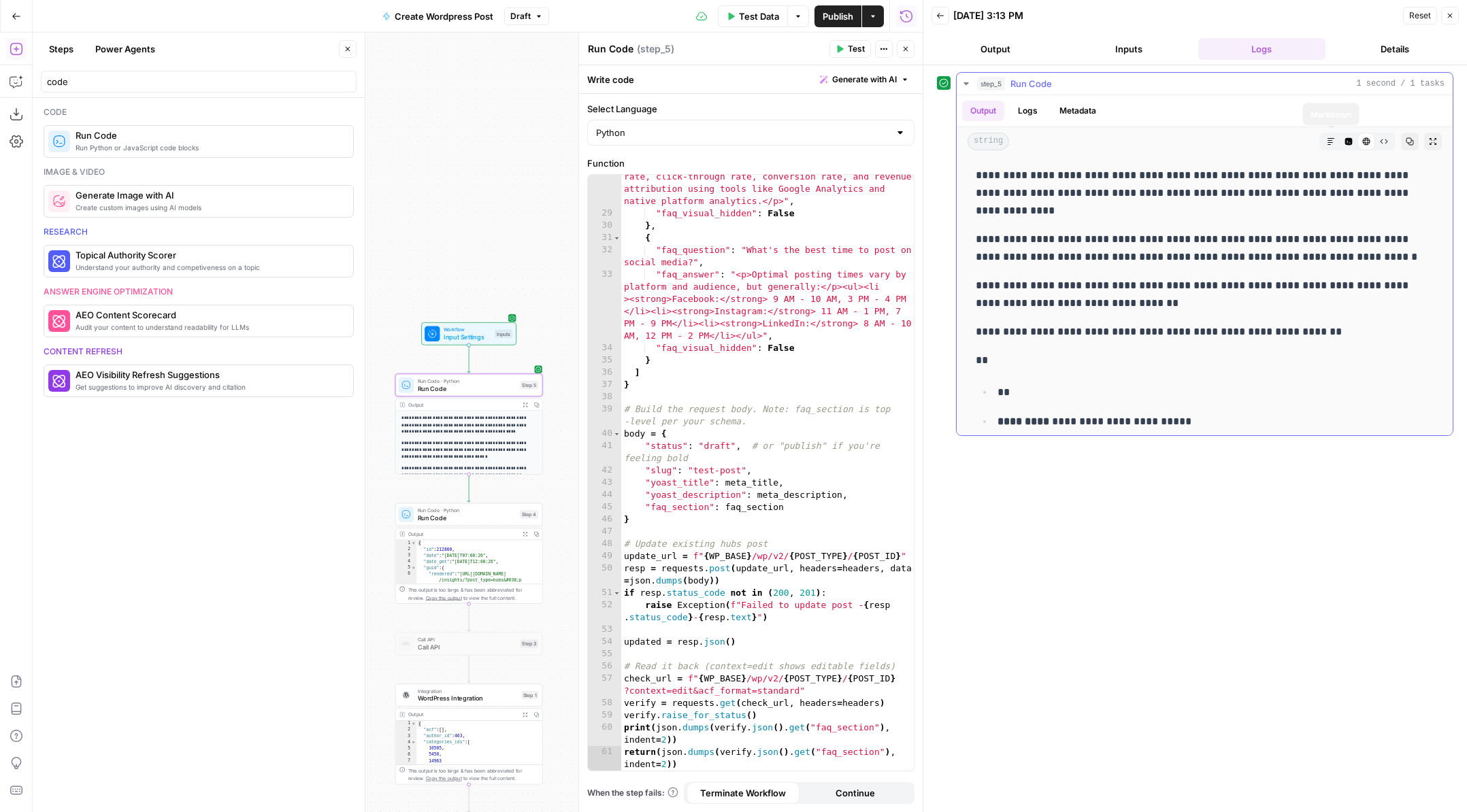
click at [1326, 144] on button "Markdown" at bounding box center [1331, 142] width 18 height 18
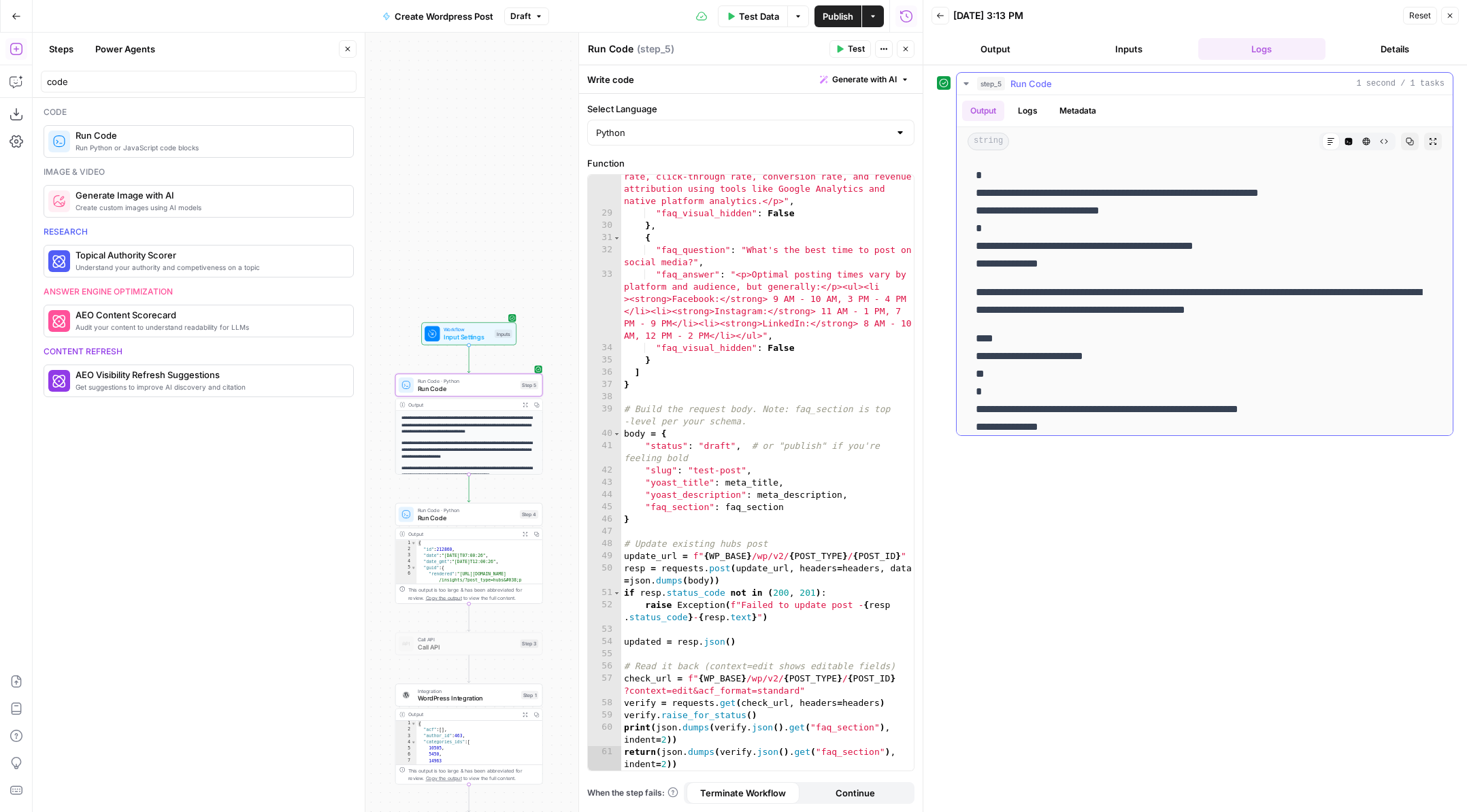
click at [1353, 142] on button "Code Editor" at bounding box center [1349, 142] width 18 height 18
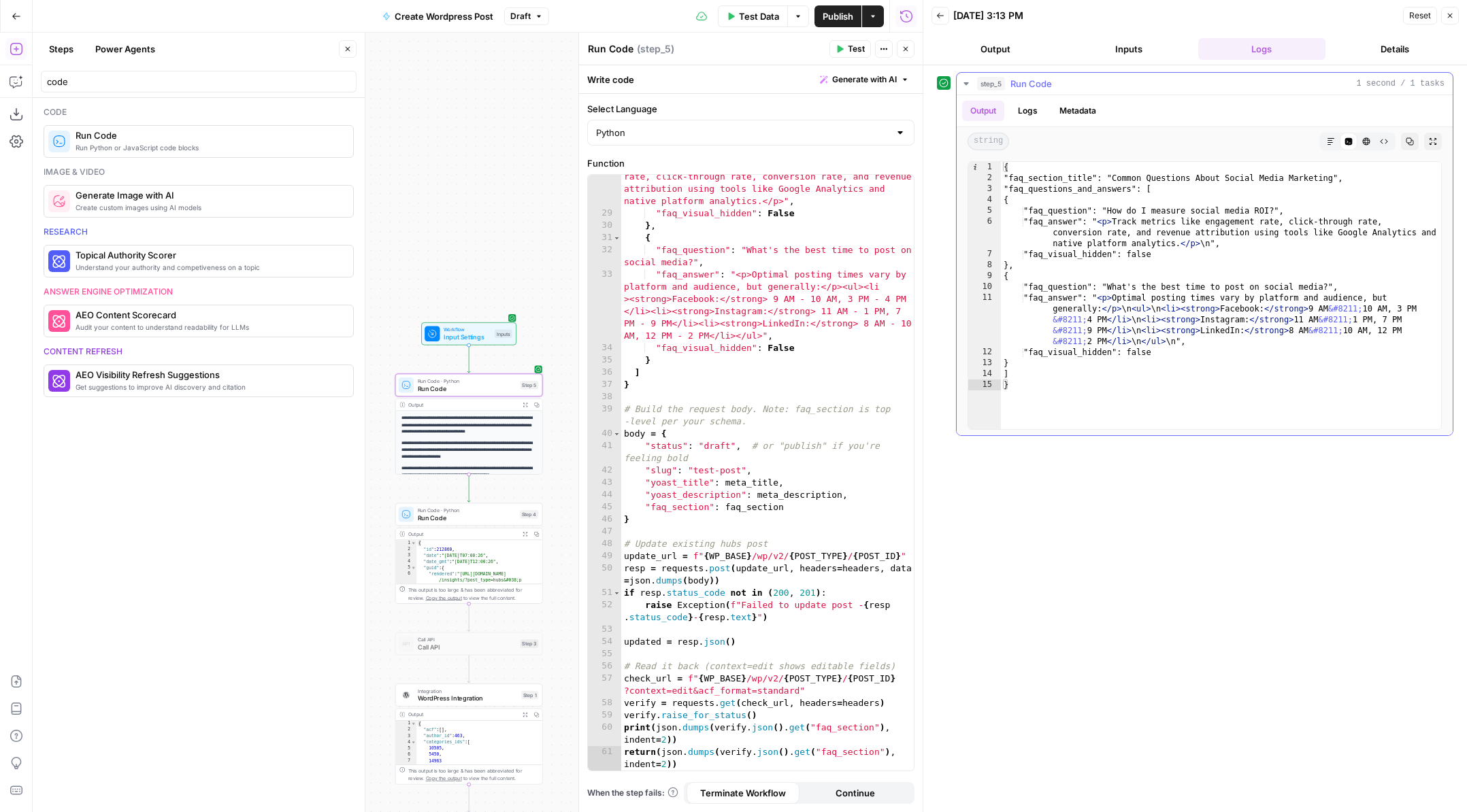
click at [1363, 142] on icon "button" at bounding box center [1366, 141] width 7 height 7
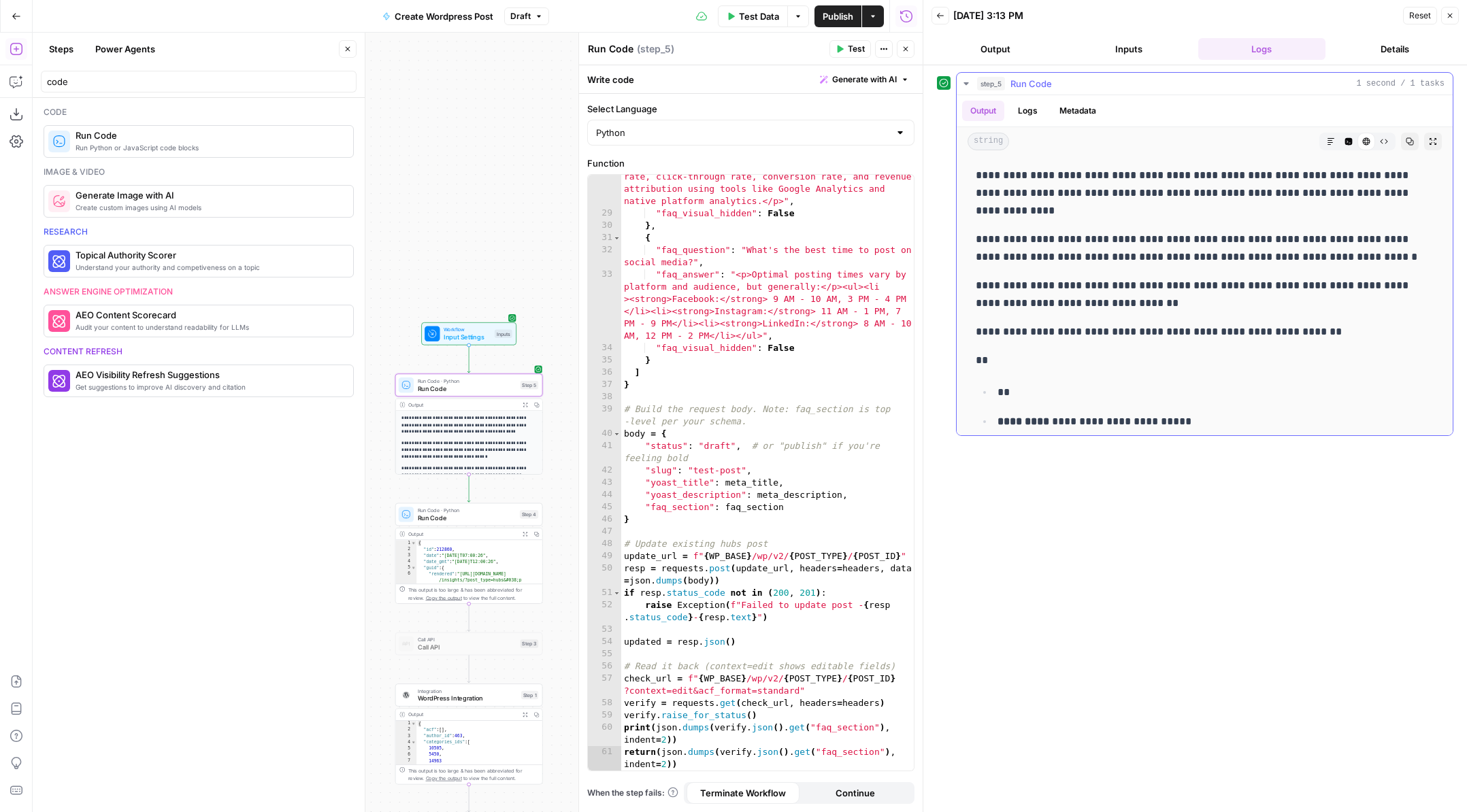
scroll to position [184, 0]
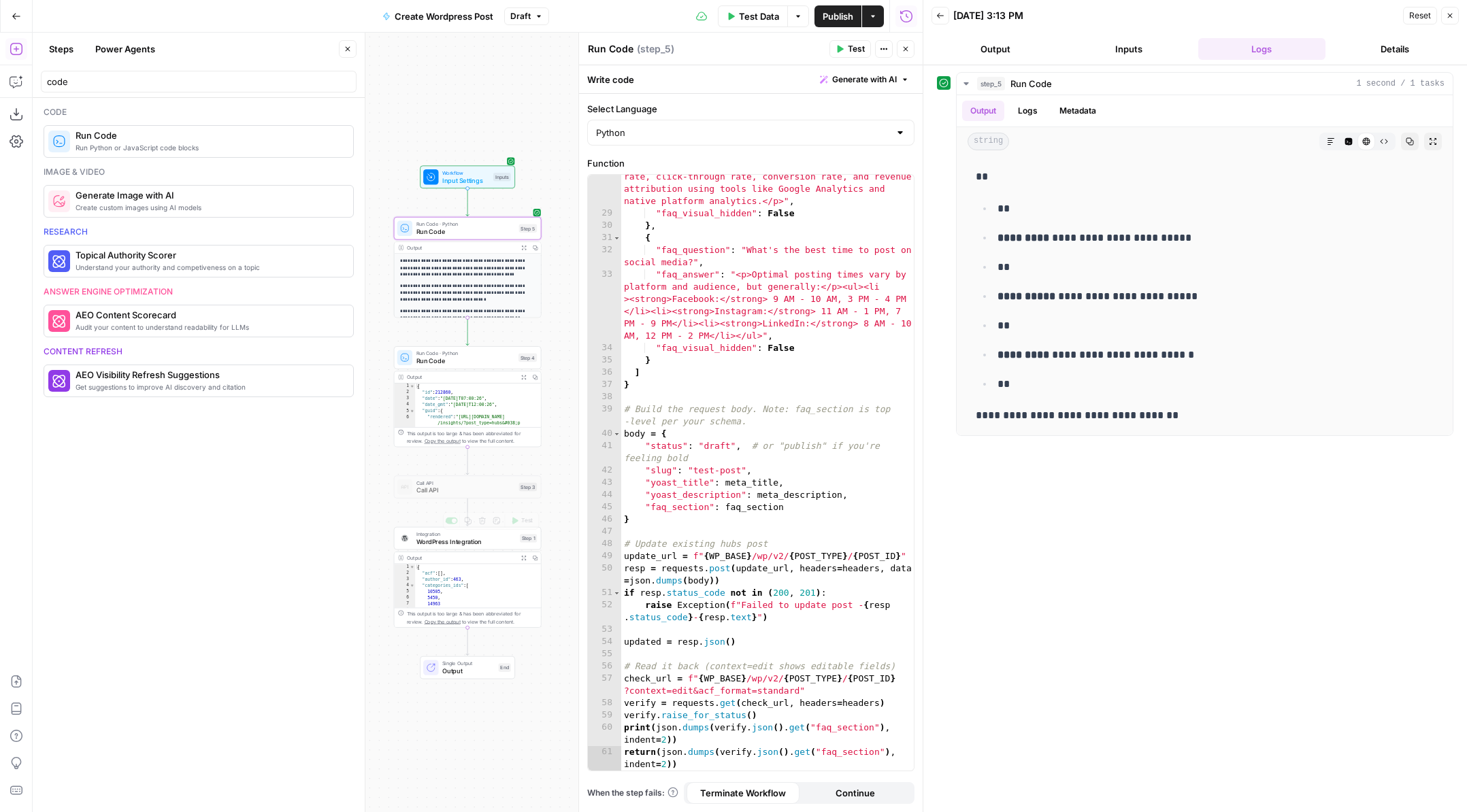
click at [486, 538] on span "WordPress Integration" at bounding box center [466, 542] width 100 height 10
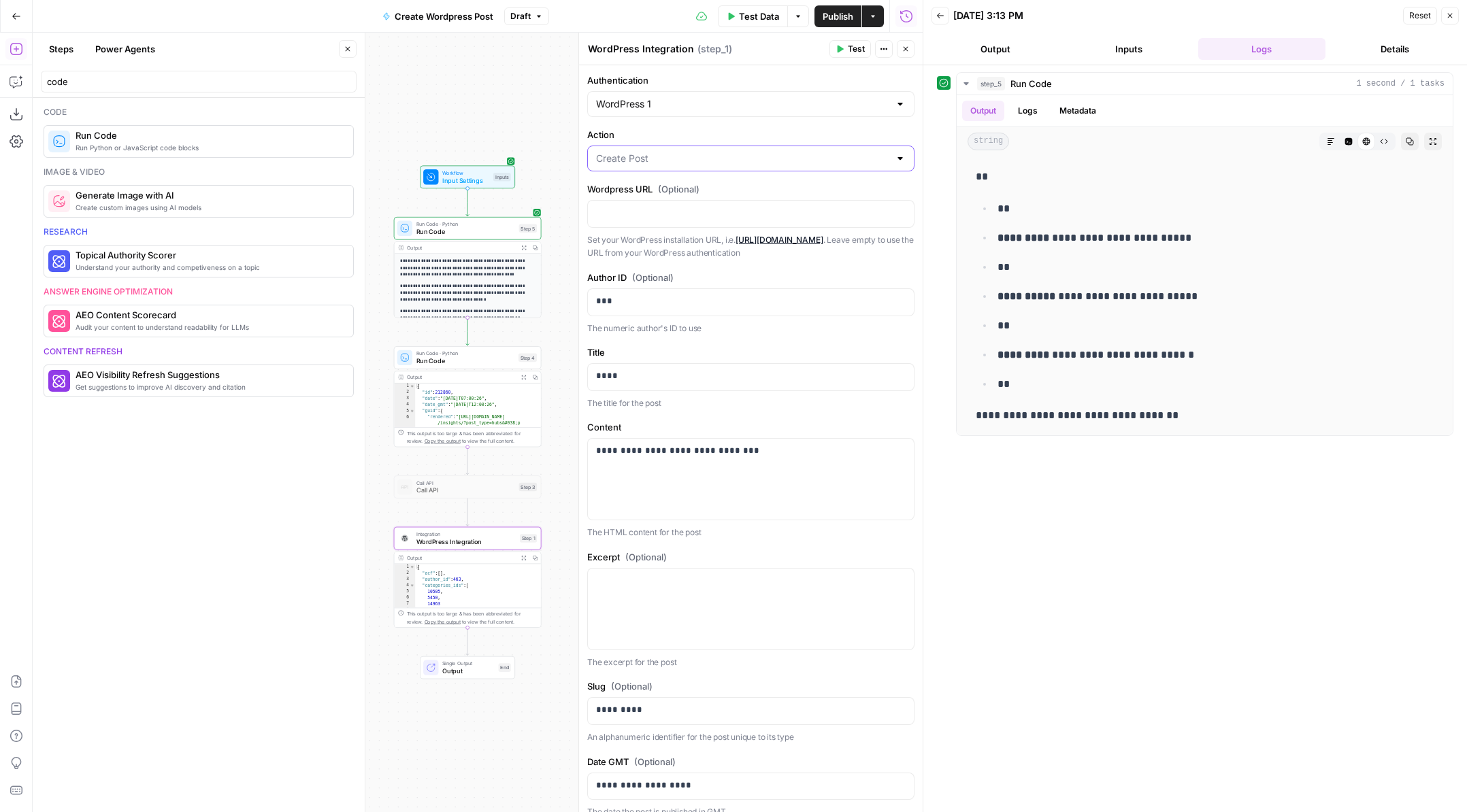
click at [754, 164] on input "Action" at bounding box center [743, 158] width 293 height 14
click at [718, 213] on span "Update Post" at bounding box center [748, 211] width 299 height 14
type input "Update Post"
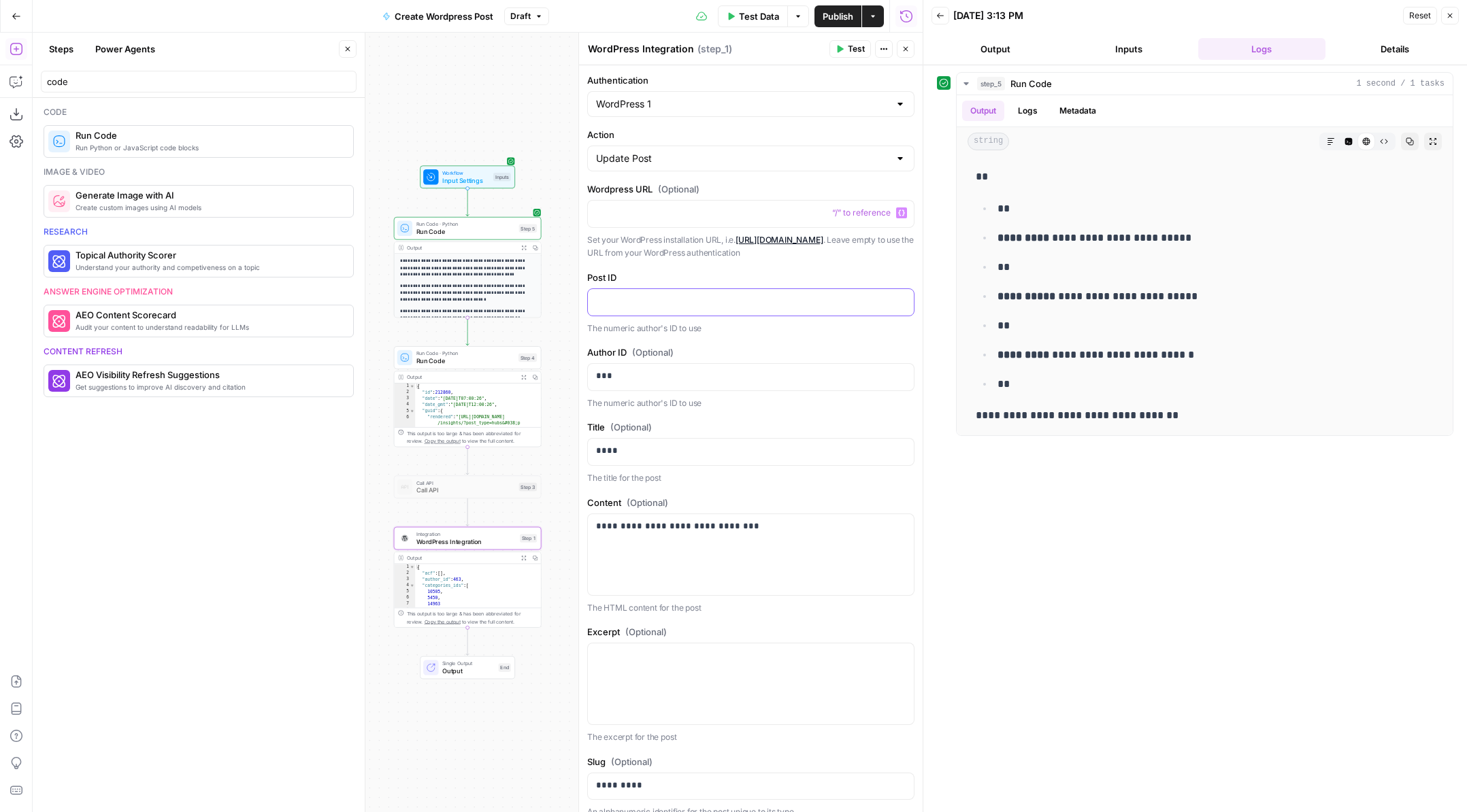
click at [669, 307] on p at bounding box center [751, 301] width 309 height 14
click at [702, 453] on p "****" at bounding box center [751, 450] width 309 height 14
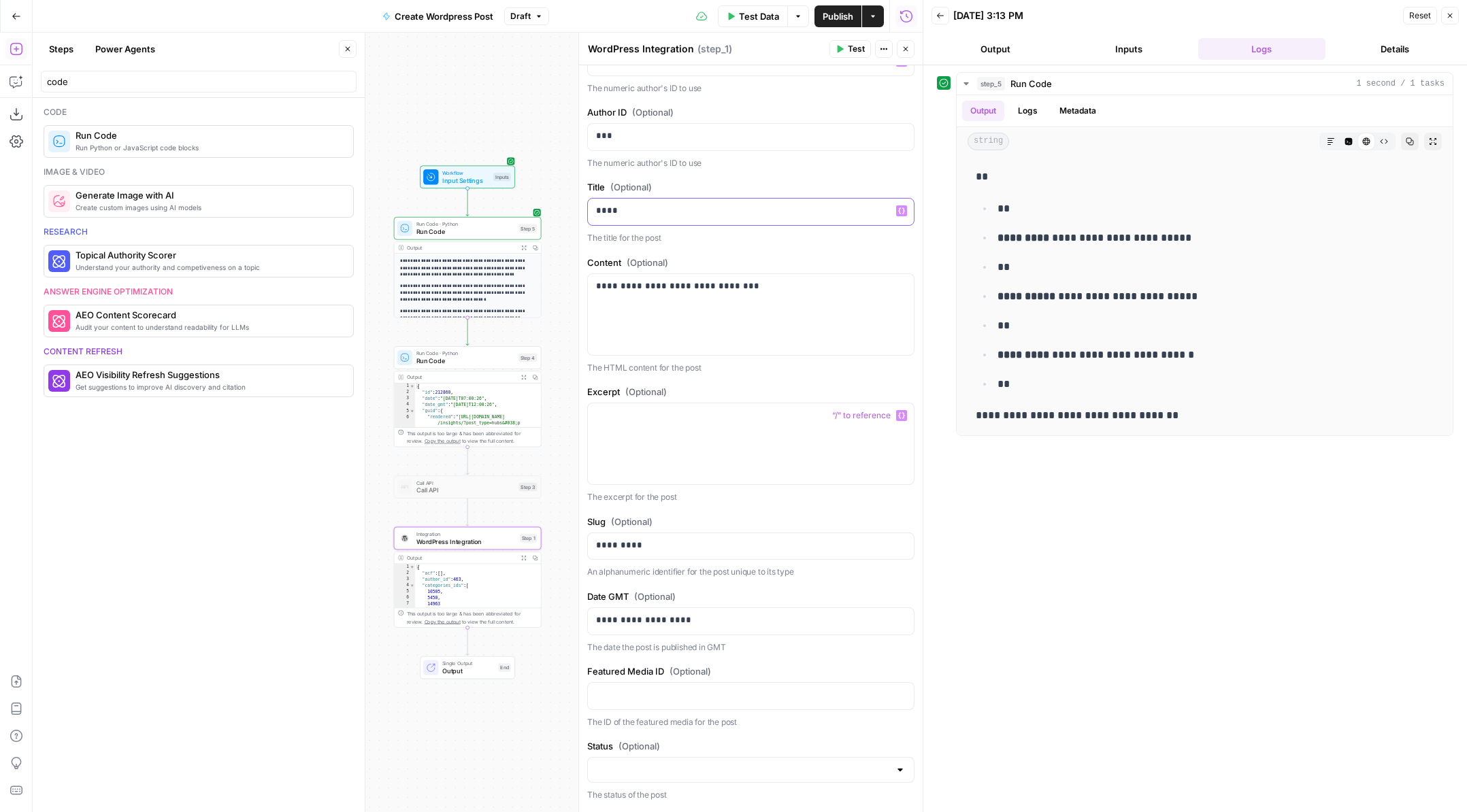
scroll to position [818, 0]
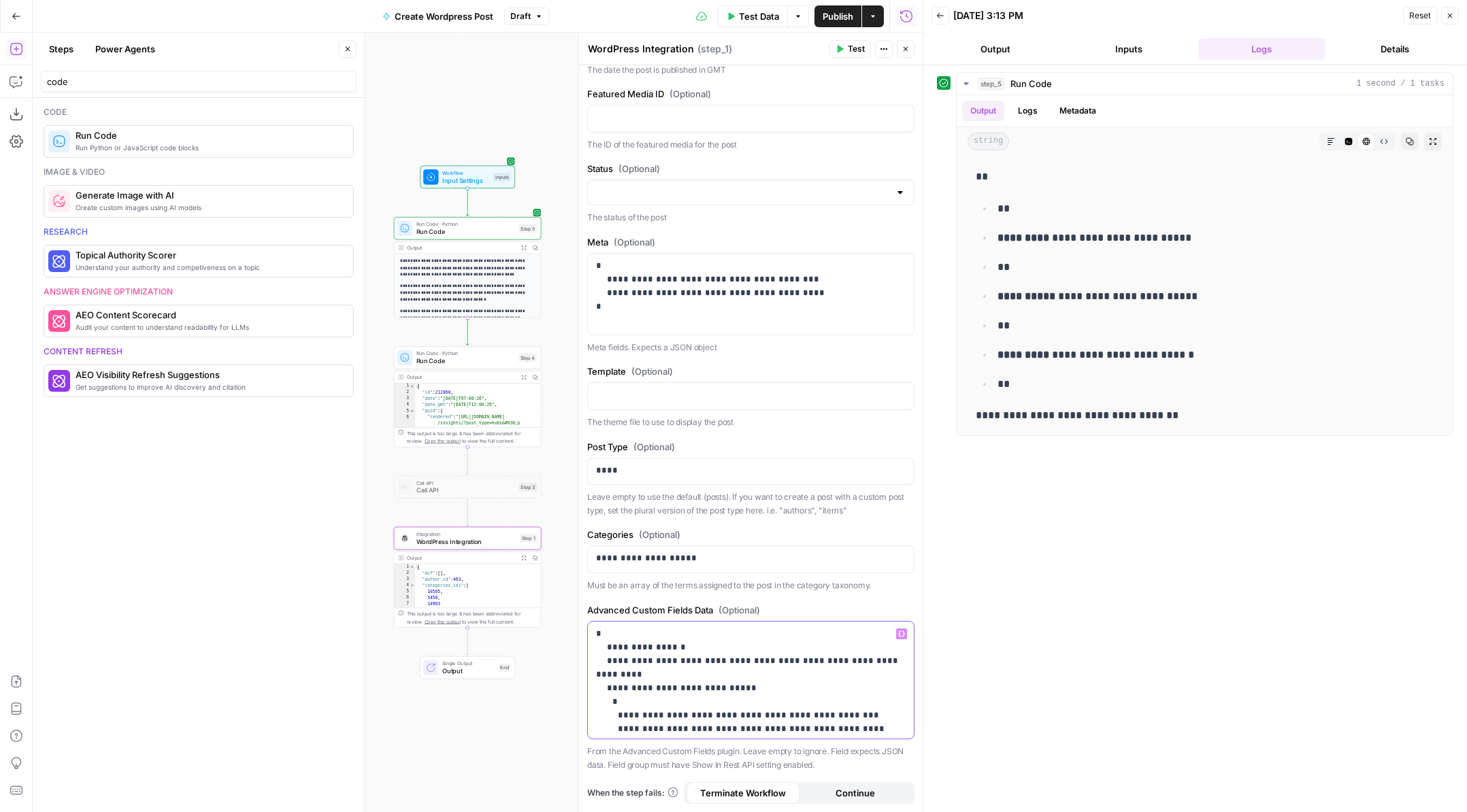
click at [637, 631] on p "**********" at bounding box center [751, 789] width 309 height 326
click at [496, 360] on span "Run Code" at bounding box center [466, 361] width 99 height 10
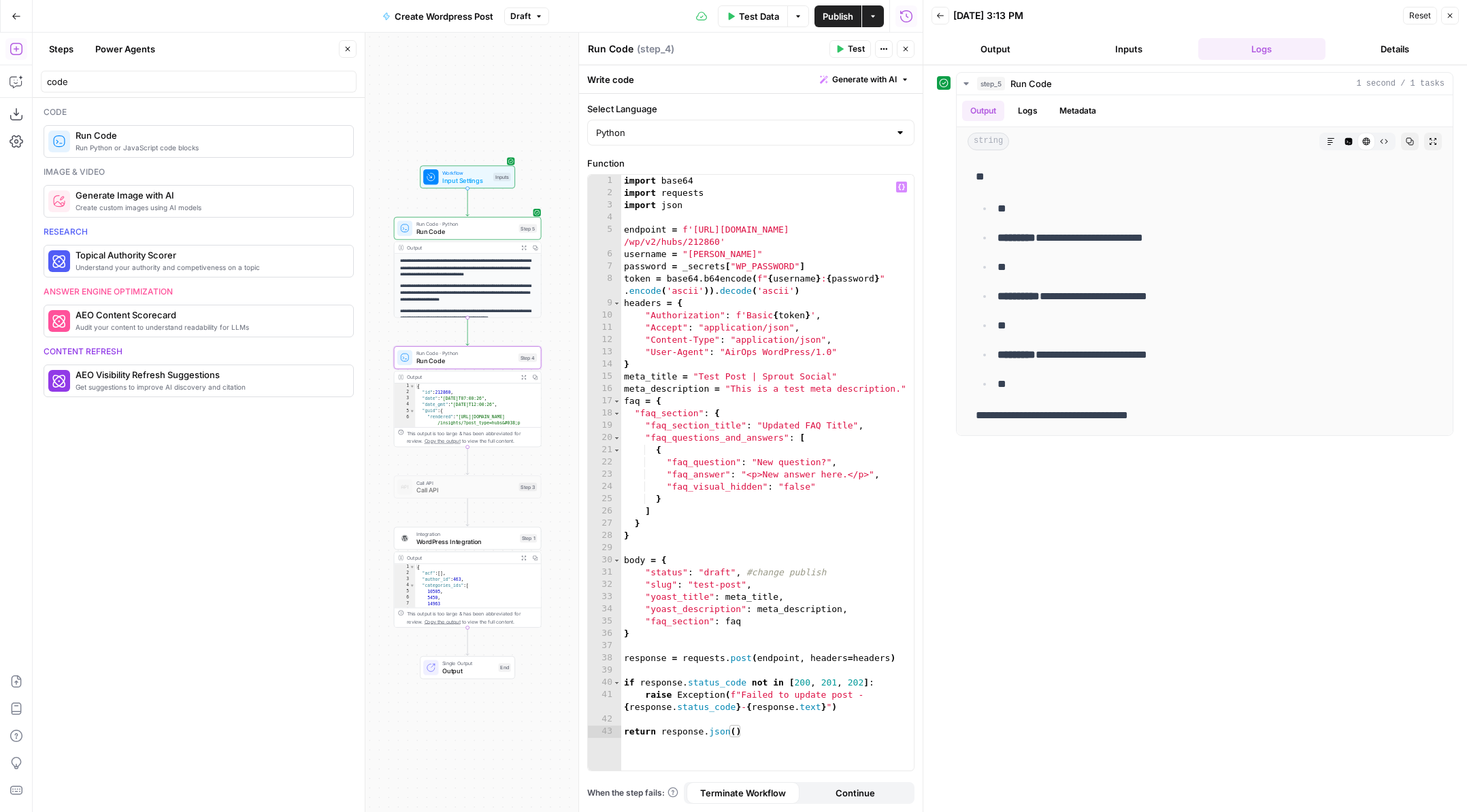
click at [821, 494] on div "import base64 import requests import json endpoint = f'https://pagely.sproutsoc…" at bounding box center [767, 485] width 292 height 620
click at [809, 486] on div "import base64 import requests import json endpoint = f'https://pagely.sproutsoc…" at bounding box center [767, 485] width 292 height 620
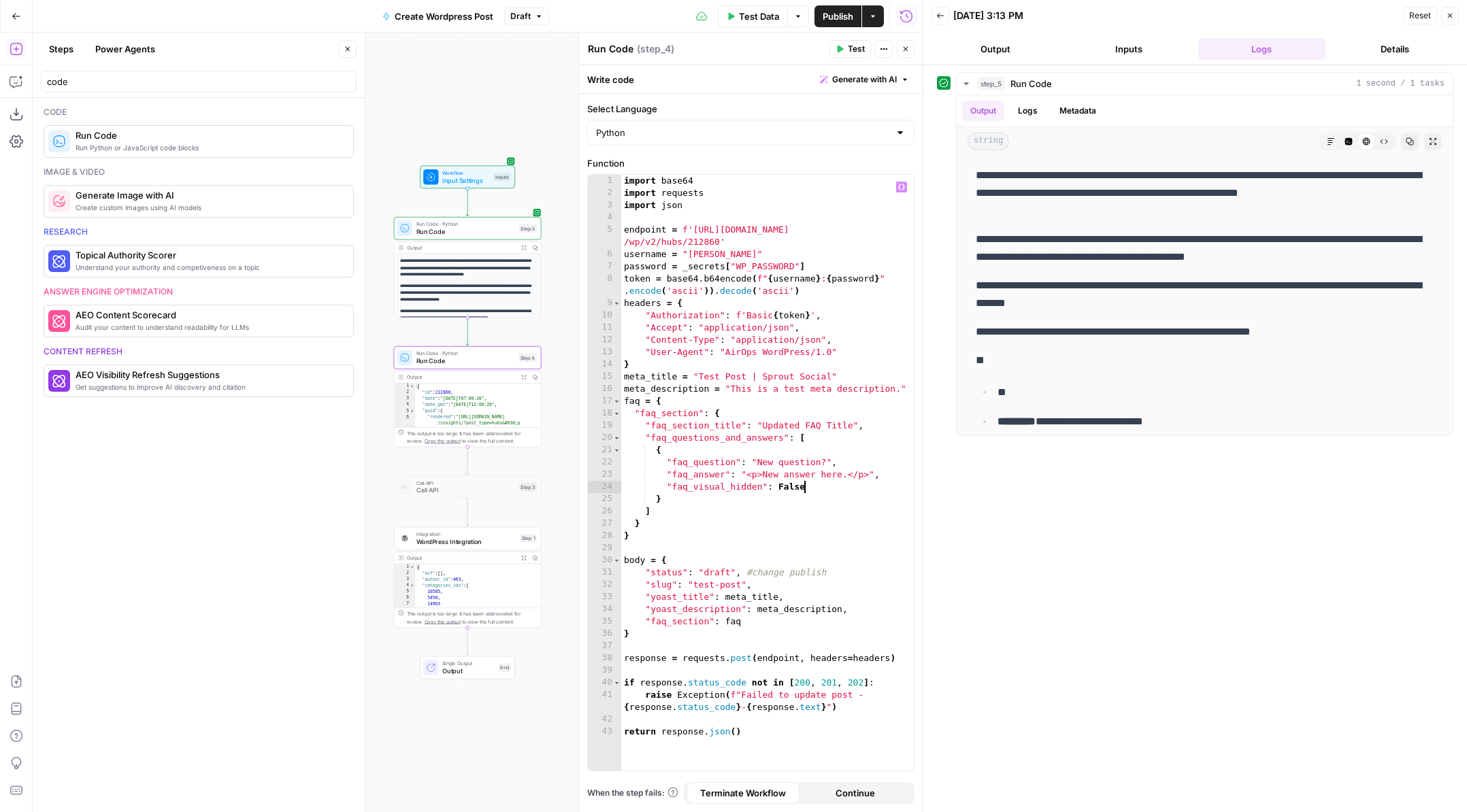
type textarea "**********"
click at [850, 49] on span "Test" at bounding box center [855, 49] width 17 height 12
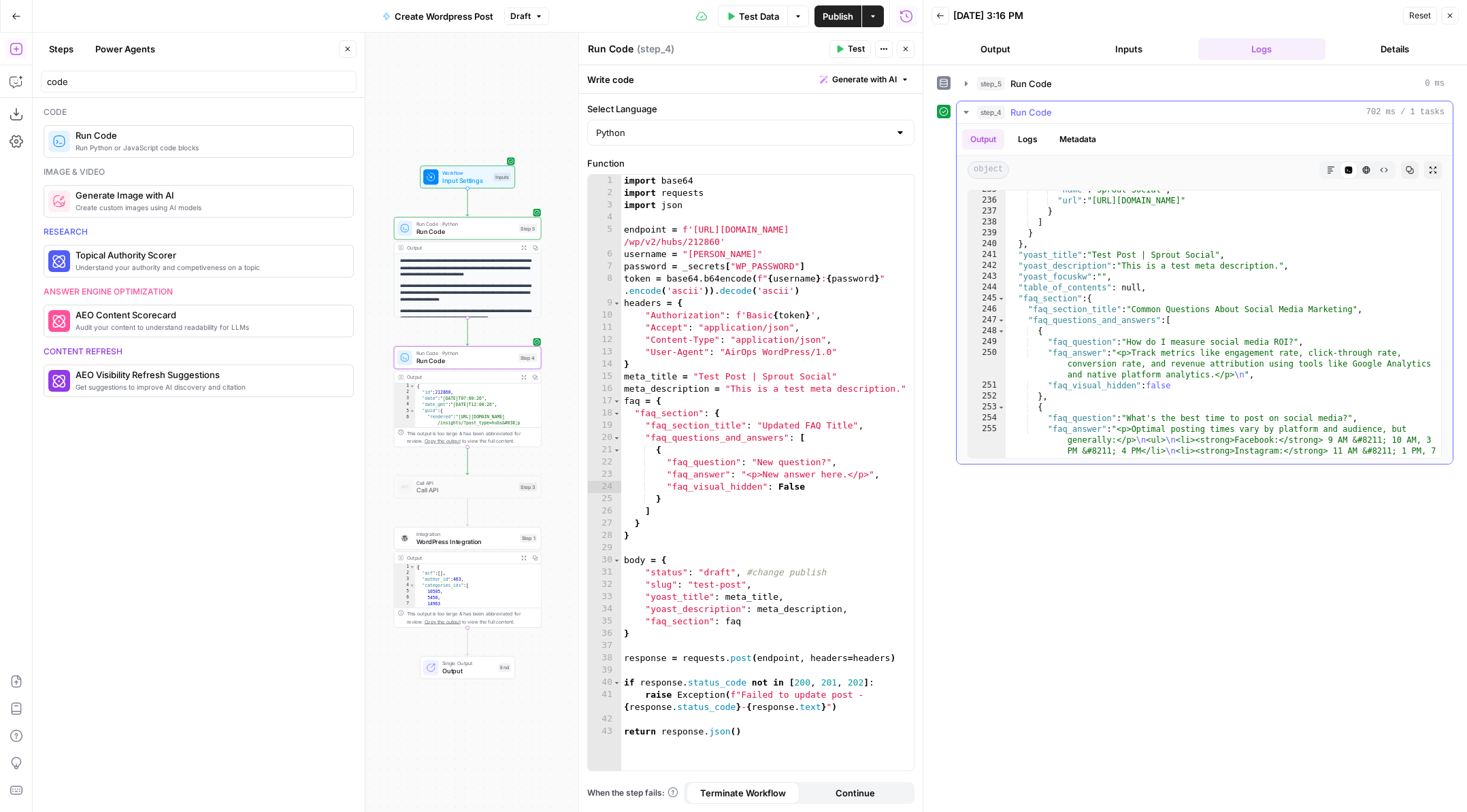
scroll to position [4109, 0]
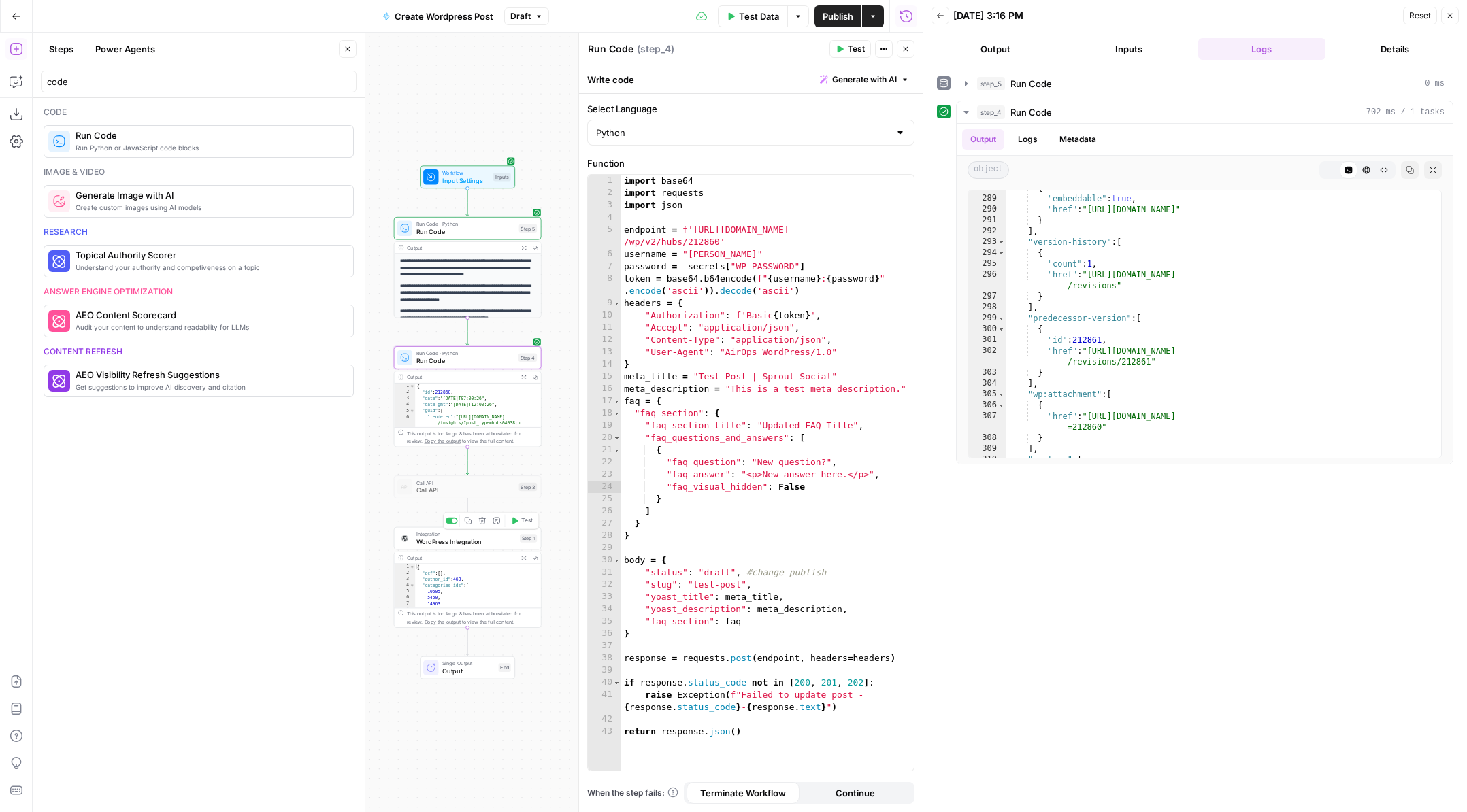
click at [460, 537] on span "WordPress Integration" at bounding box center [466, 542] width 100 height 10
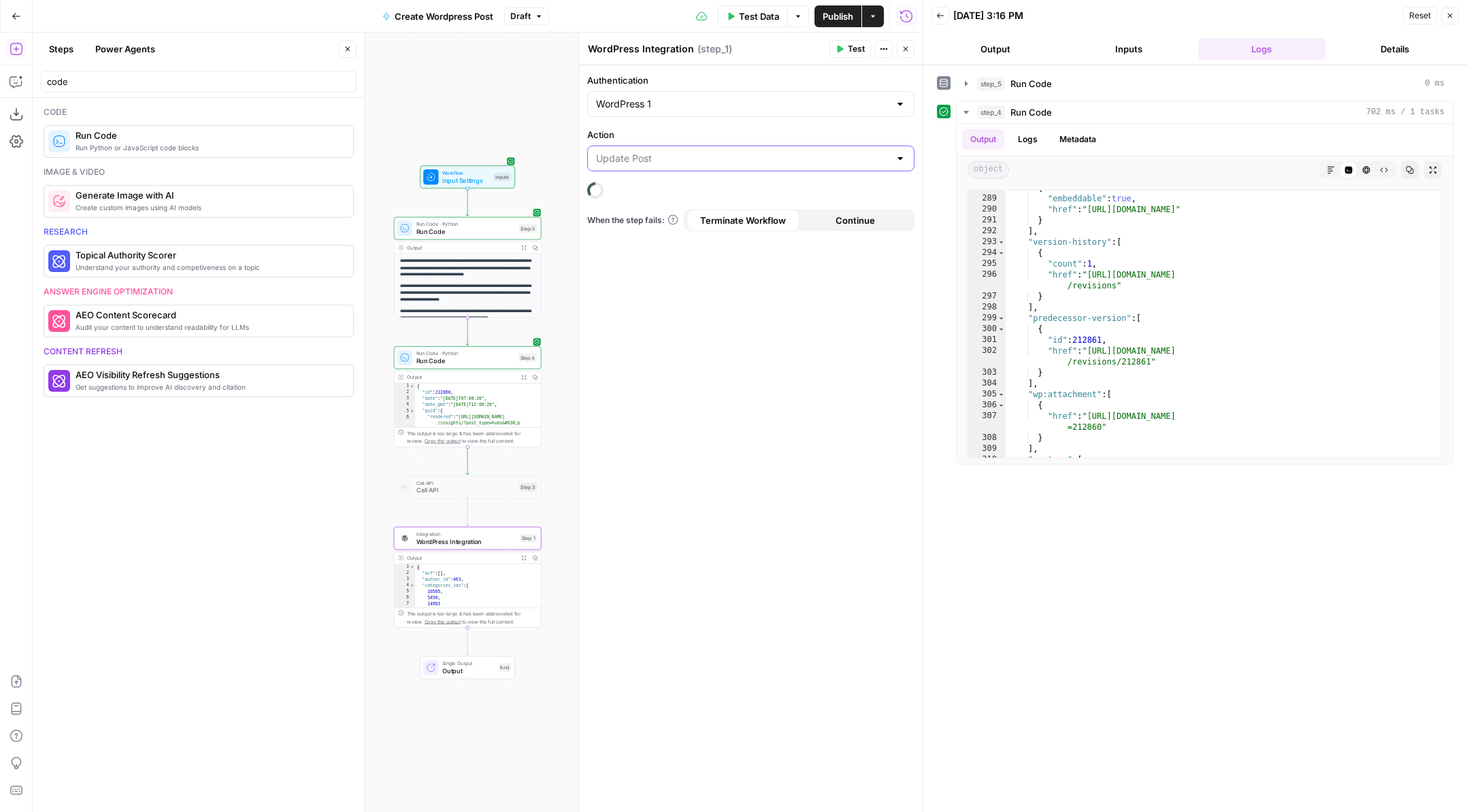
click at [875, 159] on input "Action" at bounding box center [743, 158] width 293 height 14
click at [825, 210] on span "Update Post" at bounding box center [742, 211] width 287 height 14
type input "Update Post"
click at [808, 144] on div "Action Update Post" at bounding box center [751, 150] width 327 height 44
click at [805, 162] on input "Action" at bounding box center [743, 158] width 293 height 14
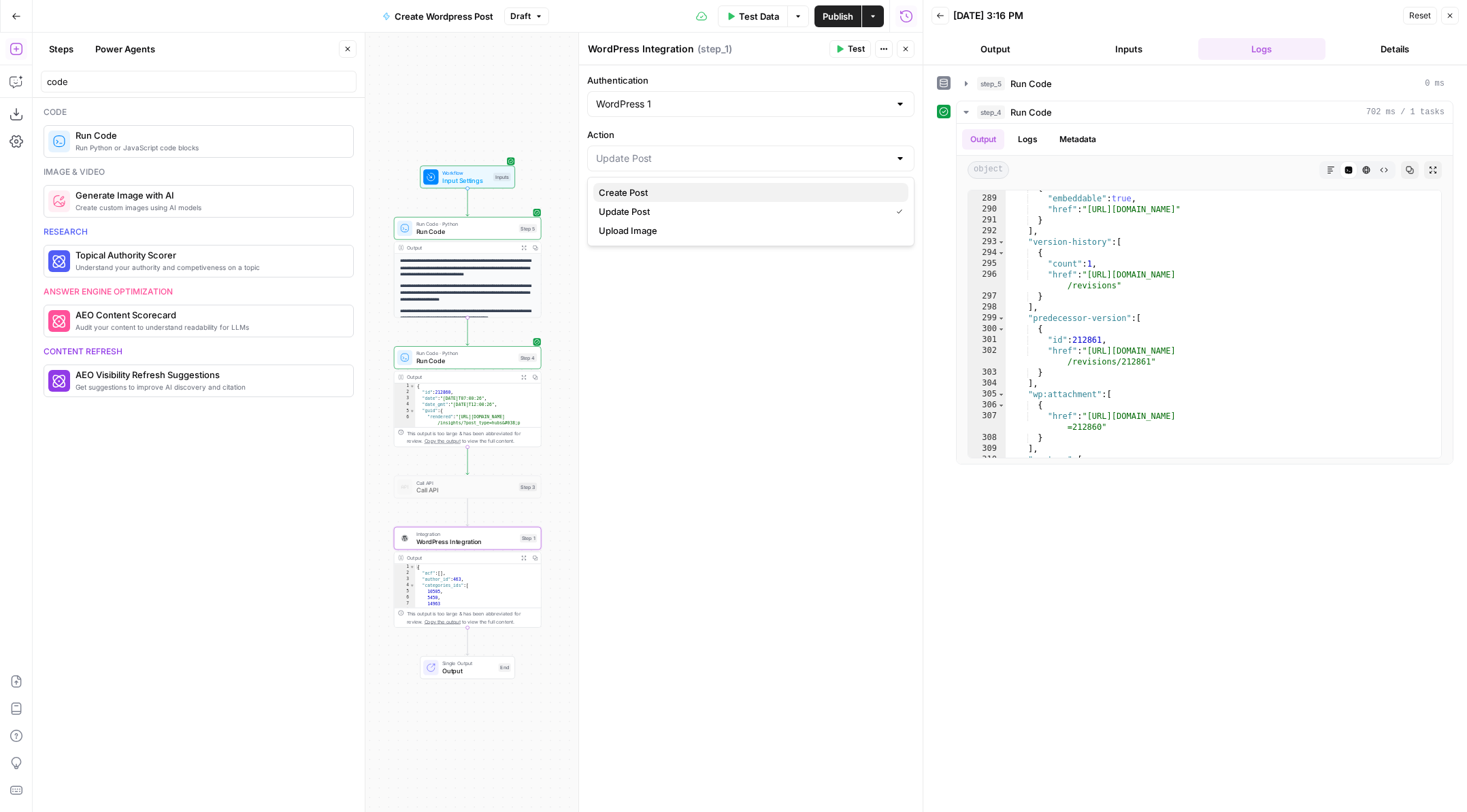
click at [770, 189] on span "Create Post" at bounding box center [748, 192] width 299 height 14
type input "Create Post"
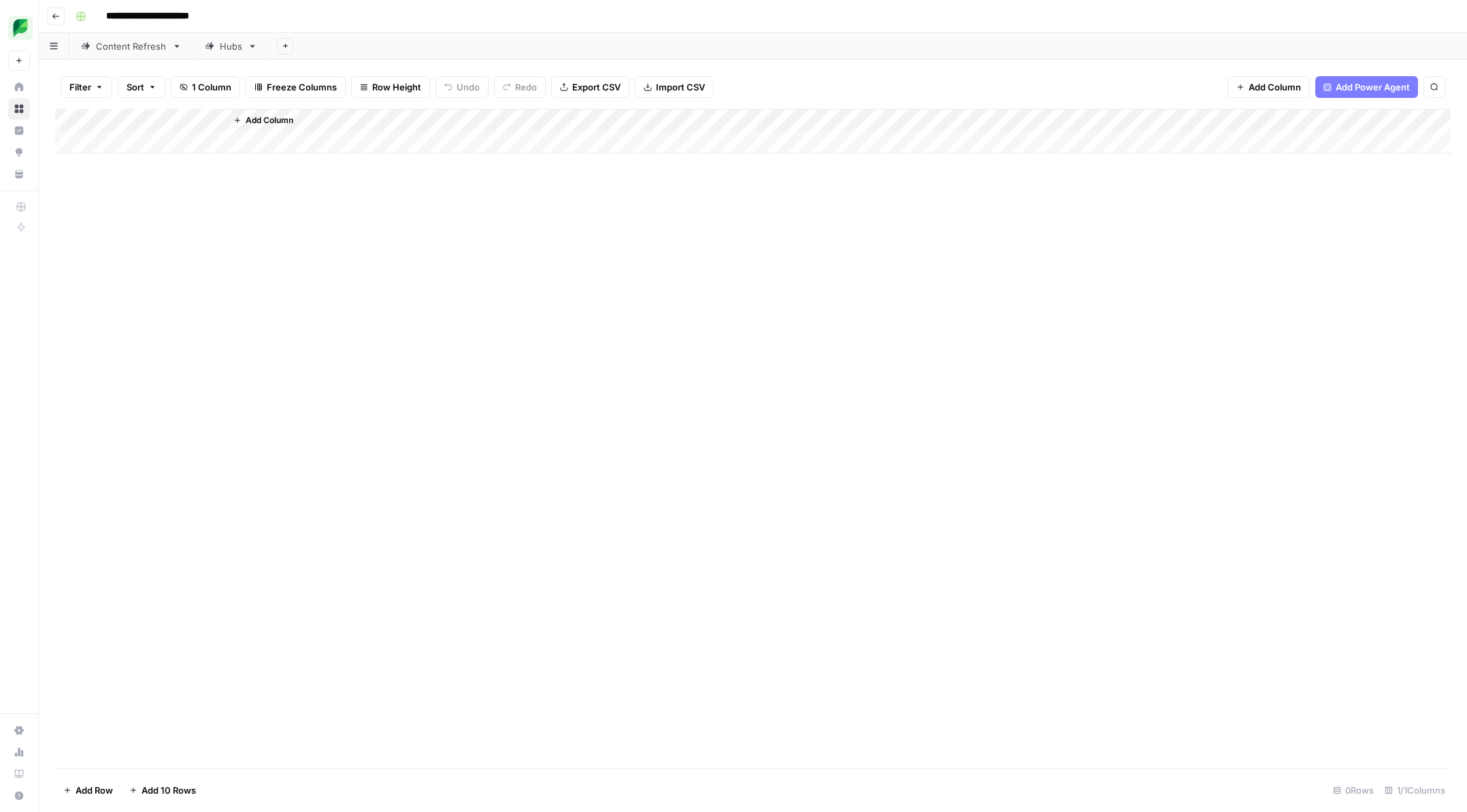
click at [113, 44] on div "Content Refresh" at bounding box center [130, 46] width 70 height 14
click at [214, 48] on div "Hubs" at bounding box center [224, 46] width 37 height 14
click at [133, 47] on div "Content Refresh" at bounding box center [130, 46] width 70 height 14
click at [211, 142] on div "Add Column" at bounding box center [753, 439] width 1396 height 657
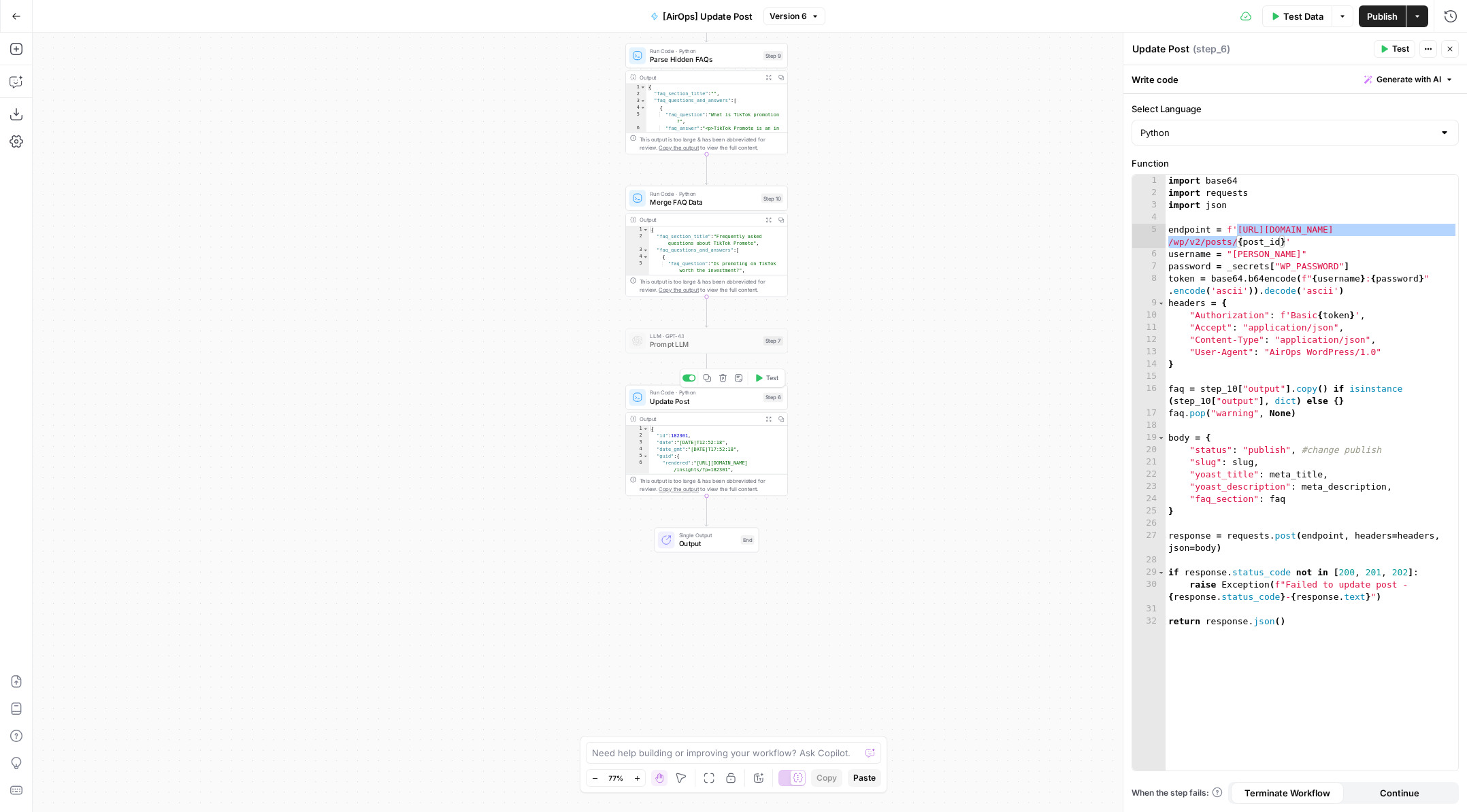
click at [735, 402] on span "Update Post" at bounding box center [704, 401] width 109 height 11
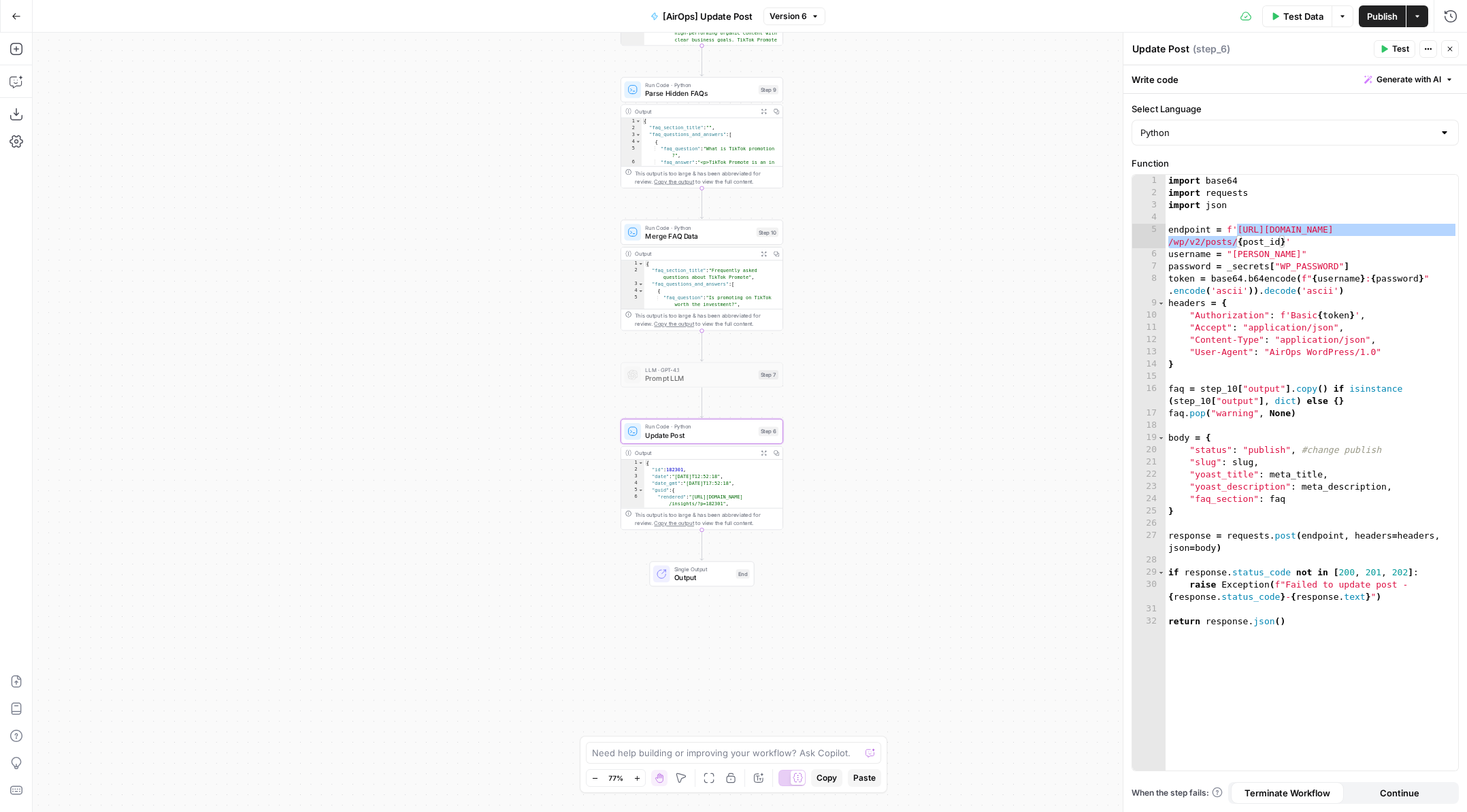
click at [14, 15] on icon "button" at bounding box center [16, 16] width 8 height 6
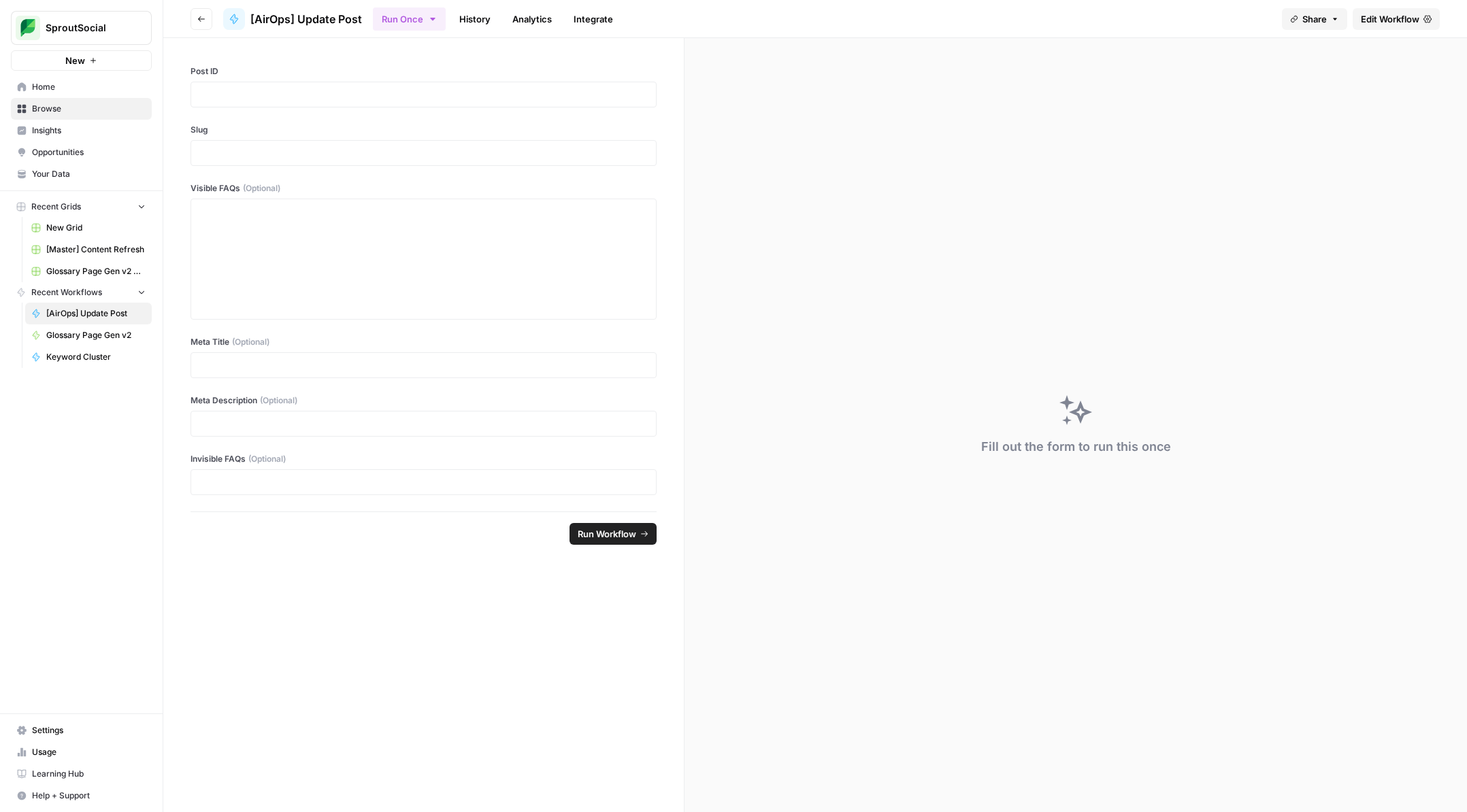
click at [80, 168] on span "Your Data" at bounding box center [88, 173] width 113 height 12
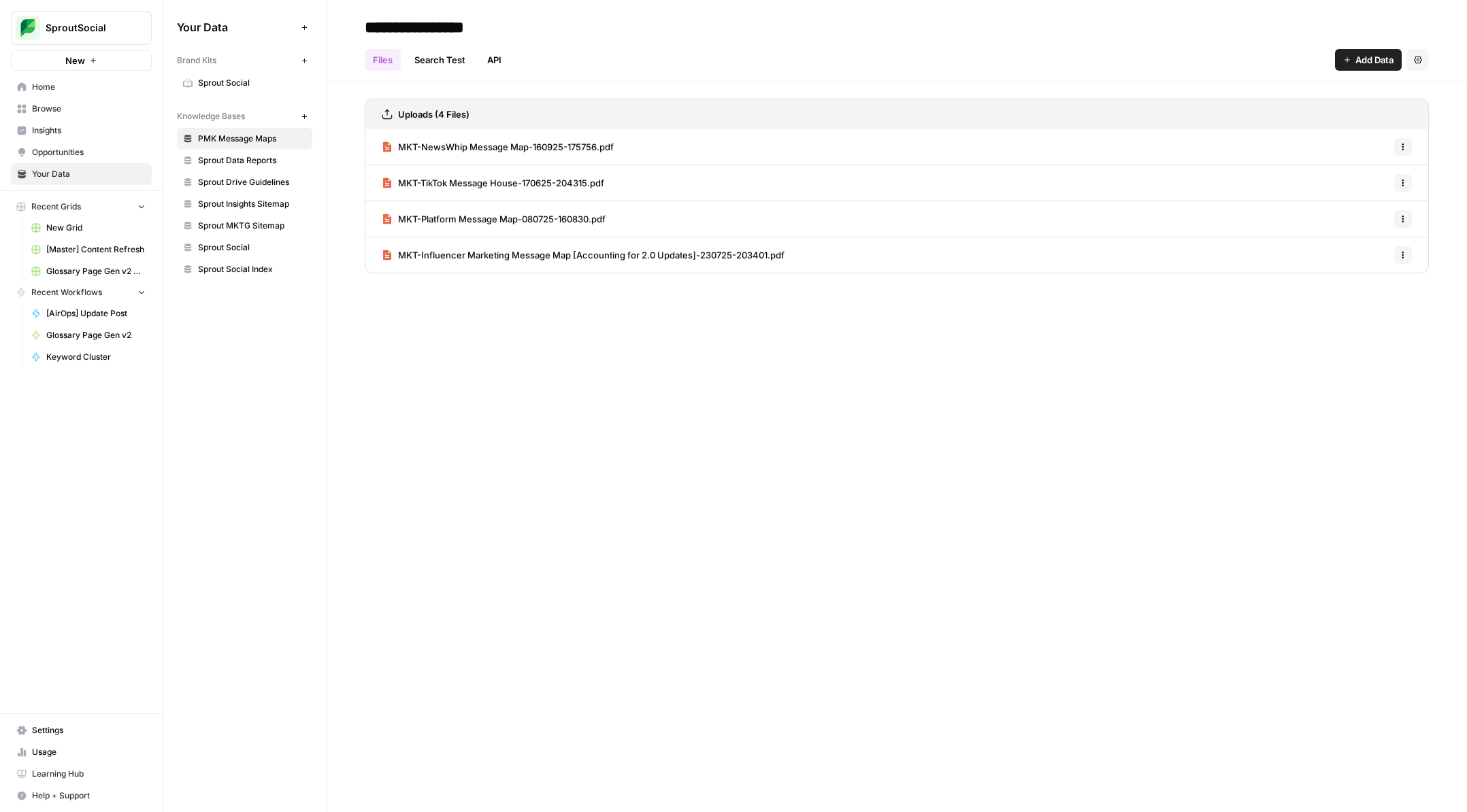
click at [221, 244] on span "Sprout Social" at bounding box center [252, 247] width 109 height 12
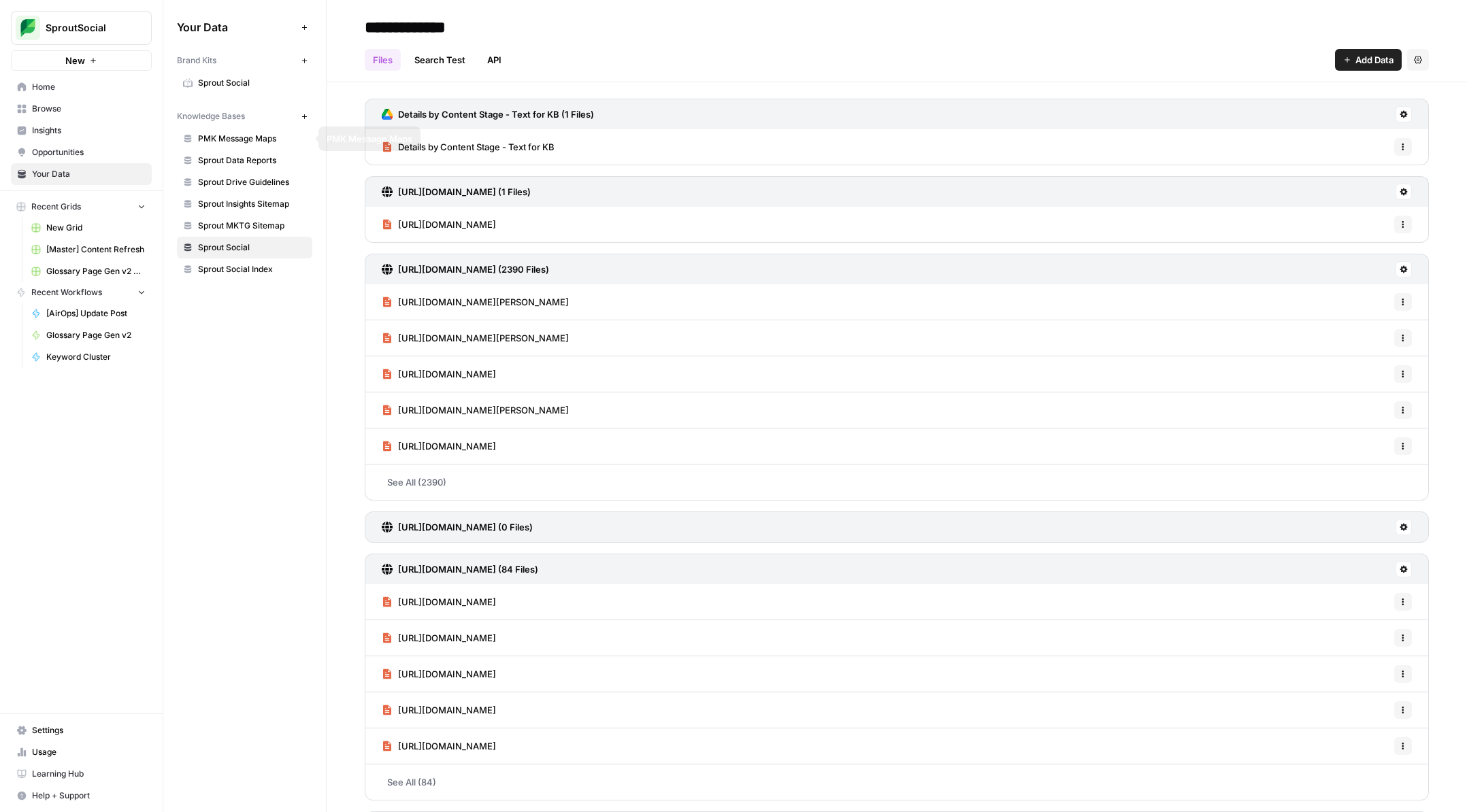
click at [213, 78] on span "Sprout Social" at bounding box center [252, 83] width 109 height 12
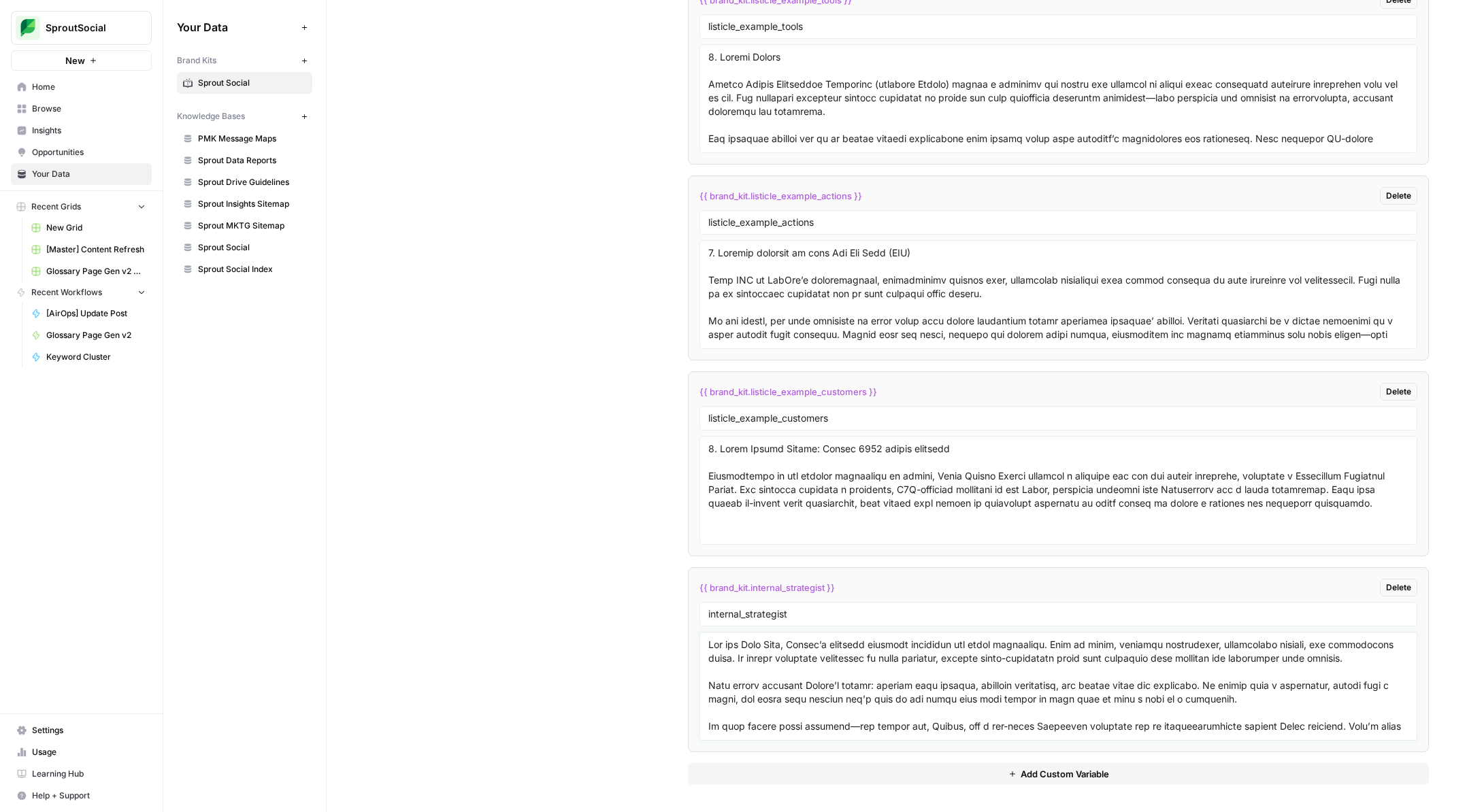
drag, startPoint x: 1036, startPoint y: 726, endPoint x: 983, endPoint y: 568, distance: 166.7
click at [983, 568] on li "{{ brand_kit.internal_strategist }} Delete internal_strategist" at bounding box center [1058, 659] width 741 height 185
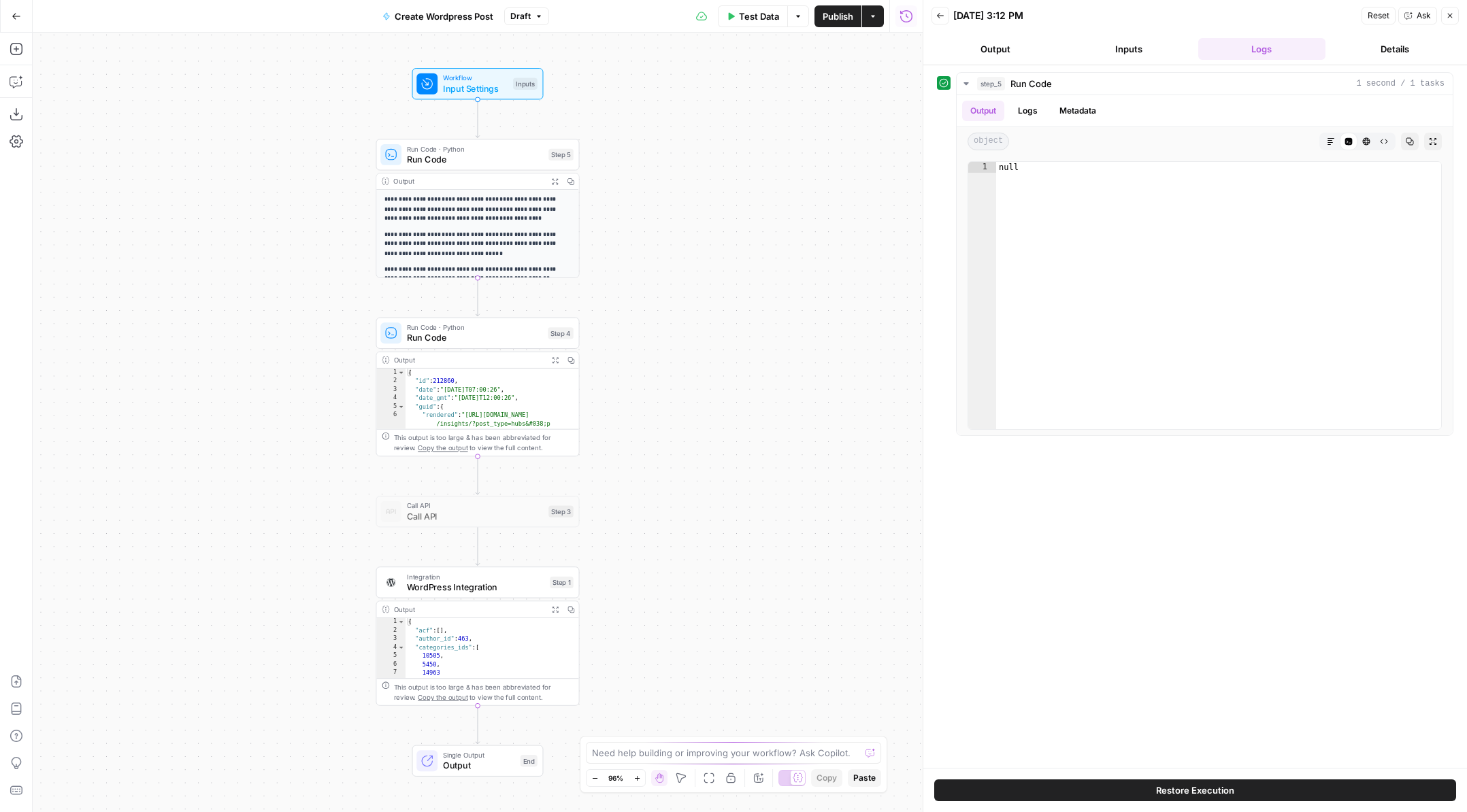
click at [509, 157] on span "Run Code" at bounding box center [475, 159] width 137 height 13
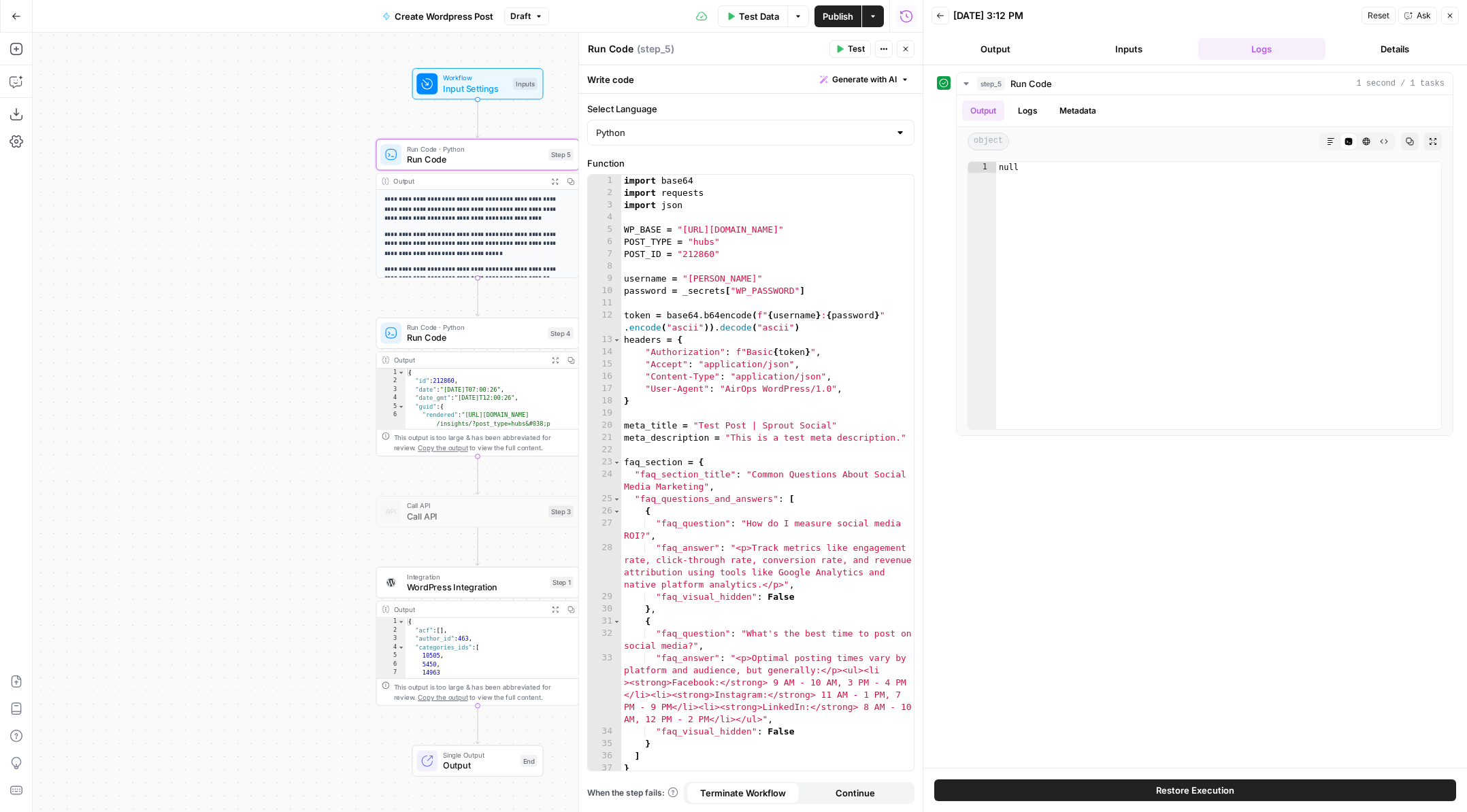
click at [482, 585] on span "WordPress Integration" at bounding box center [475, 586] width 138 height 13
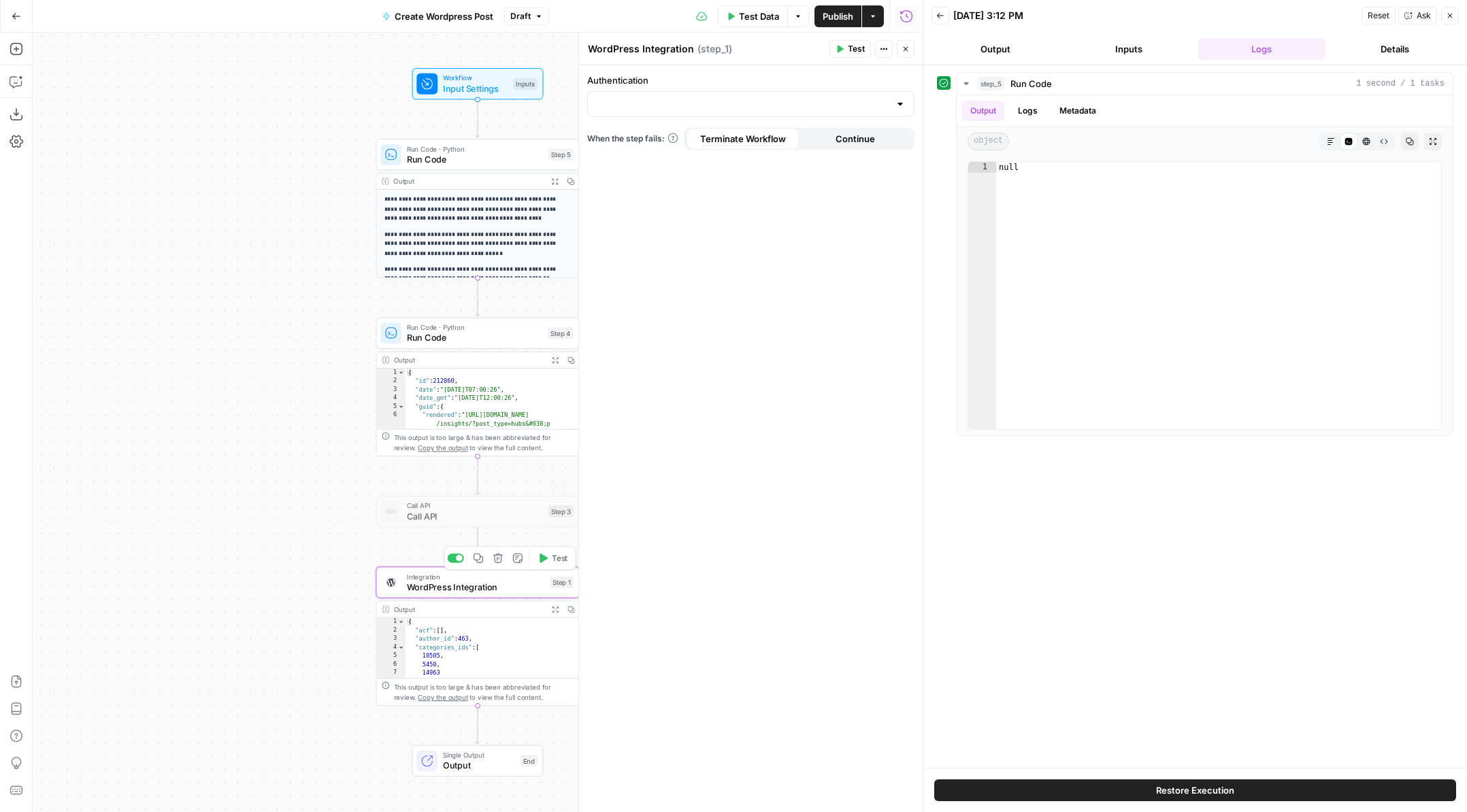
type input "WordPress 1"
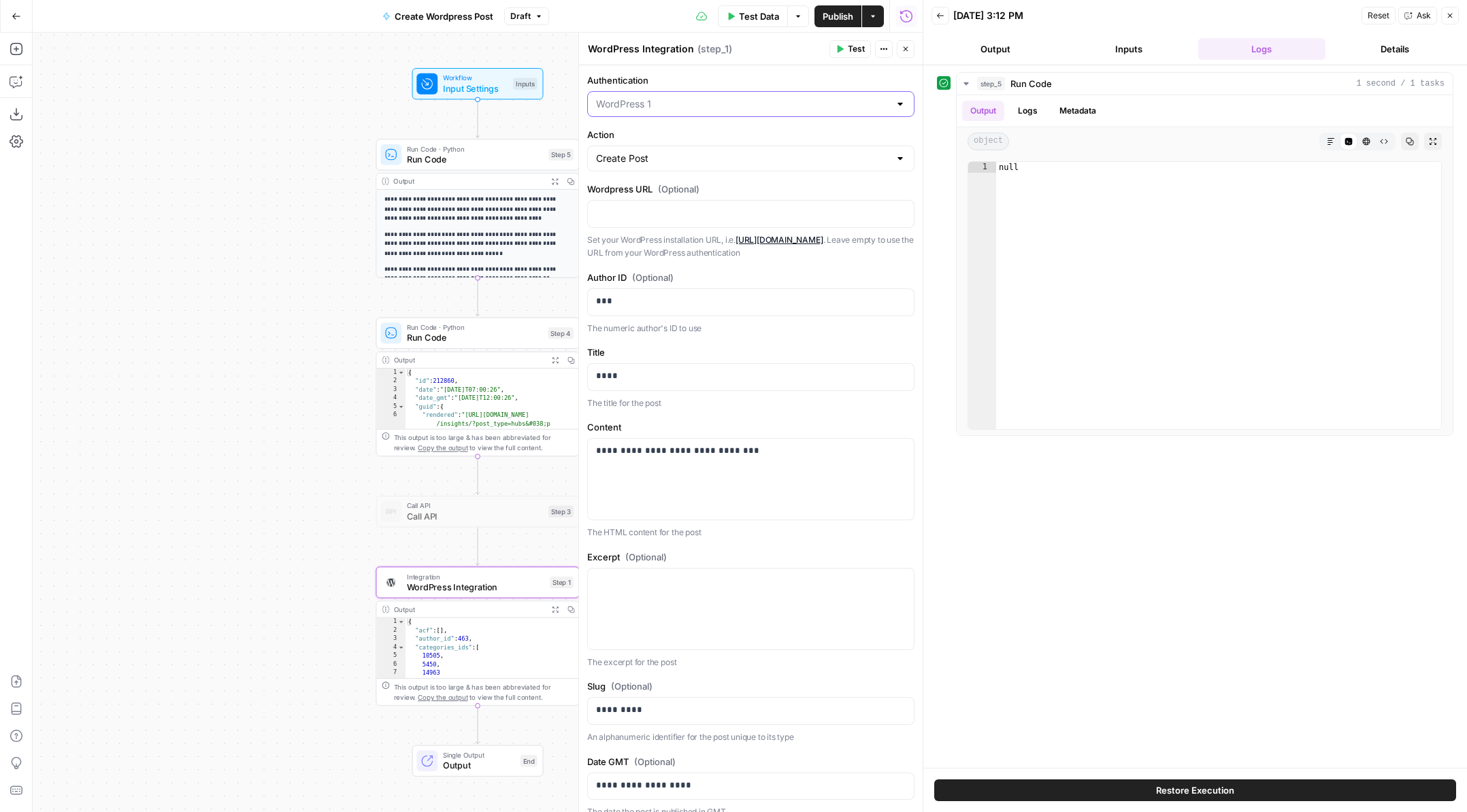
click at [758, 104] on input "Authentication" at bounding box center [743, 104] width 293 height 14
type input "WordPress 1"
click at [760, 78] on label "Authentication" at bounding box center [751, 80] width 327 height 14
click at [760, 97] on input "WordPress 1" at bounding box center [743, 104] width 293 height 14
type input "WordPress 1"
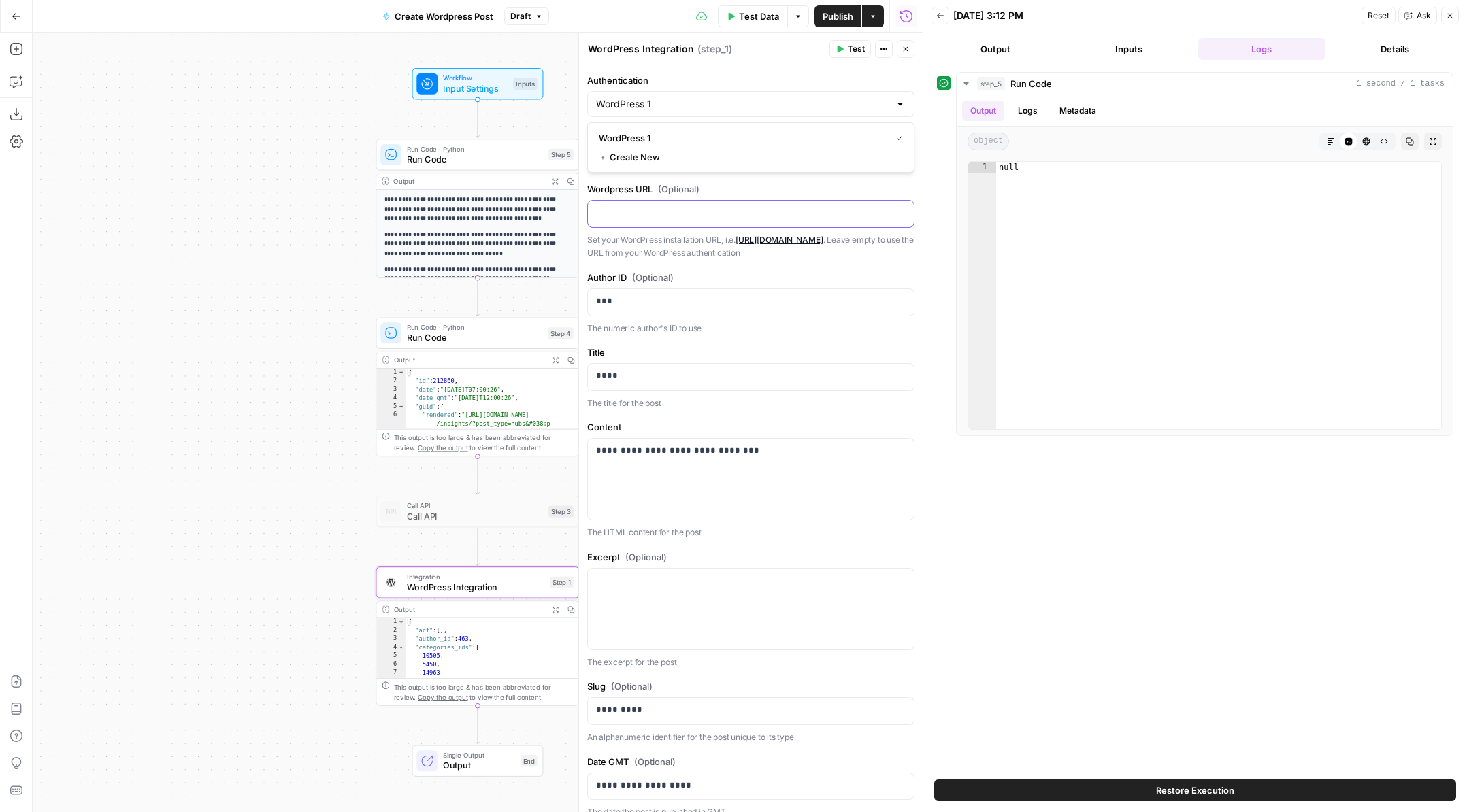
click at [743, 214] on p at bounding box center [751, 212] width 309 height 14
click at [723, 160] on input "Action" at bounding box center [743, 158] width 293 height 14
click at [716, 214] on span "Update Post" at bounding box center [748, 211] width 299 height 14
type input "Update Post"
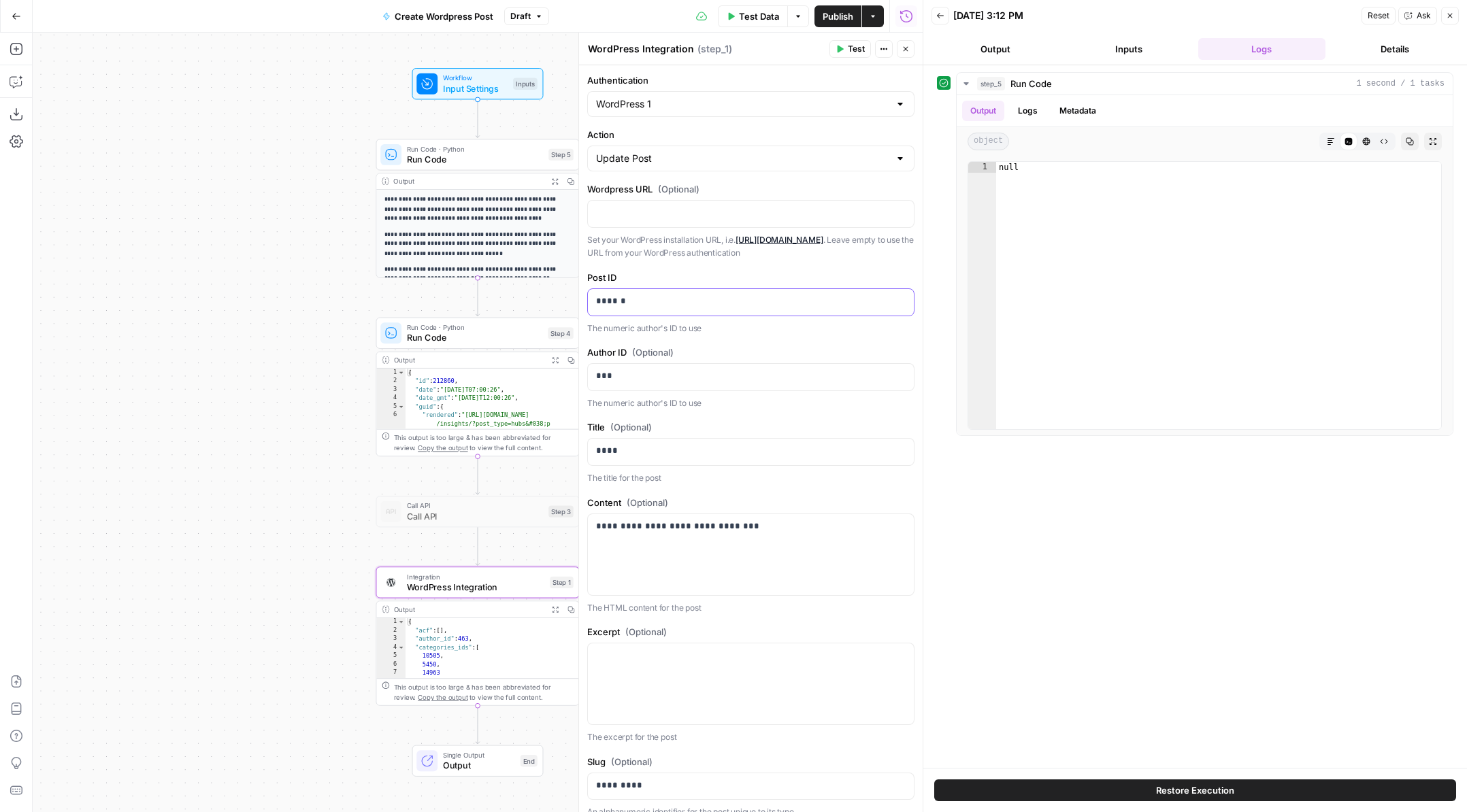
click at [661, 300] on p "******" at bounding box center [751, 301] width 309 height 14
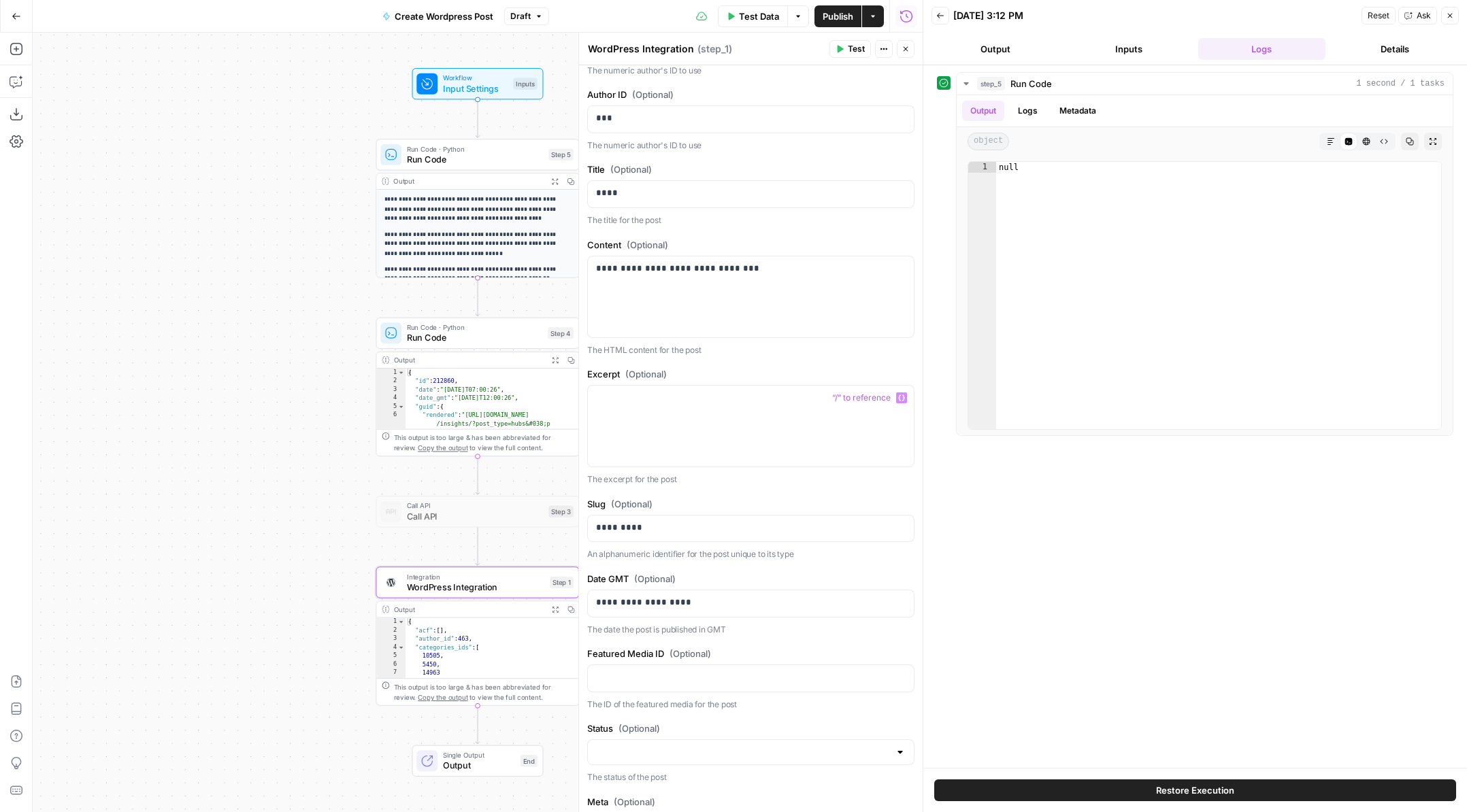
scroll to position [253, 0]
click at [742, 287] on div "**********" at bounding box center [751, 302] width 326 height 81
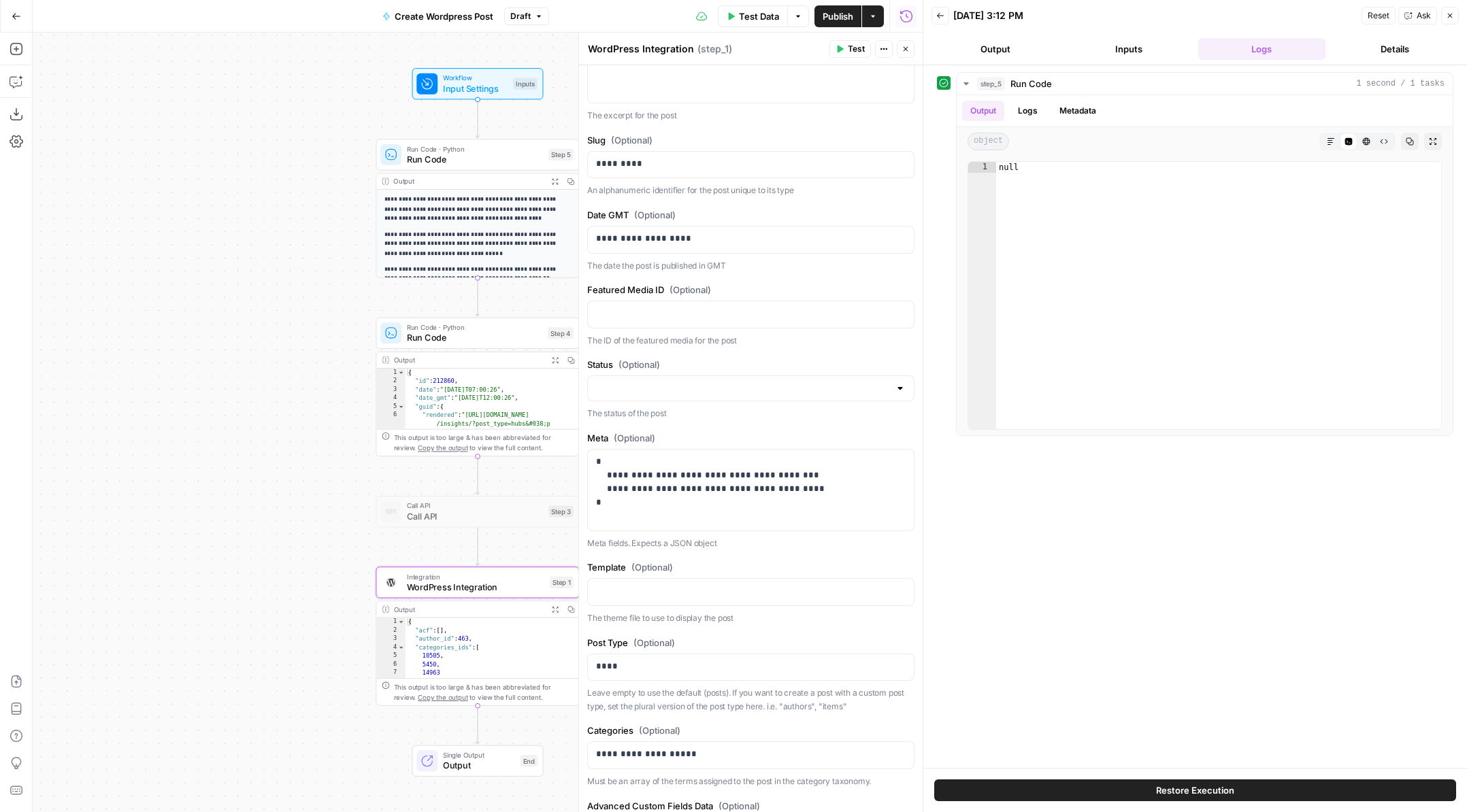
scroll to position [818, 0]
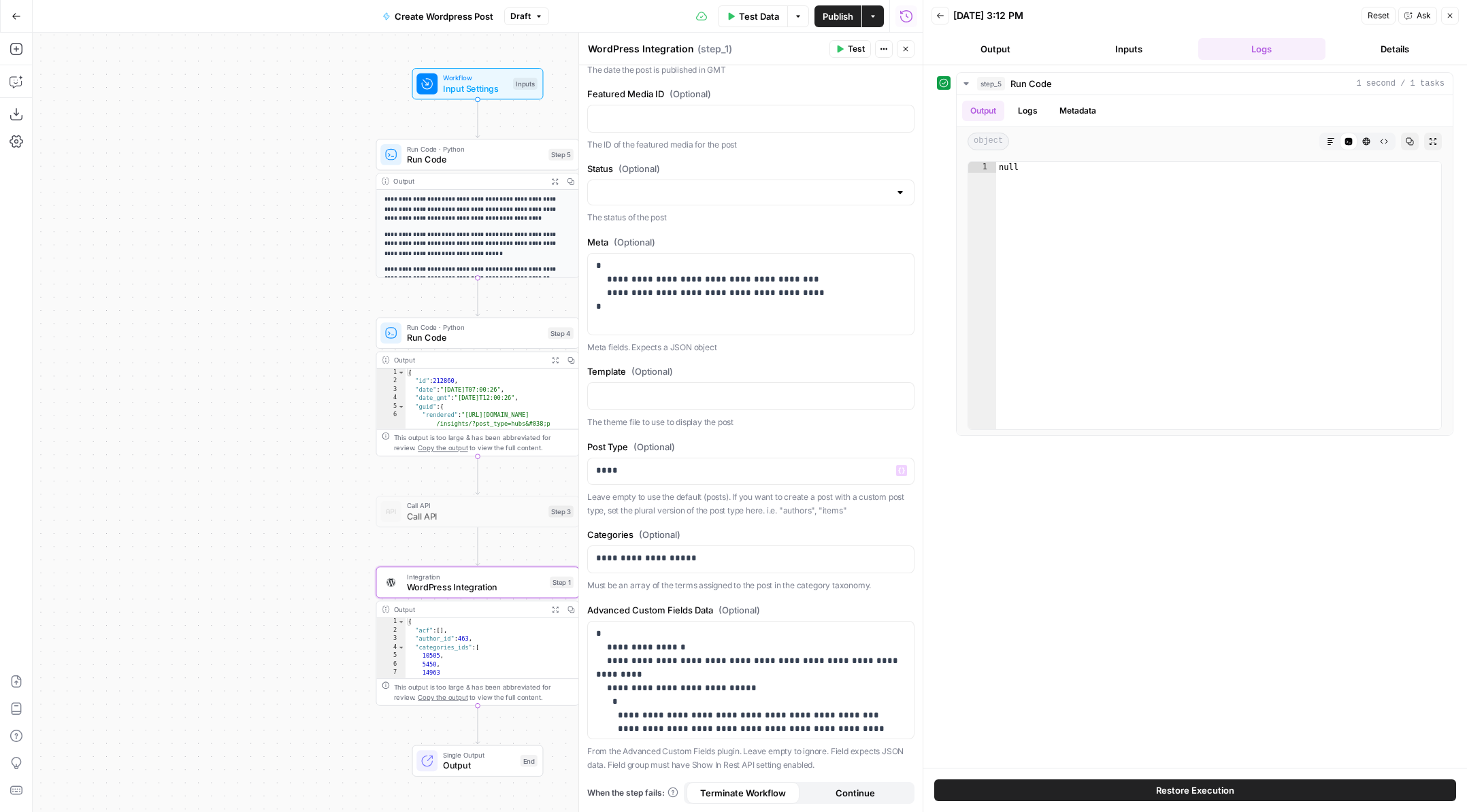
click at [861, 434] on div "**********" at bounding box center [751, 30] width 343 height 1564
click at [505, 336] on span "Run Code" at bounding box center [475, 338] width 136 height 13
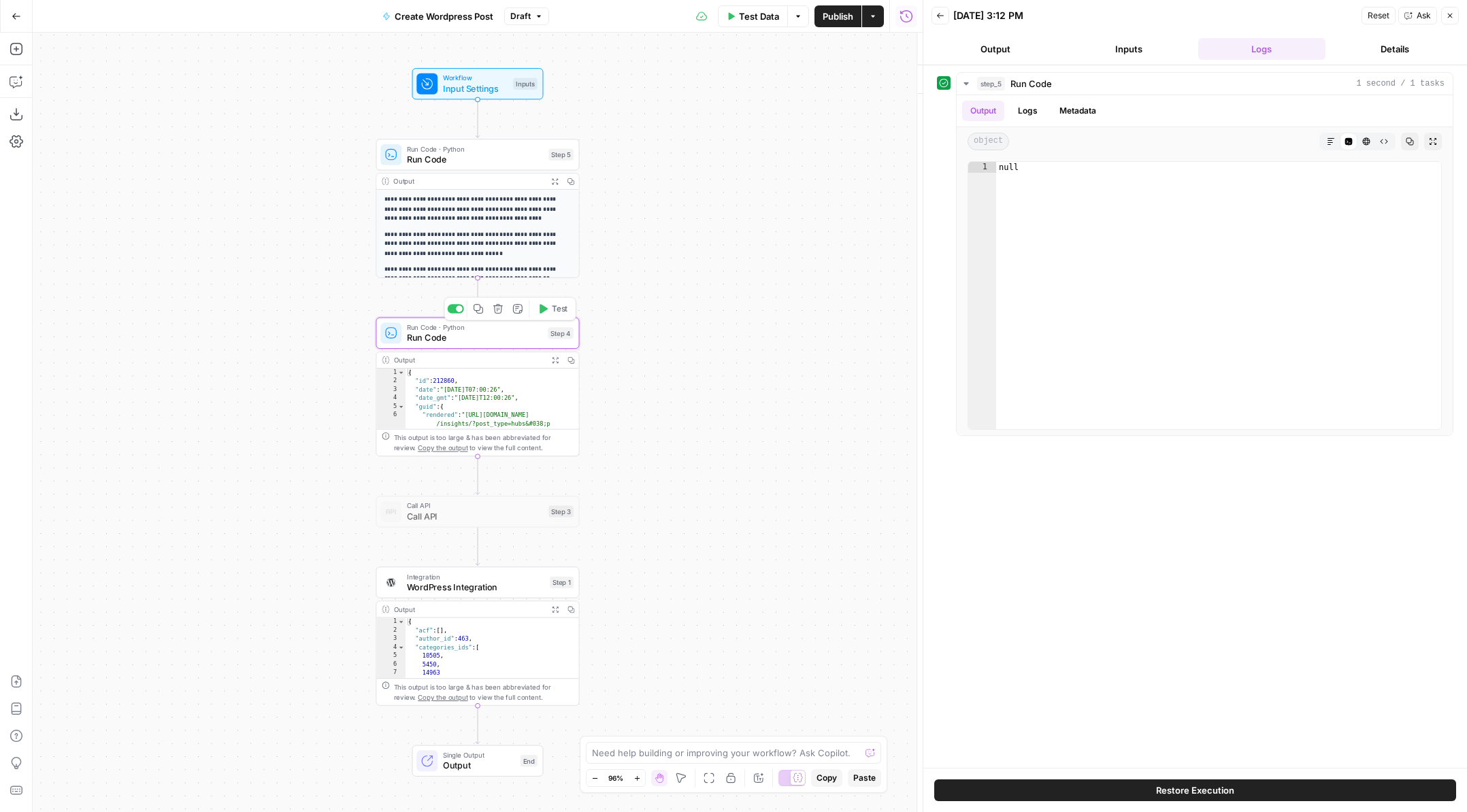
type textarea "Run Code"
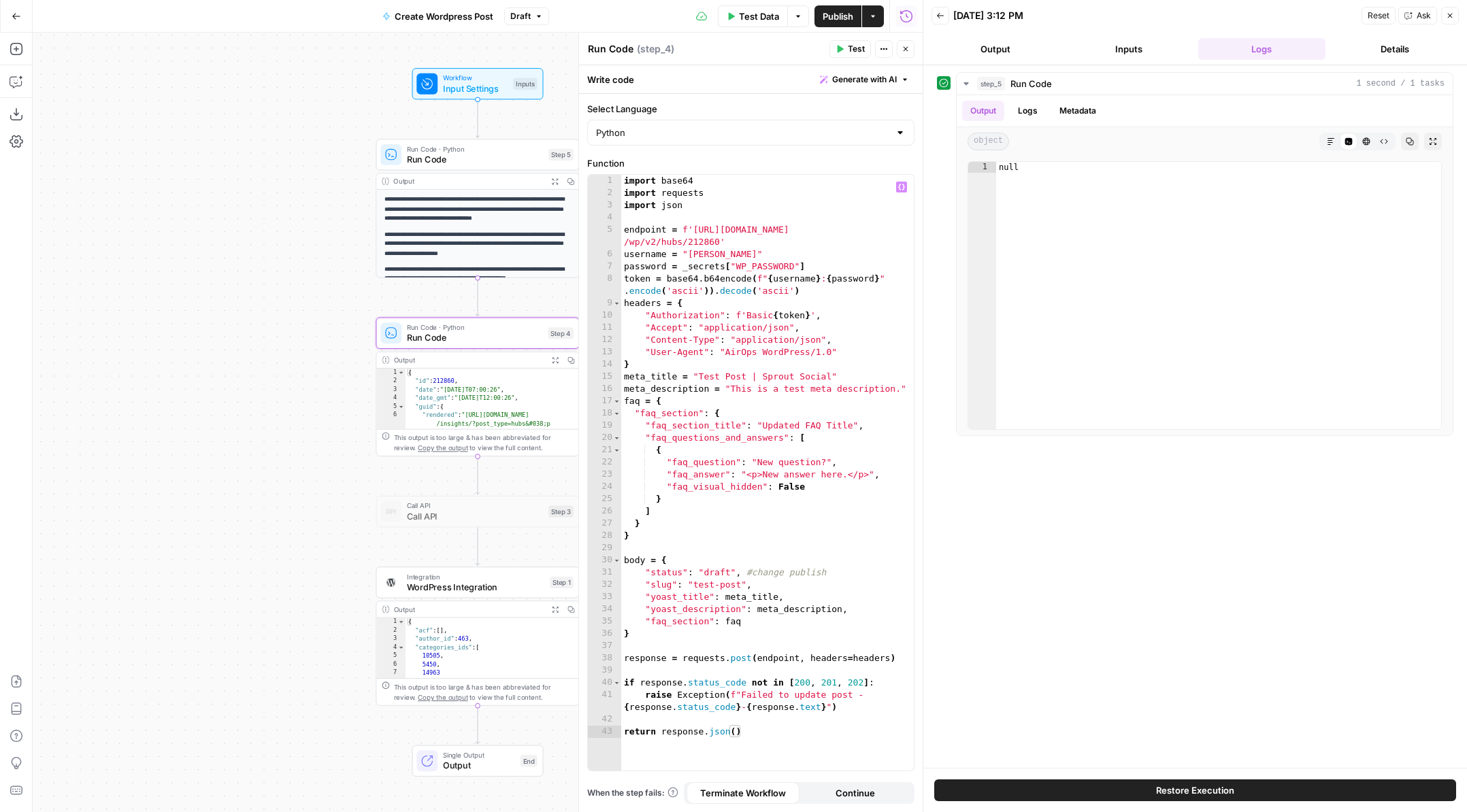
click at [804, 243] on div "import base64 import requests import json endpoint = f'[URL][DOMAIN_NAME] /wp/v…" at bounding box center [767, 485] width 292 height 620
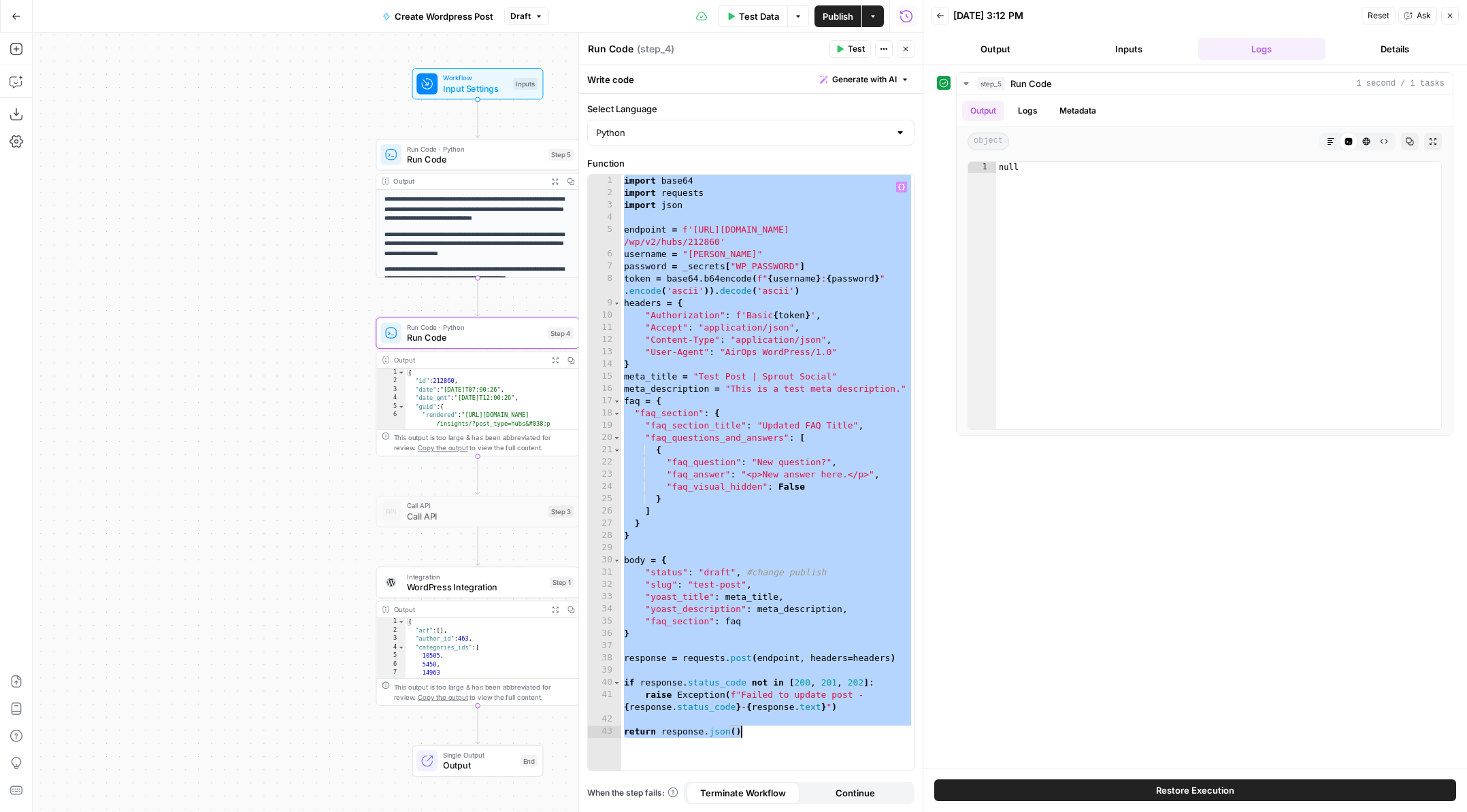
paste textarea "**********"
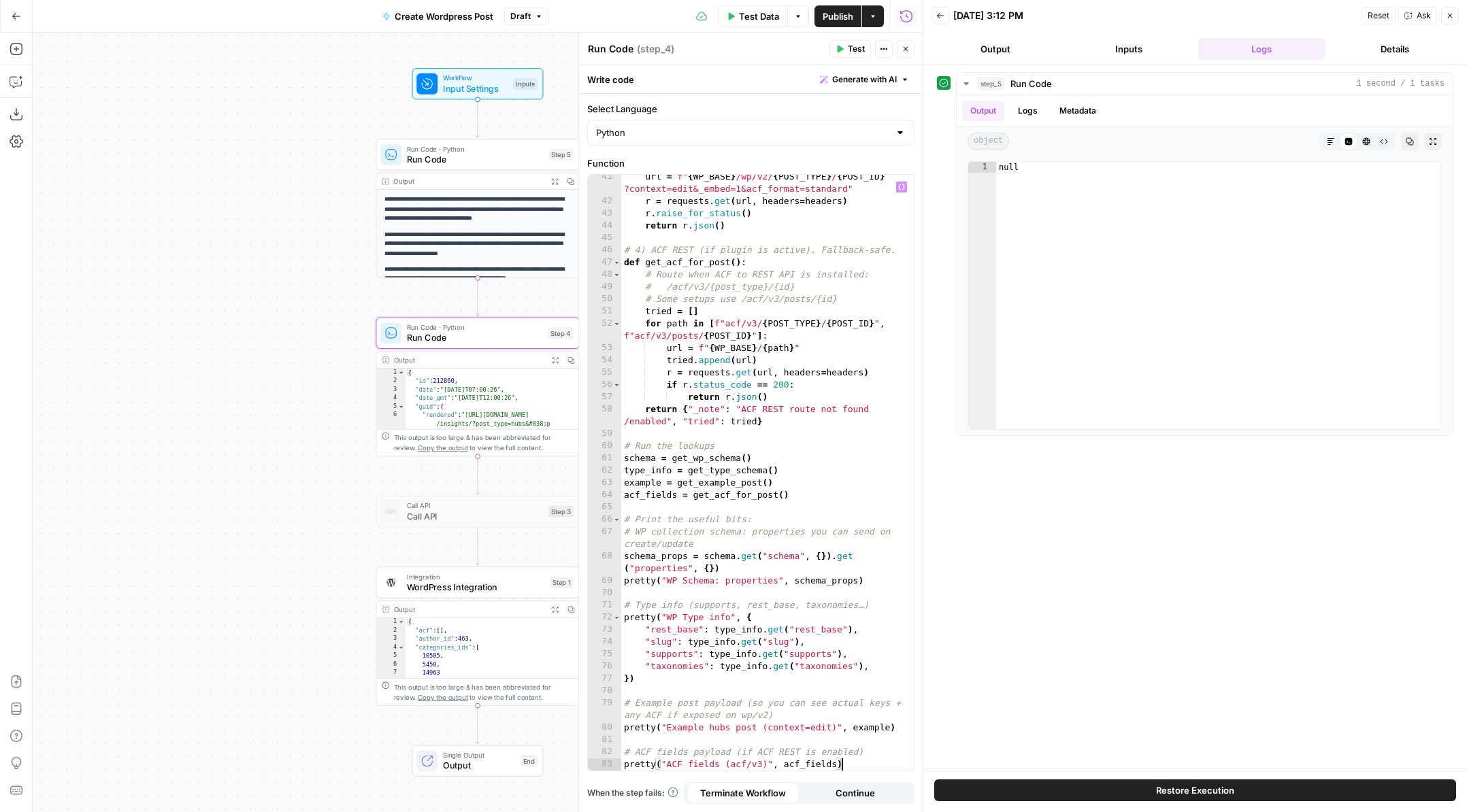
scroll to position [555, 0]
click at [843, 47] on button "Test" at bounding box center [850, 49] width 41 height 18
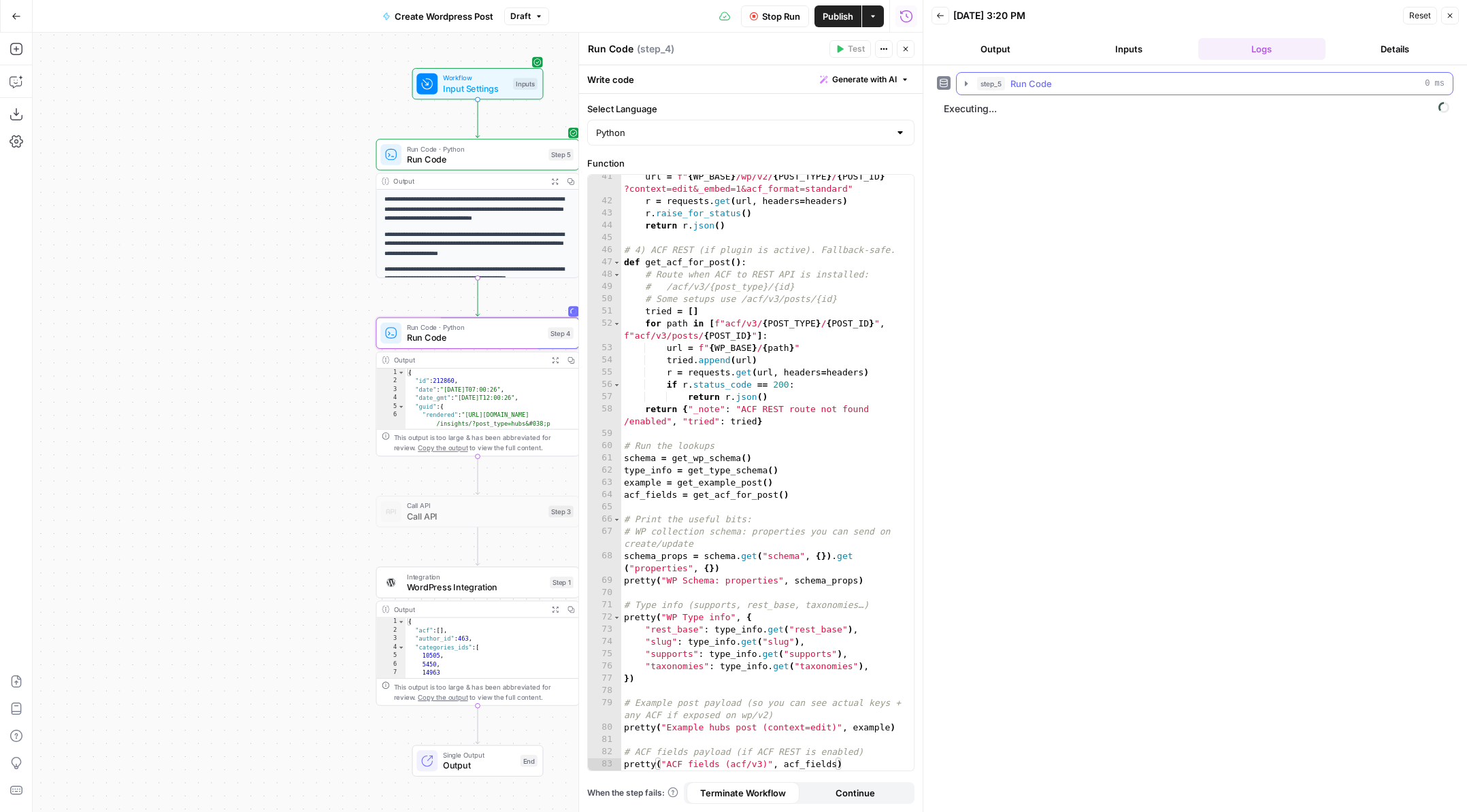
click at [966, 83] on icon "button" at bounding box center [966, 83] width 2 height 5
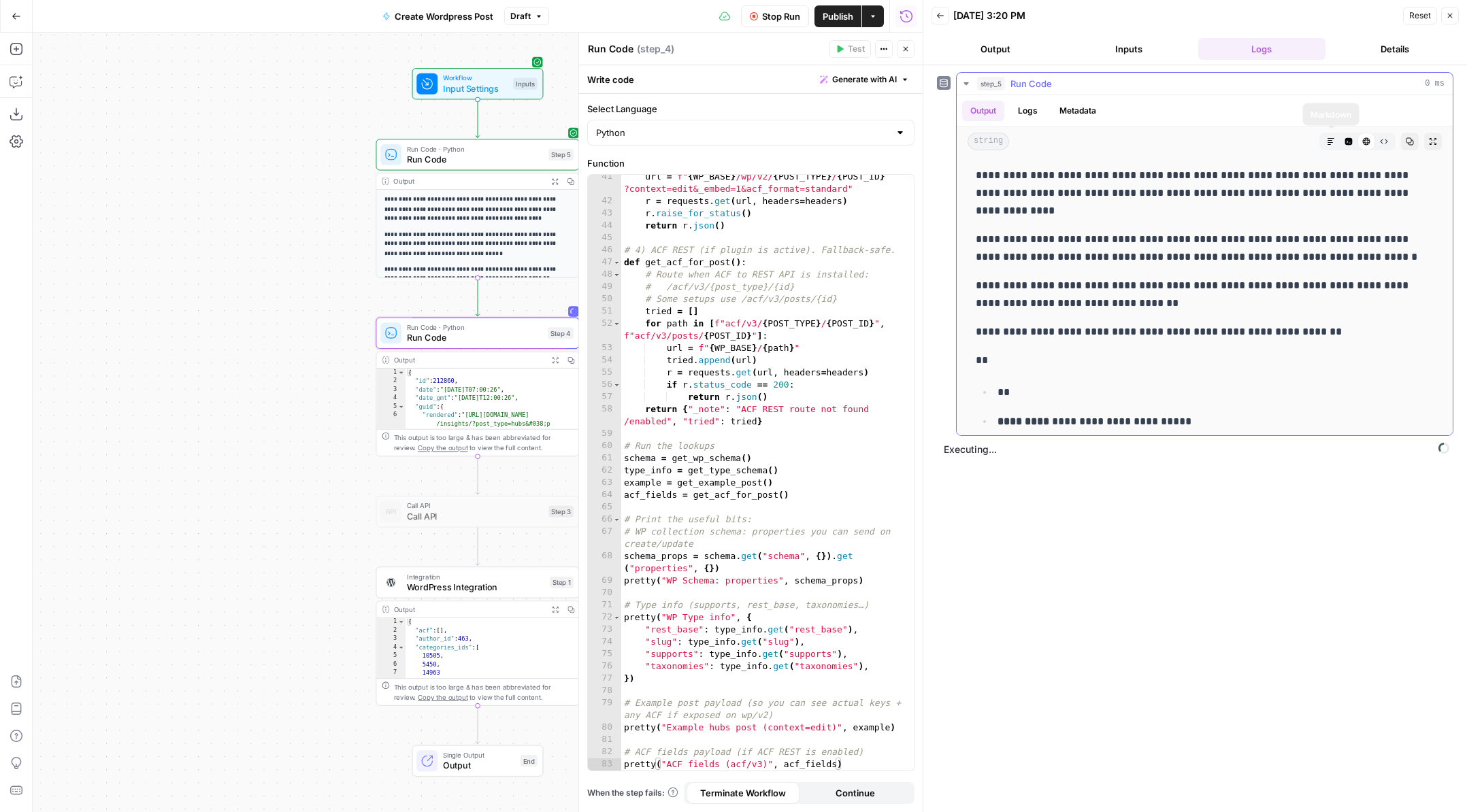
click at [1331, 141] on icon "button" at bounding box center [1331, 142] width 8 height 8
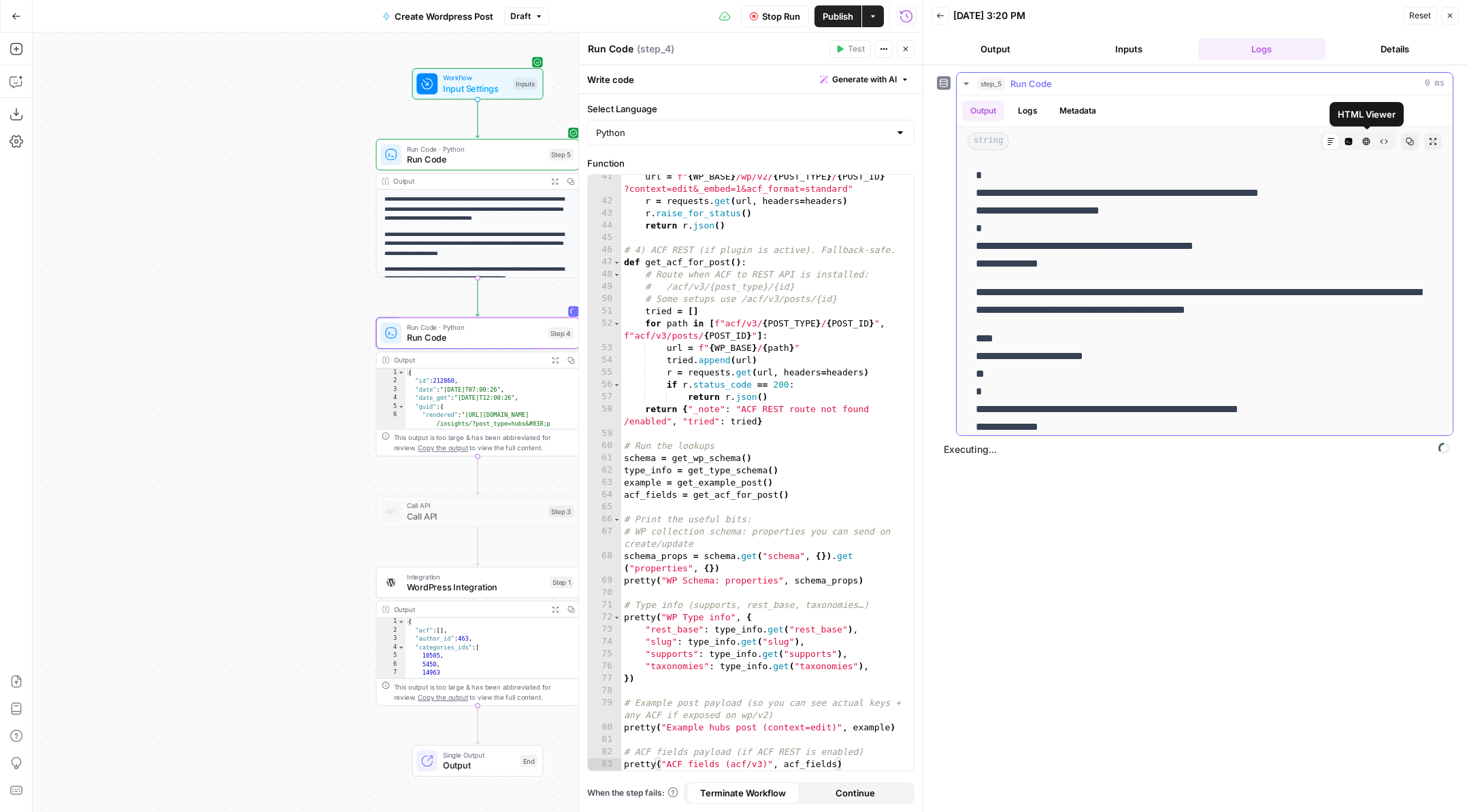
click at [1367, 142] on icon "button" at bounding box center [1366, 141] width 7 height 7
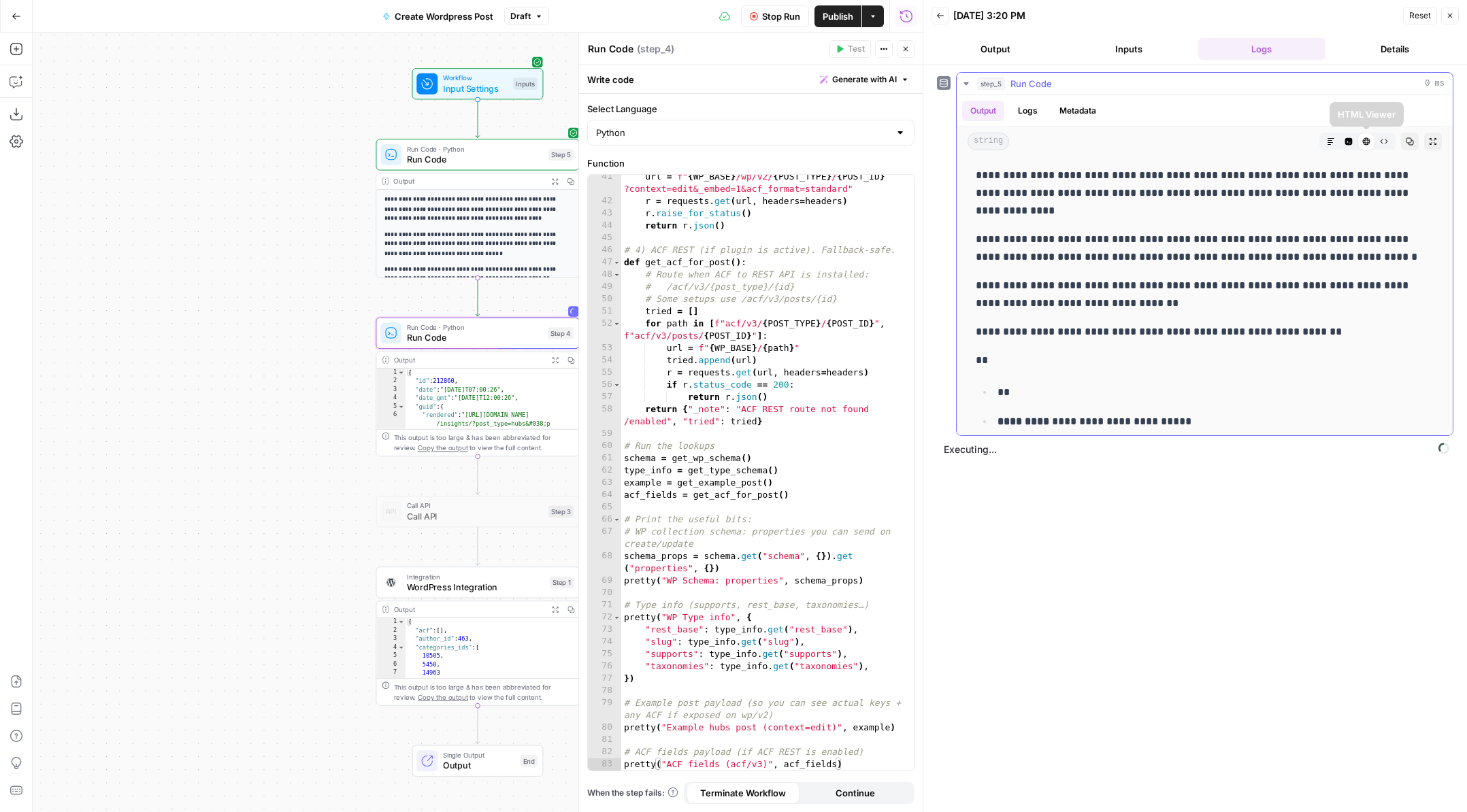
click at [1349, 140] on icon "button" at bounding box center [1348, 141] width 7 height 7
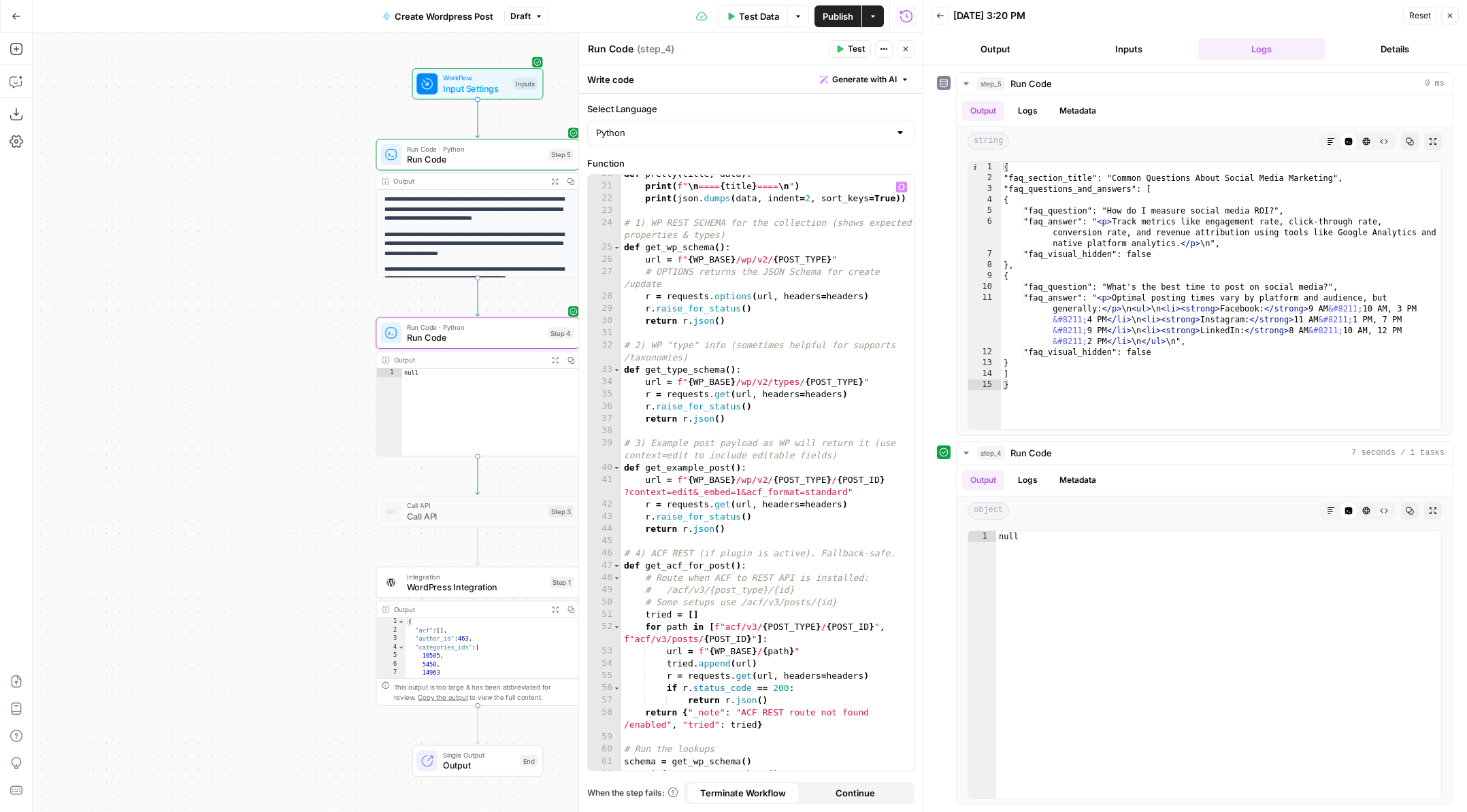
scroll to position [253, 0]
click at [834, 384] on div "def pretty ( title , data ) : print ( f" \n ==== { title } ==== \n " ) print ( …" at bounding box center [767, 477] width 292 height 620
click at [1038, 483] on button "Logs" at bounding box center [1027, 479] width 36 height 20
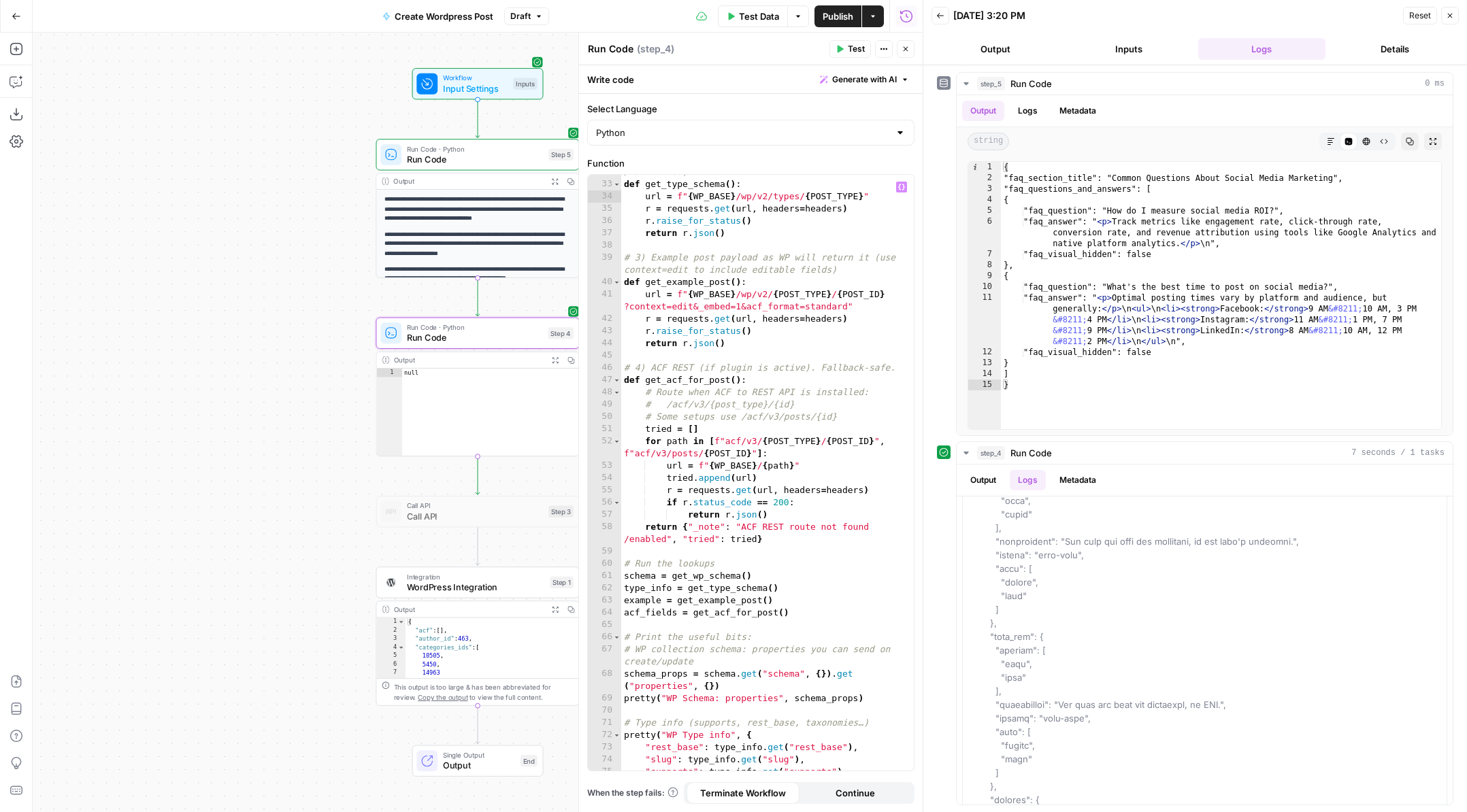
scroll to position [555, 0]
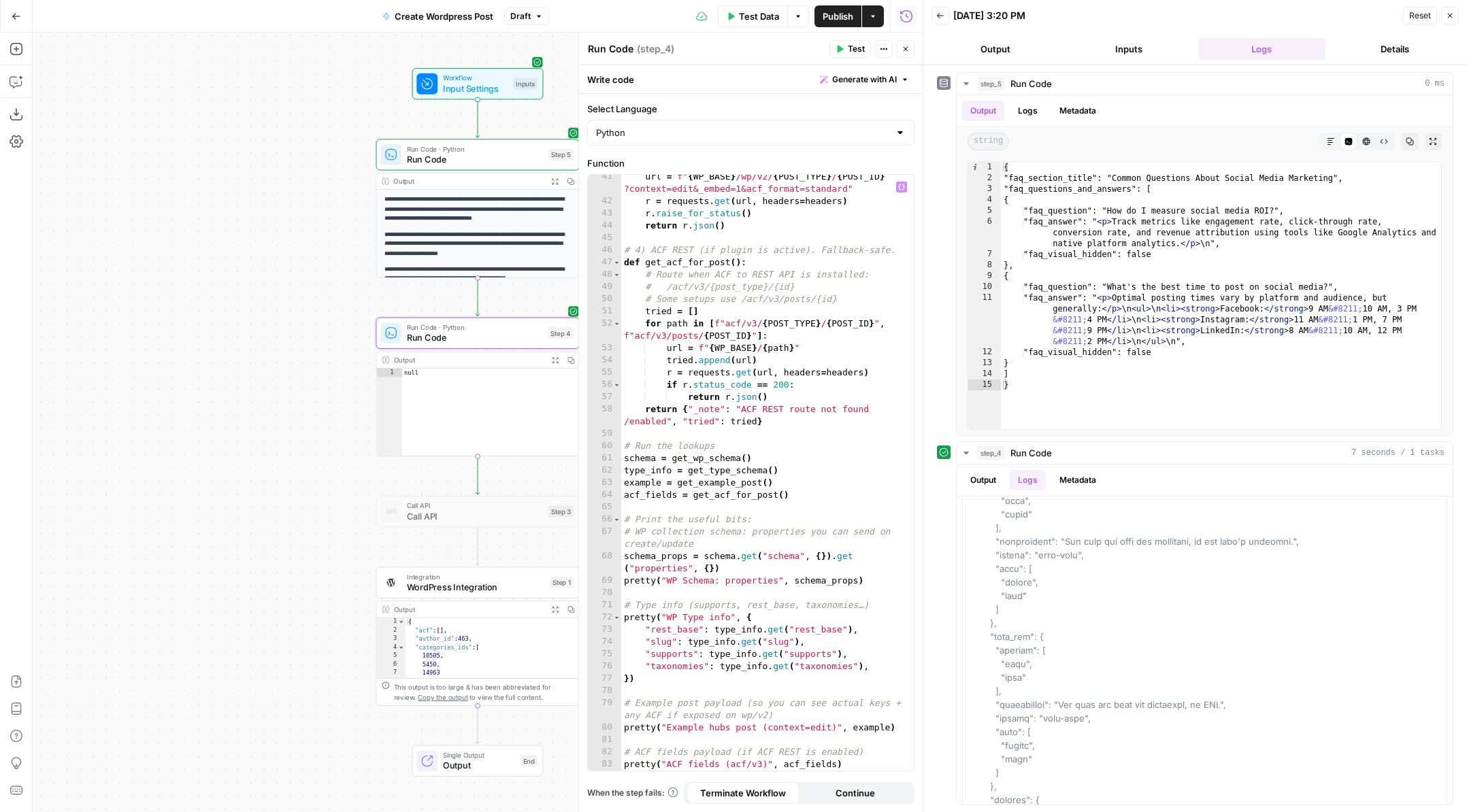
type textarea "**********"
click at [862, 768] on div "url = f" { WP_BASE } /wp/v2/ { POST_TYPE } / { POST_ID } ?context=edit&_embed=1…" at bounding box center [767, 487] width 292 height 632
click at [852, 767] on div "url = f" { WP_BASE } /wp/v2/ { POST_TYPE } / { POST_ID } ?context=edit&_embed=1…" at bounding box center [767, 487] width 292 height 632
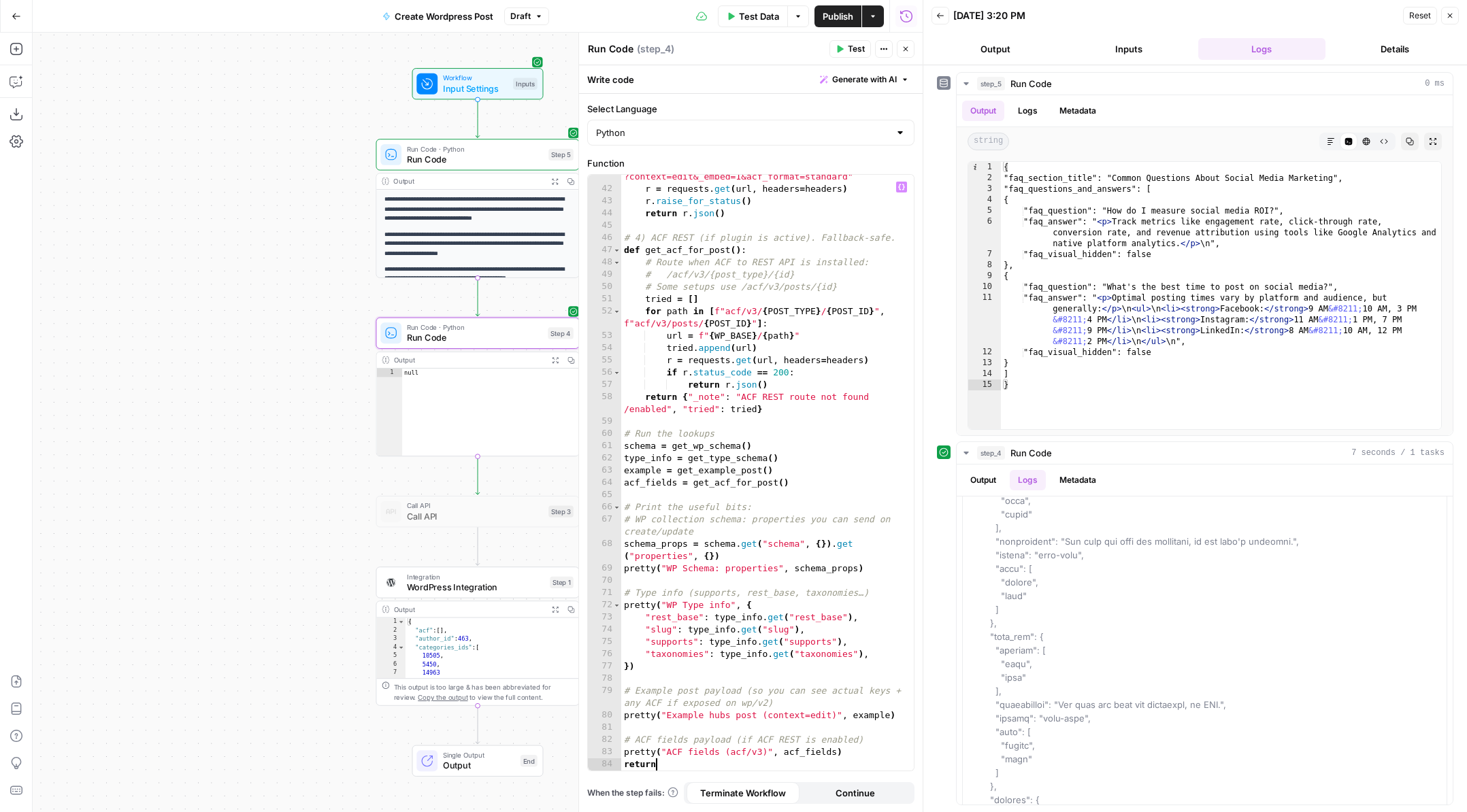
scroll to position [0, 2]
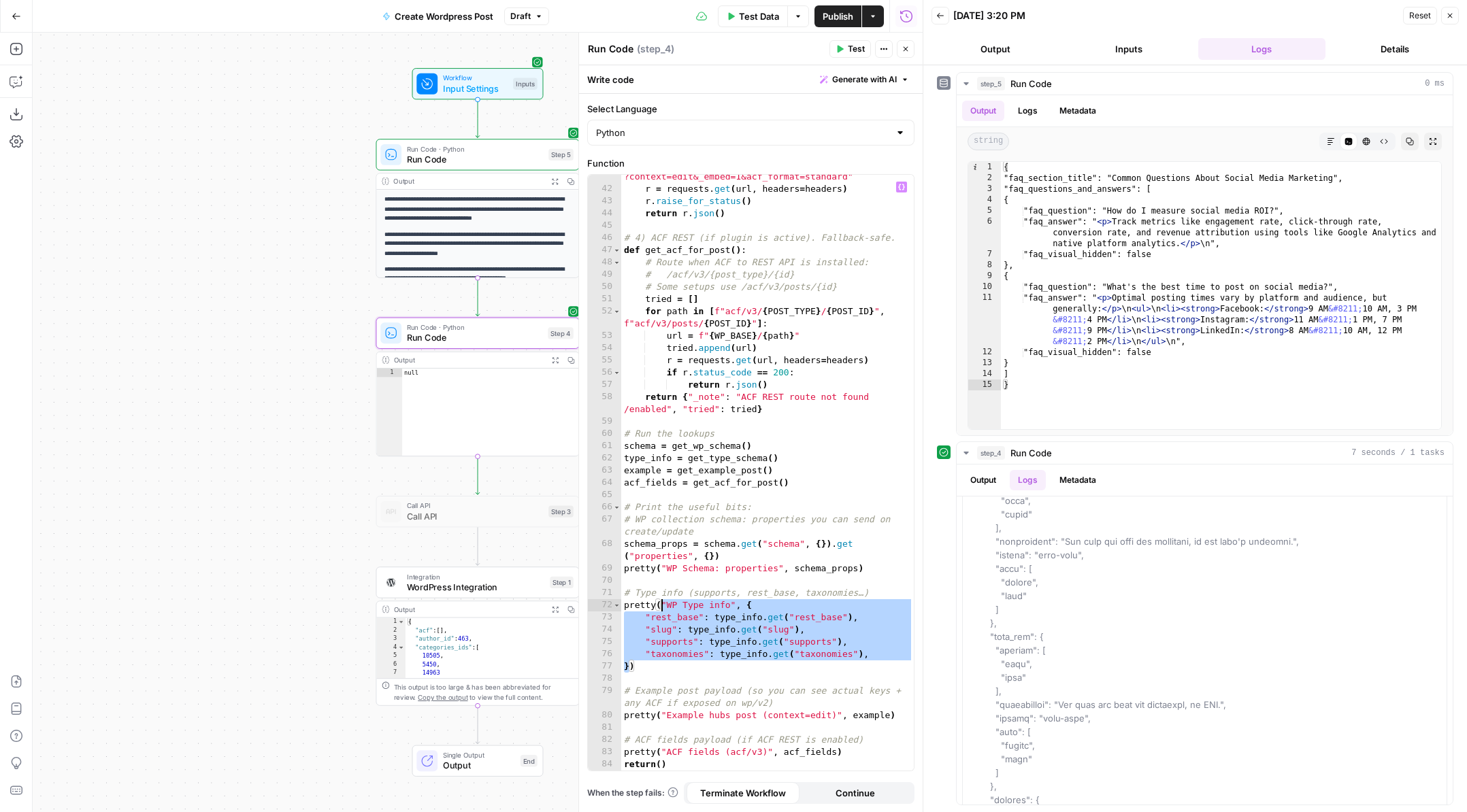
drag, startPoint x: 629, startPoint y: 665, endPoint x: 661, endPoint y: 610, distance: 63.6
click at [661, 610] on div "url = f" { WP_BASE } /wp/v2/ { POST_TYPE } / { POST_ID } ?context=edit&_embed=1…" at bounding box center [767, 474] width 292 height 632
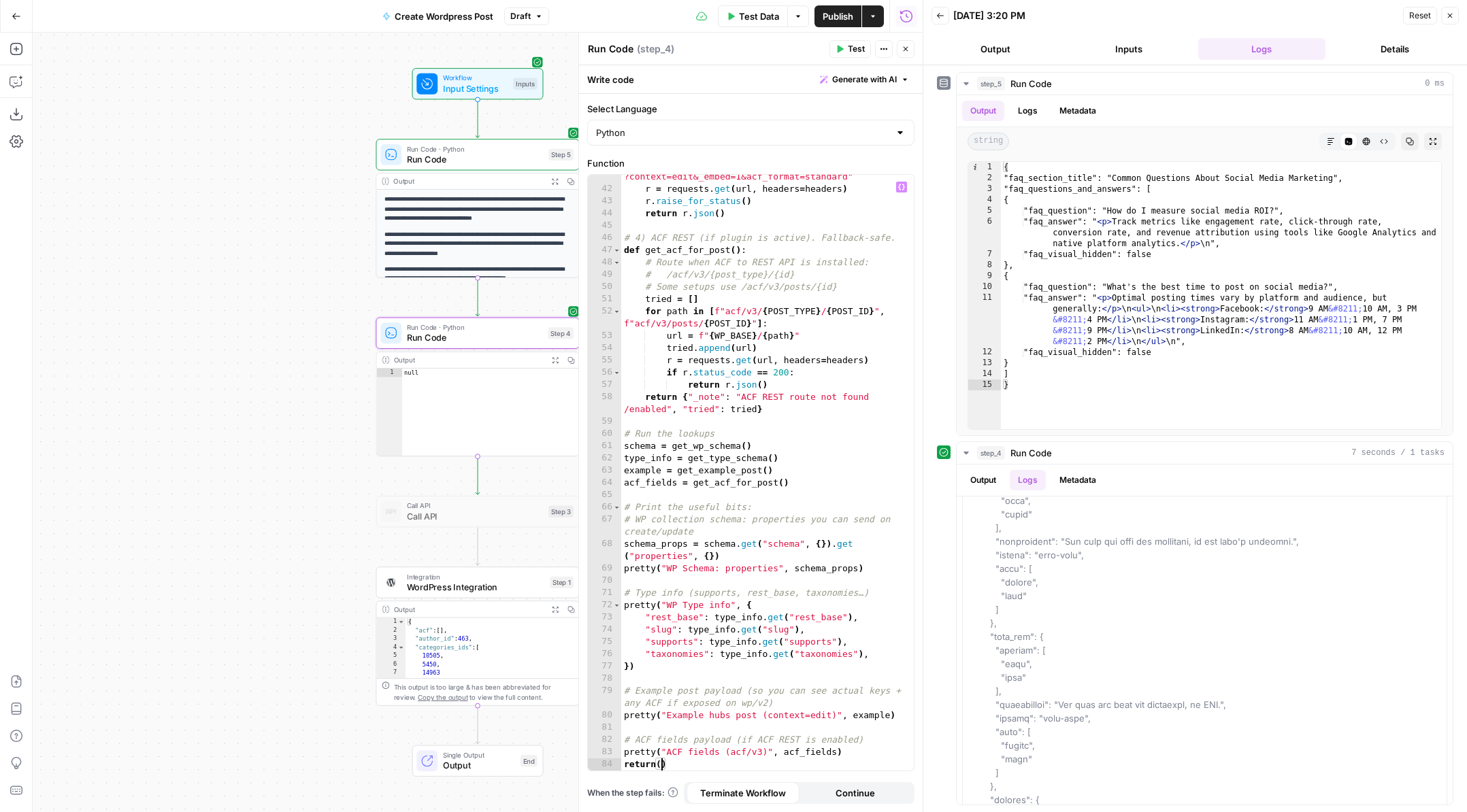
click at [659, 763] on div "url = f" { WP_BASE } /wp/v2/ { POST_TYPE } / { POST_ID } ?context=edit&_embed=1…" at bounding box center [767, 474] width 292 height 632
paste textarea
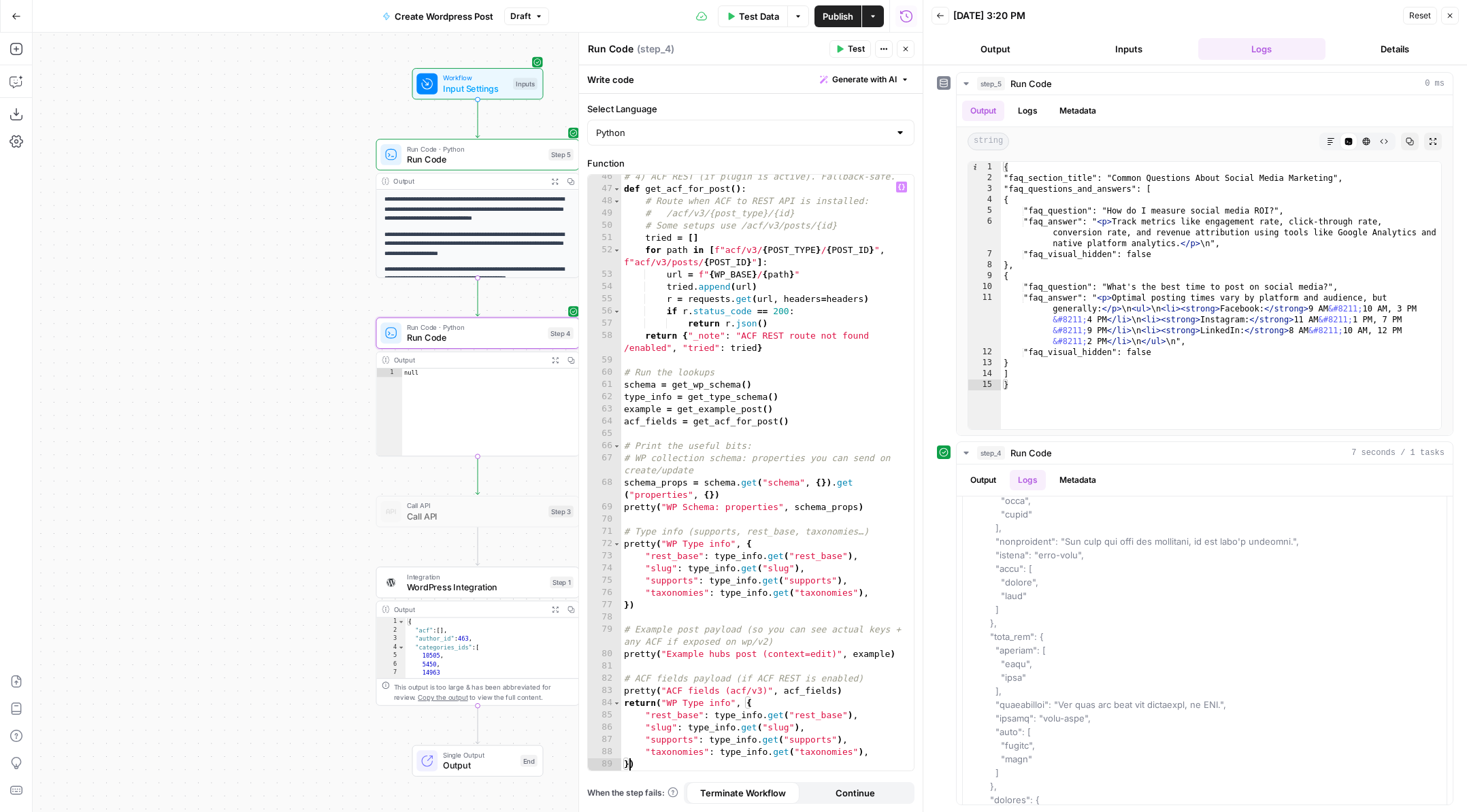
type textarea "**"
click at [848, 53] on span "Test" at bounding box center [855, 49] width 17 height 12
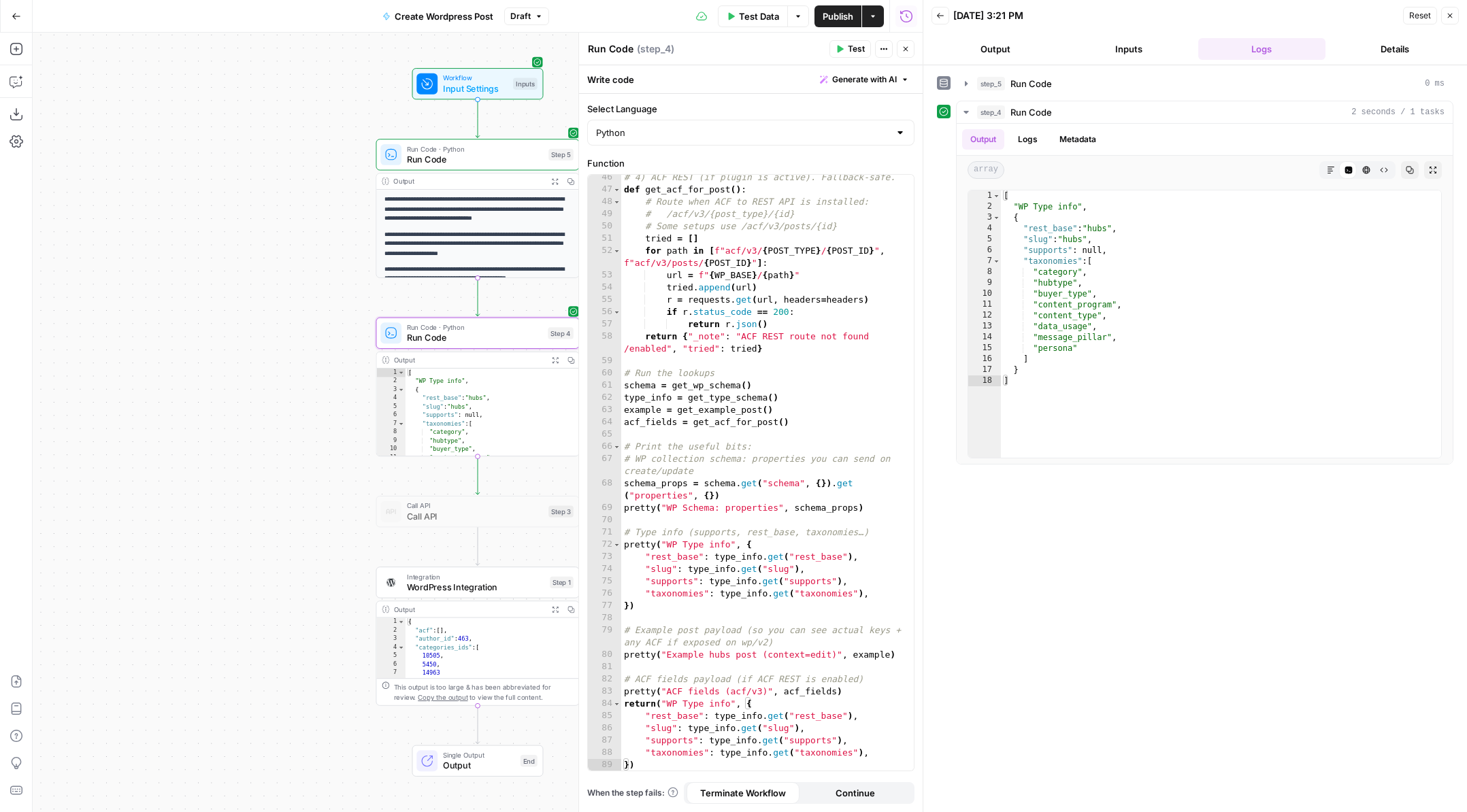
scroll to position [0, 0]
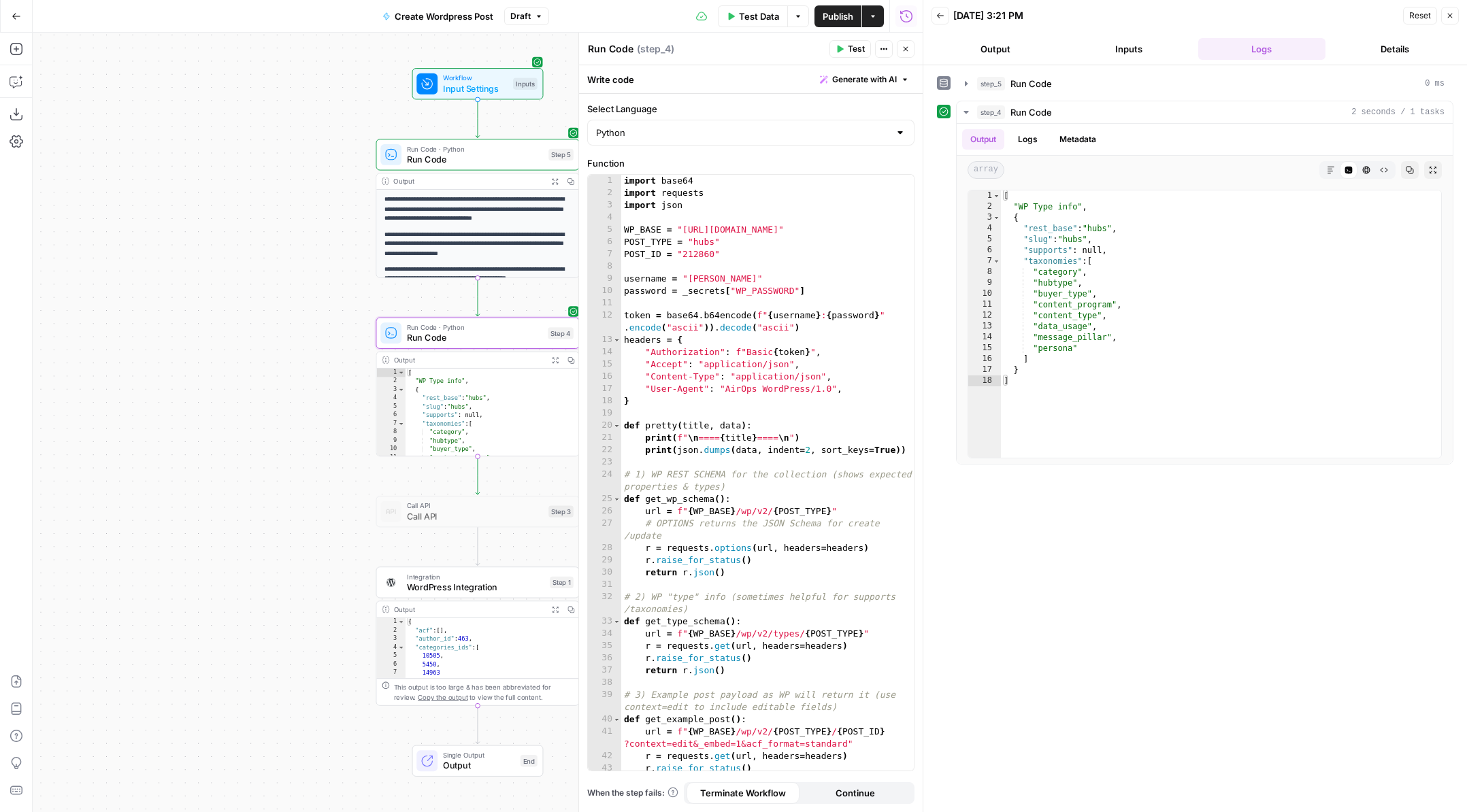
click at [519, 156] on span "Run Code" at bounding box center [475, 159] width 137 height 13
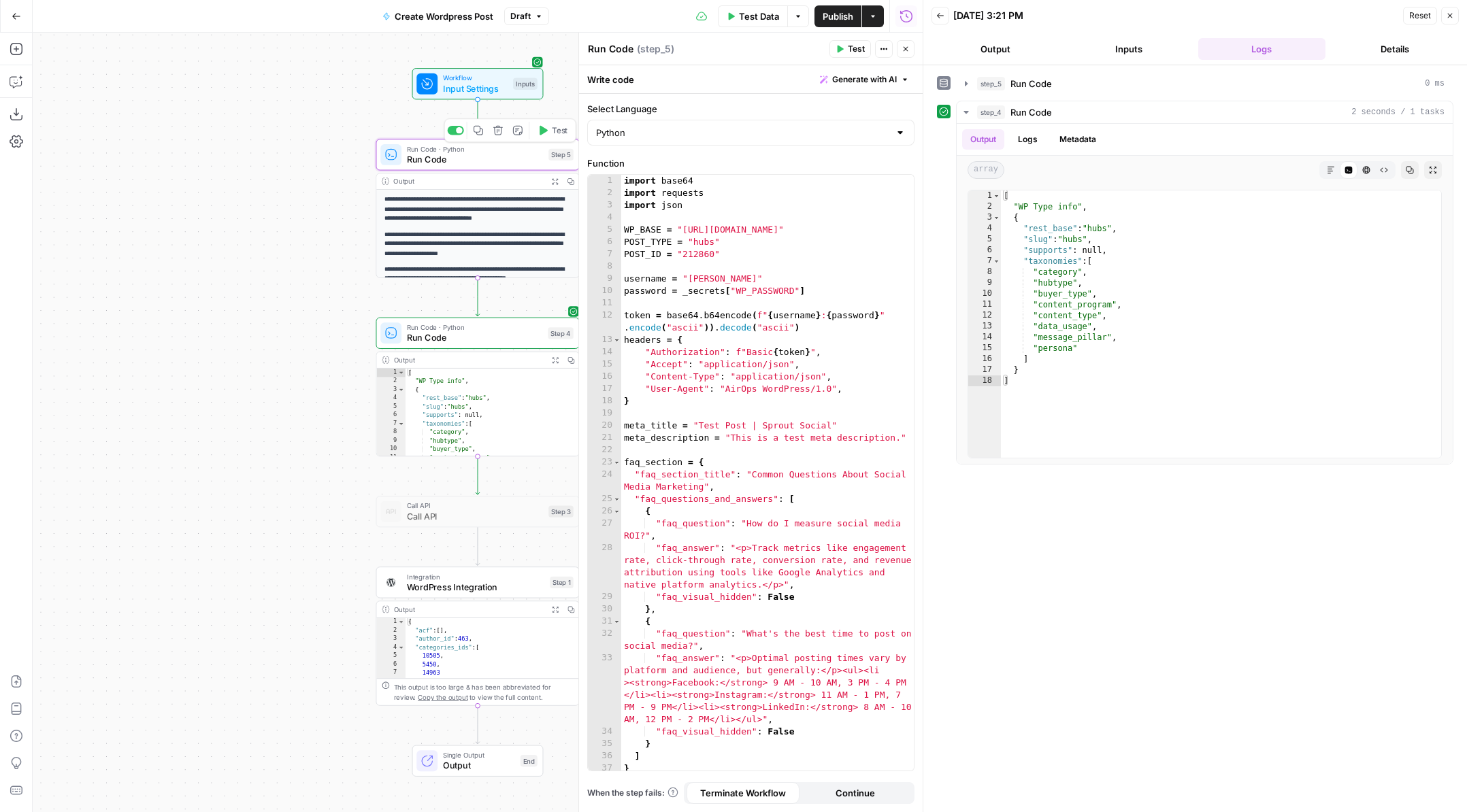
click at [510, 342] on span "Run Code" at bounding box center [475, 338] width 136 height 13
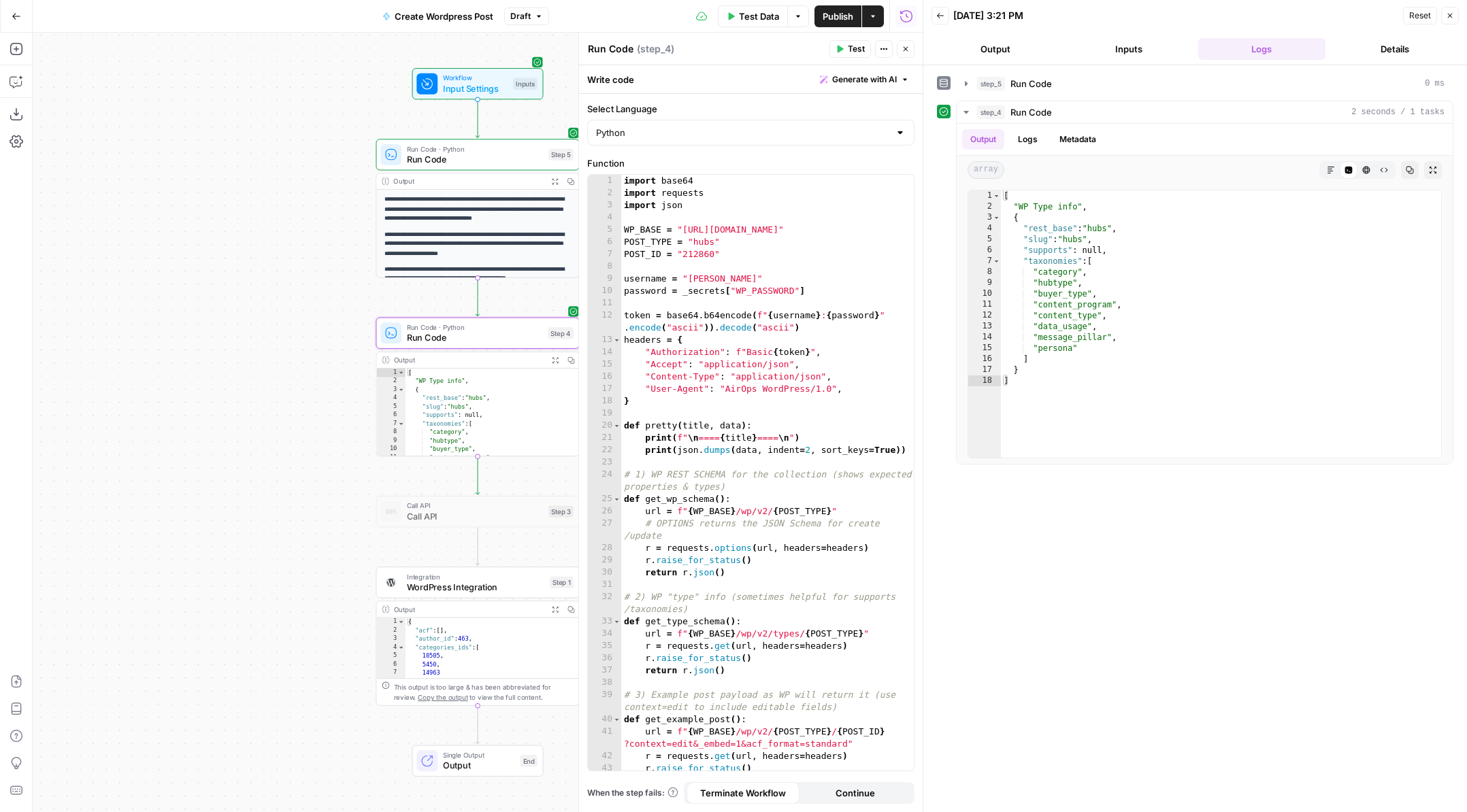
click at [769, 389] on div "import base64 import requests import json WP_BASE = "[URL][DOMAIN_NAME]" POST_T…" at bounding box center [767, 485] width 292 height 620
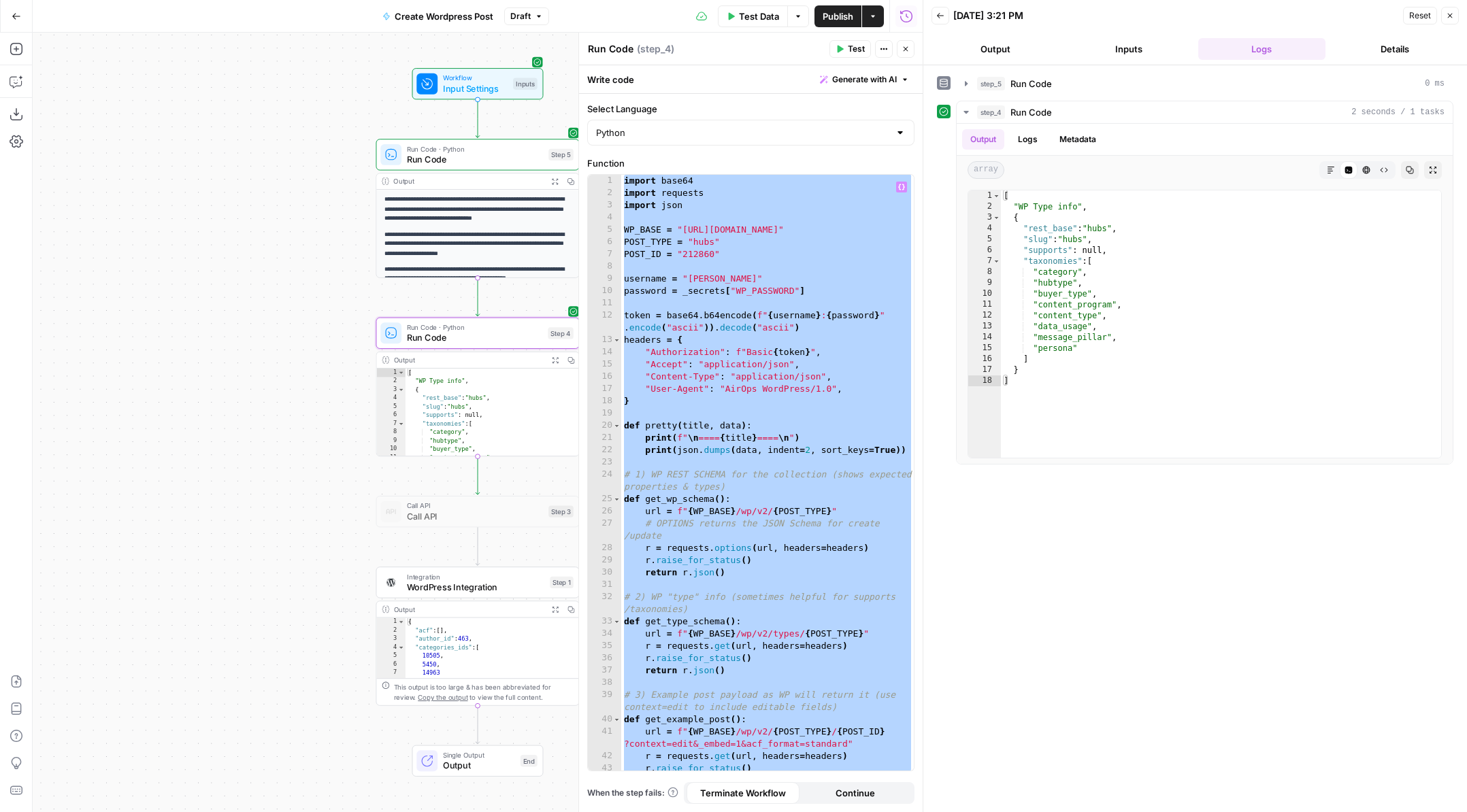
paste textarea
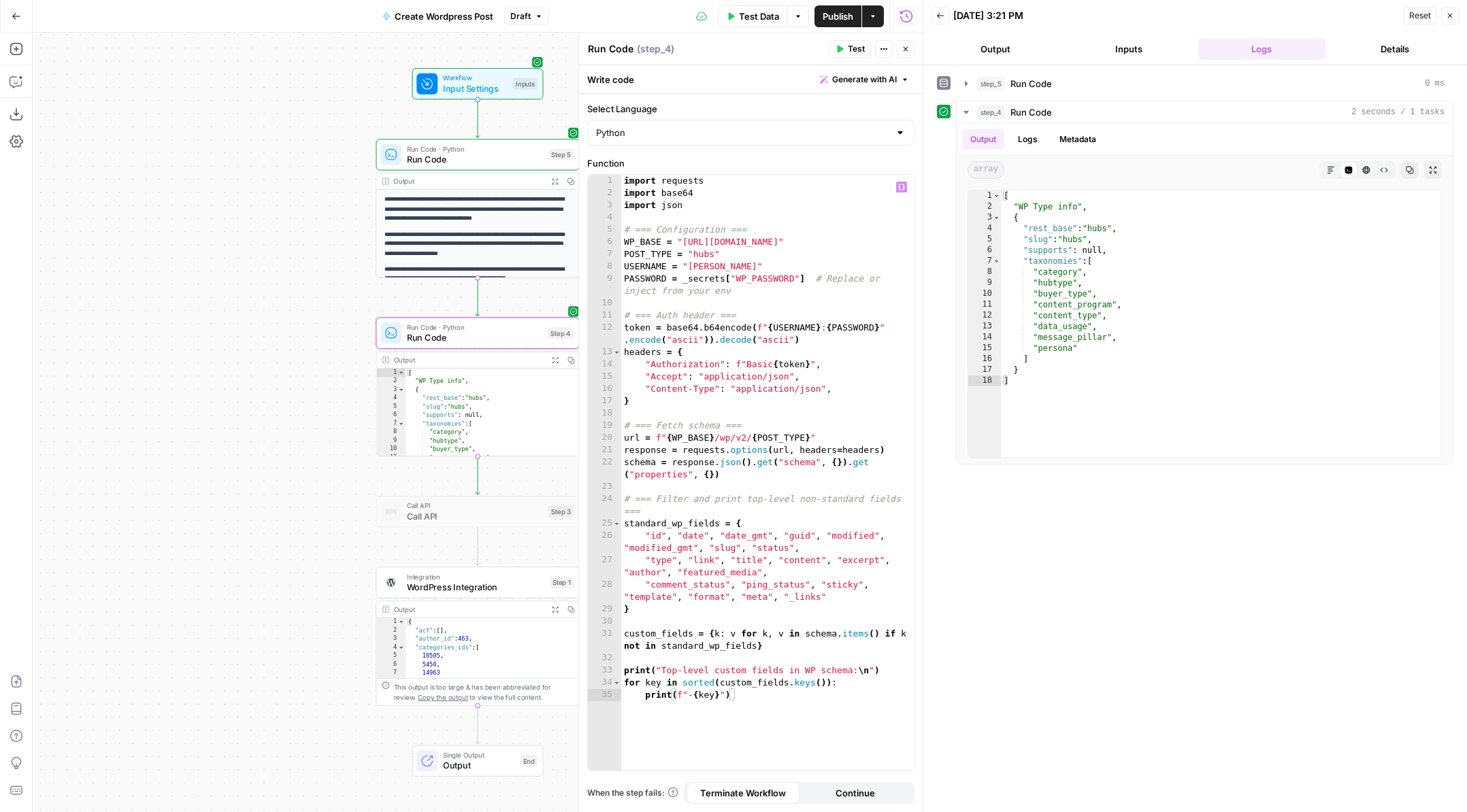
click at [853, 49] on span "Test" at bounding box center [855, 49] width 17 height 12
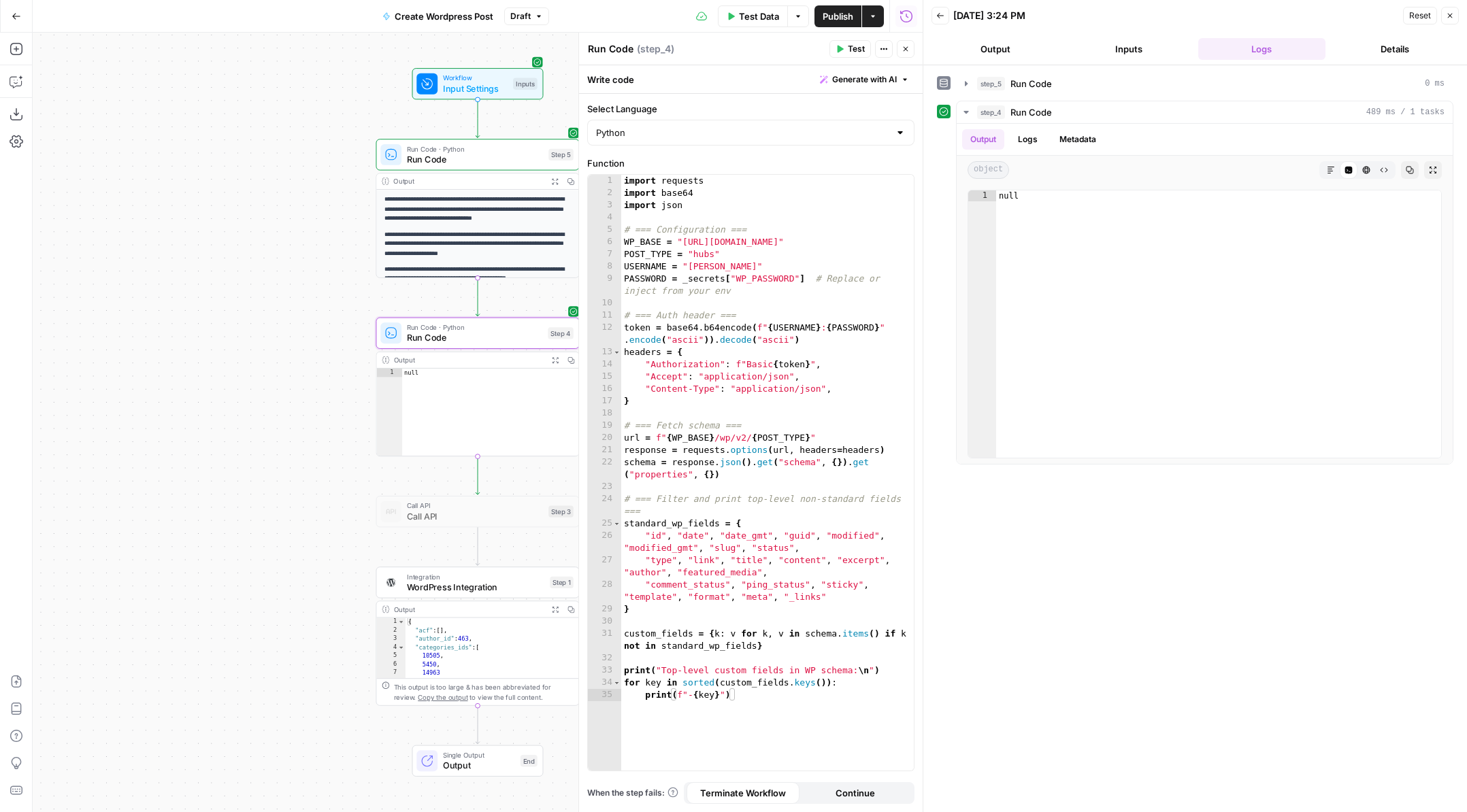
click at [707, 387] on div "import requests import base64 import json # === Configuration === WP_BASE = "[U…" at bounding box center [767, 485] width 292 height 620
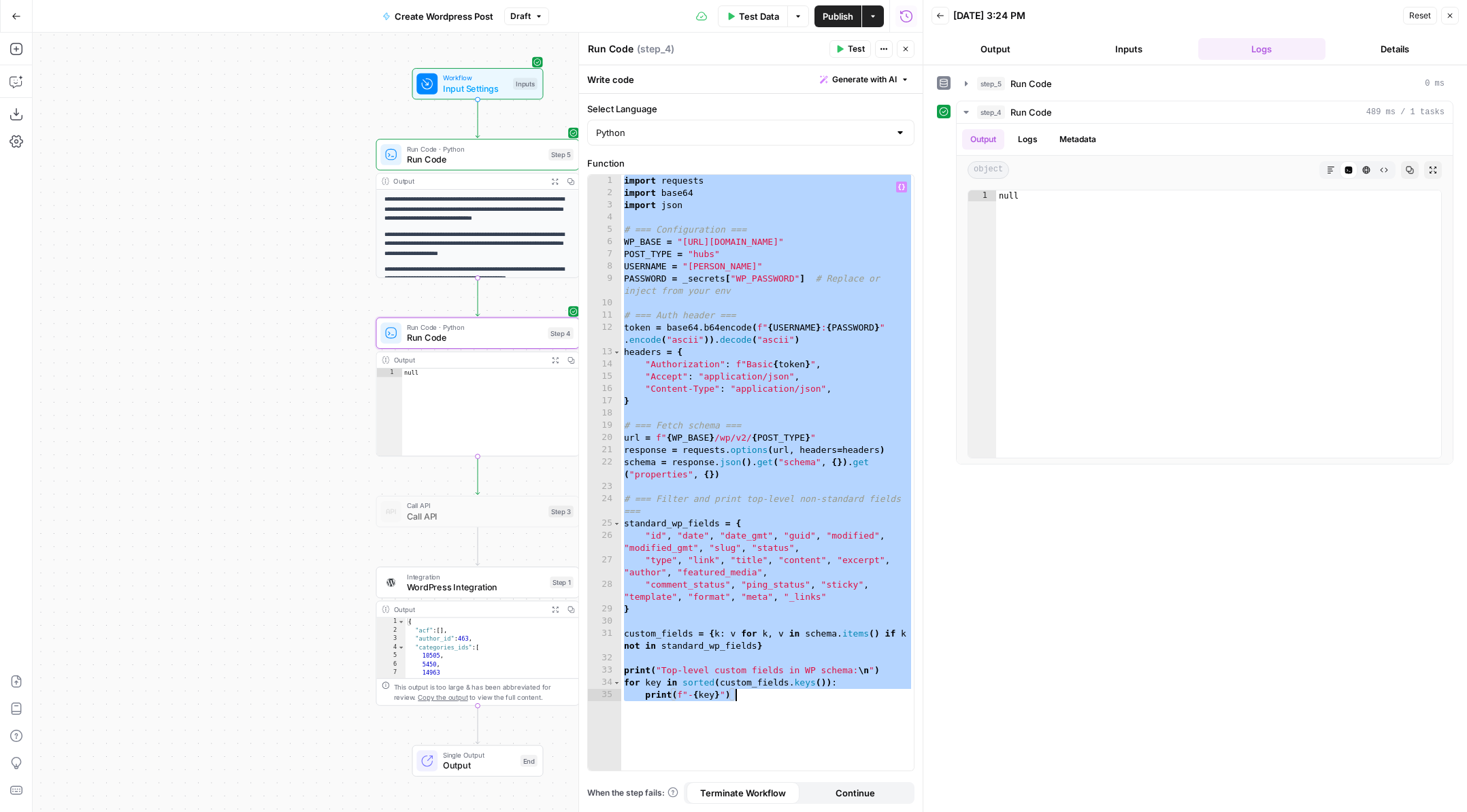
paste textarea "**********"
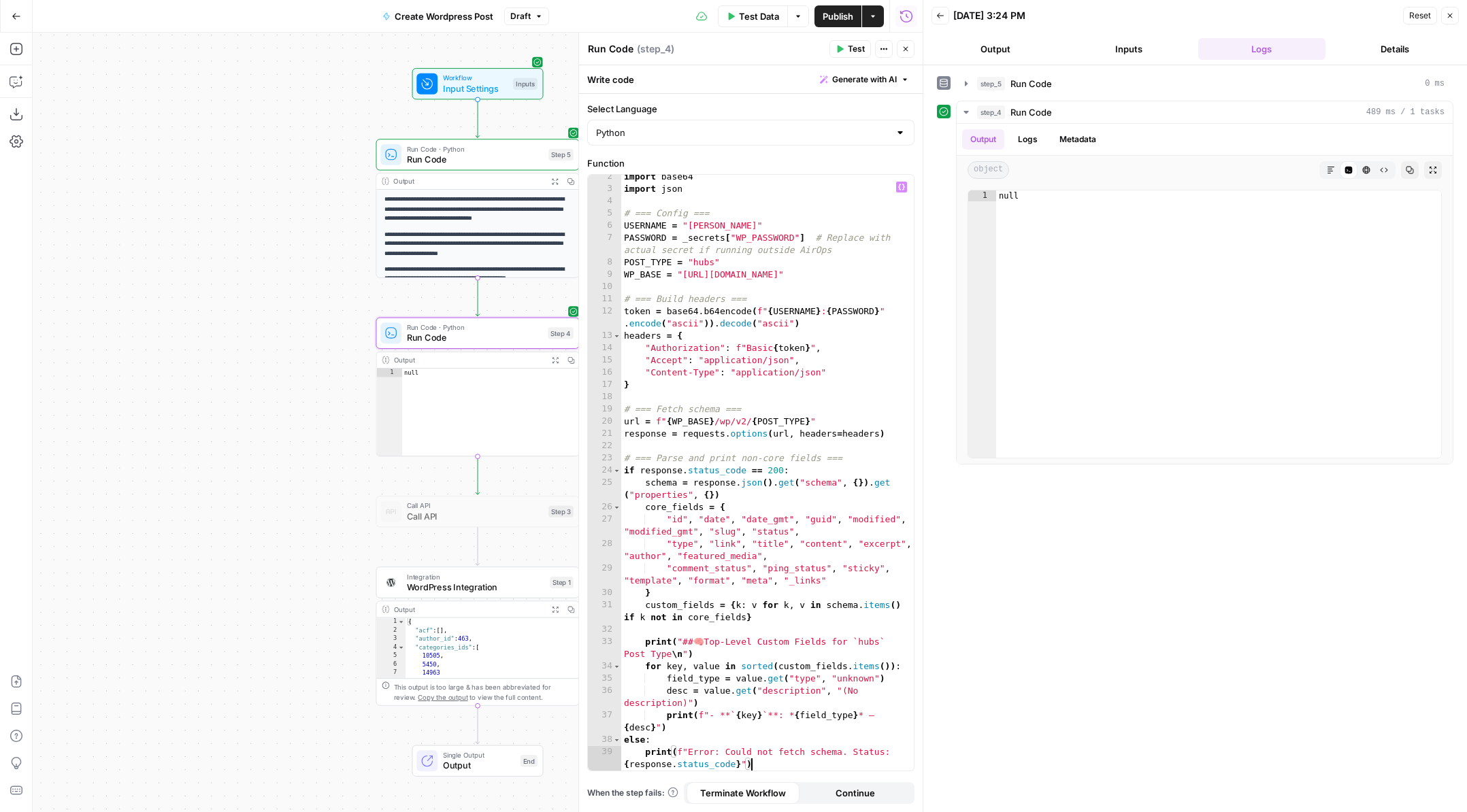
scroll to position [16, 0]
click at [843, 45] on icon "button" at bounding box center [839, 49] width 8 height 8
click at [1030, 142] on button "Logs" at bounding box center [1027, 139] width 36 height 20
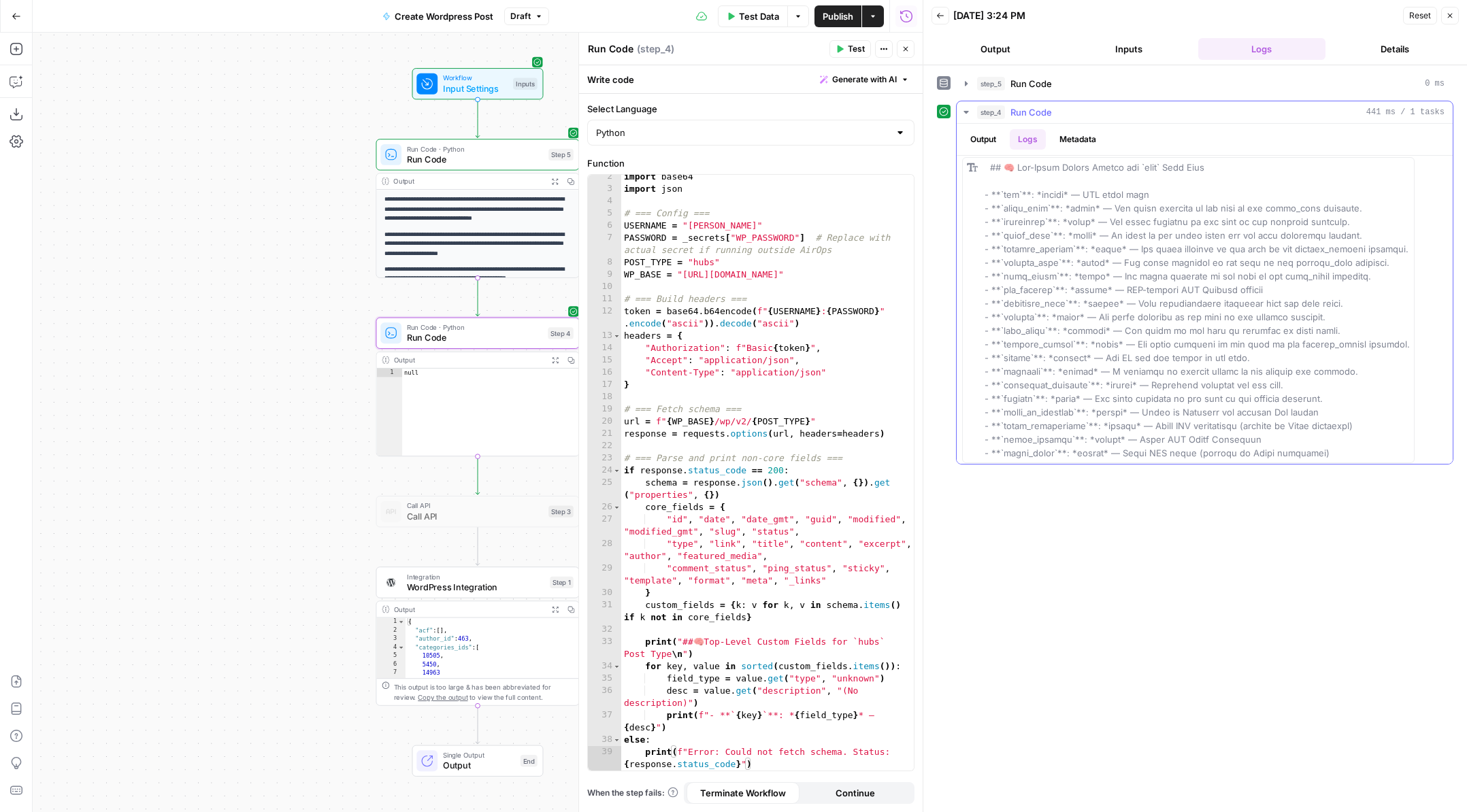
scroll to position [0, 0]
drag, startPoint x: 1285, startPoint y: 441, endPoint x: 1016, endPoint y: 177, distance: 376.9
click at [1016, 177] on div at bounding box center [1196, 314] width 425 height 300
copy span "lo-Ipsum Dolors Ametco adi `elit` Sedd Eius - **`tem`**: *incidi* — UTL etdol m…"
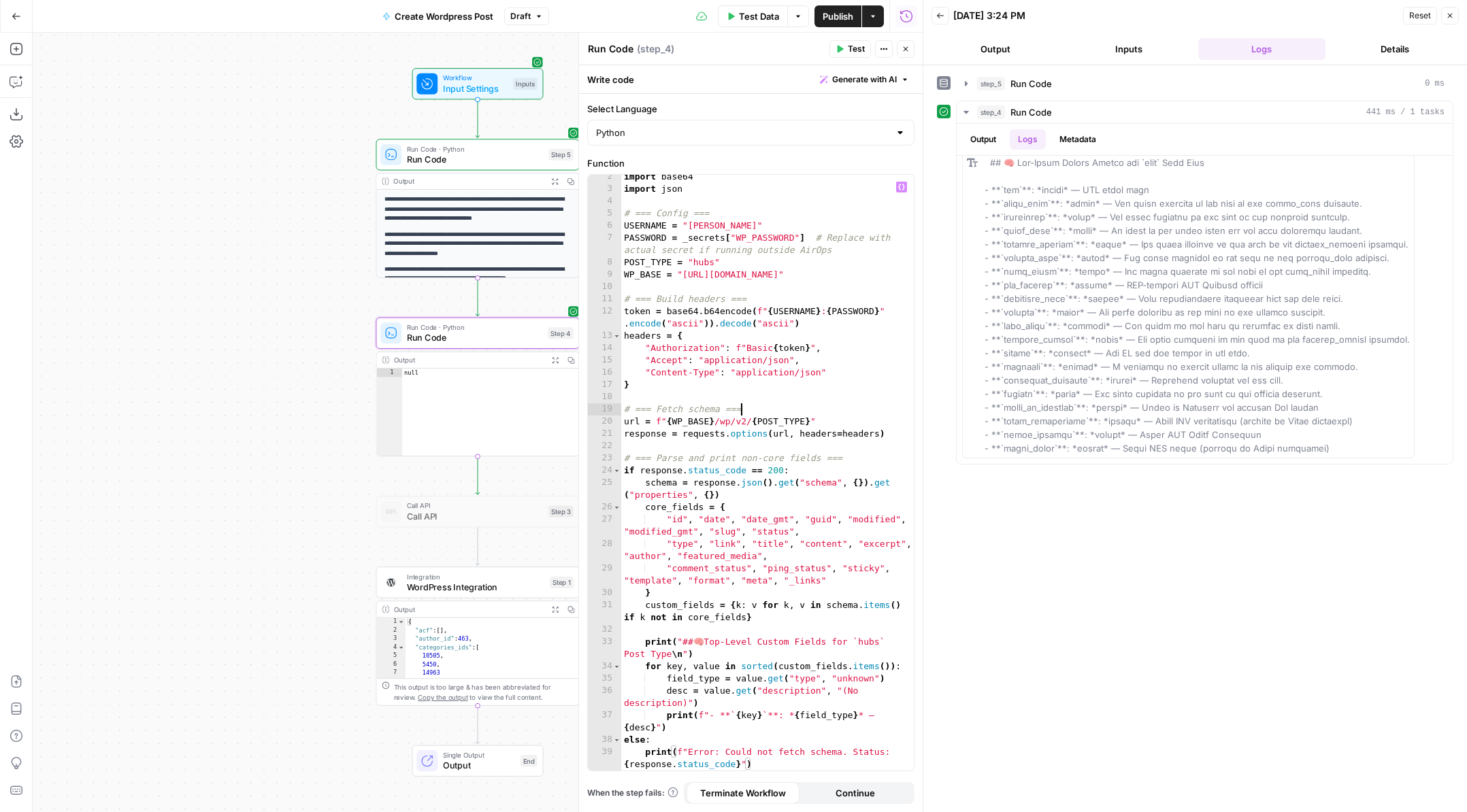
click at [797, 409] on div "import base64 import json # === Config === USERNAME = "[PERSON_NAME]" PASSWORD …" at bounding box center [767, 487] width 292 height 632
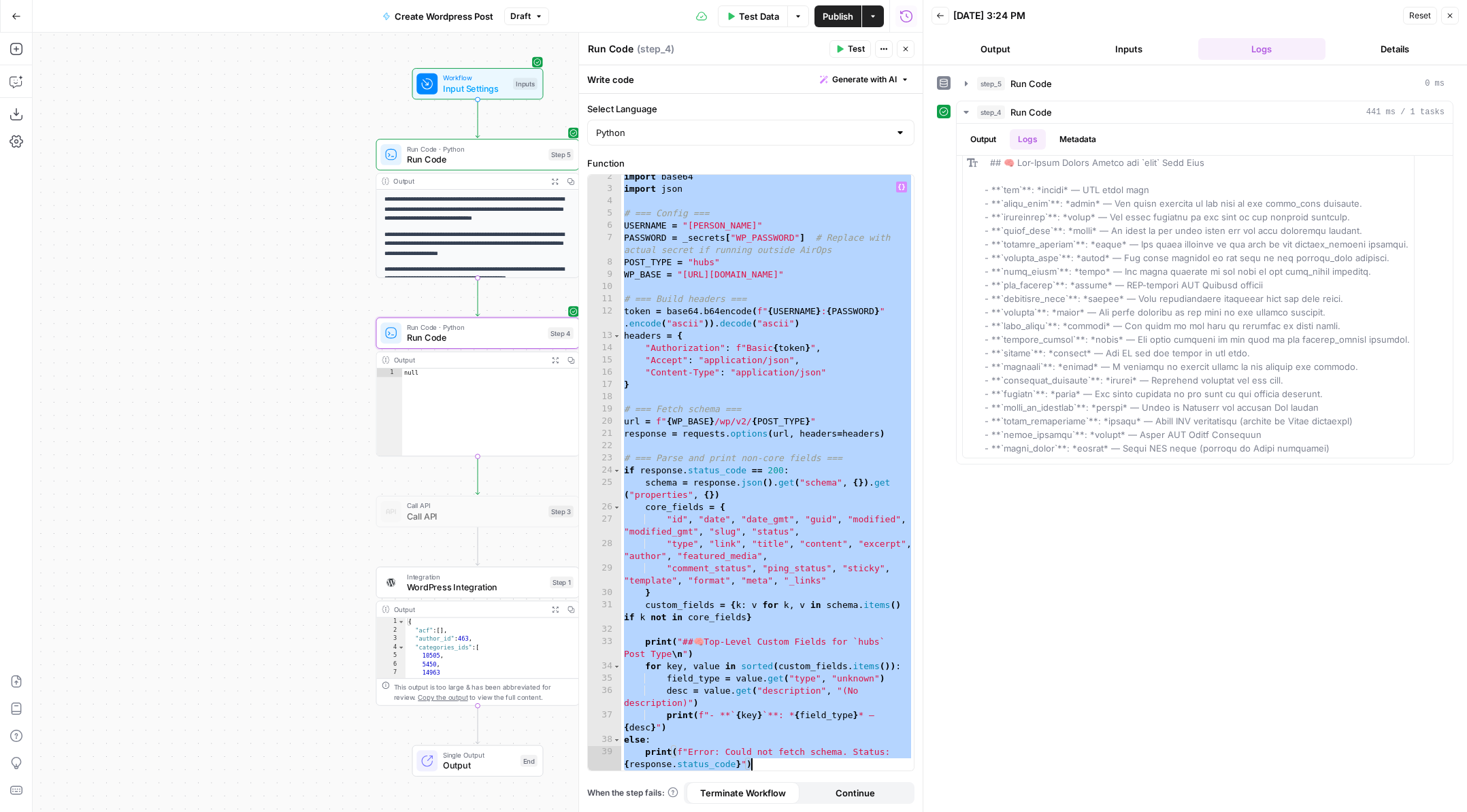
paste textarea
type textarea "**********"
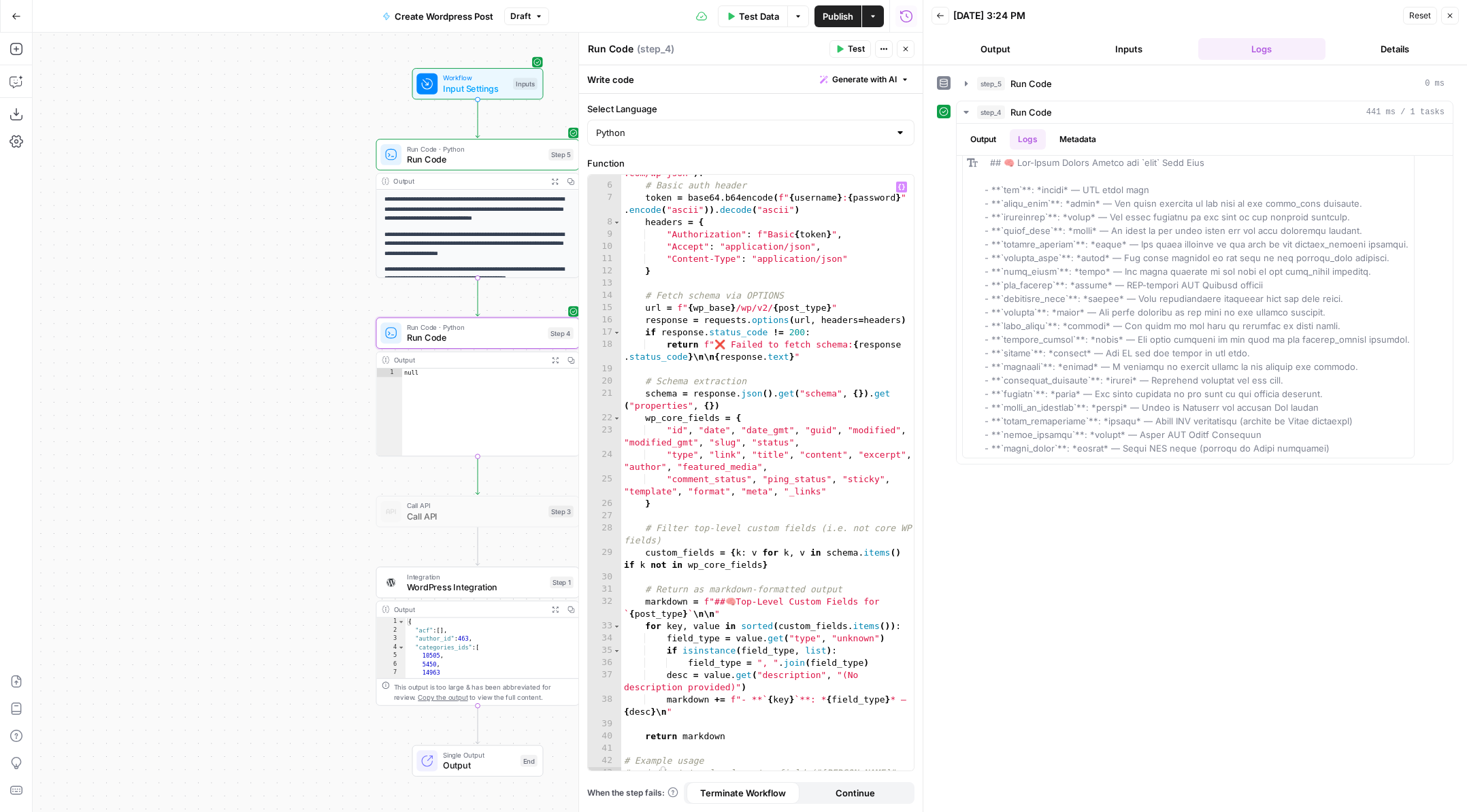
scroll to position [102, 0]
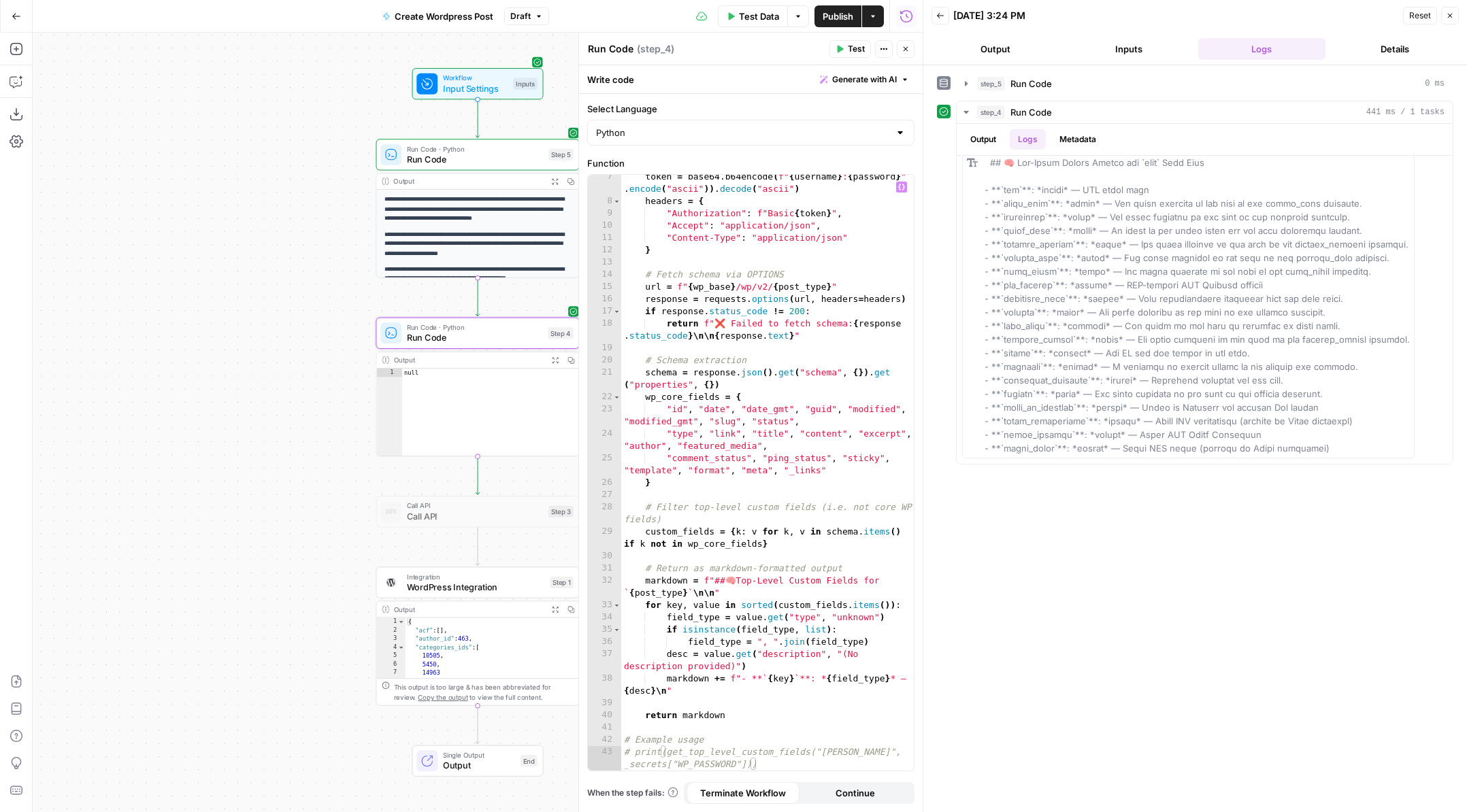
click at [847, 44] on span "Test" at bounding box center [855, 49] width 17 height 12
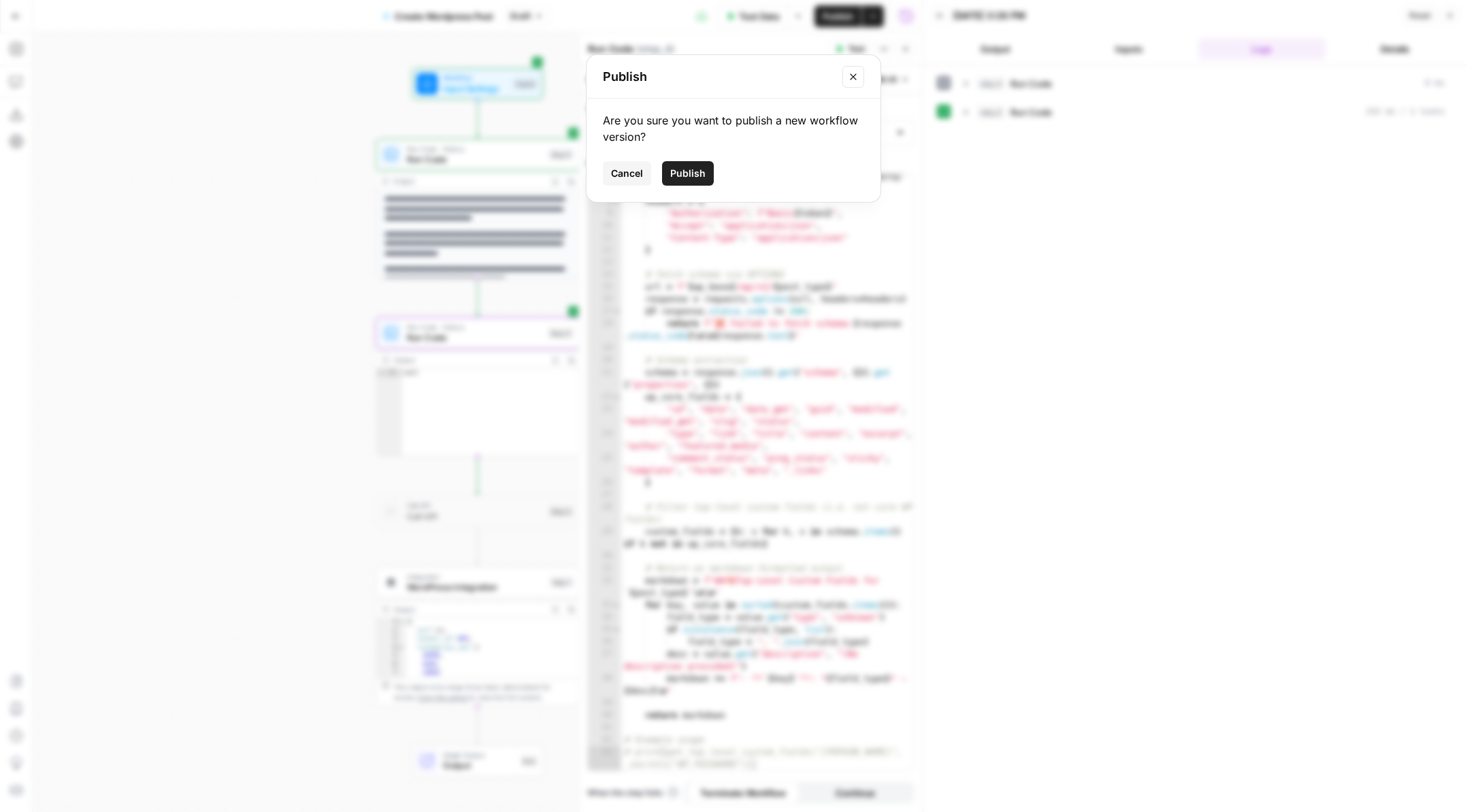
click at [618, 175] on span "Cancel" at bounding box center [626, 173] width 32 height 14
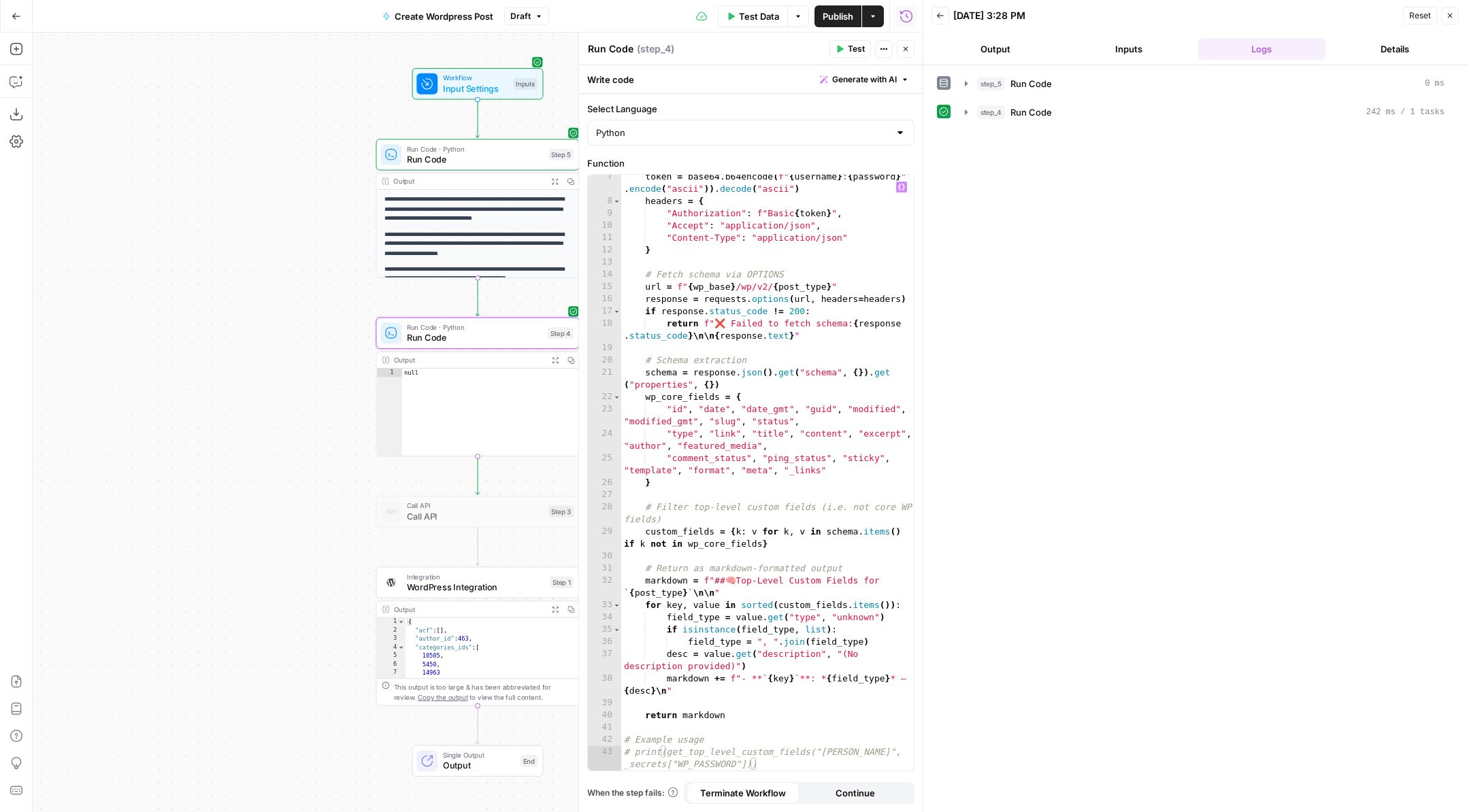
click at [635, 752] on div "token = base64 . b64encode ( f" { username } : { password } " . encode ( "ascii…" at bounding box center [767, 493] width 292 height 644
click at [785, 763] on div "token = base64 . b64encode ( f" { username } : { password } " . encode ( "ascii…" at bounding box center [767, 493] width 292 height 644
drag, startPoint x: 661, startPoint y: 754, endPoint x: 612, endPoint y: 752, distance: 49.0
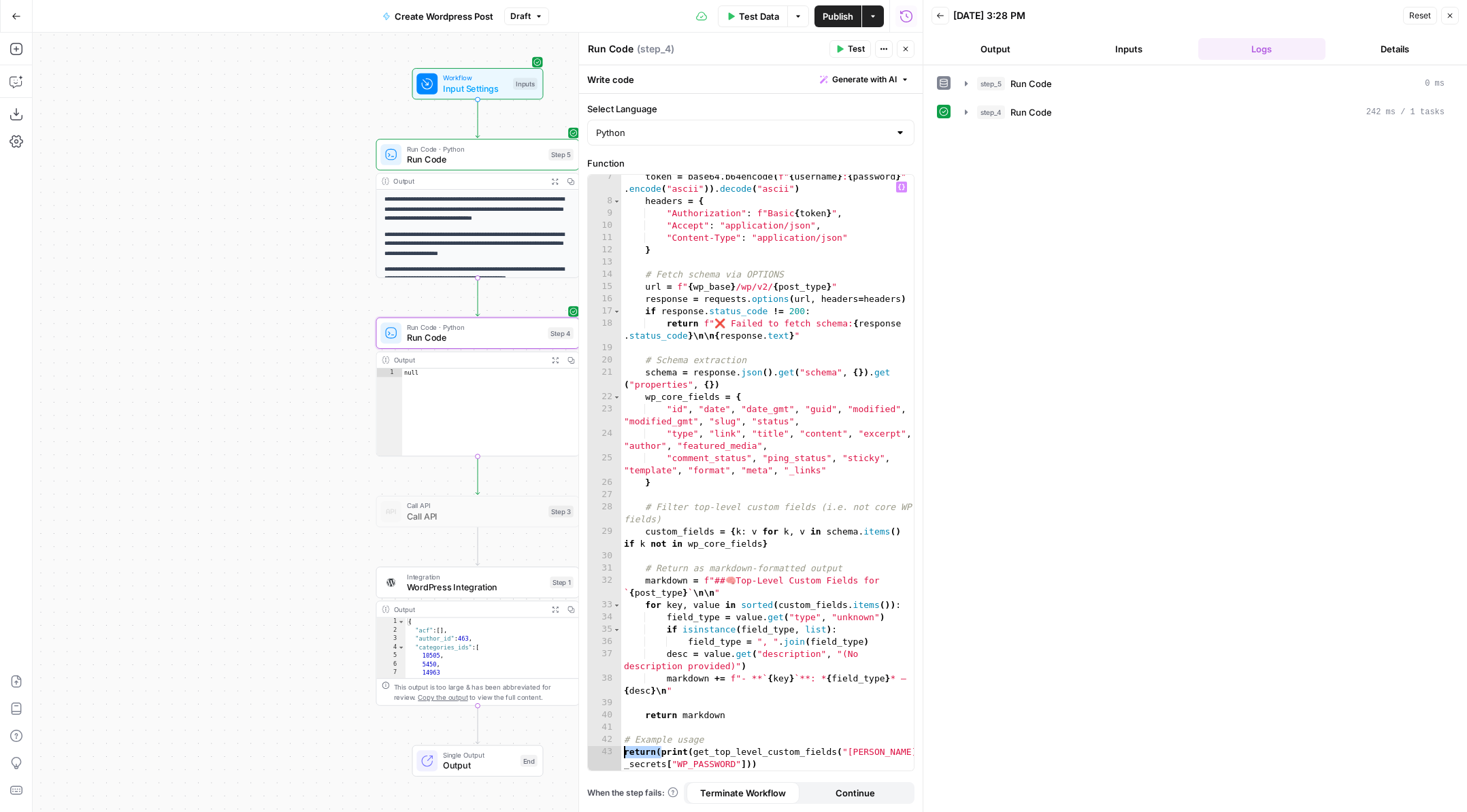
click at [612, 752] on div "**********" at bounding box center [751, 473] width 326 height 596
drag, startPoint x: 773, startPoint y: 764, endPoint x: 685, endPoint y: 725, distance: 96.3
click at [685, 725] on div "token = base64 . b64encode ( f" { username } : { password } " . encode ( "ascii…" at bounding box center [767, 493] width 292 height 644
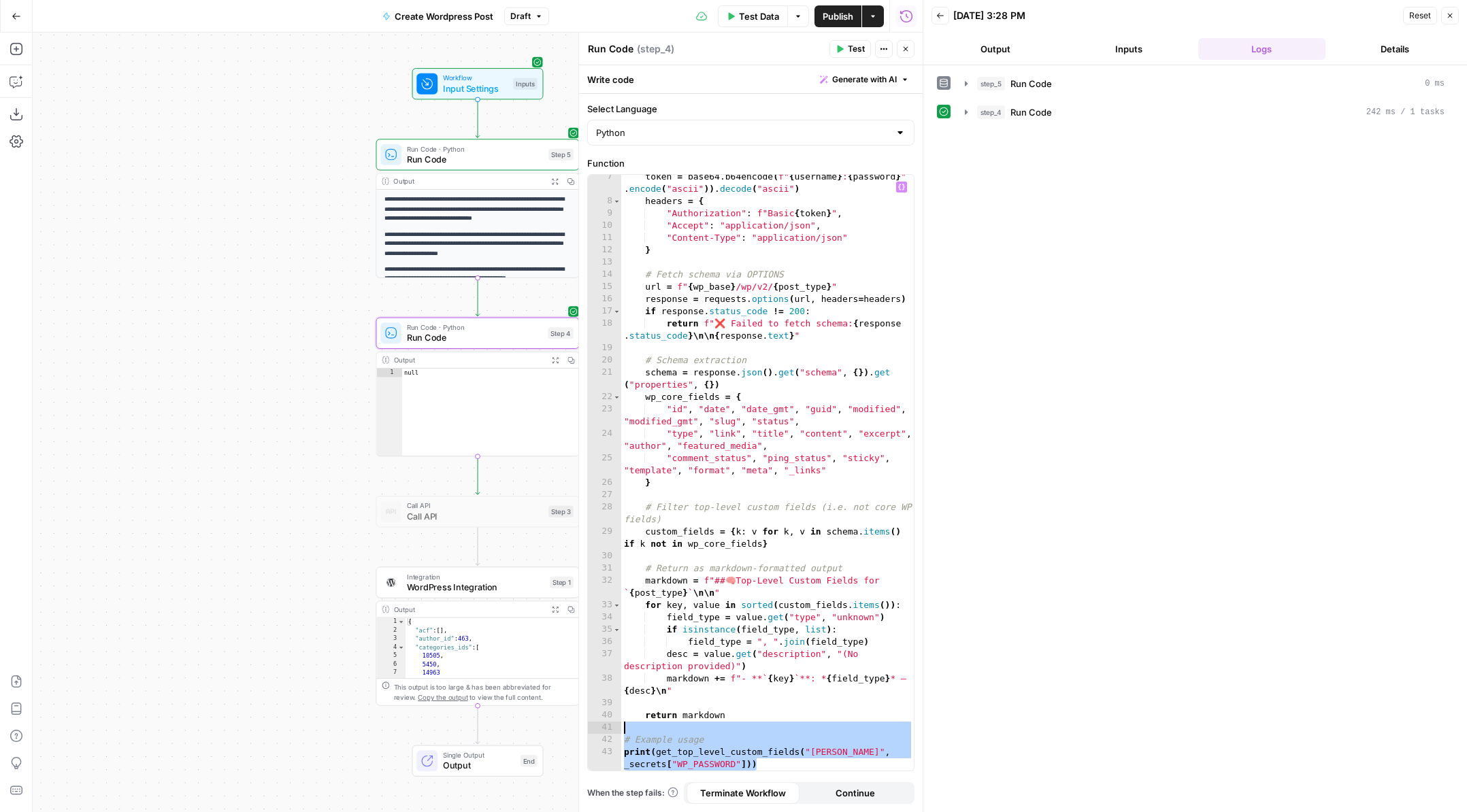
click at [792, 762] on div "token = base64 . b64encode ( f" { username } : { password } " . encode ( "ascii…" at bounding box center [767, 493] width 292 height 644
drag, startPoint x: 655, startPoint y: 751, endPoint x: 612, endPoint y: 751, distance: 43.0
click at [612, 751] on div "**********" at bounding box center [751, 473] width 326 height 596
click at [765, 767] on div "token = base64 . b64encode ( f" { username } : { password } " . encode ( "ascii…" at bounding box center [767, 493] width 292 height 644
type textarea "**********"
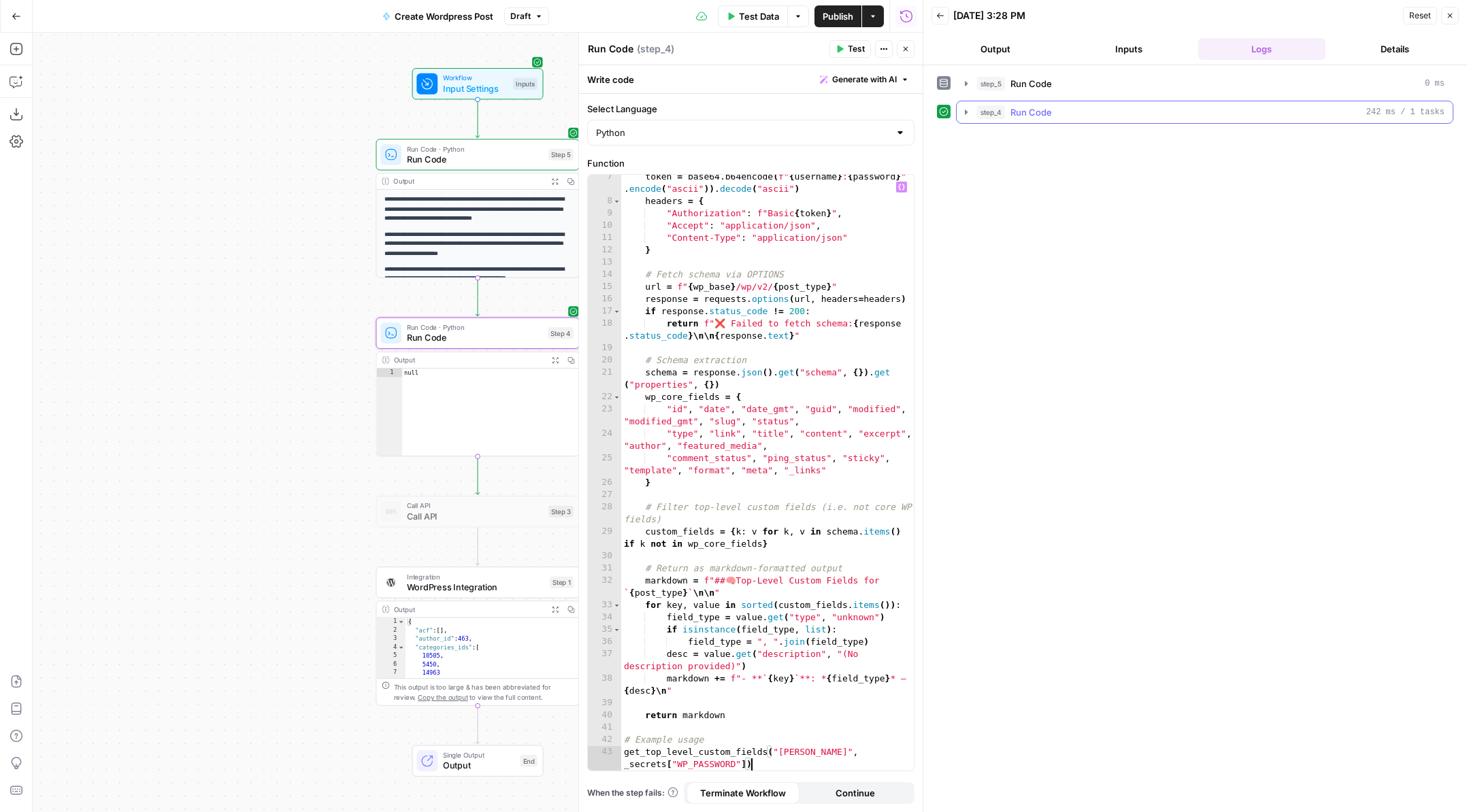
click at [971, 113] on button "step_4 Run Code 242 ms / 1 tasks" at bounding box center [1205, 112] width 496 height 22
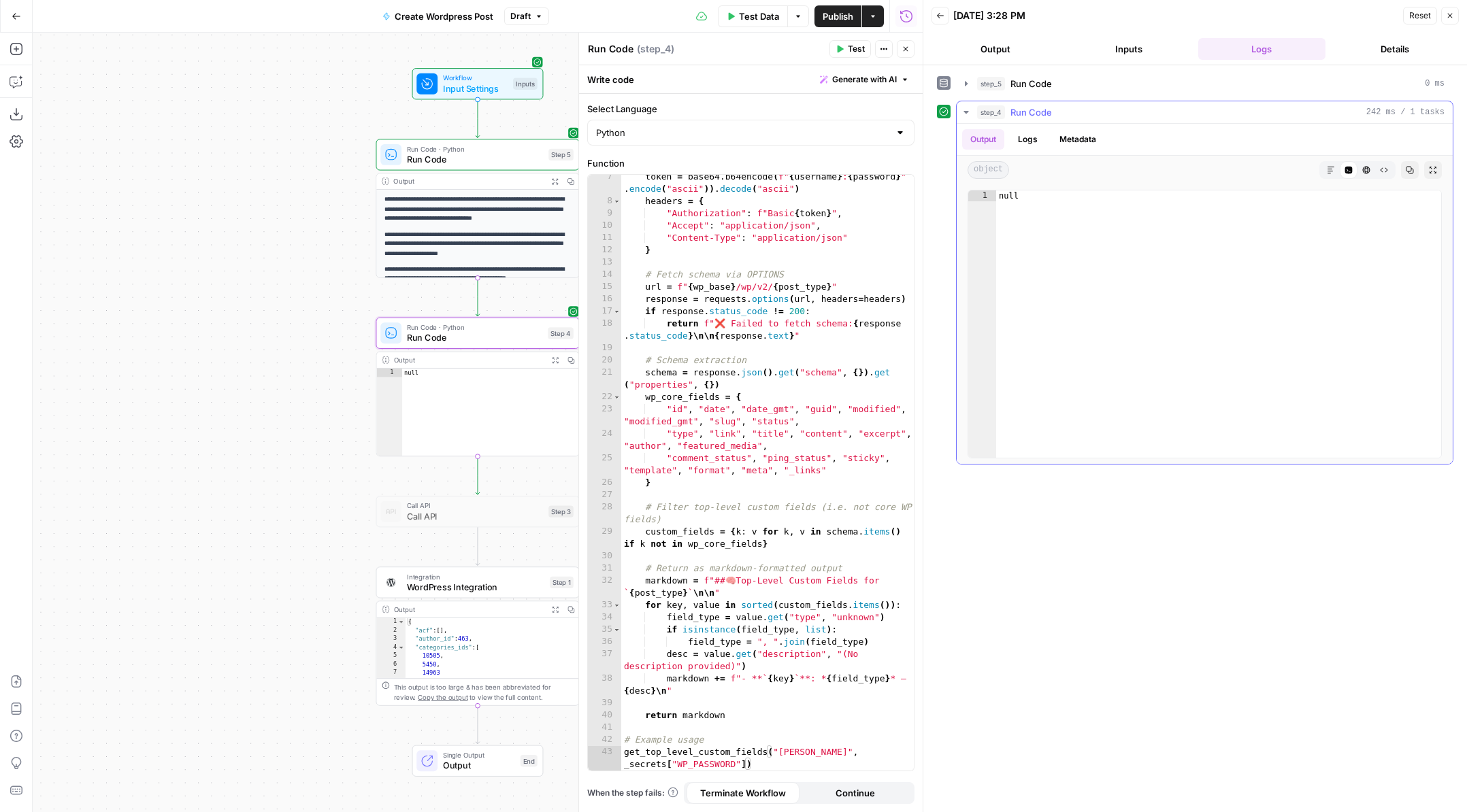
click at [1036, 144] on button "Logs" at bounding box center [1027, 139] width 36 height 20
click at [992, 136] on button "Output" at bounding box center [983, 139] width 42 height 20
click at [836, 48] on icon "button" at bounding box center [839, 49] width 8 height 8
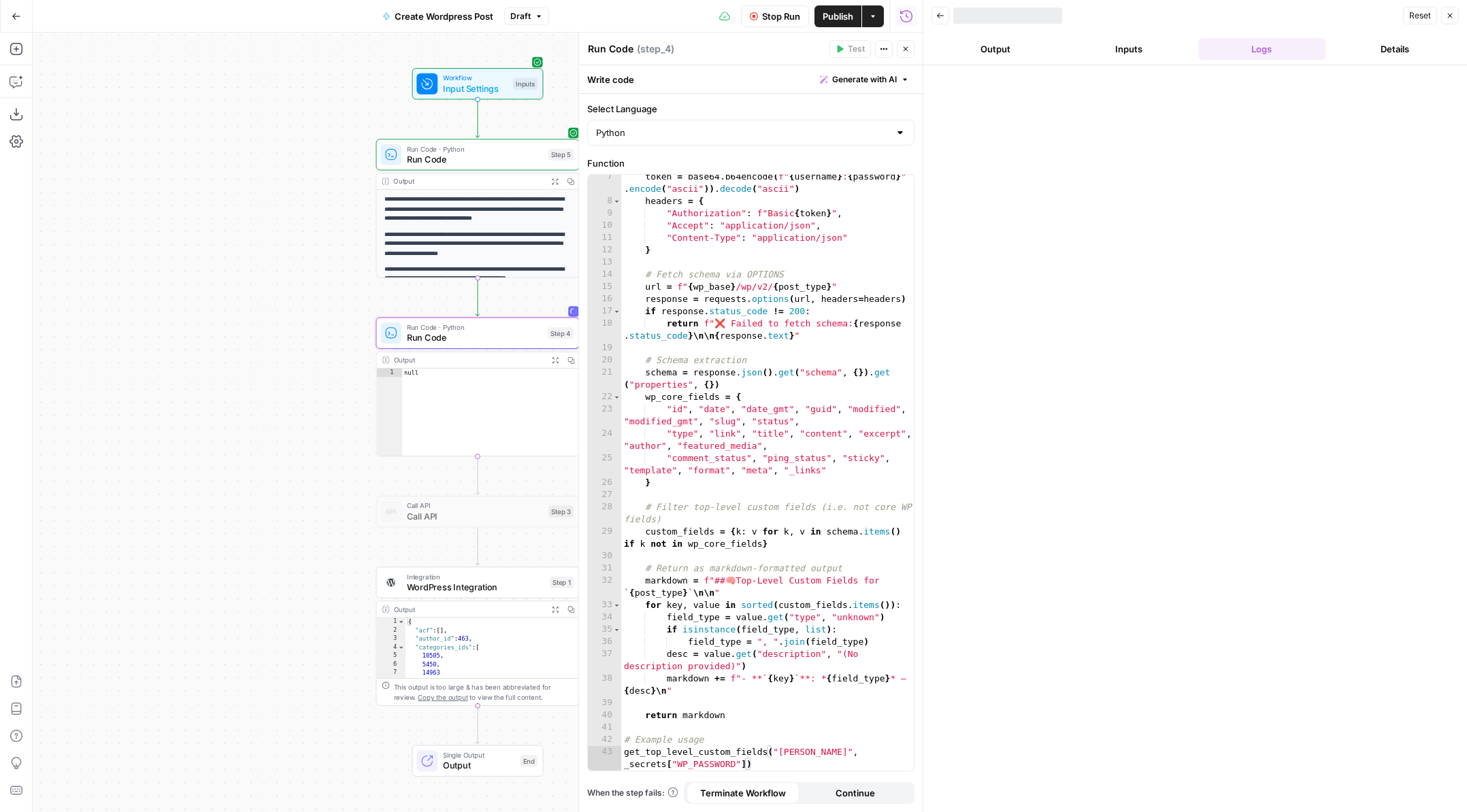
click at [1017, 53] on button "Output" at bounding box center [996, 49] width 128 height 22
click at [1229, 56] on button "Logs" at bounding box center [1262, 49] width 128 height 22
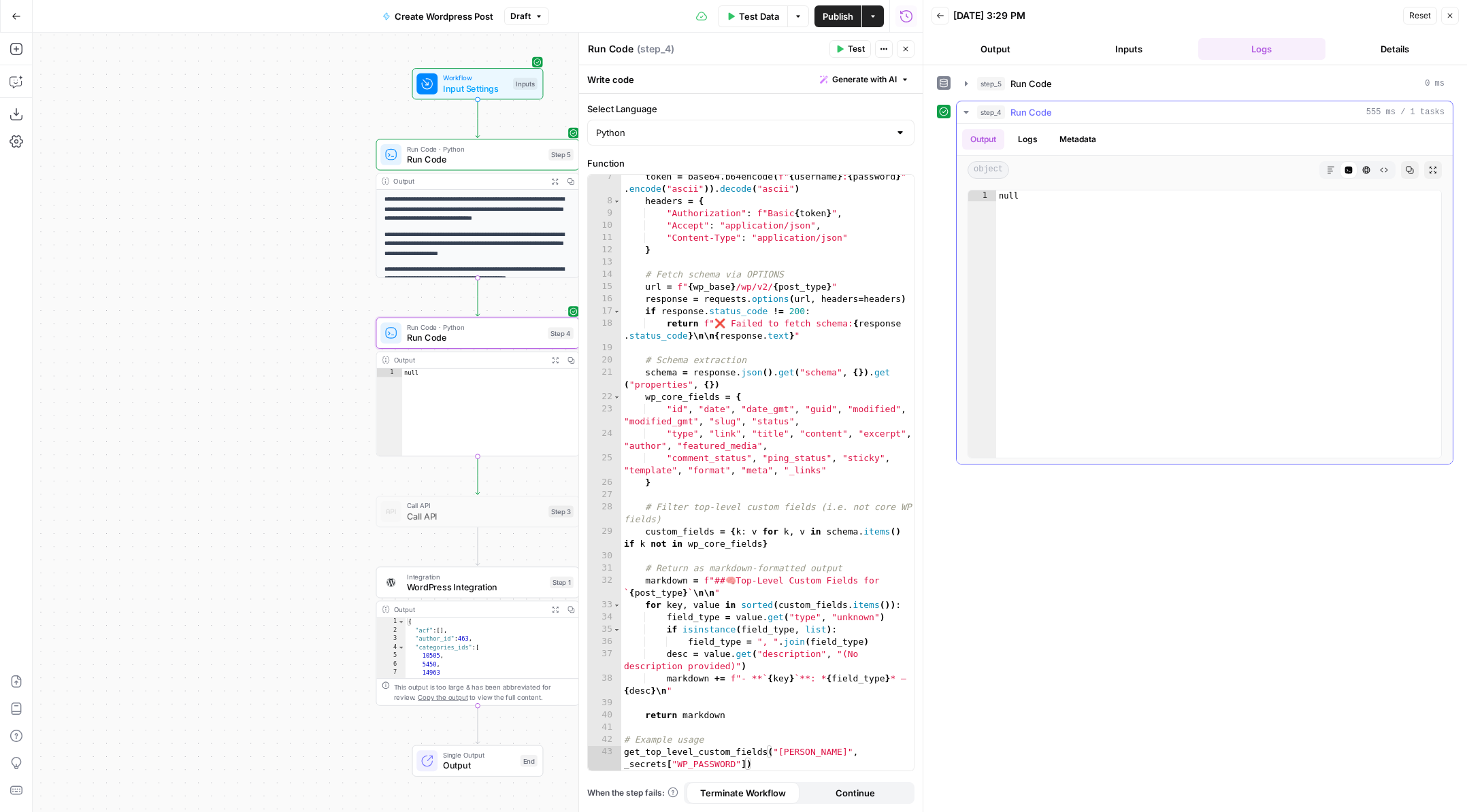
click at [1038, 138] on button "Logs" at bounding box center [1027, 139] width 36 height 20
